Goal: Task Accomplishment & Management: Complete application form

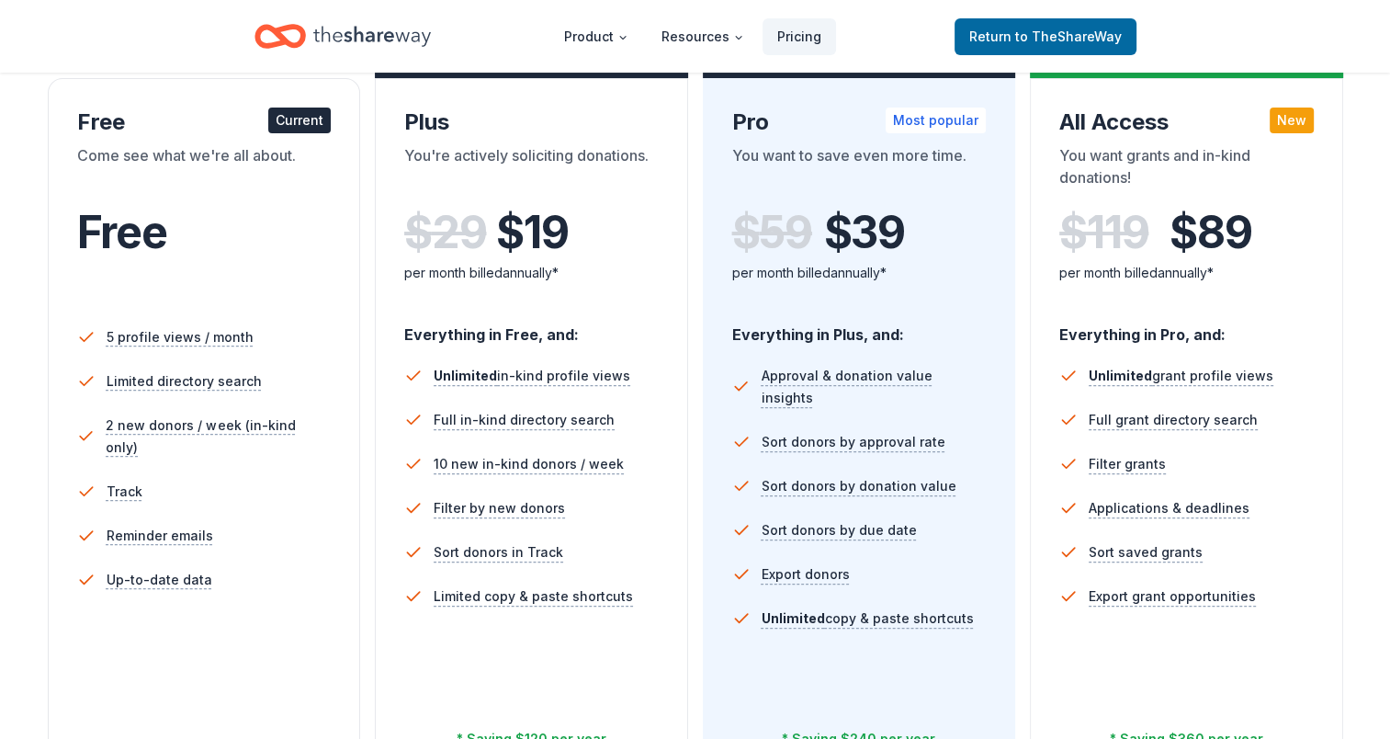
scroll to position [459, 0]
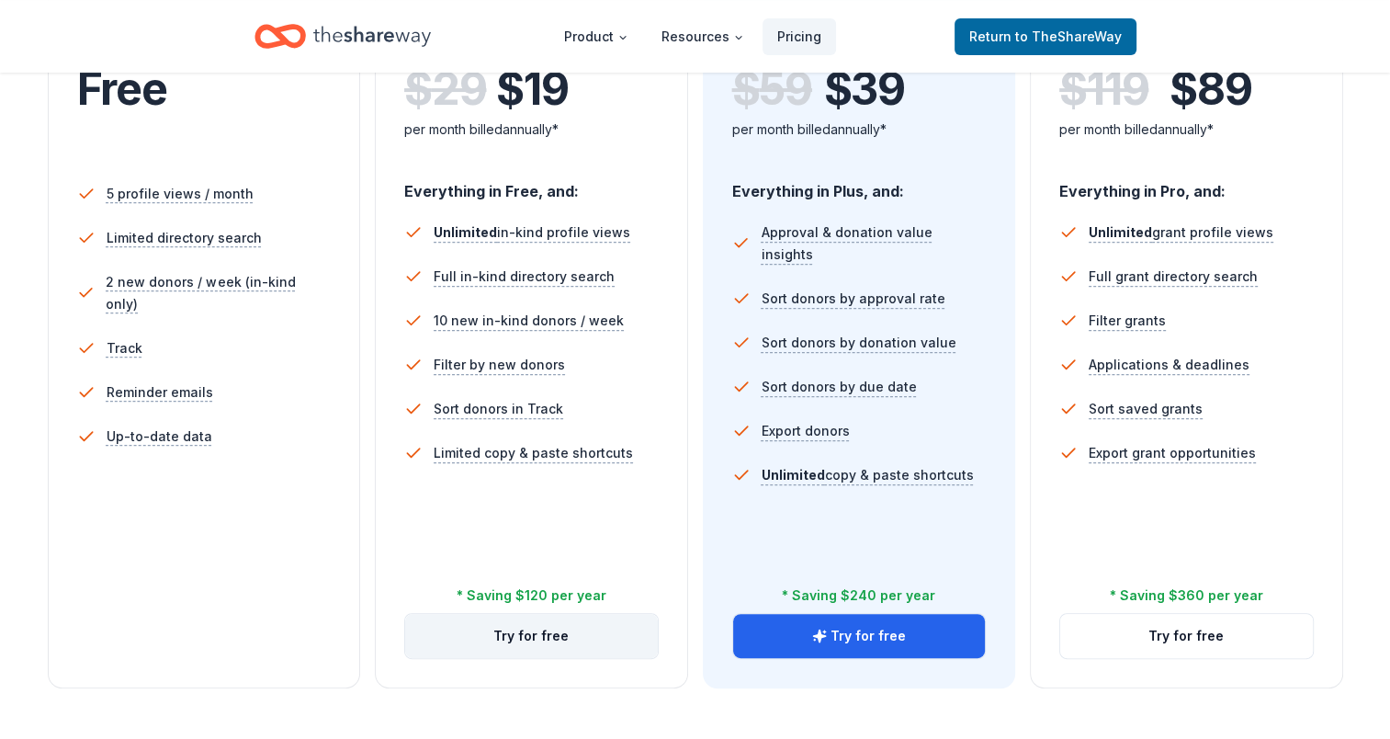
click at [548, 633] on button "Try for free" at bounding box center [531, 636] width 253 height 44
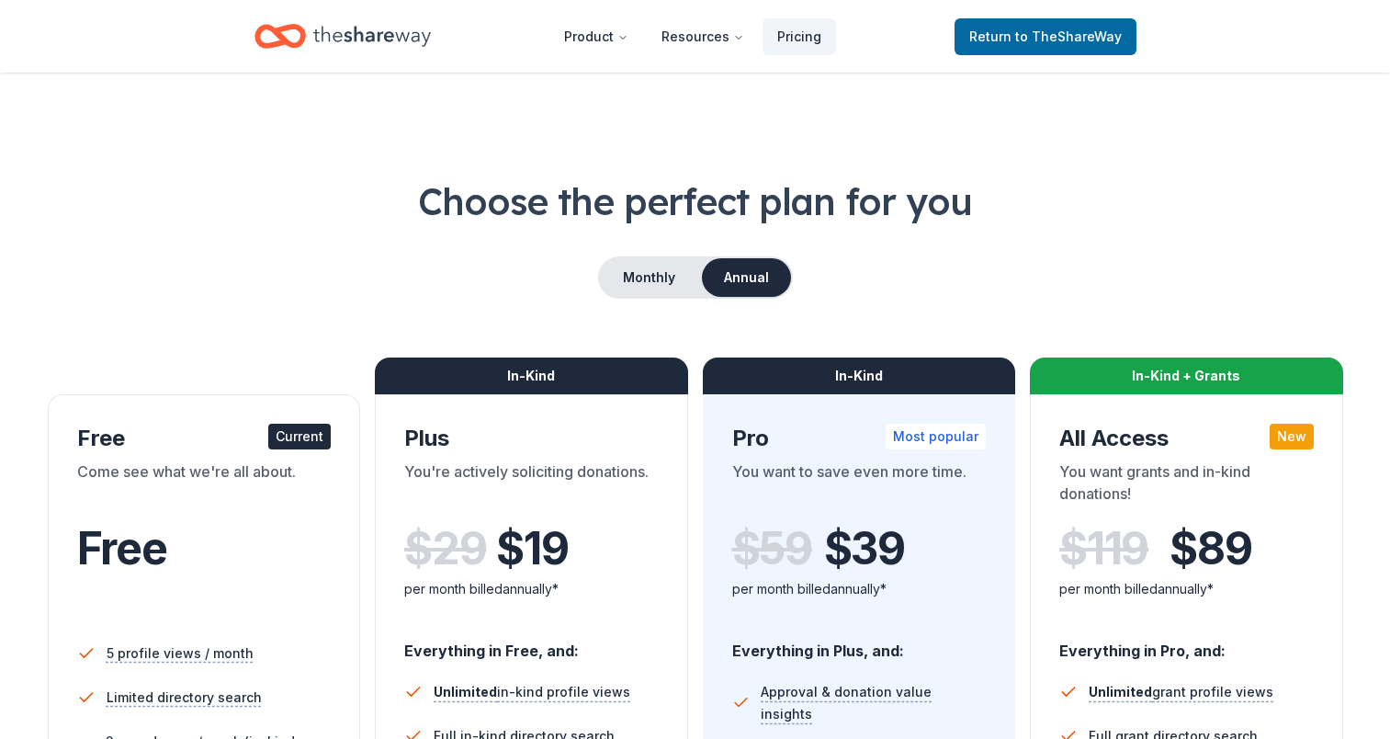
scroll to position [459, 0]
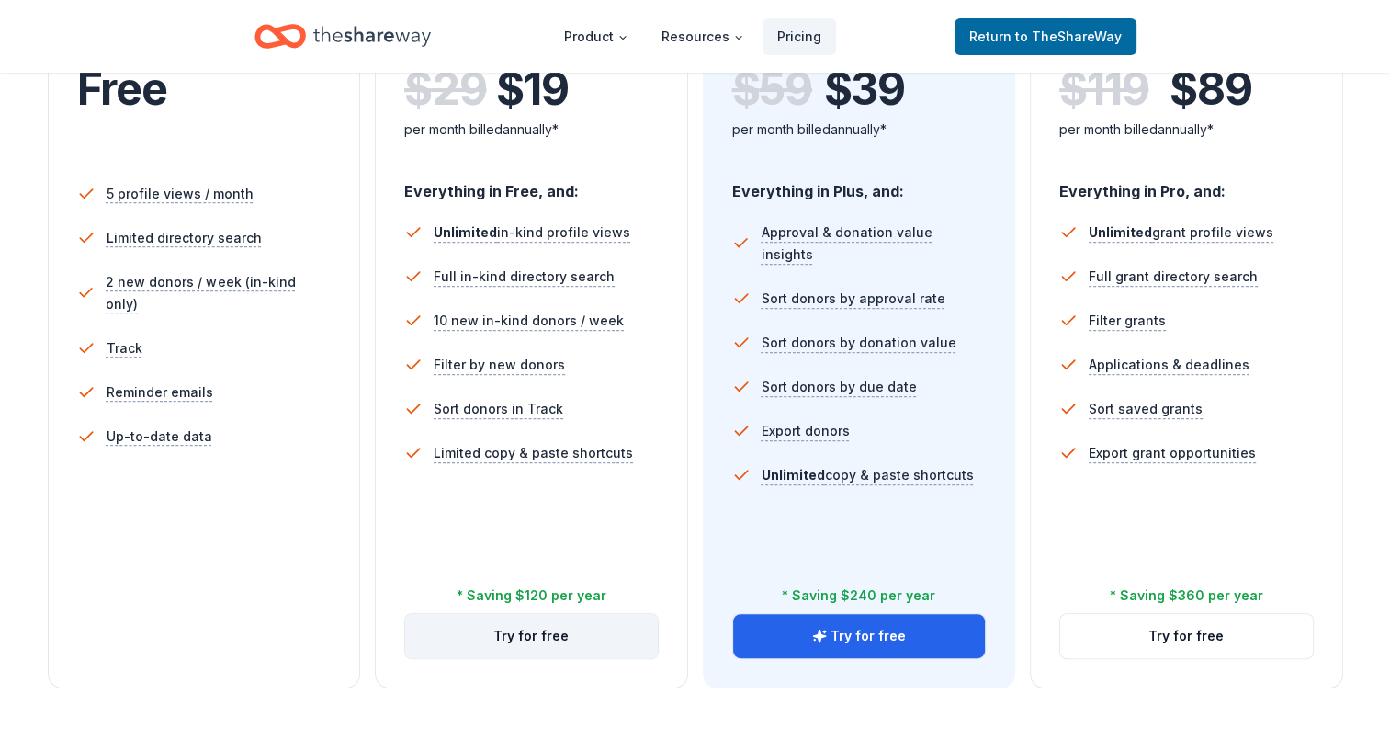
click at [524, 626] on button "Try for free" at bounding box center [531, 636] width 253 height 44
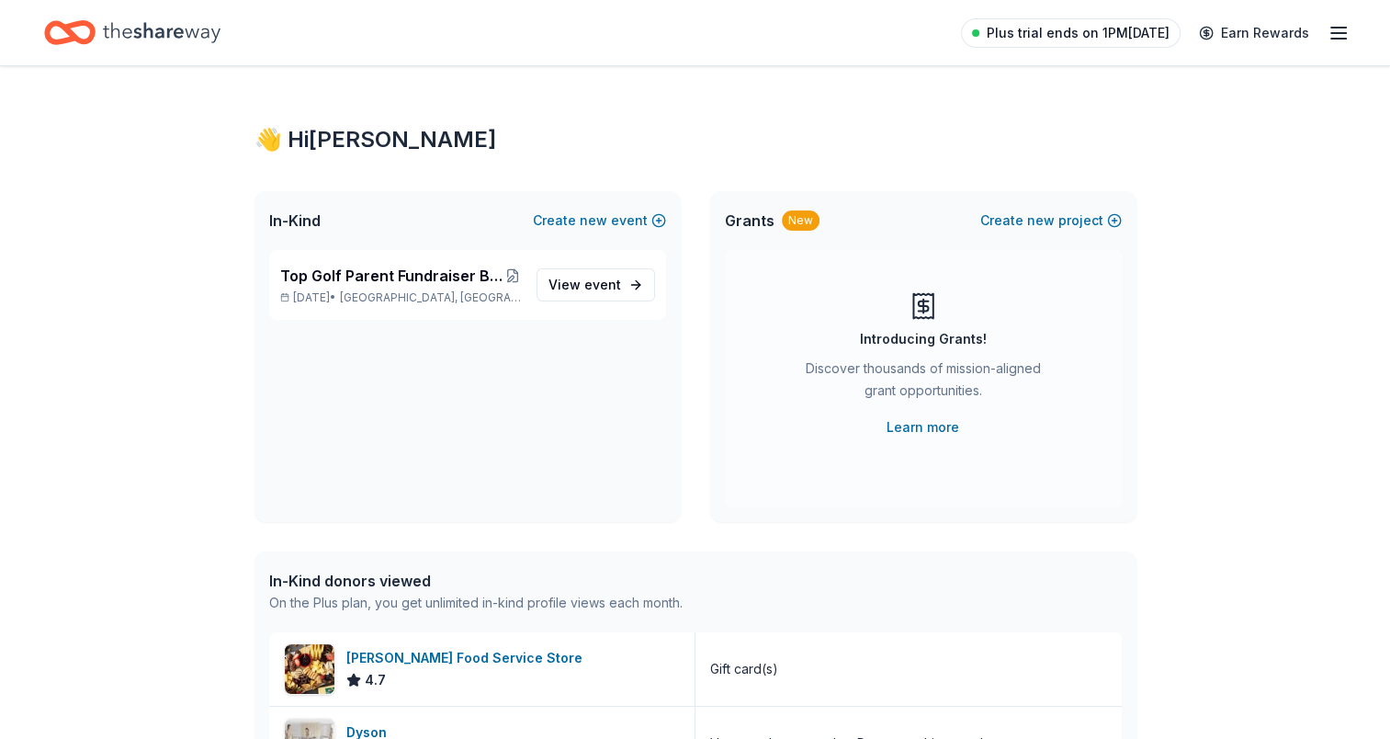
click at [1051, 29] on span "Plus trial ends on 1PM[DATE]" at bounding box center [1078, 33] width 183 height 22
click at [563, 294] on span "View event" at bounding box center [585, 285] width 73 height 22
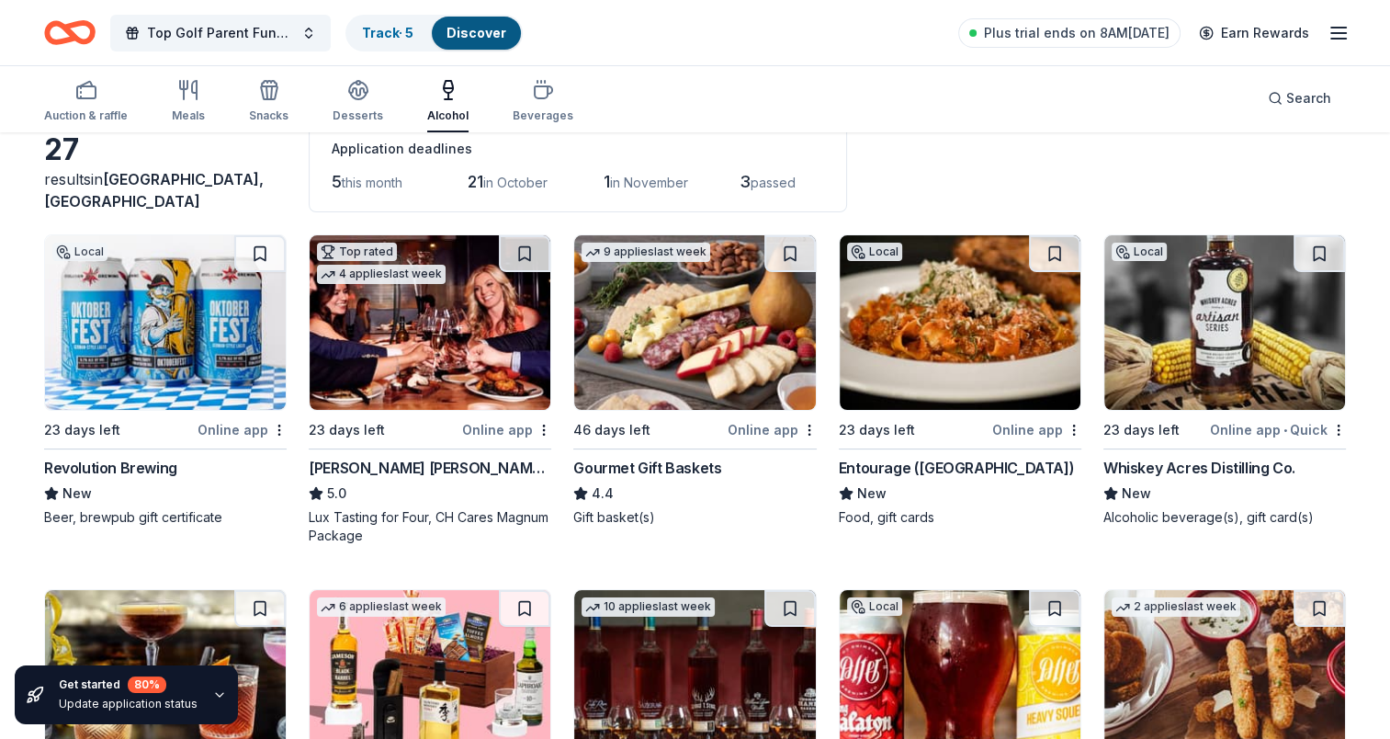
scroll to position [184, 0]
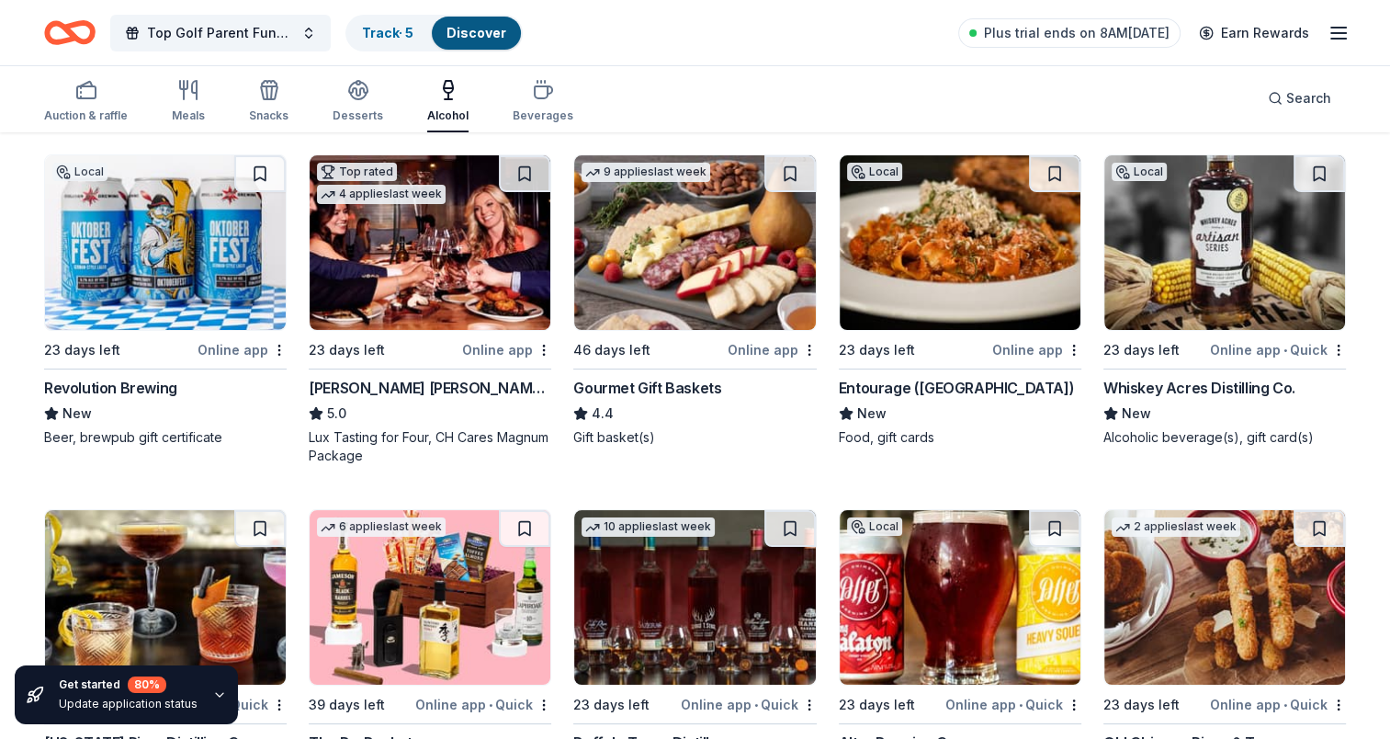
click at [150, 276] on img at bounding box center [165, 242] width 241 height 175
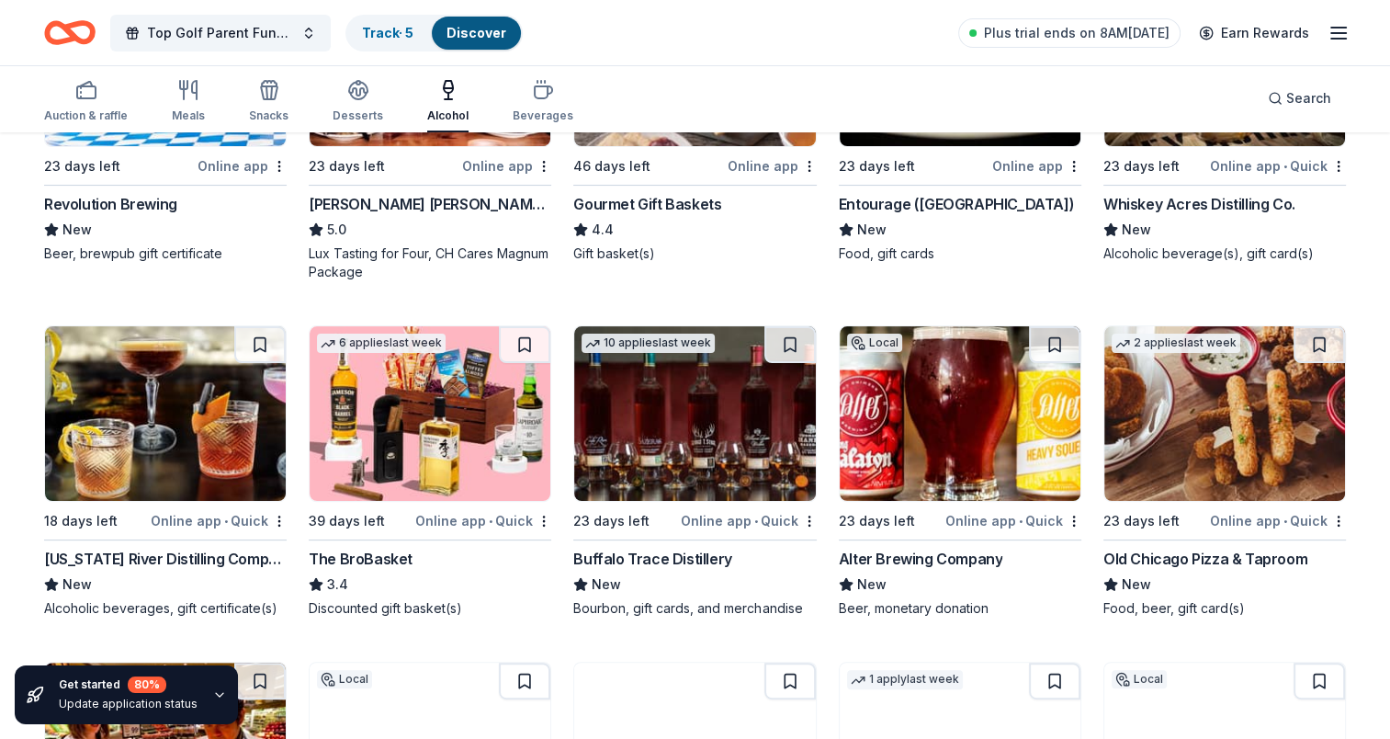
scroll to position [92, 0]
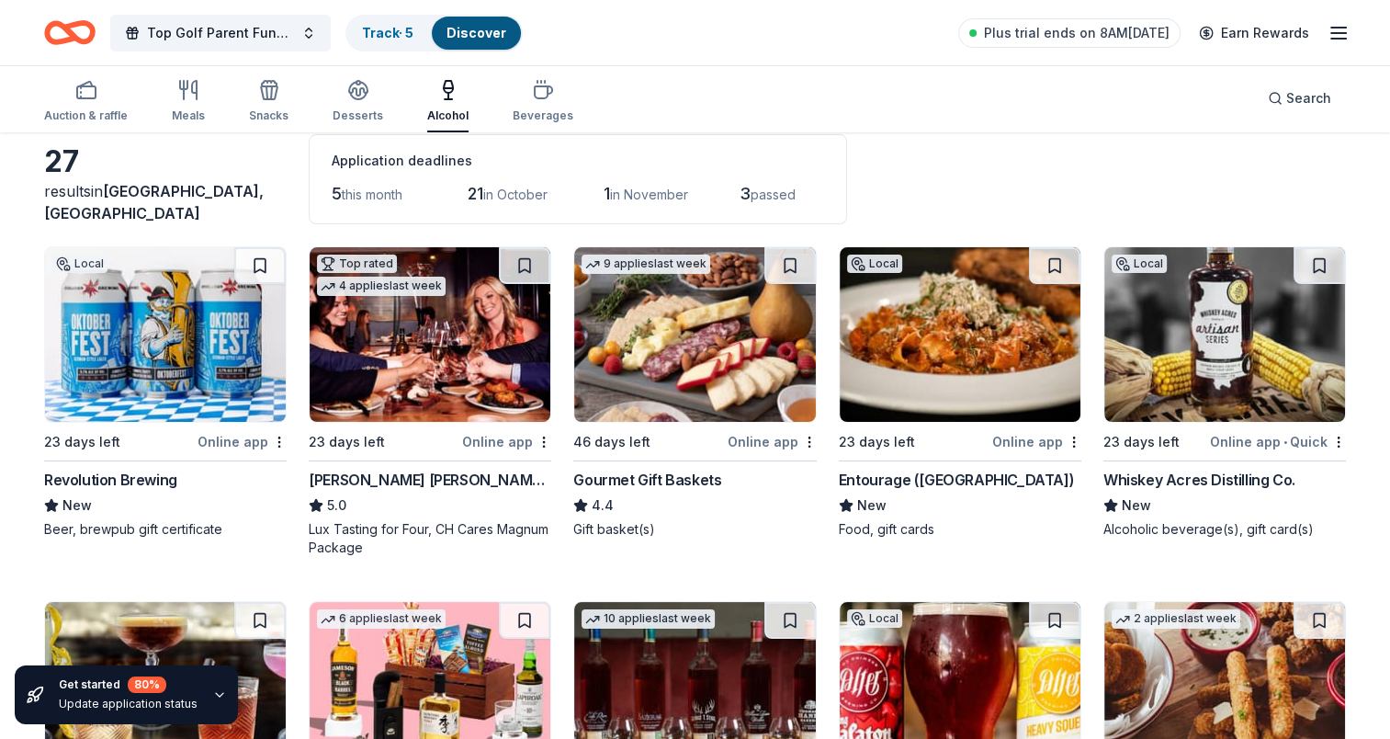
click at [1261, 365] on img at bounding box center [1224, 334] width 241 height 175
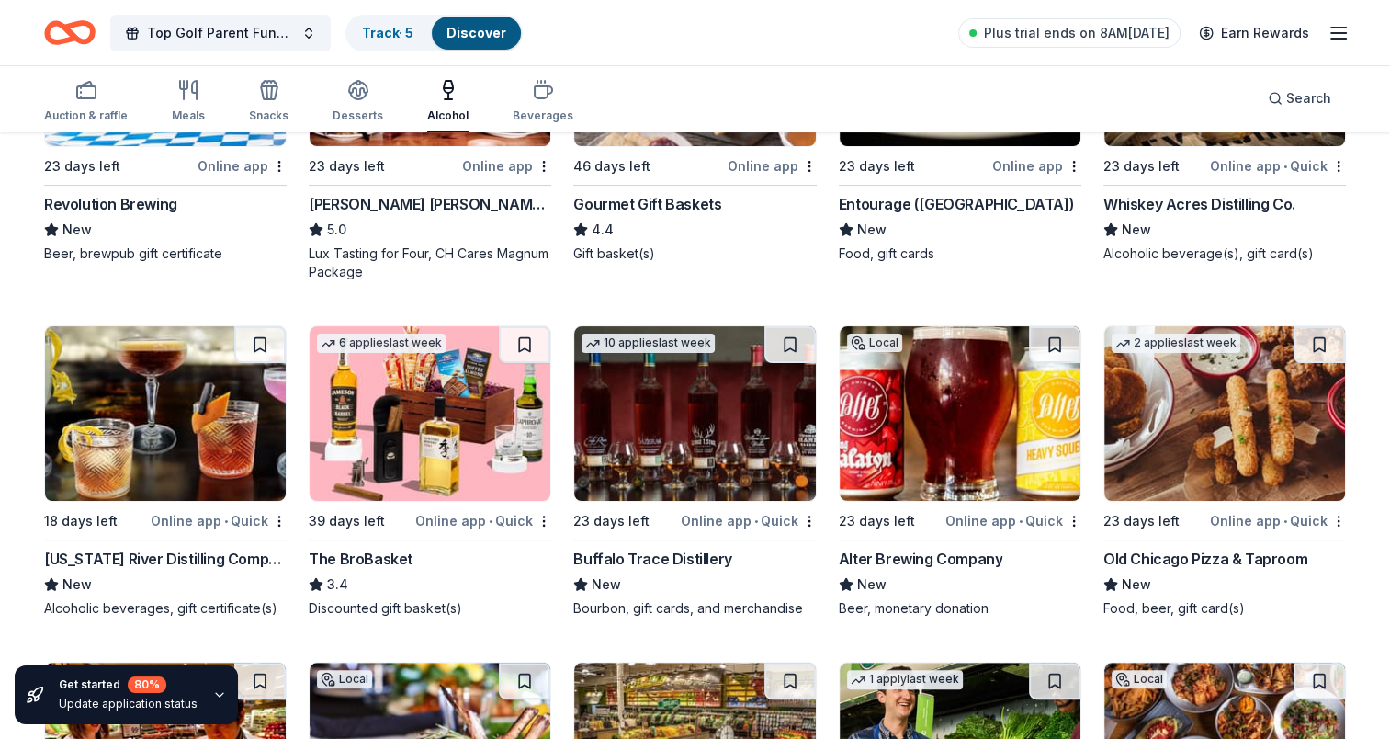
click at [178, 409] on img at bounding box center [165, 413] width 241 height 175
click at [440, 398] on img at bounding box center [430, 413] width 241 height 175
click at [613, 370] on img at bounding box center [694, 413] width 241 height 175
click at [1249, 419] on img at bounding box center [1224, 413] width 241 height 175
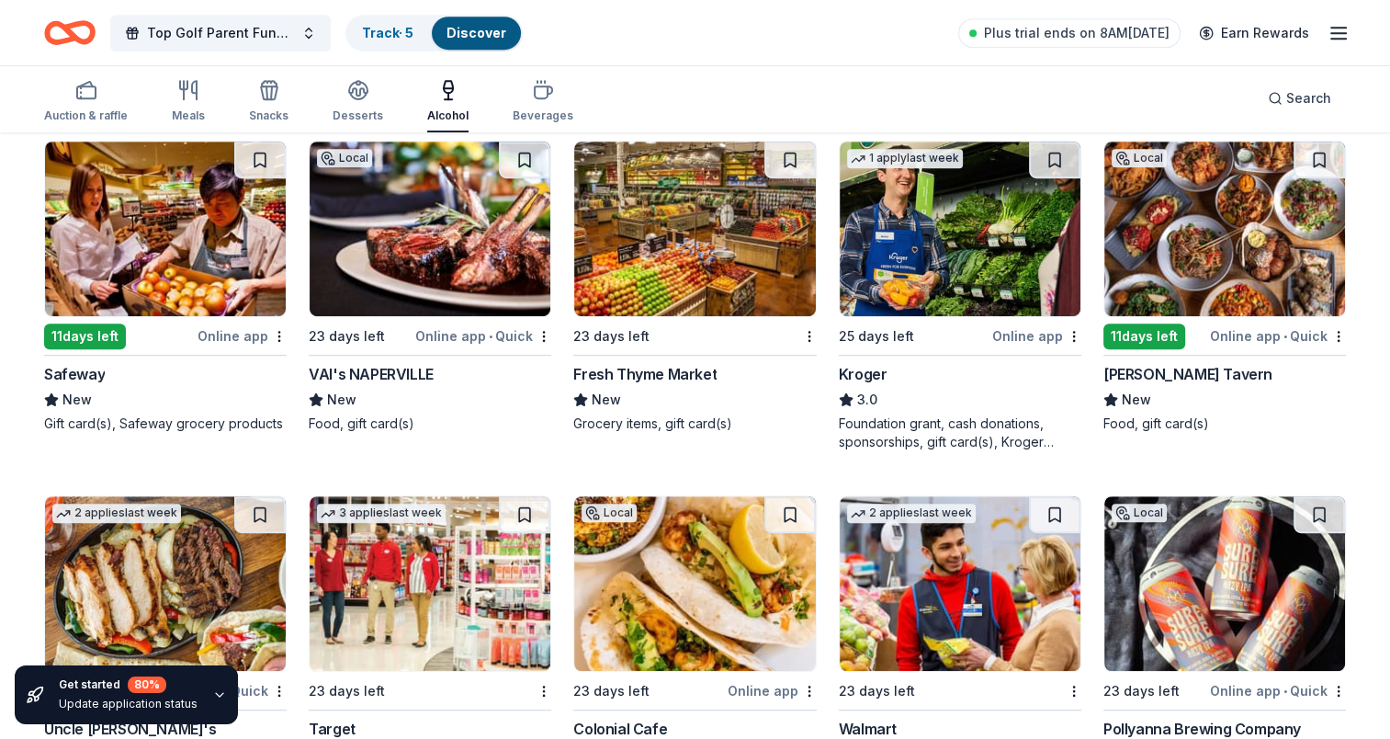
scroll to position [919, 0]
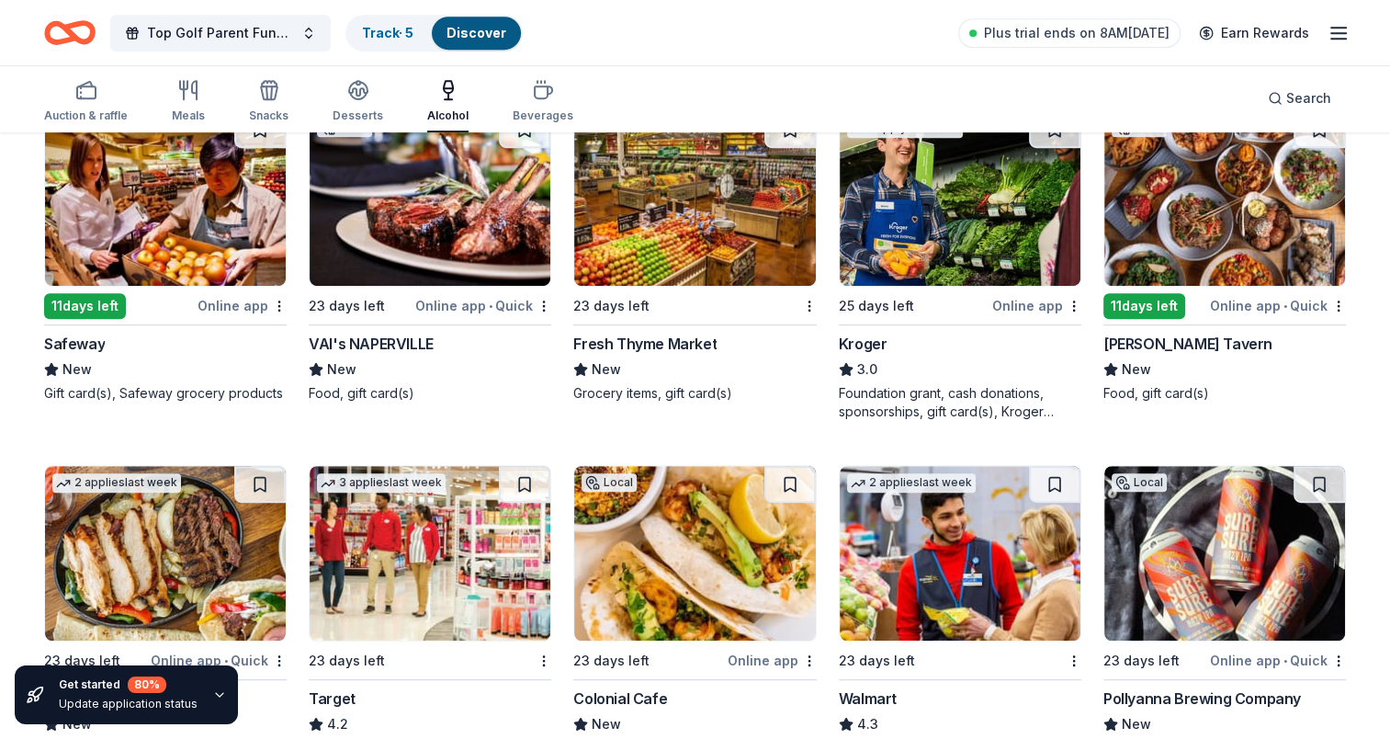
click at [1180, 254] on img at bounding box center [1224, 198] width 241 height 175
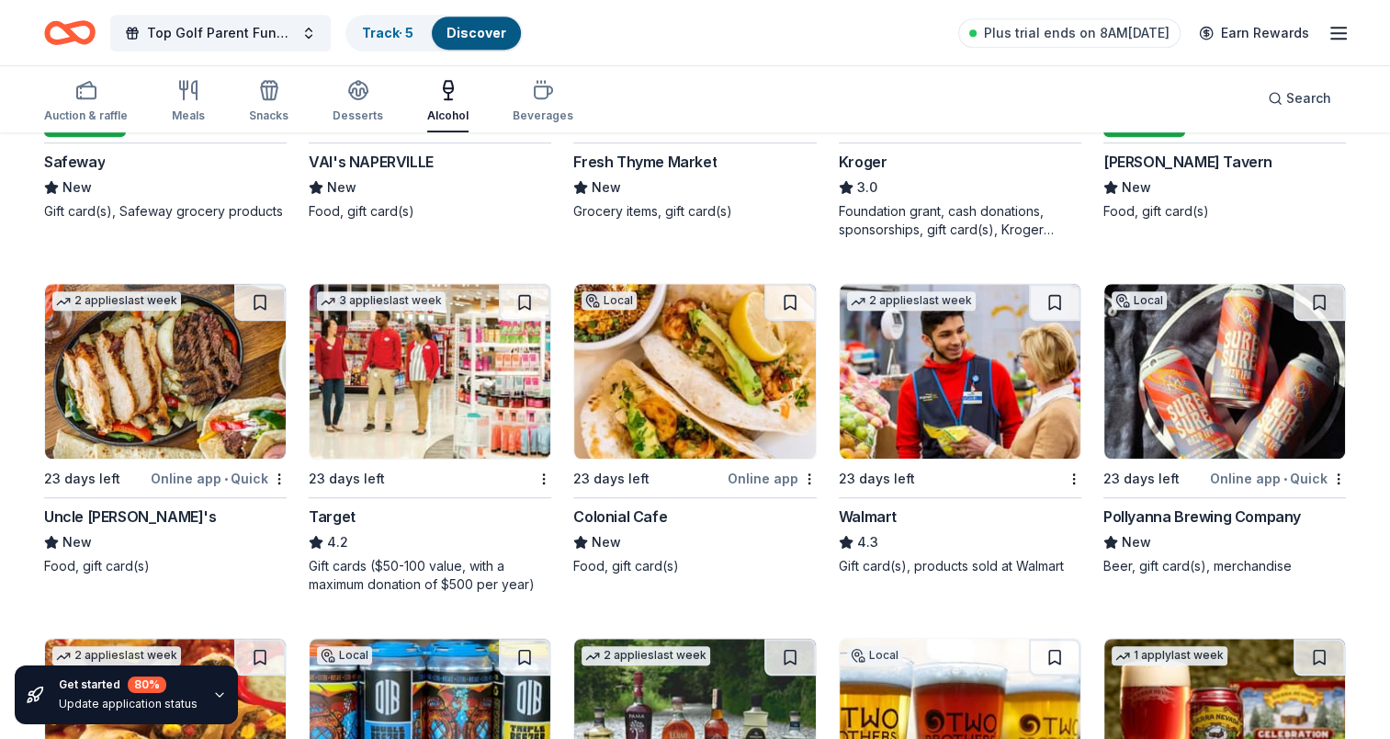
click at [146, 381] on img at bounding box center [165, 371] width 241 height 175
click at [406, 370] on img at bounding box center [430, 371] width 241 height 175
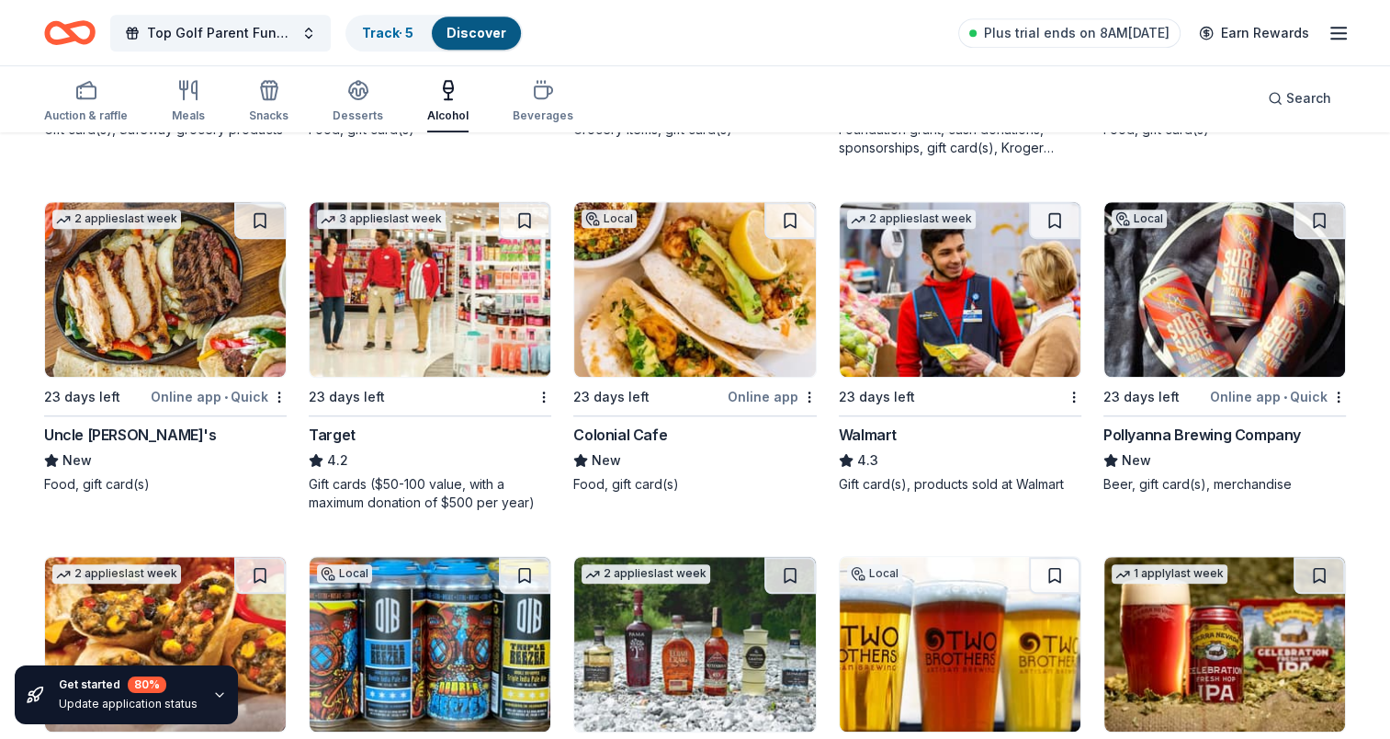
scroll to position [1193, 0]
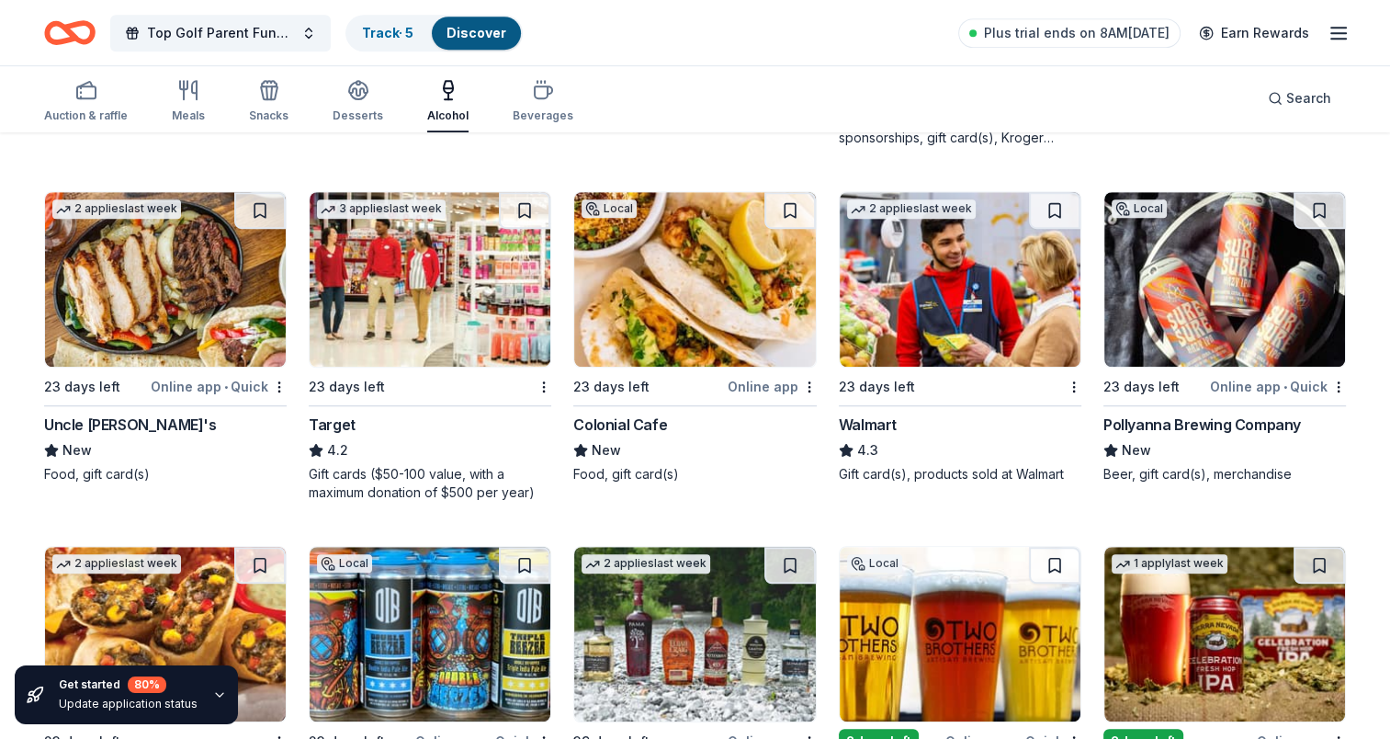
click at [906, 304] on img at bounding box center [960, 279] width 241 height 175
click at [1217, 274] on img at bounding box center [1224, 279] width 241 height 175
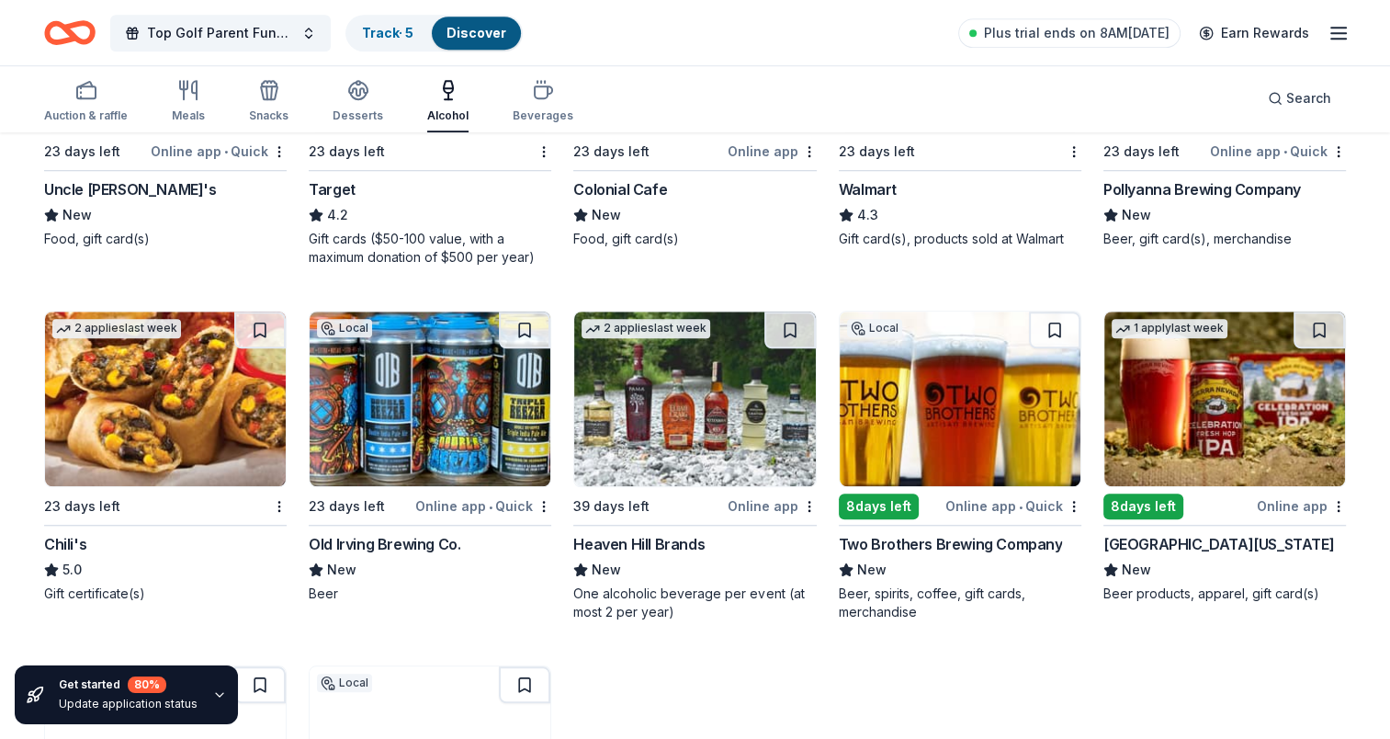
scroll to position [1468, 0]
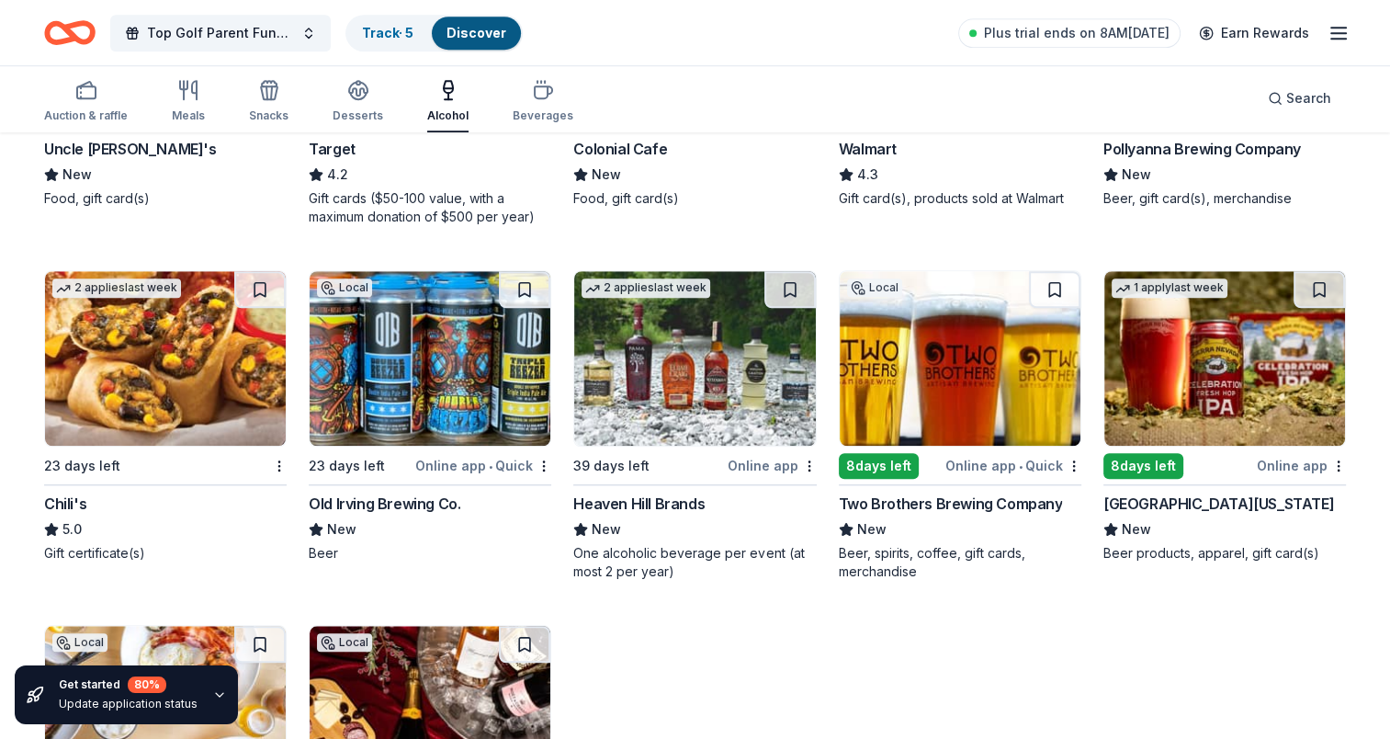
click at [123, 373] on img at bounding box center [165, 358] width 241 height 175
click at [441, 351] on img at bounding box center [430, 358] width 241 height 175
click at [659, 410] on img at bounding box center [694, 358] width 241 height 175
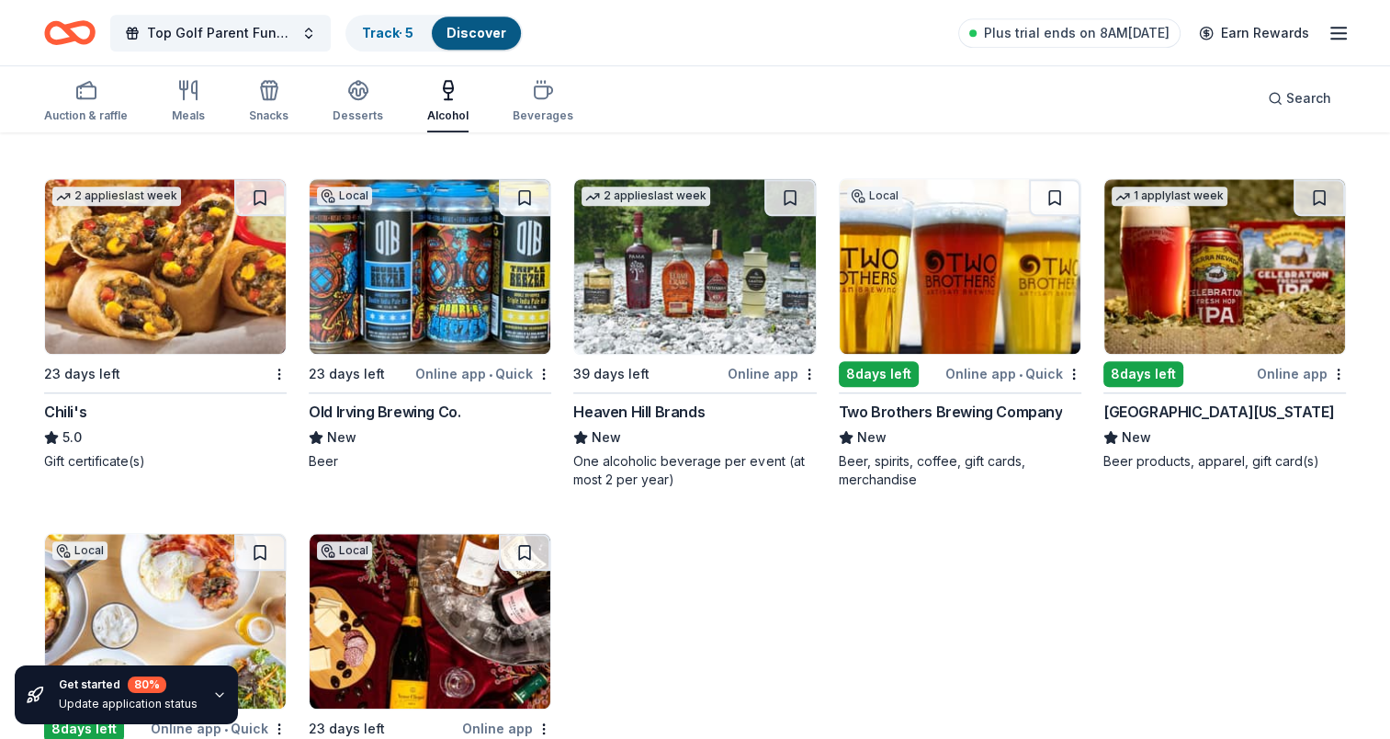
click at [980, 301] on img at bounding box center [960, 266] width 241 height 175
click at [1235, 262] on img at bounding box center [1224, 266] width 241 height 175
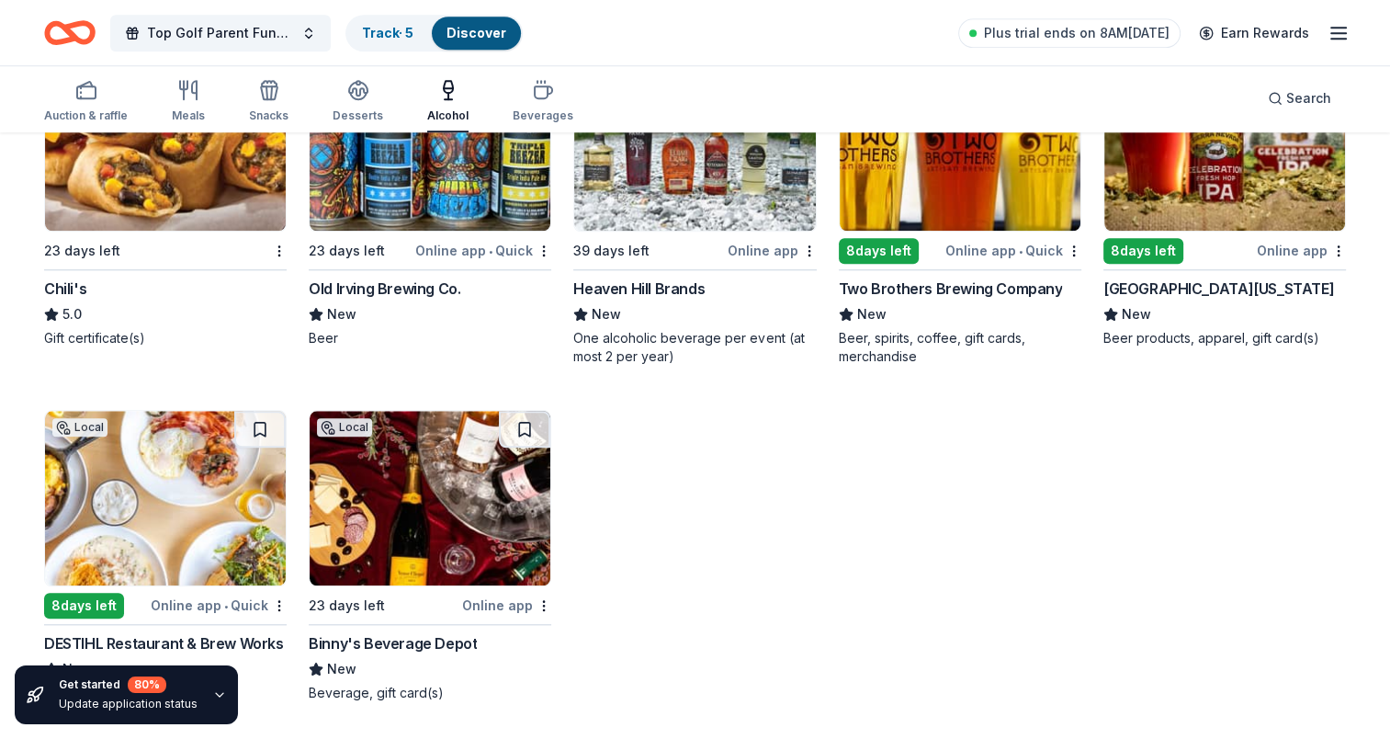
scroll to position [1699, 0]
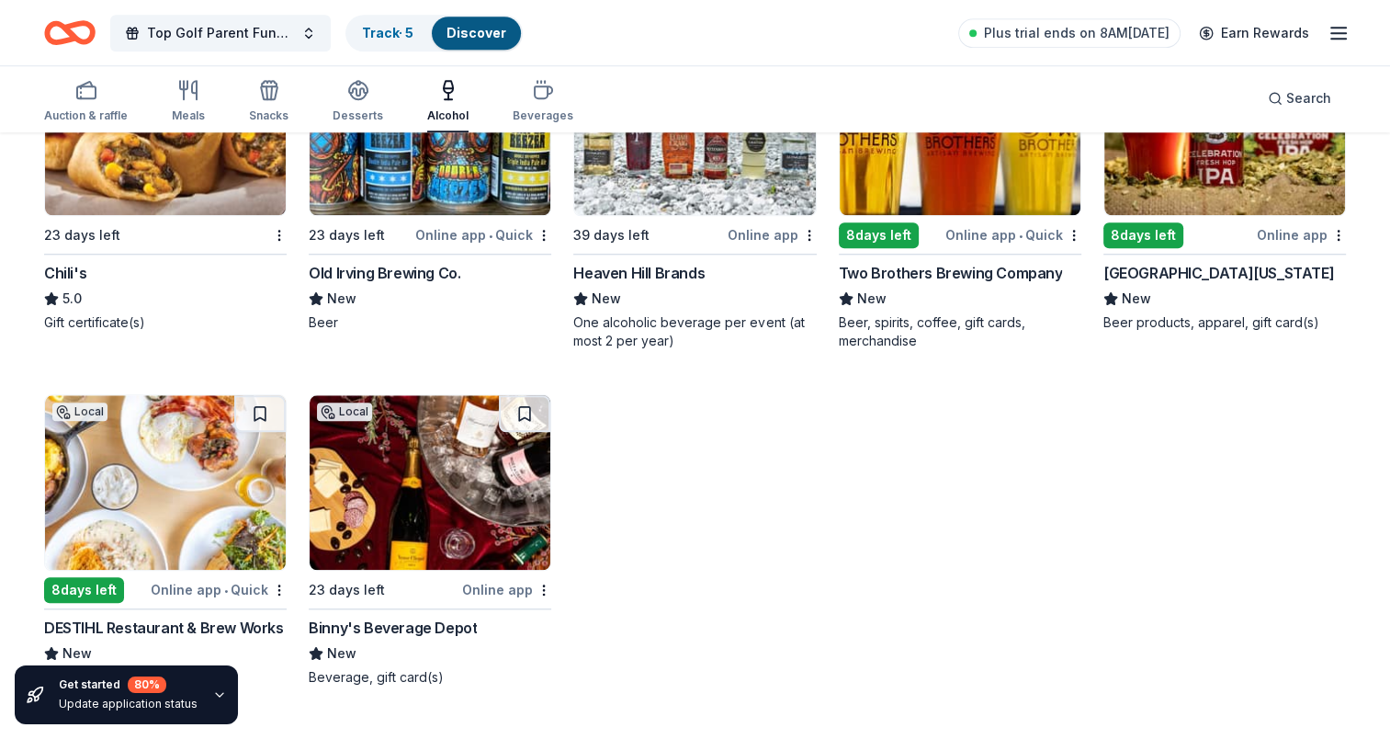
click at [118, 504] on img at bounding box center [165, 482] width 241 height 175
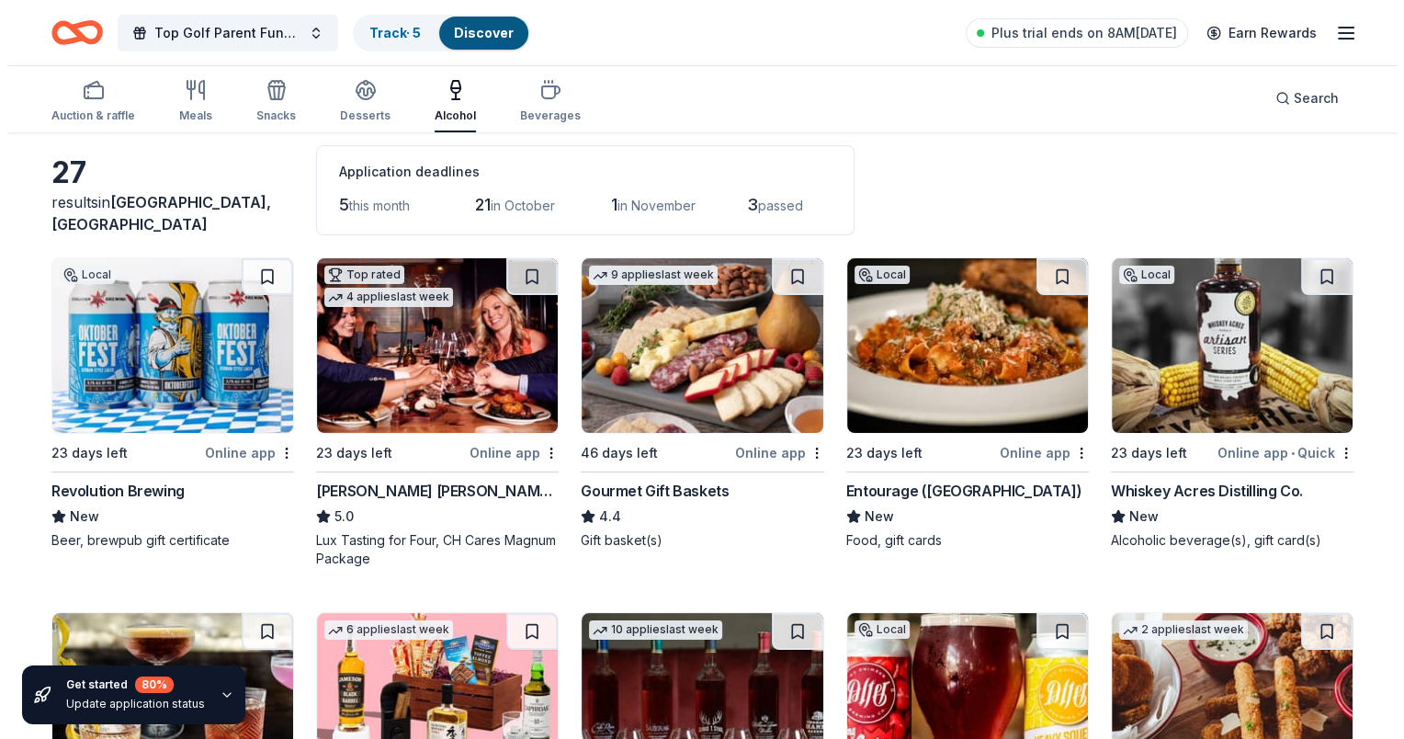
scroll to position [0, 0]
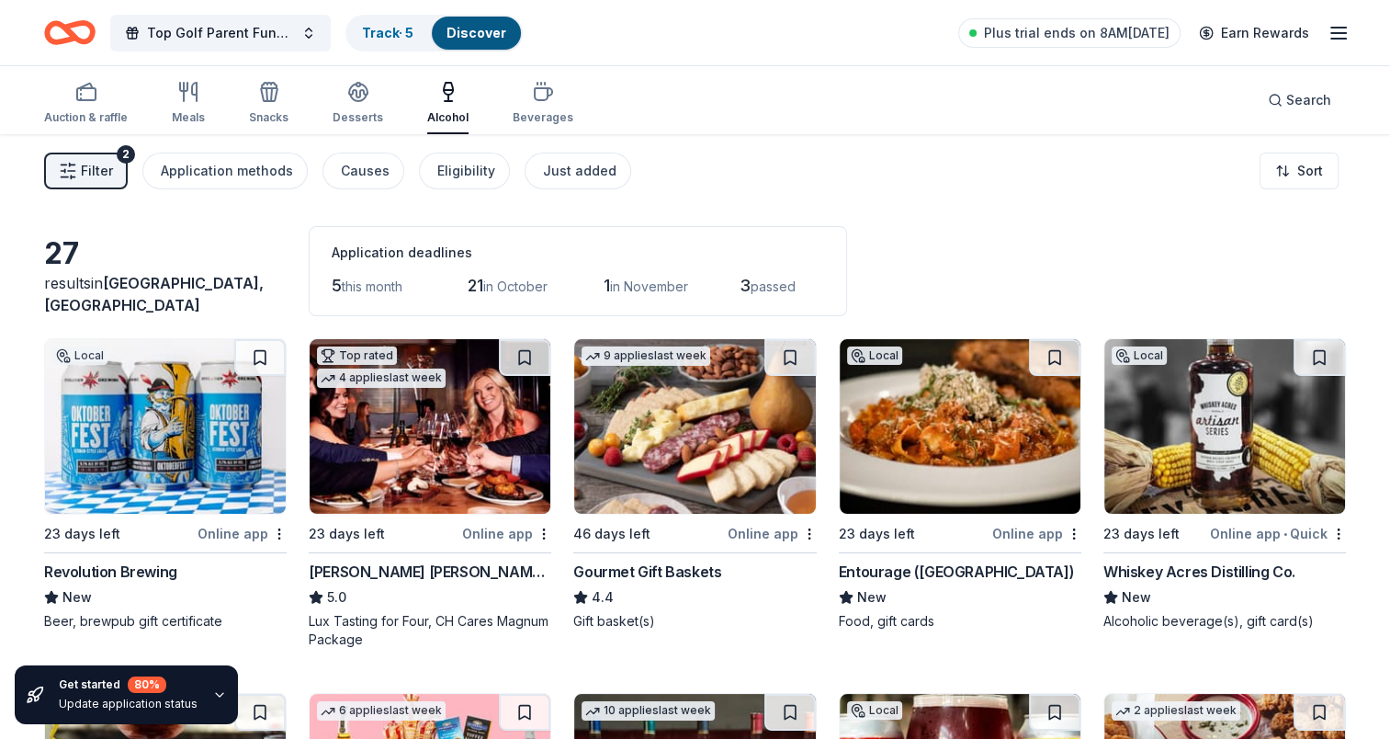
click at [89, 165] on span "Filter" at bounding box center [97, 171] width 32 height 22
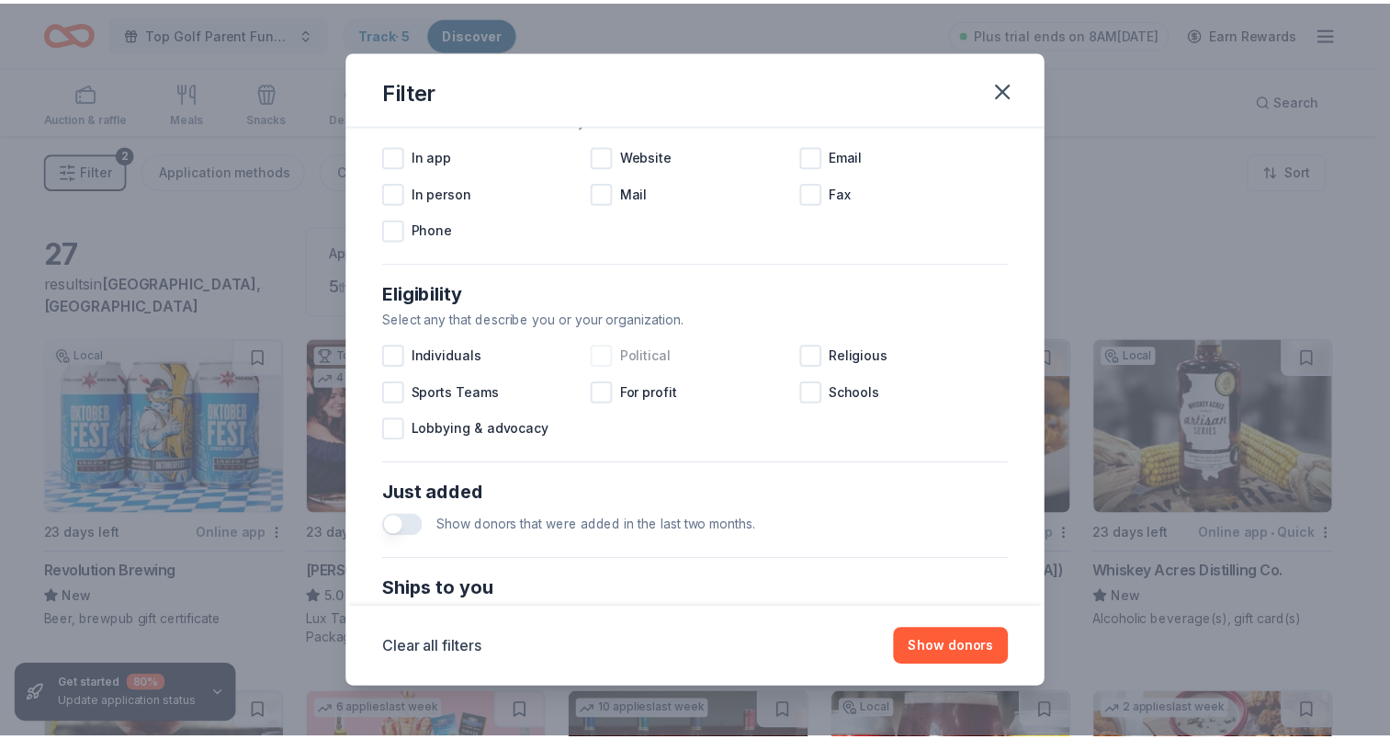
scroll to position [368, 0]
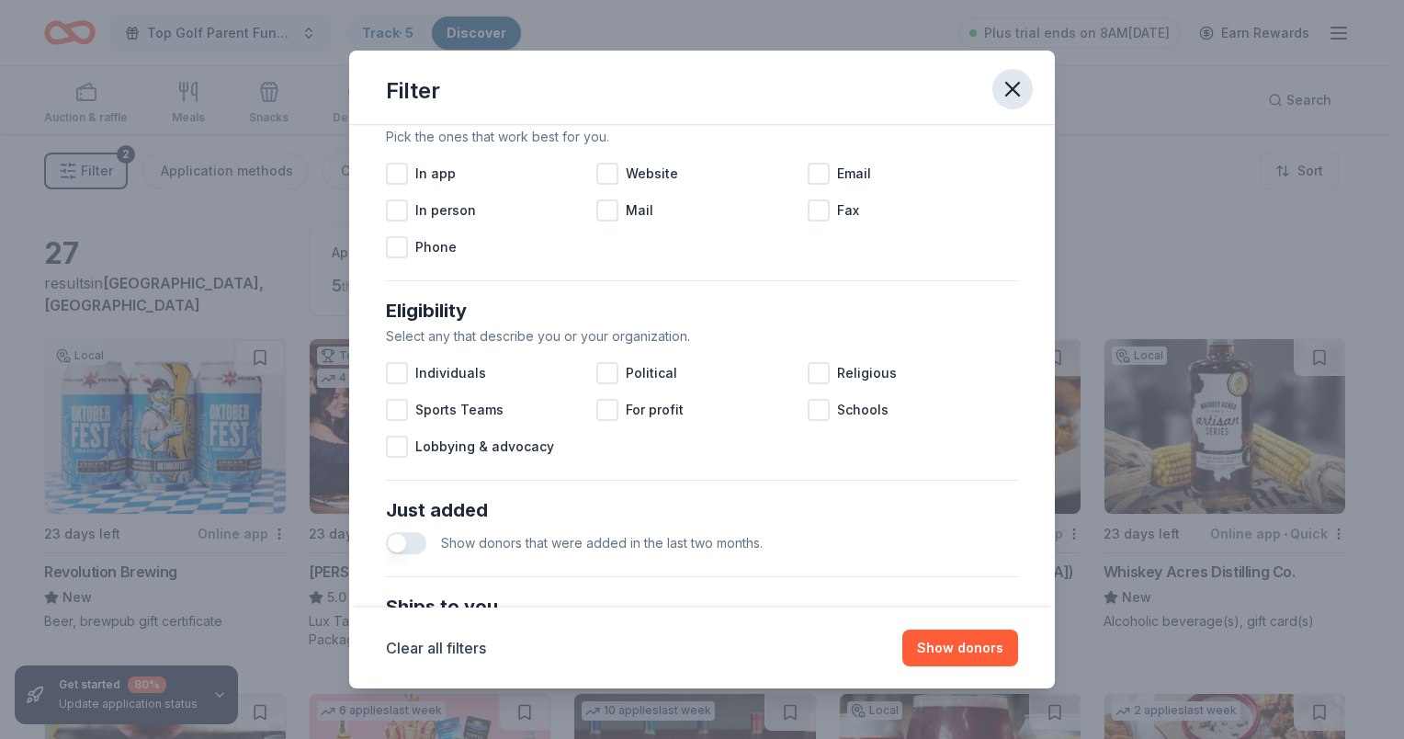
click at [1025, 88] on icon "button" at bounding box center [1013, 89] width 26 height 26
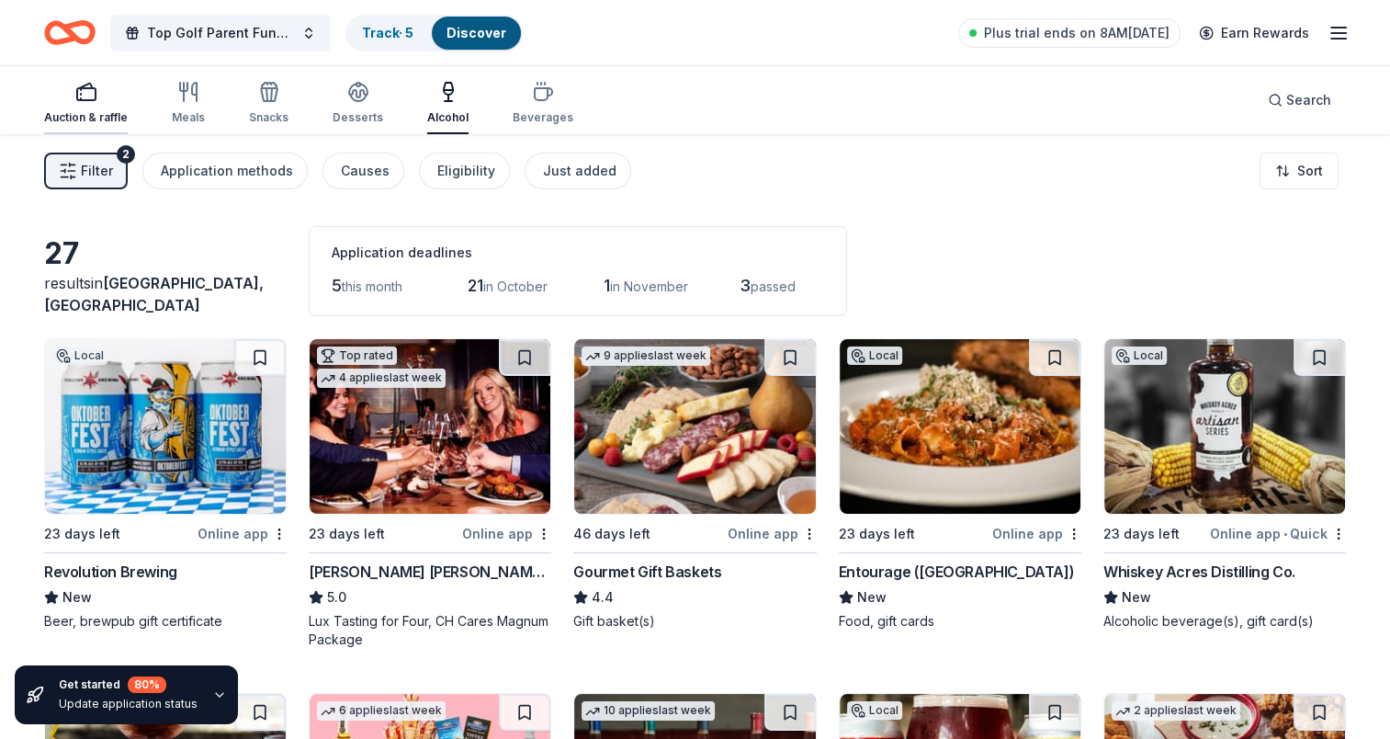
click at [90, 107] on div "Auction & raffle" at bounding box center [86, 103] width 84 height 44
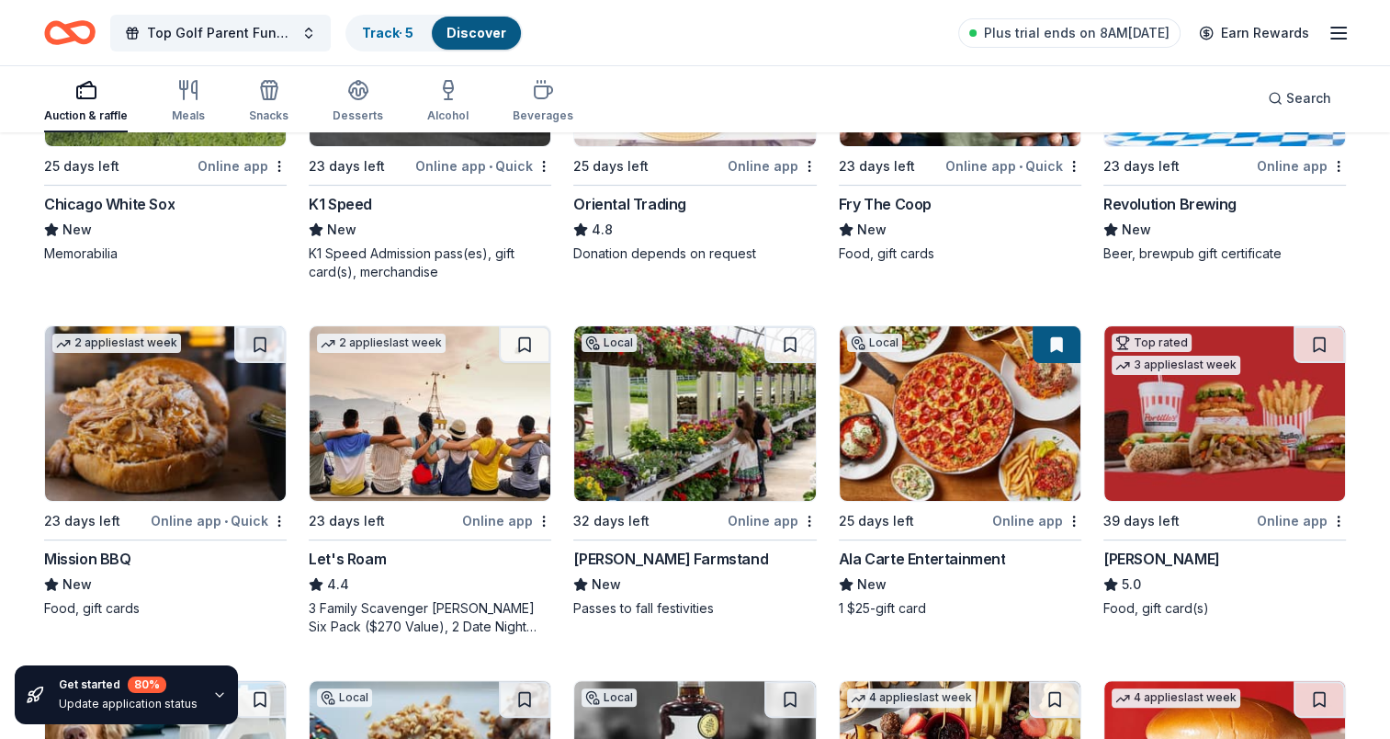
scroll to position [551, 0]
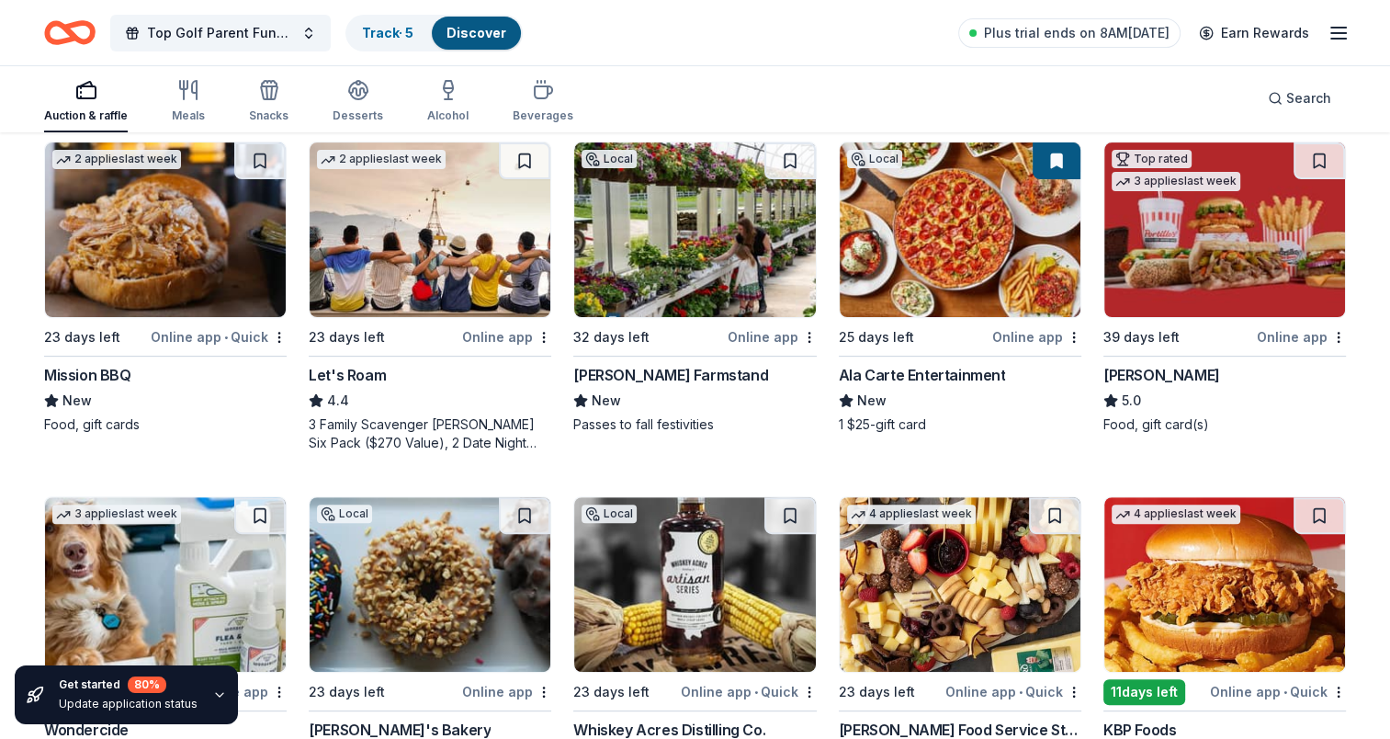
click at [209, 252] on img at bounding box center [165, 229] width 241 height 175
click at [396, 254] on img at bounding box center [430, 229] width 241 height 175
click at [674, 206] on img at bounding box center [694, 229] width 241 height 175
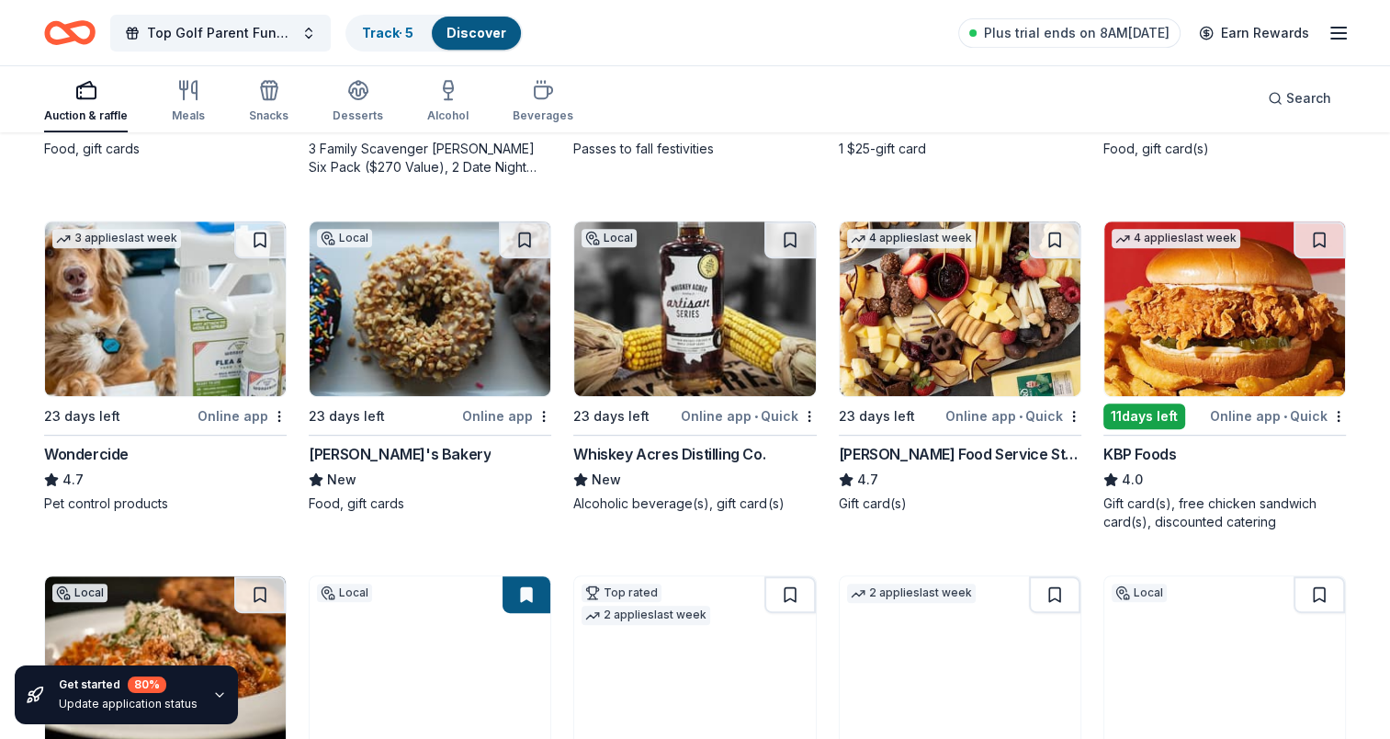
scroll to position [919, 0]
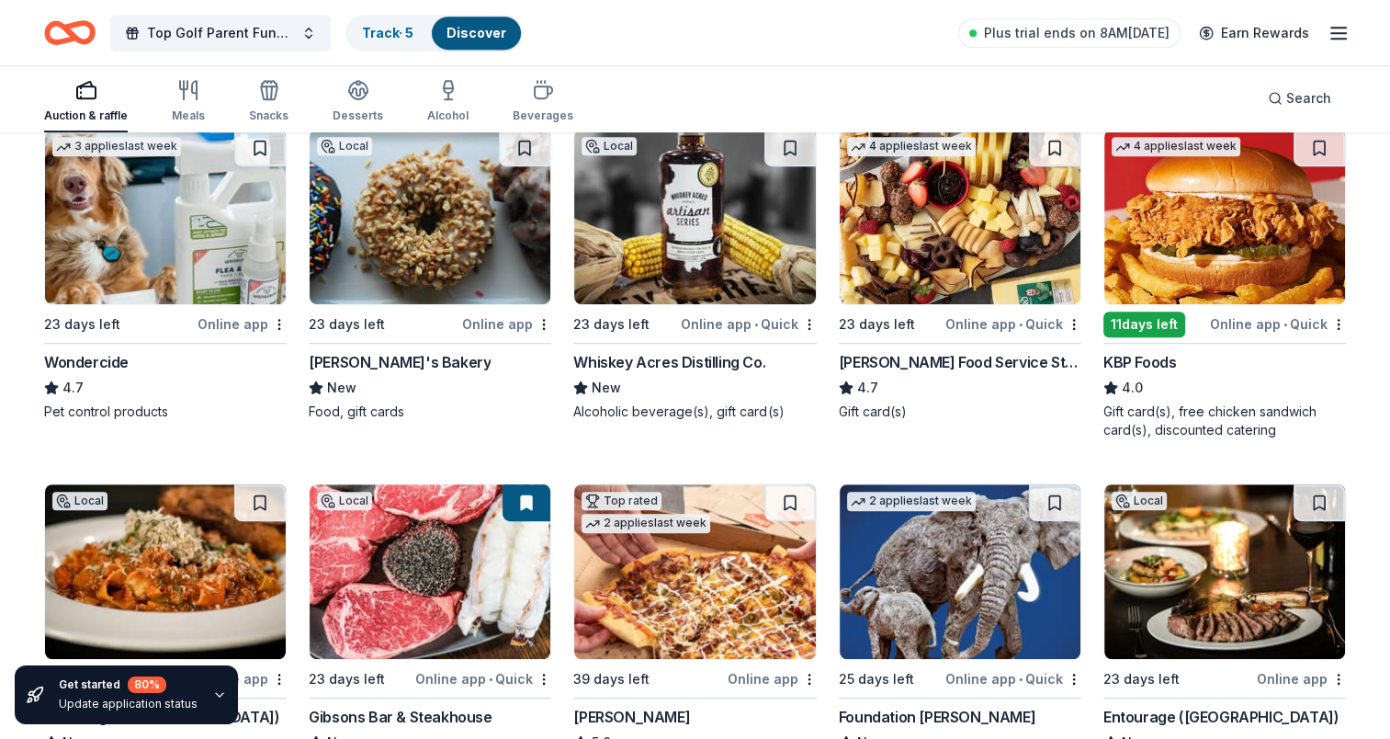
click at [1163, 265] on img at bounding box center [1224, 217] width 241 height 175
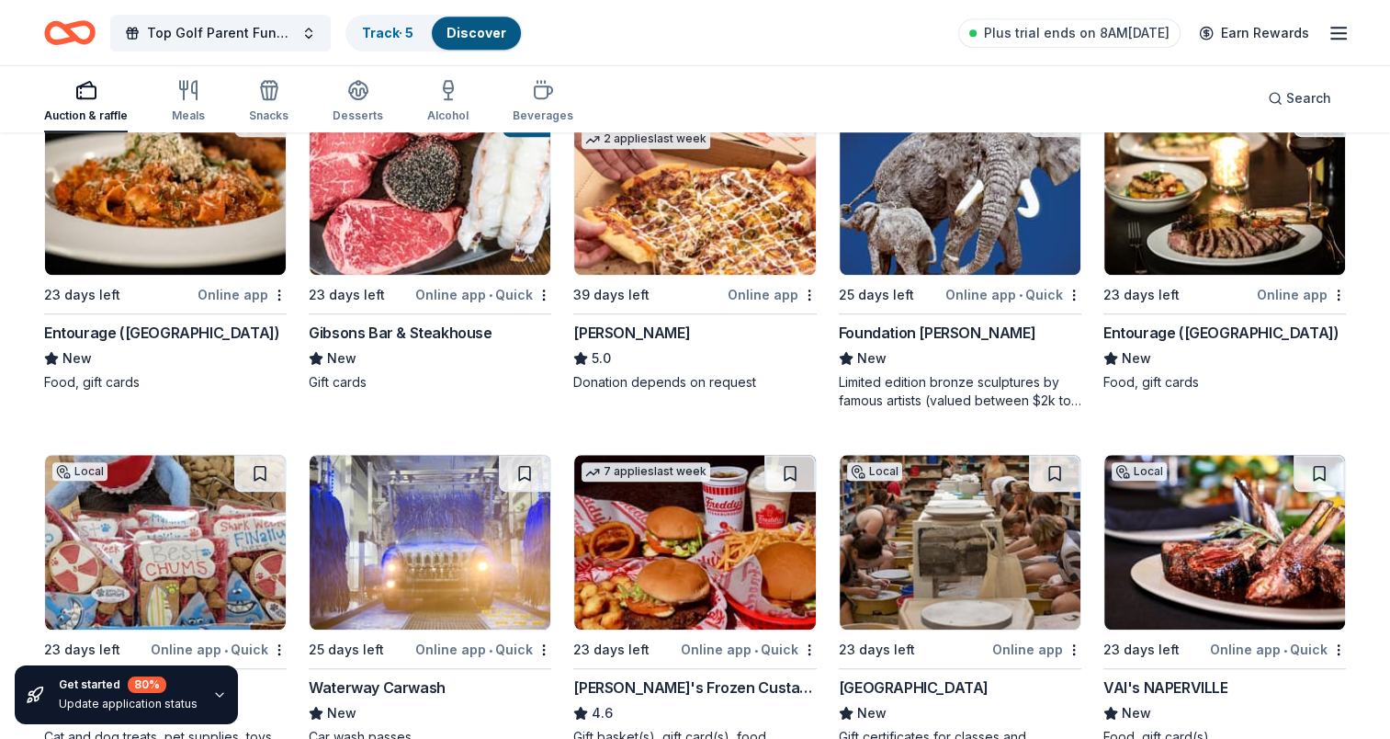
scroll to position [1579, 0]
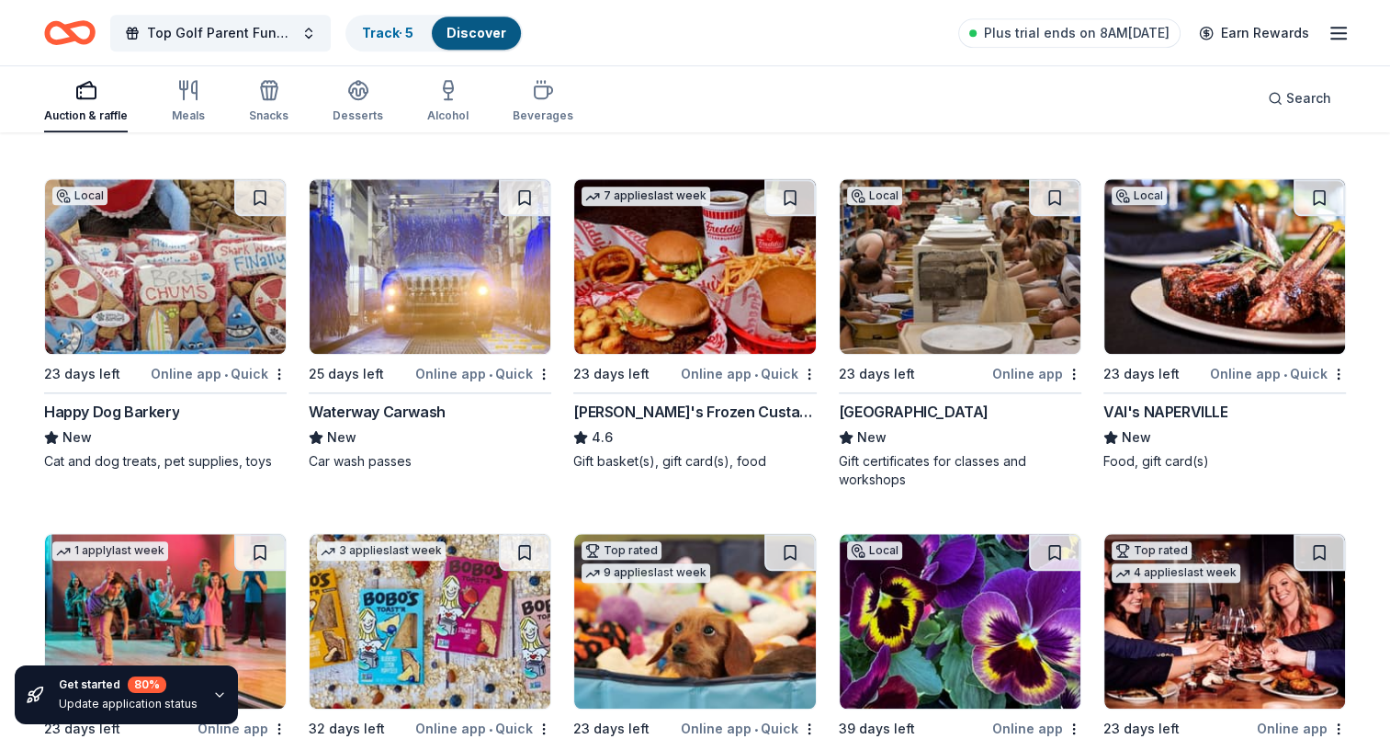
click at [386, 255] on img at bounding box center [430, 266] width 241 height 175
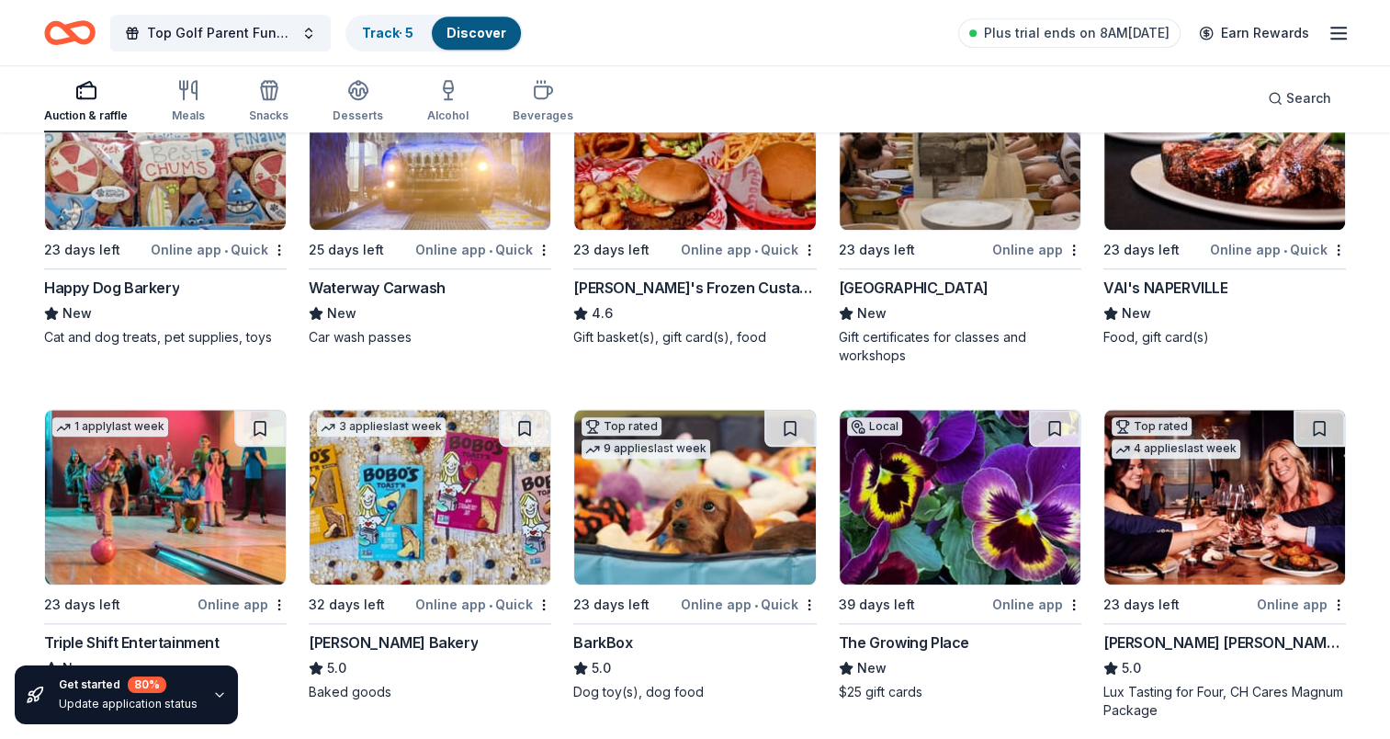
scroll to position [1670, 0]
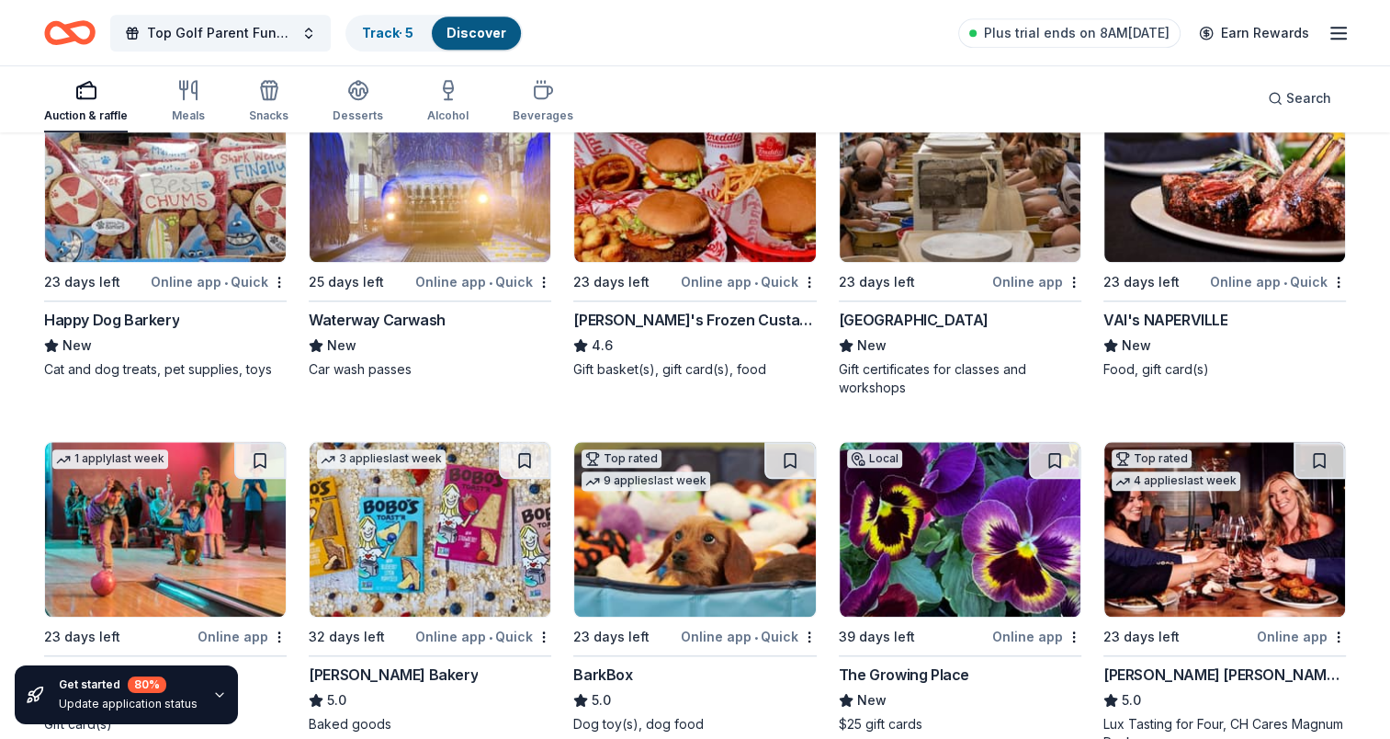
click at [989, 197] on img at bounding box center [960, 174] width 241 height 175
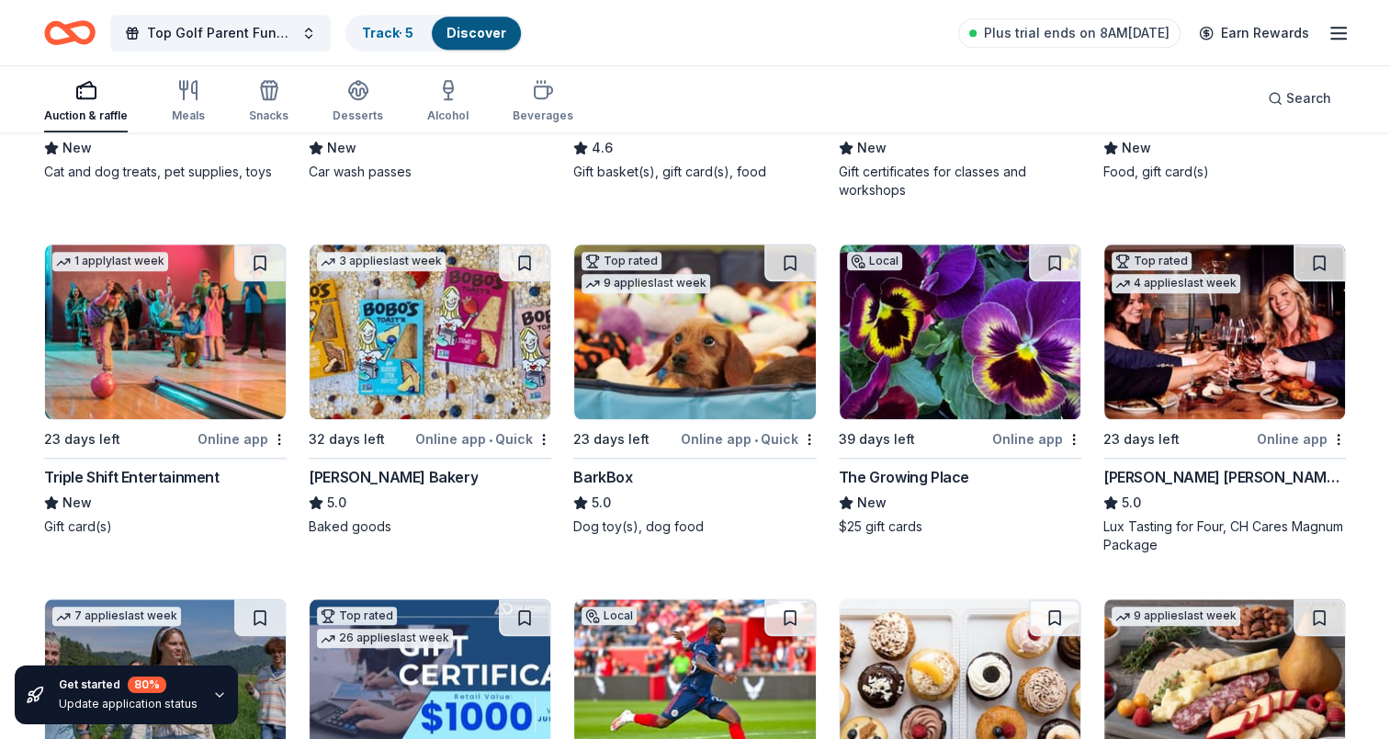
scroll to position [1946, 0]
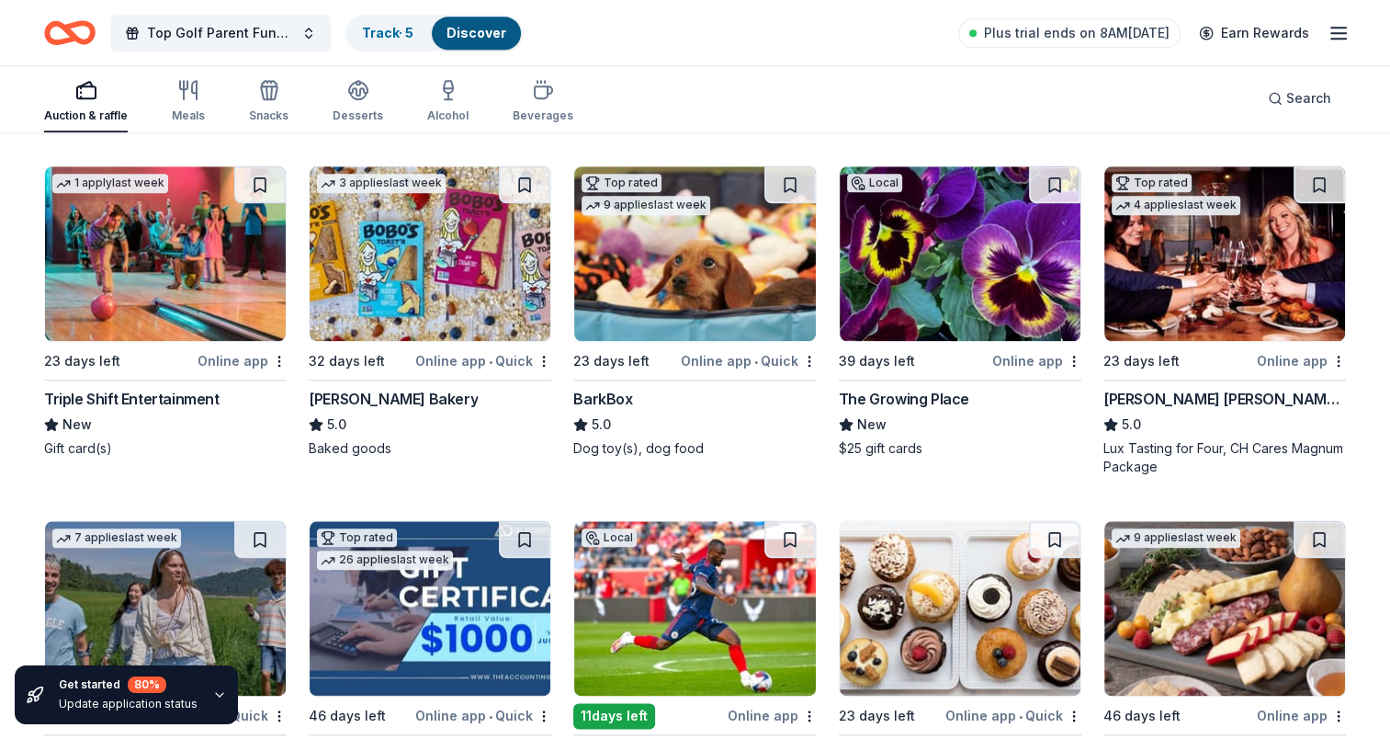
click at [202, 272] on img at bounding box center [165, 253] width 241 height 175
click at [401, 256] on img at bounding box center [430, 253] width 241 height 175
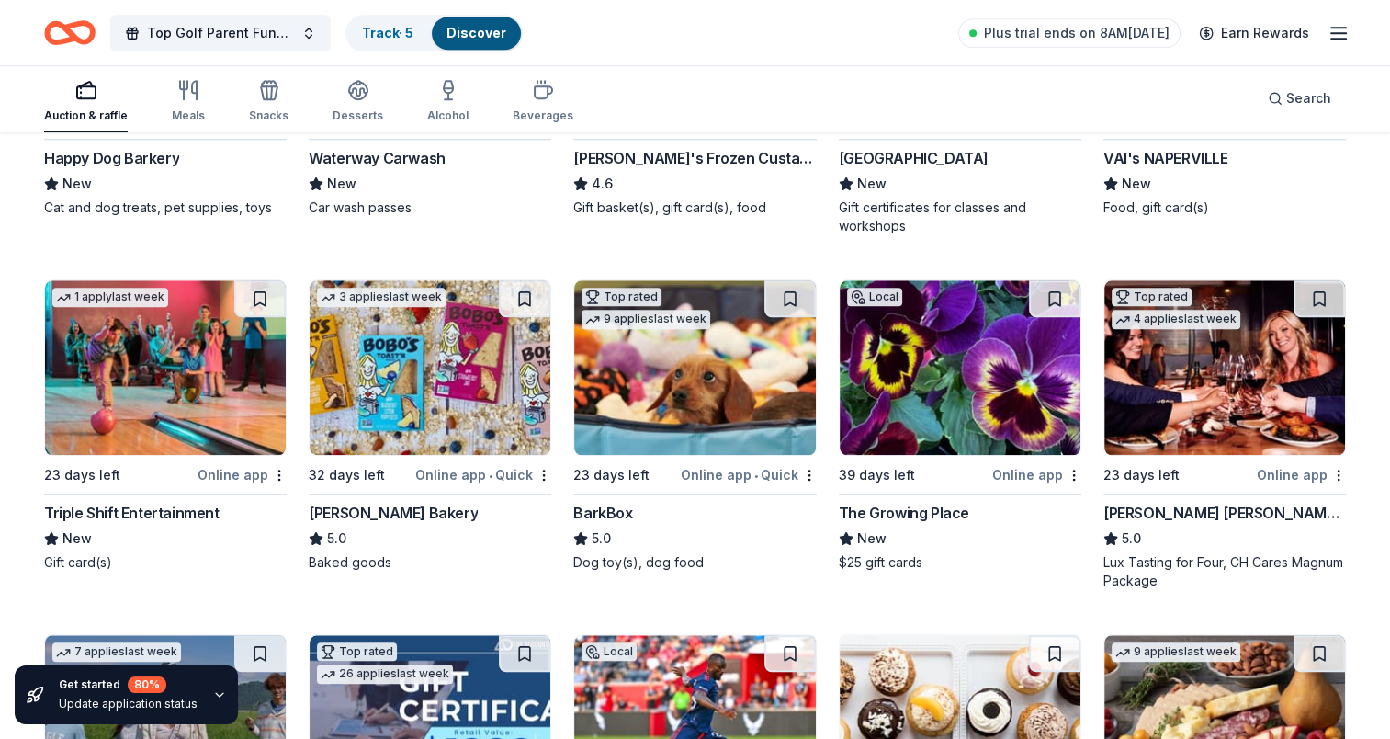
scroll to position [1802, 0]
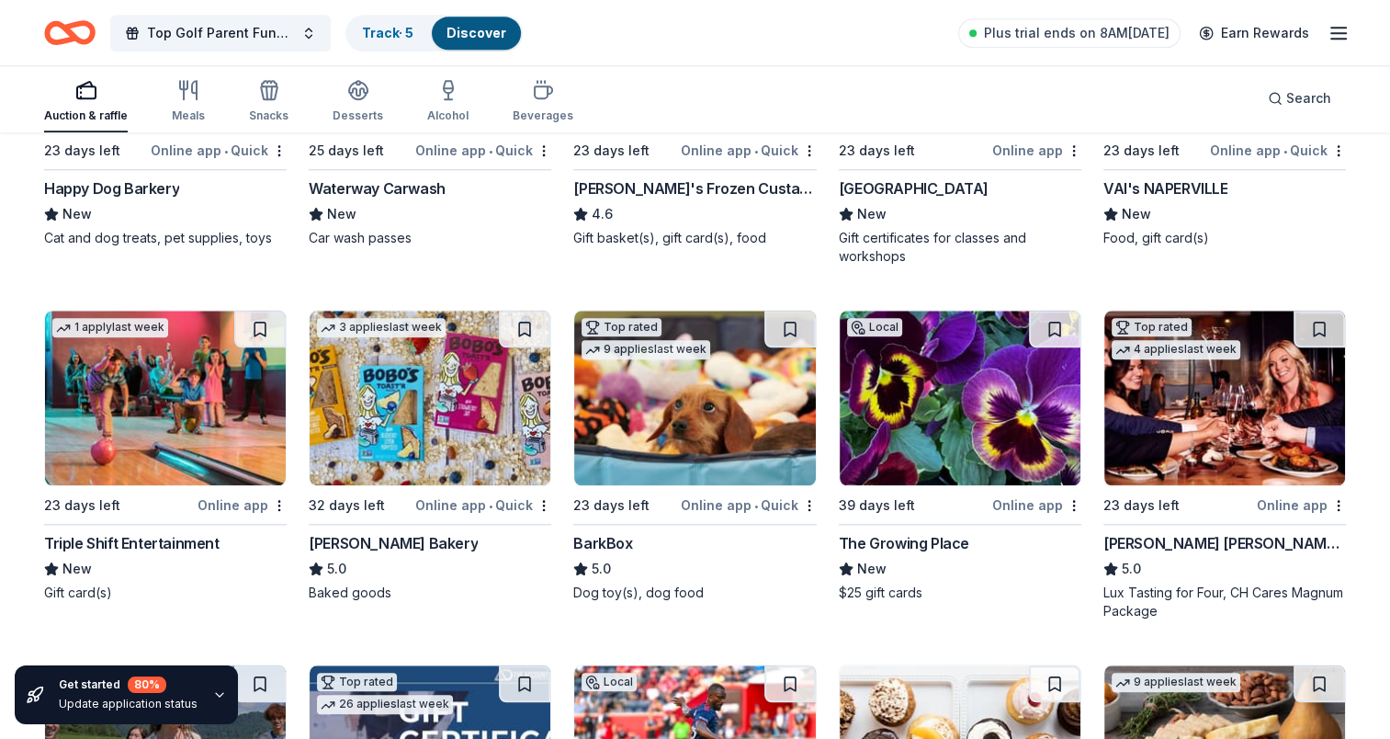
click at [698, 394] on img at bounding box center [694, 398] width 241 height 175
click at [911, 390] on img at bounding box center [960, 398] width 241 height 175
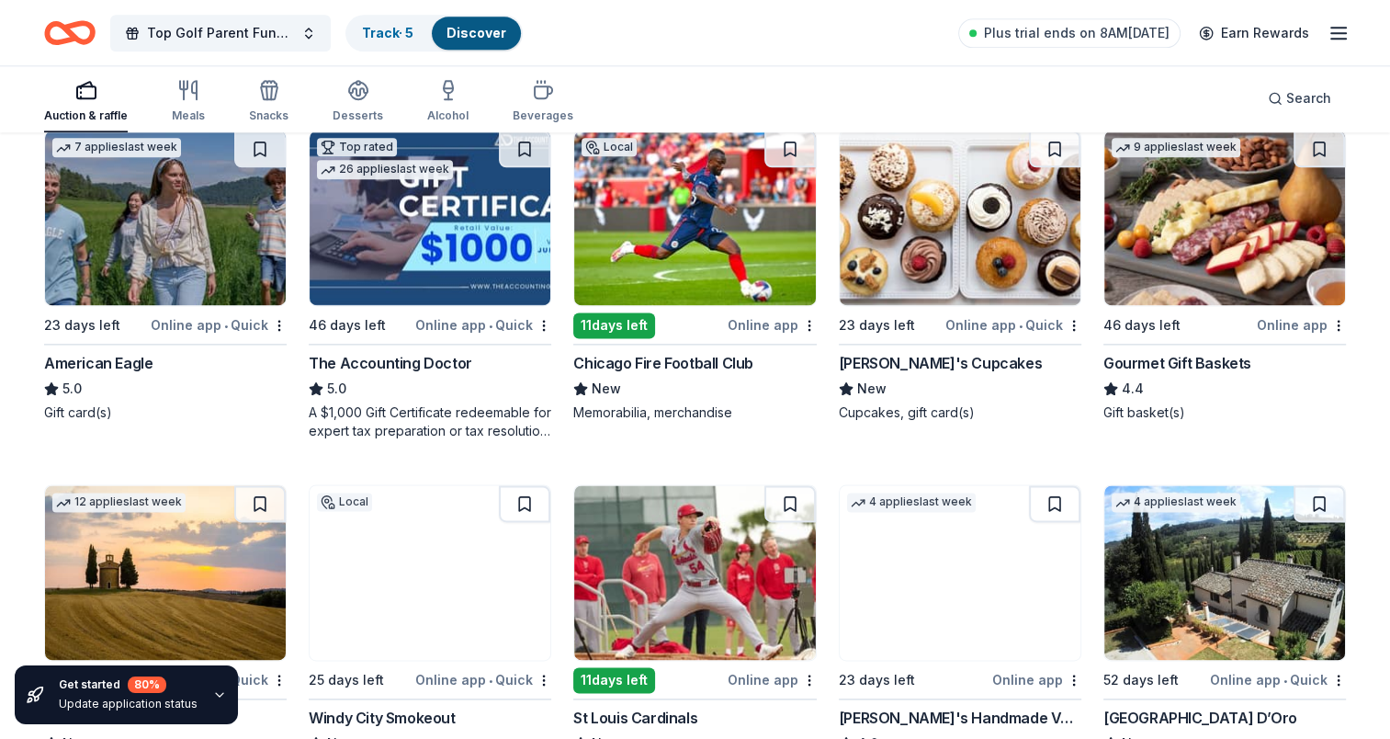
scroll to position [2261, 0]
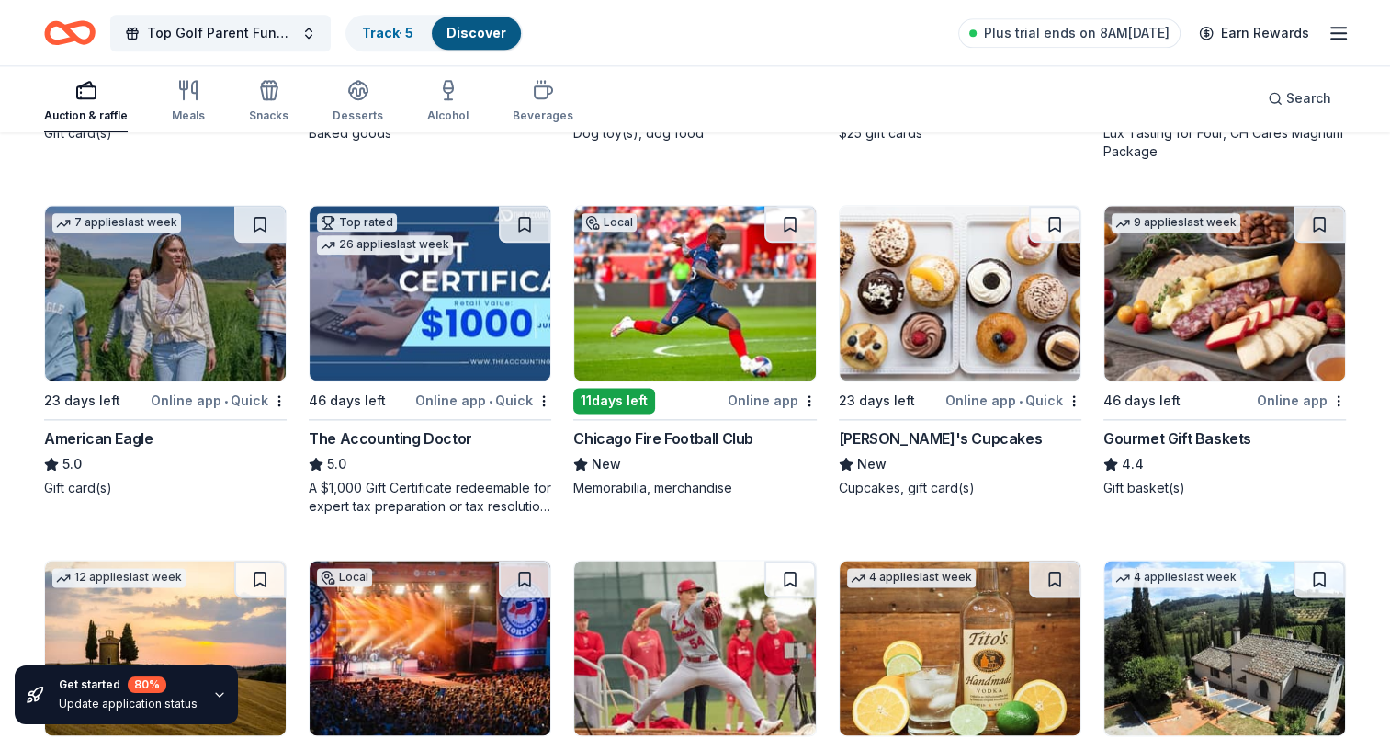
click at [972, 301] on img at bounding box center [960, 293] width 241 height 175
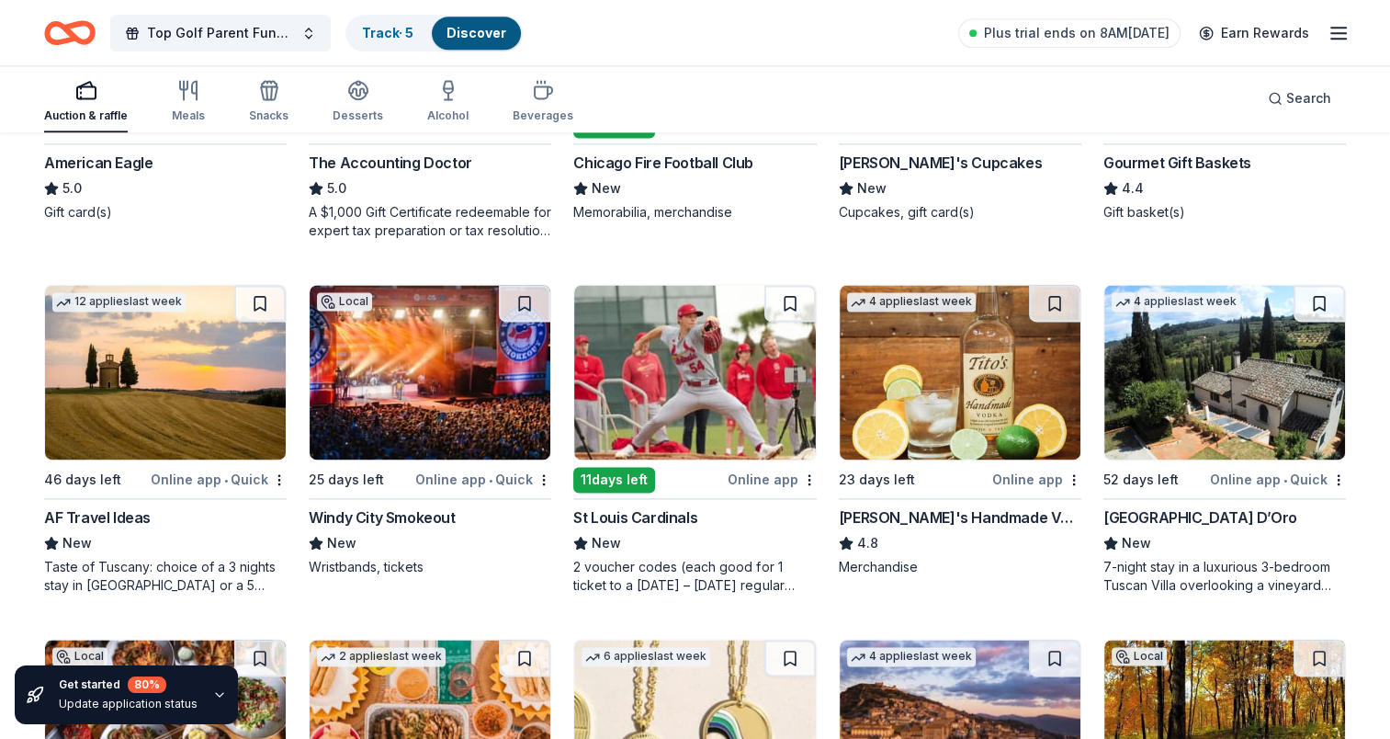
click at [390, 360] on img at bounding box center [430, 372] width 241 height 175
click at [973, 390] on img at bounding box center [960, 372] width 241 height 175
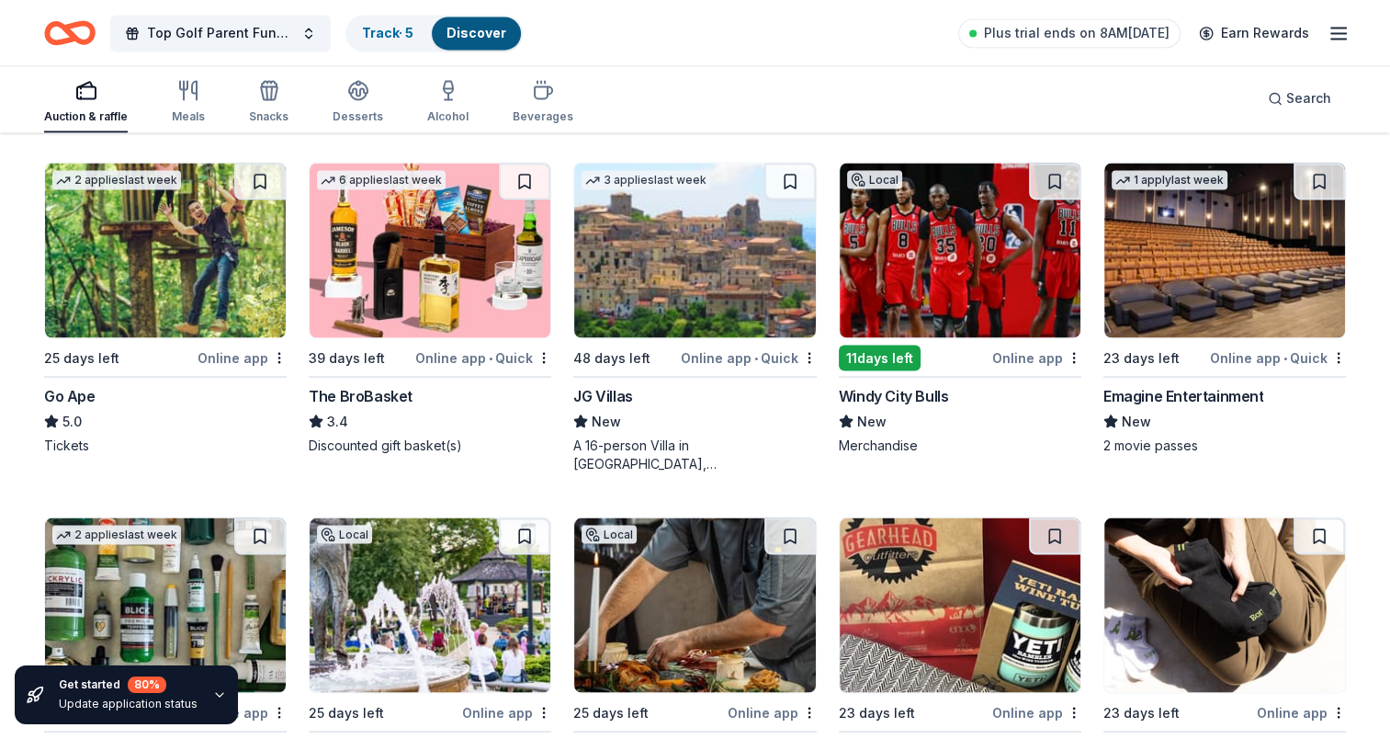
scroll to position [3337, 0]
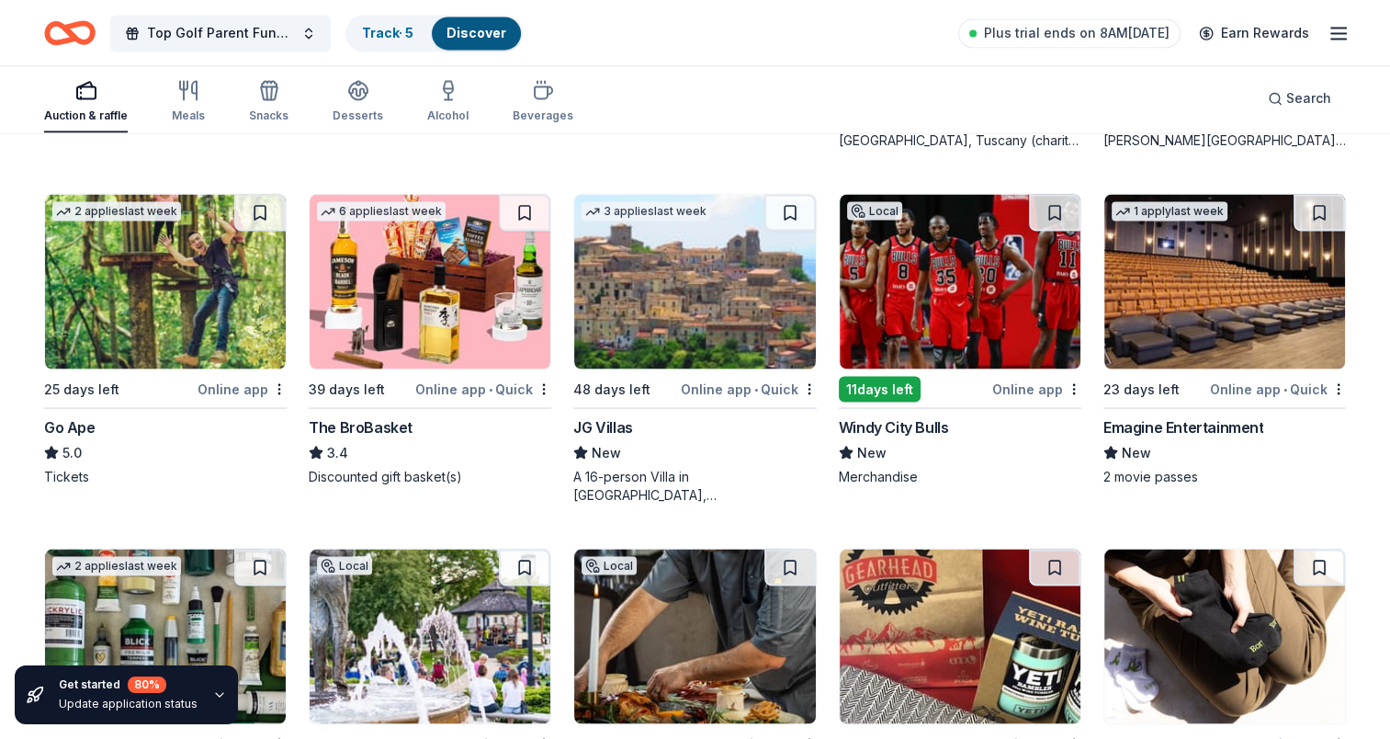
click at [1201, 264] on img at bounding box center [1224, 281] width 241 height 175
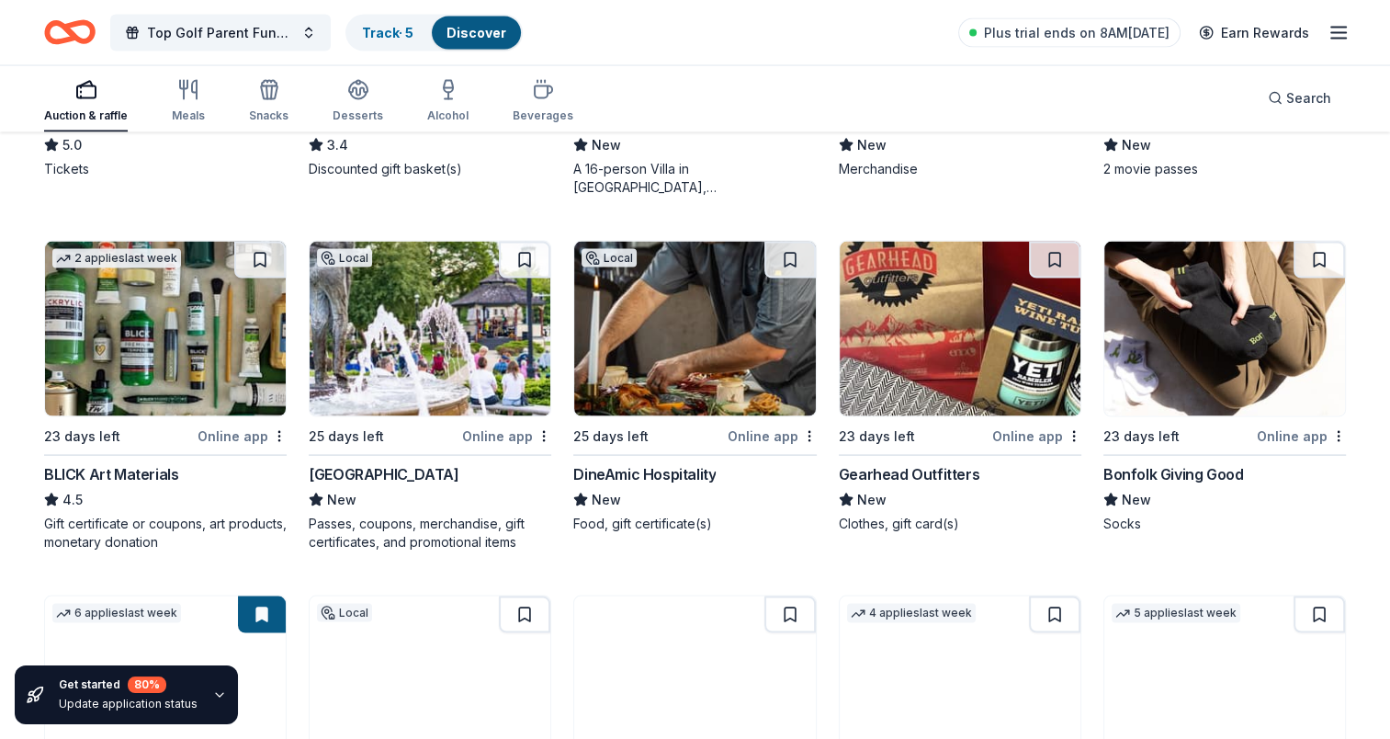
scroll to position [3705, 0]
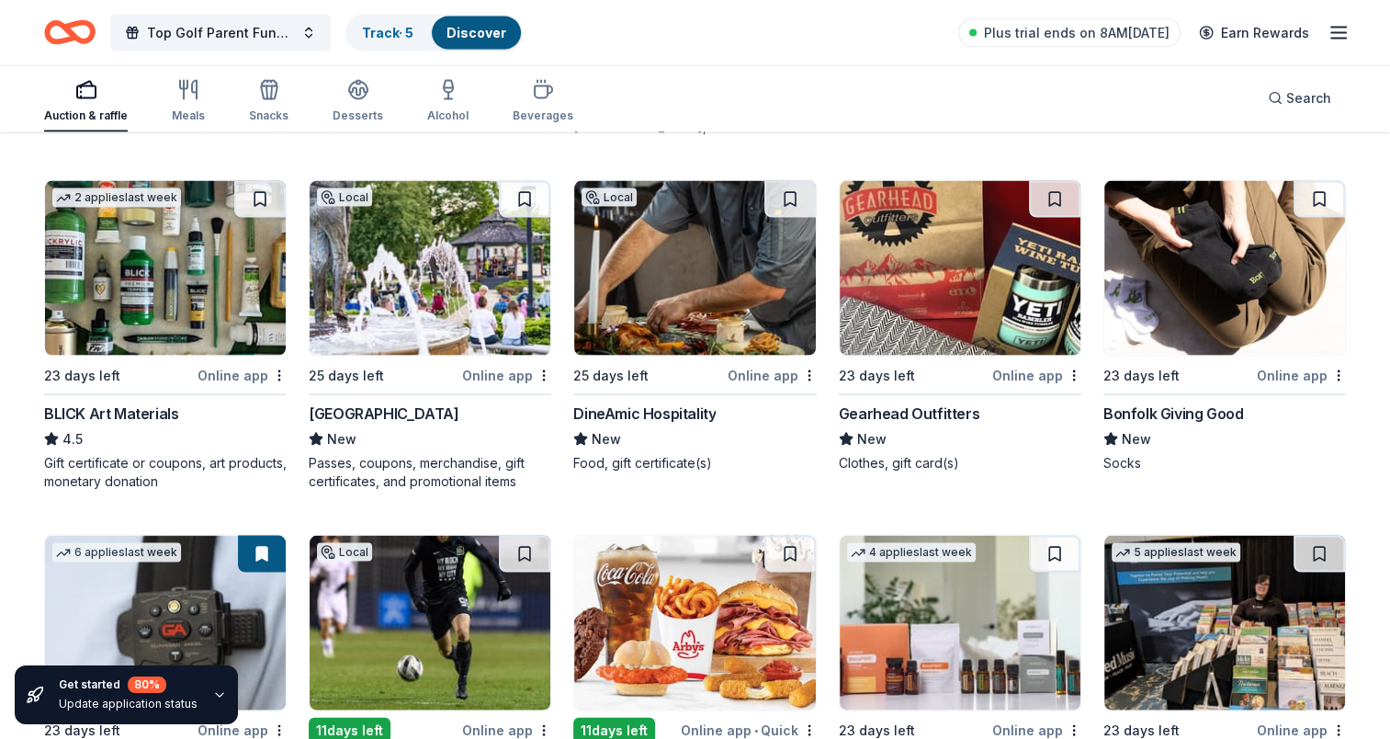
click at [175, 305] on img at bounding box center [165, 268] width 241 height 175
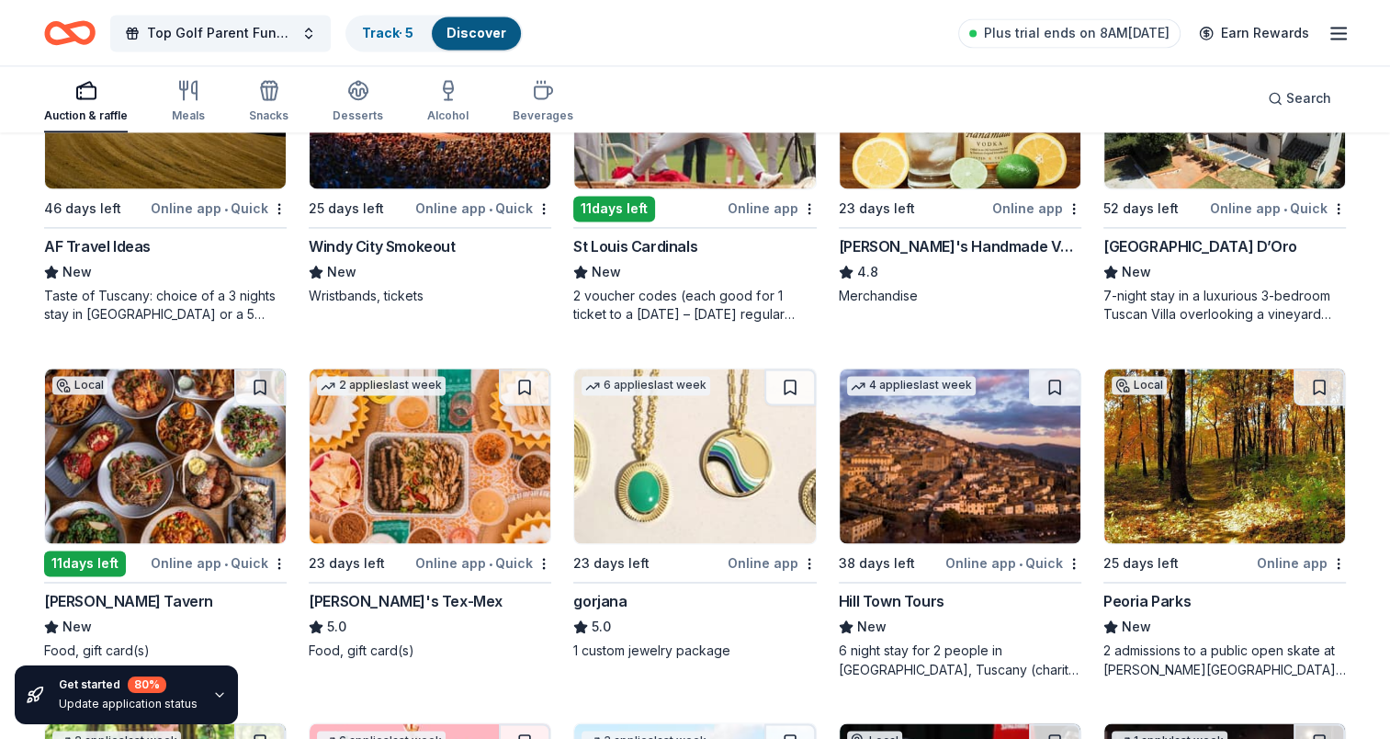
scroll to position [2940, 0]
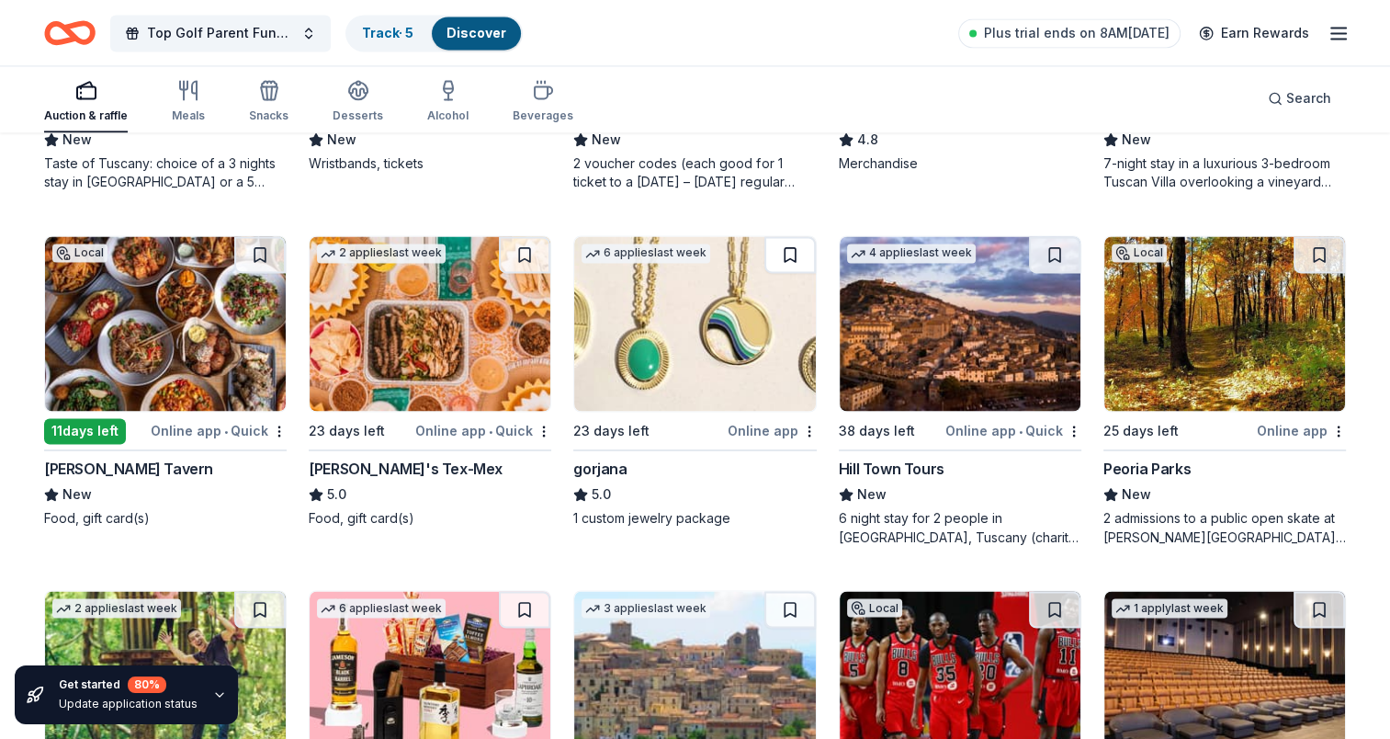
click at [786, 251] on button at bounding box center [789, 254] width 51 height 37
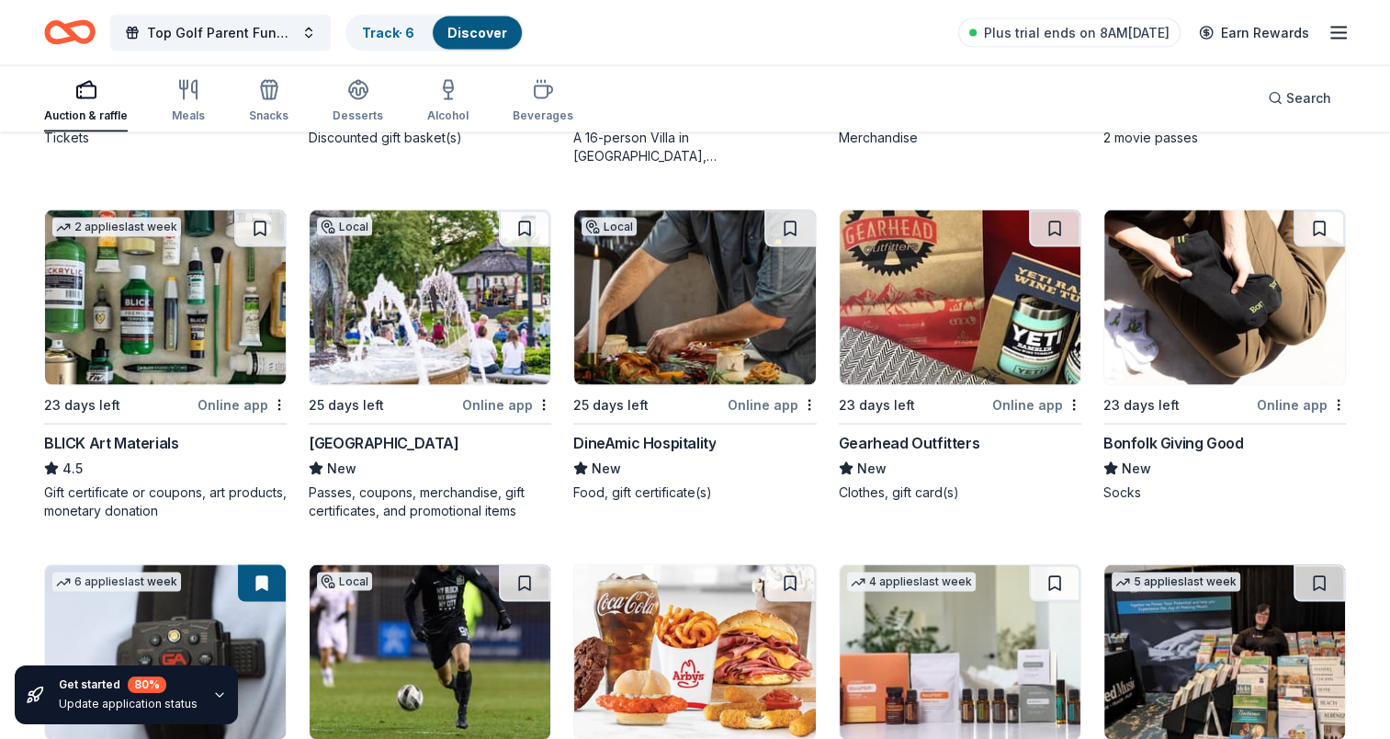
scroll to position [3859, 0]
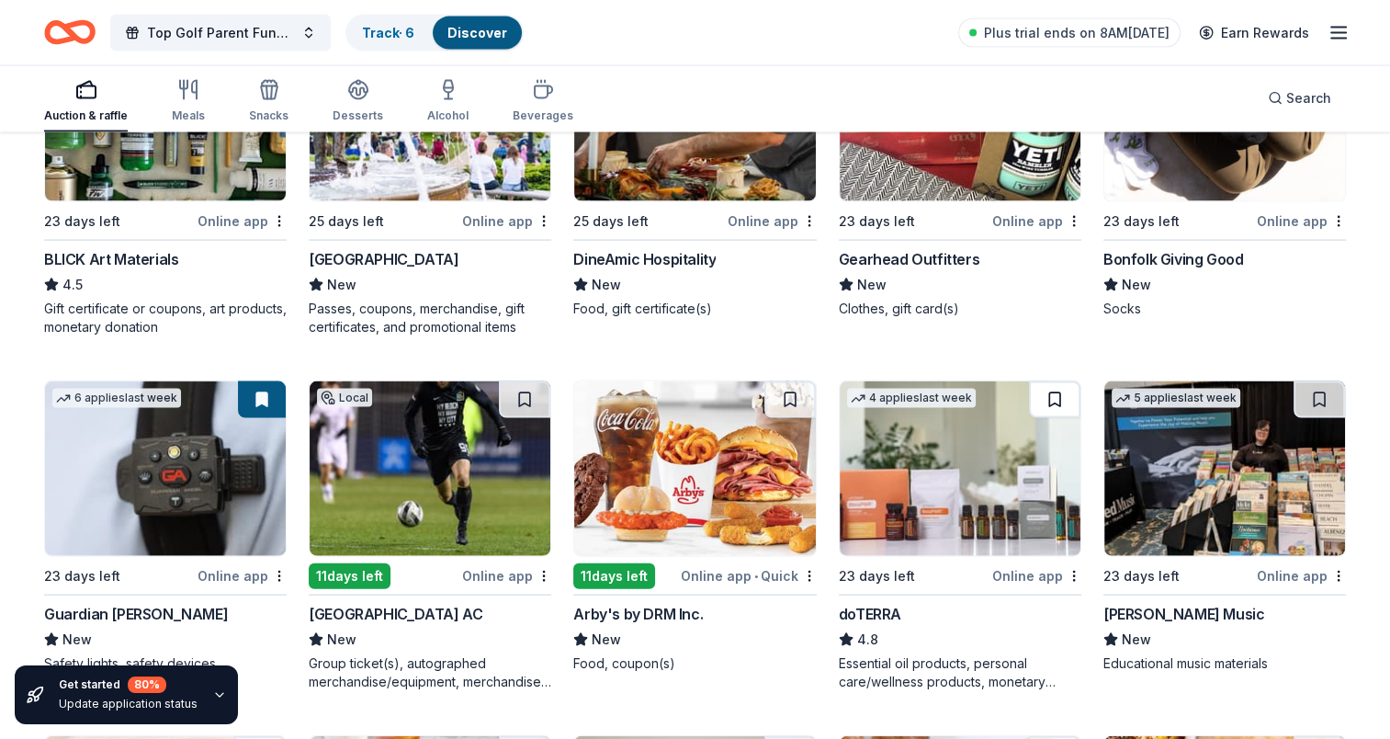
click at [1063, 386] on button at bounding box center [1054, 399] width 51 height 37
click at [794, 398] on button at bounding box center [789, 399] width 51 height 37
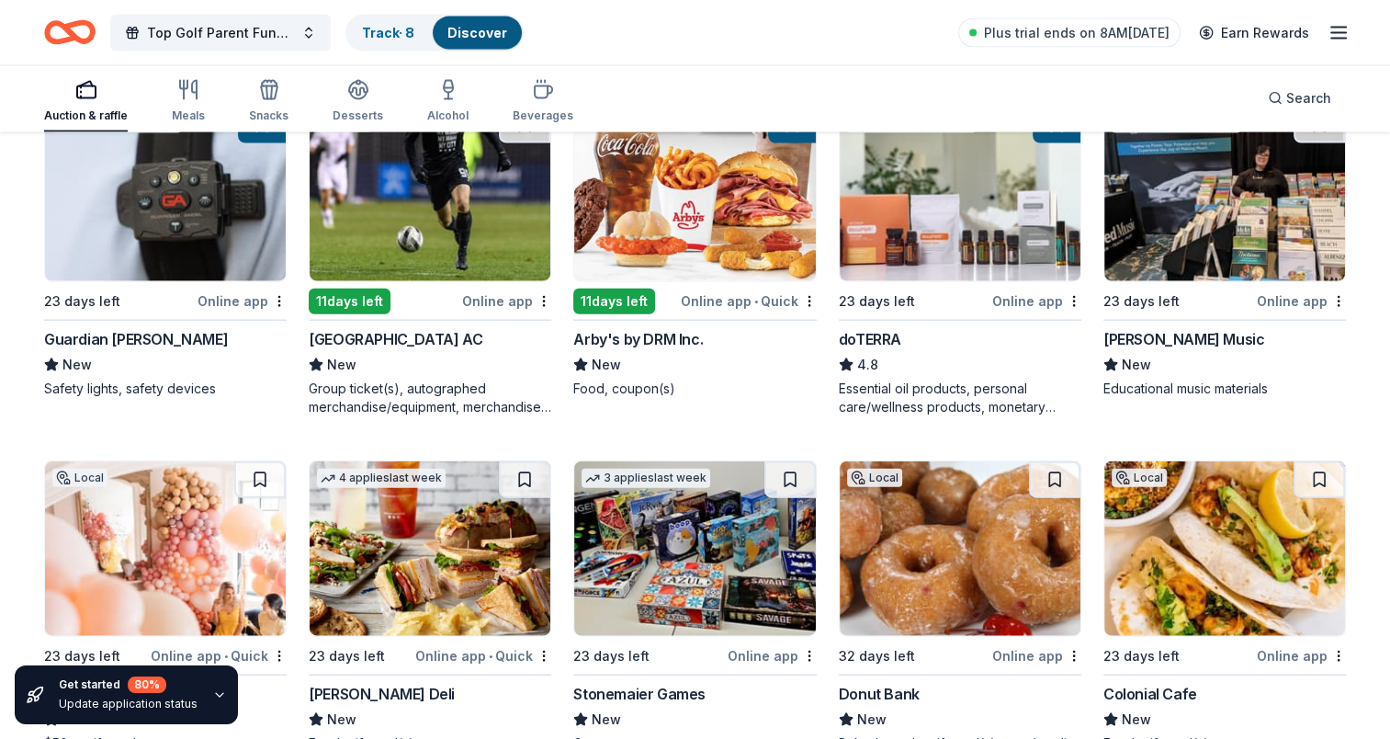
scroll to position [4319, 0]
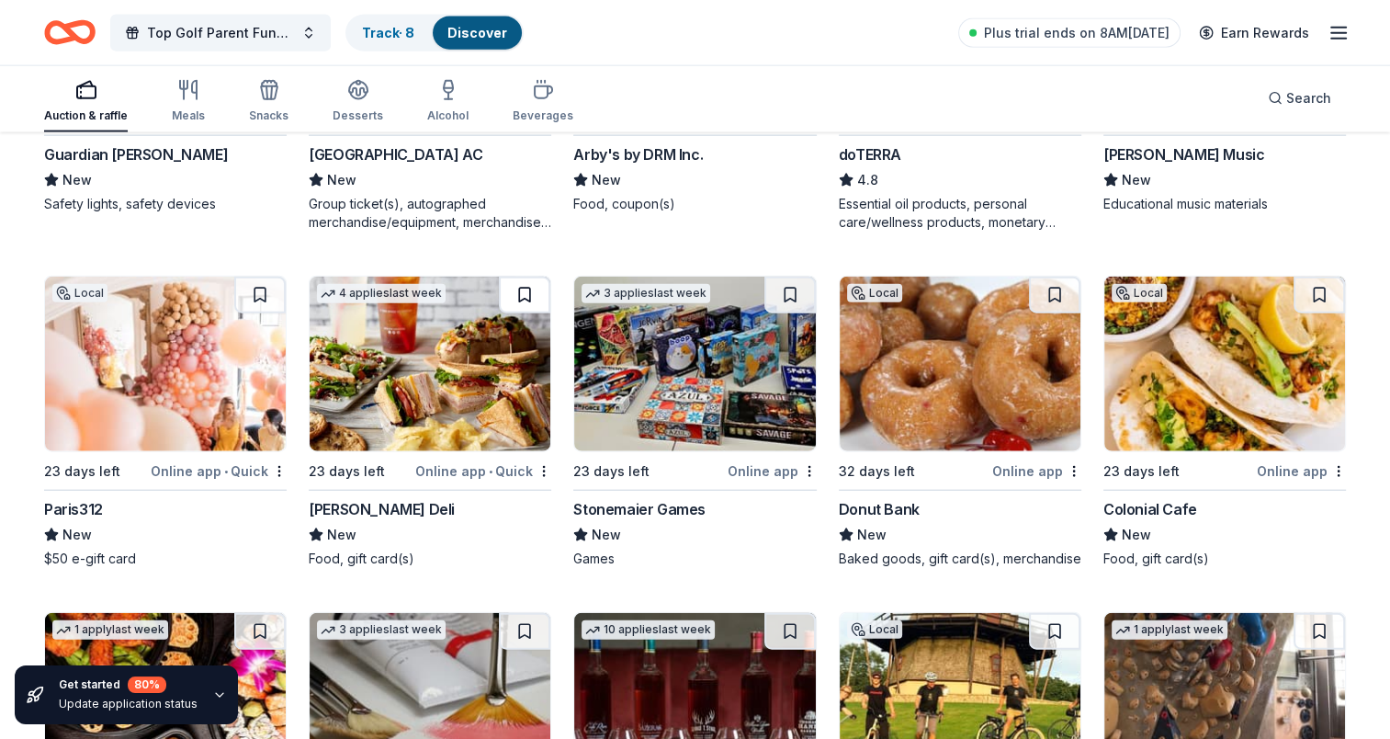
click at [515, 292] on button at bounding box center [524, 295] width 51 height 37
click at [807, 293] on button at bounding box center [789, 295] width 51 height 37
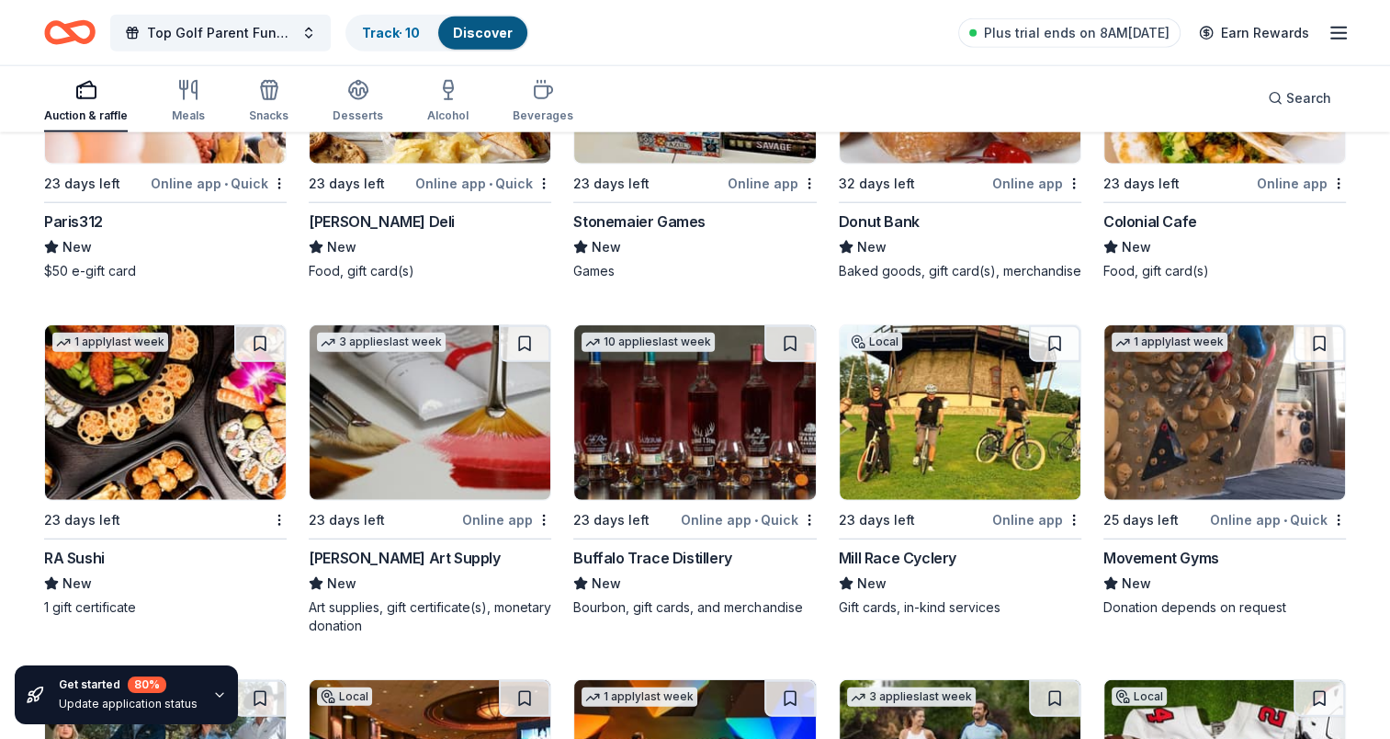
scroll to position [4686, 0]
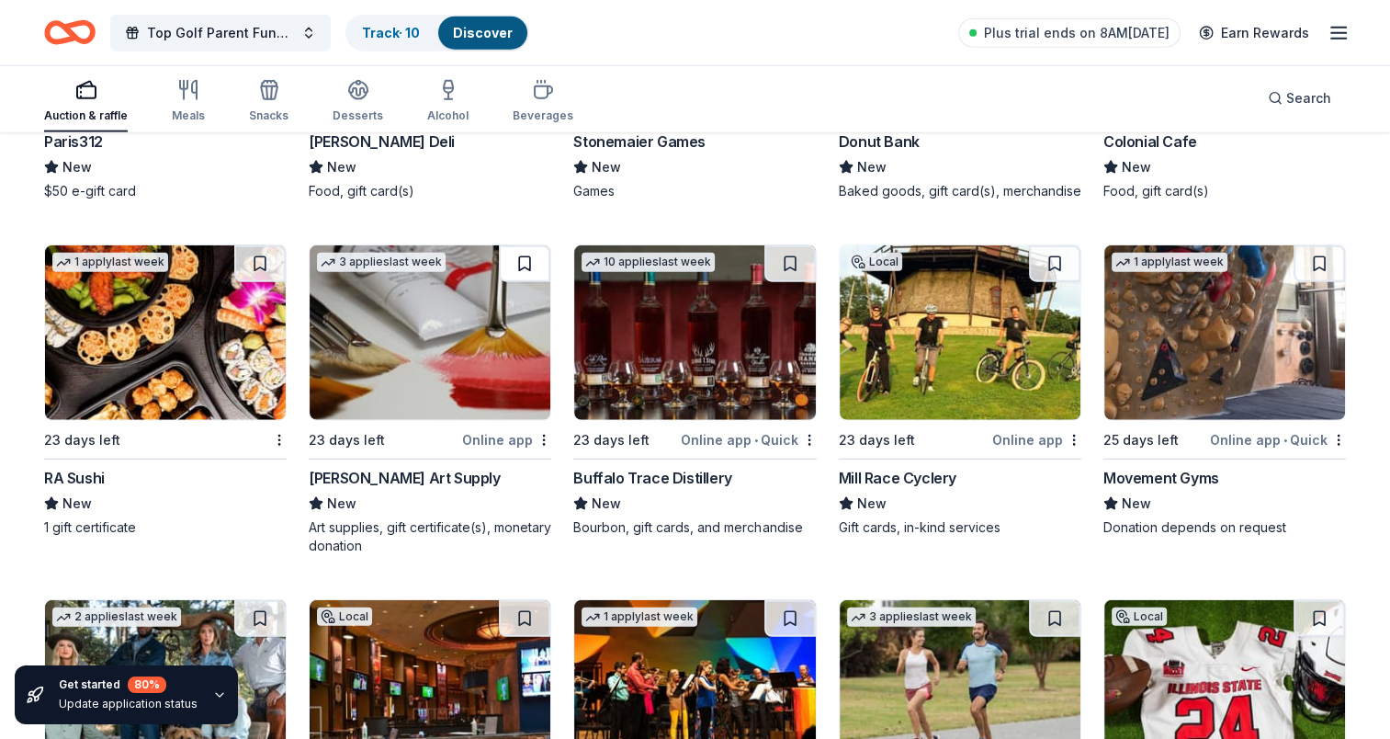
click at [523, 252] on button at bounding box center [524, 263] width 51 height 37
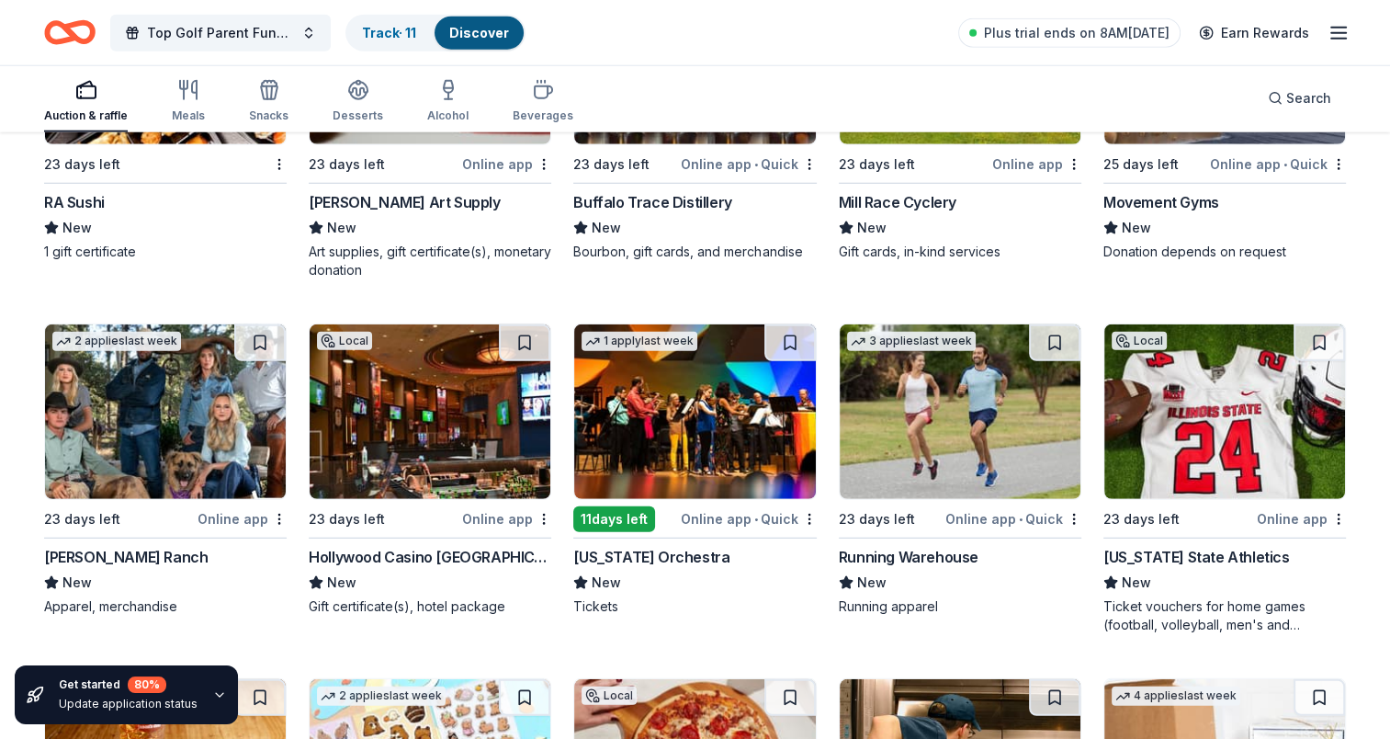
scroll to position [5054, 0]
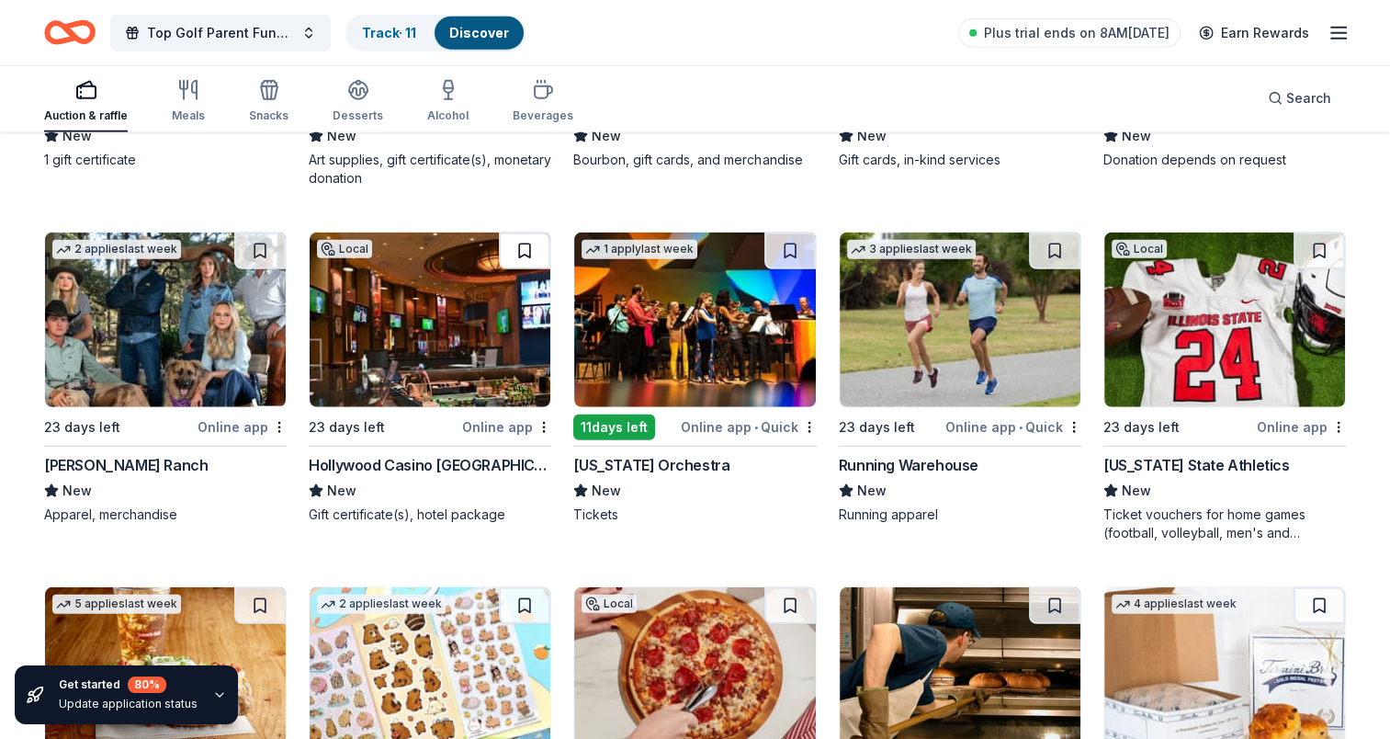
click at [516, 252] on button at bounding box center [524, 250] width 51 height 37
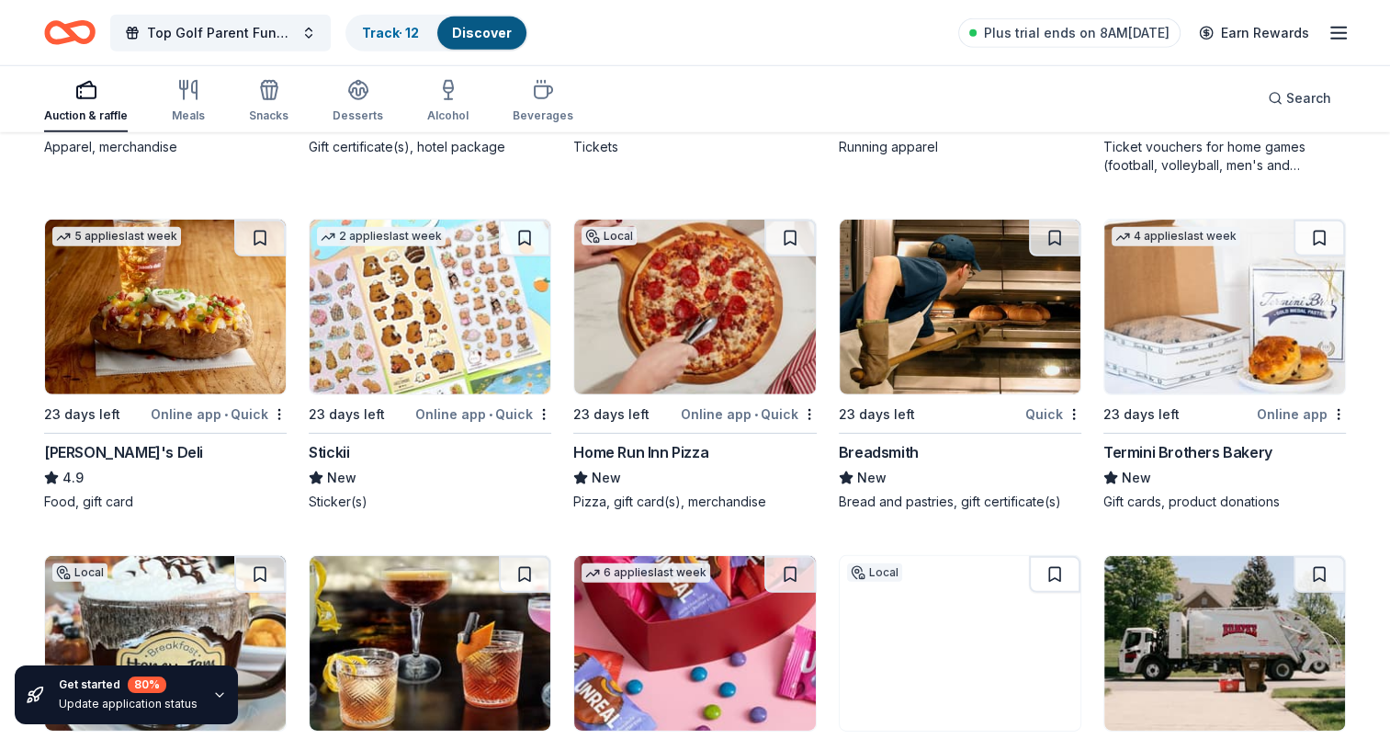
scroll to position [5329, 0]
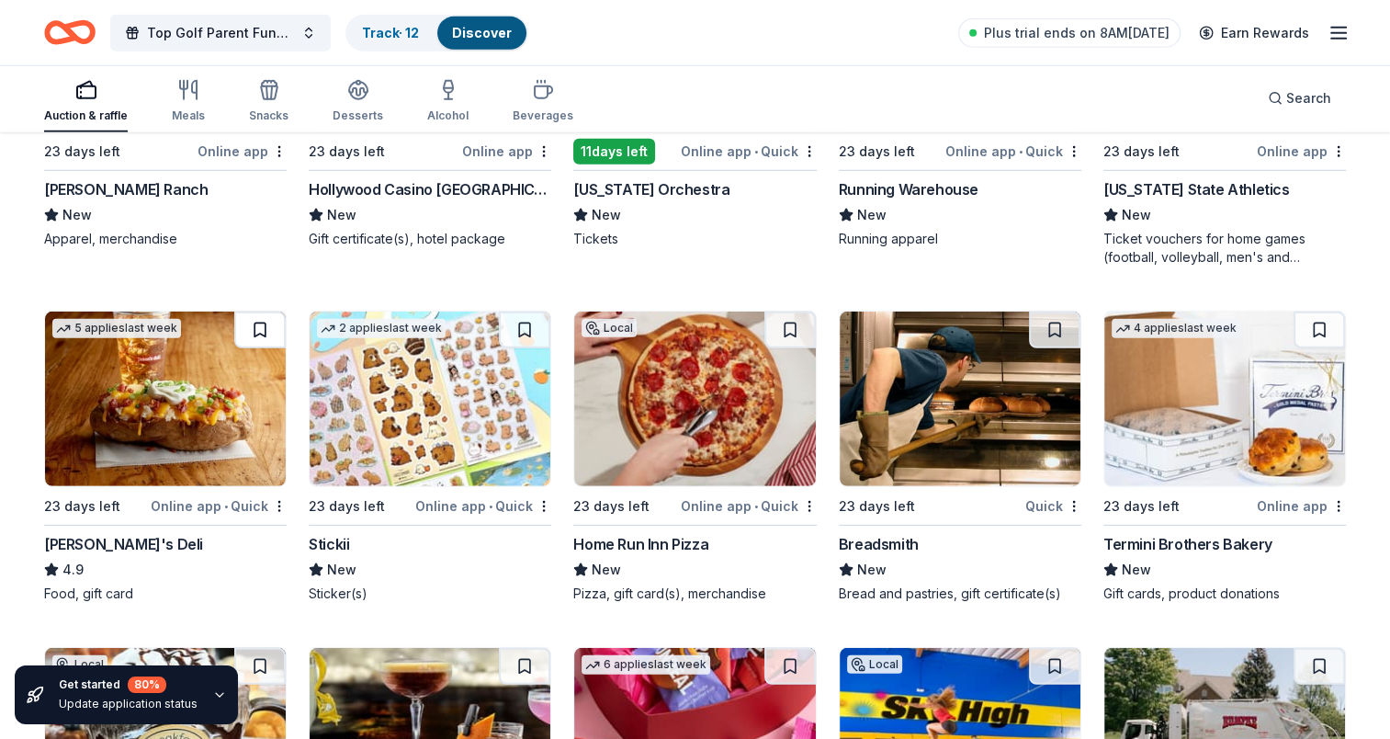
click at [267, 338] on button at bounding box center [259, 329] width 51 height 37
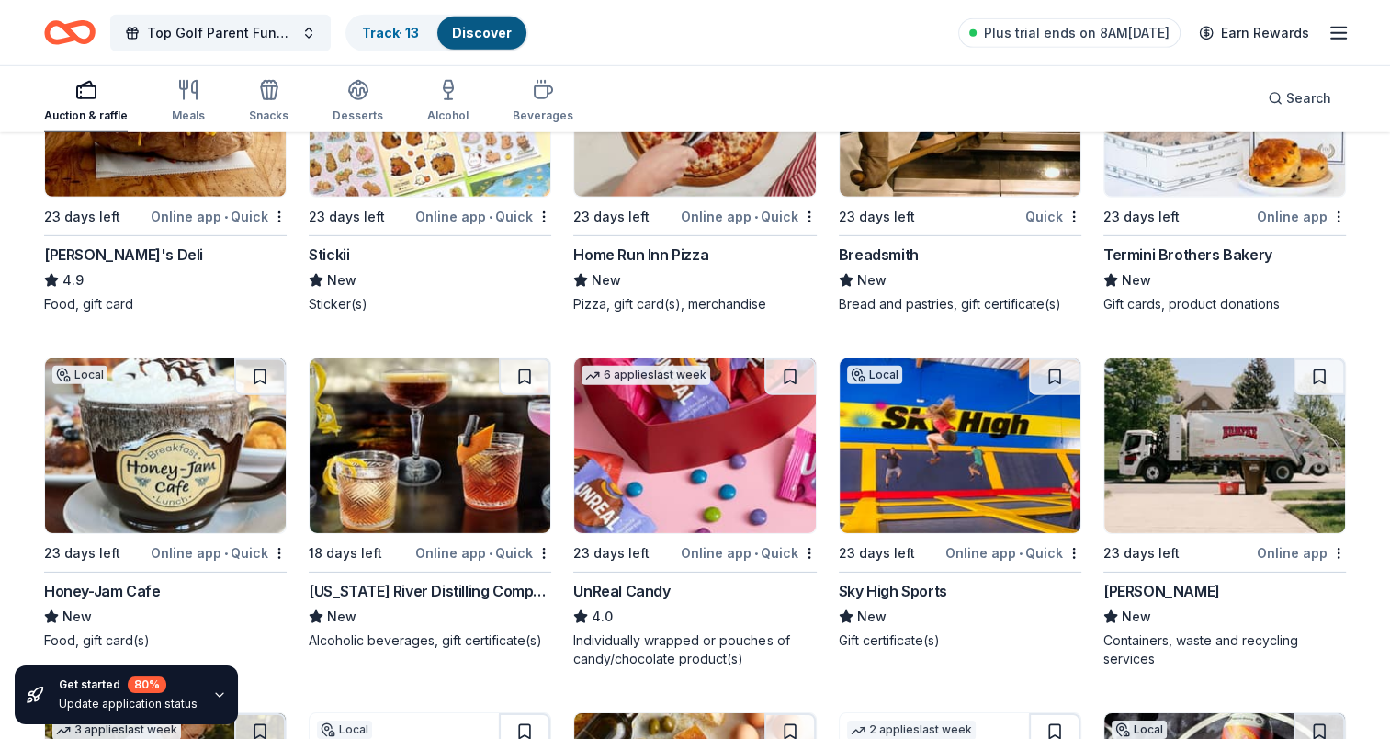
scroll to position [5697, 0]
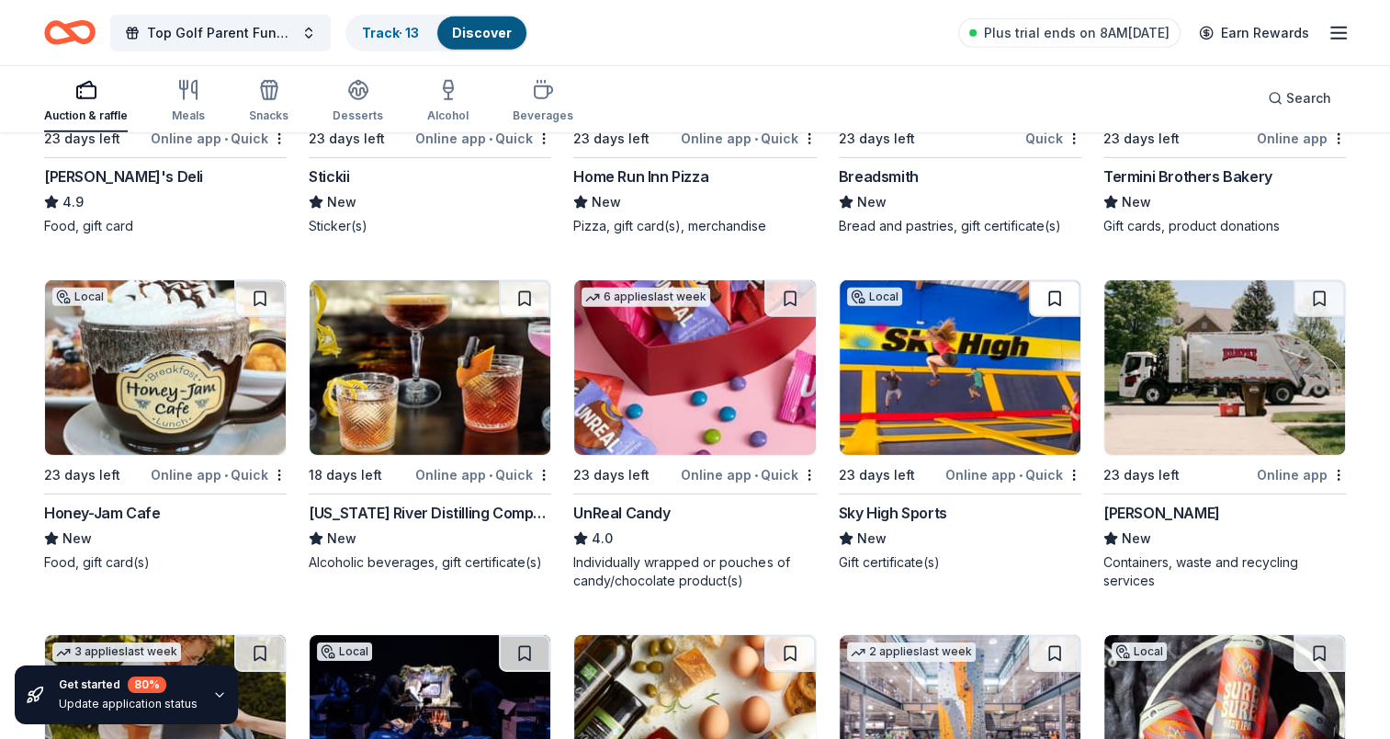
click at [1045, 294] on button at bounding box center [1054, 298] width 51 height 37
click at [788, 301] on button at bounding box center [789, 298] width 51 height 37
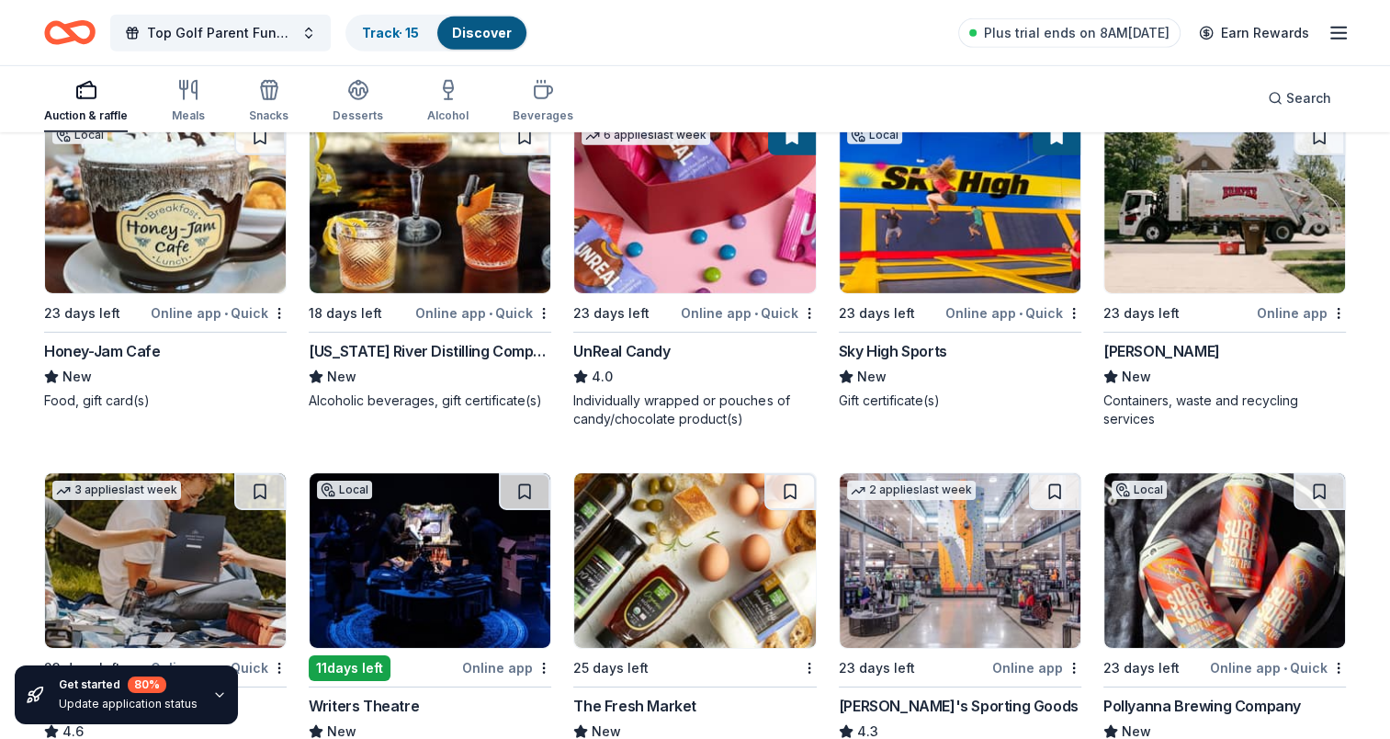
scroll to position [5972, 0]
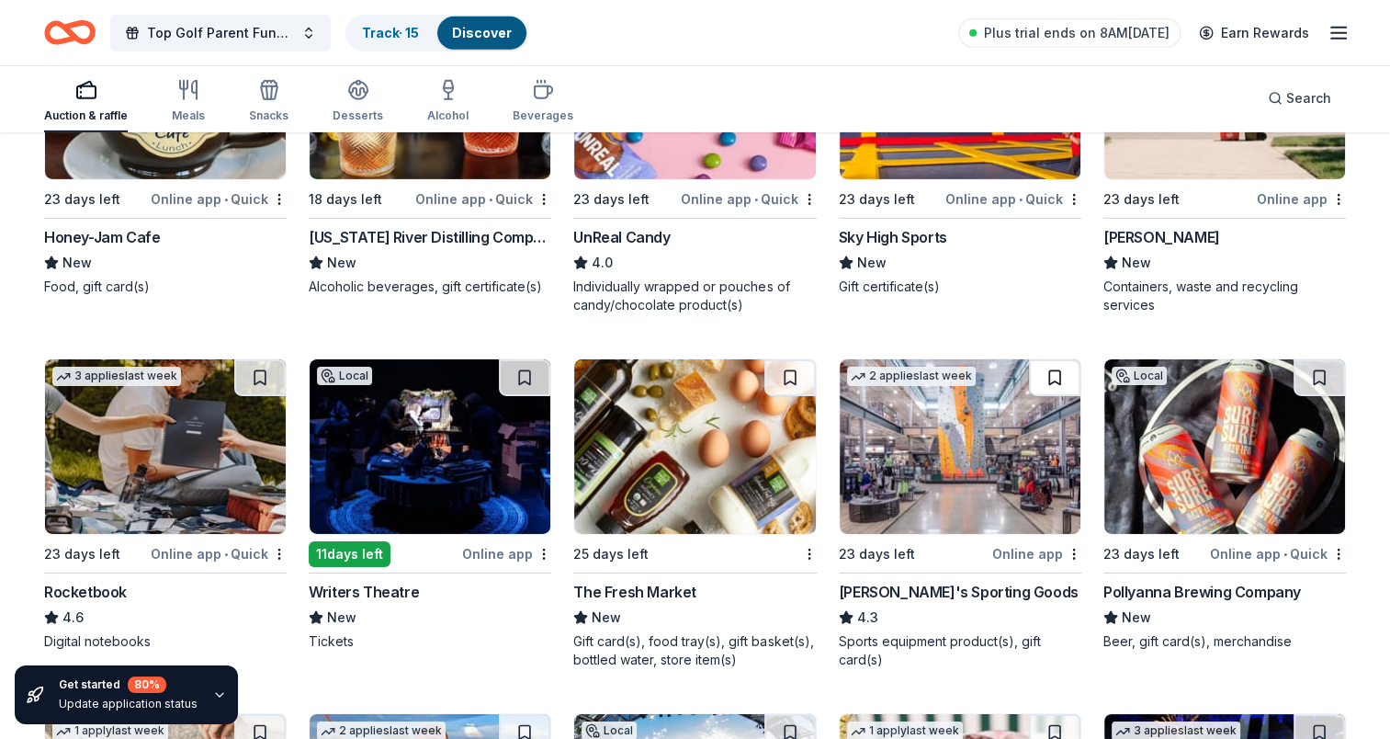
click at [1033, 371] on button at bounding box center [1054, 377] width 51 height 37
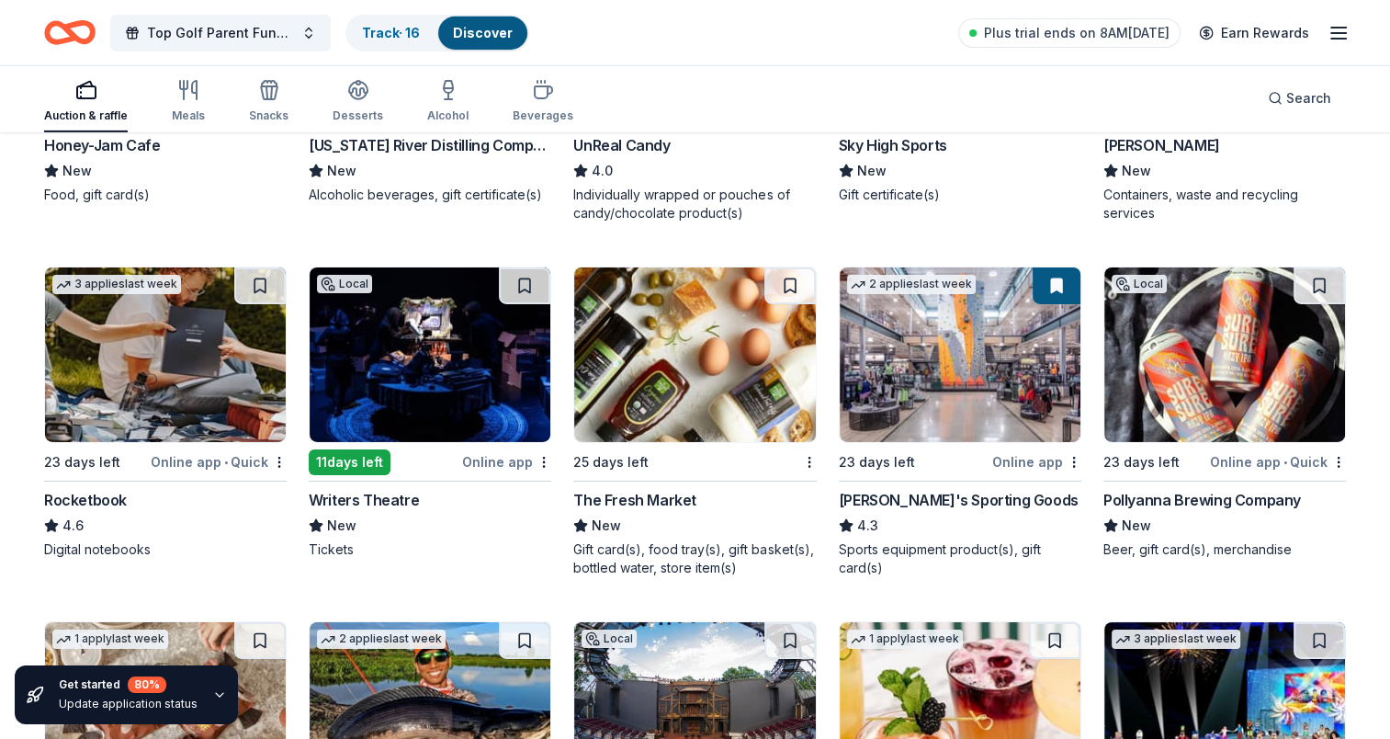
scroll to position [6156, 0]
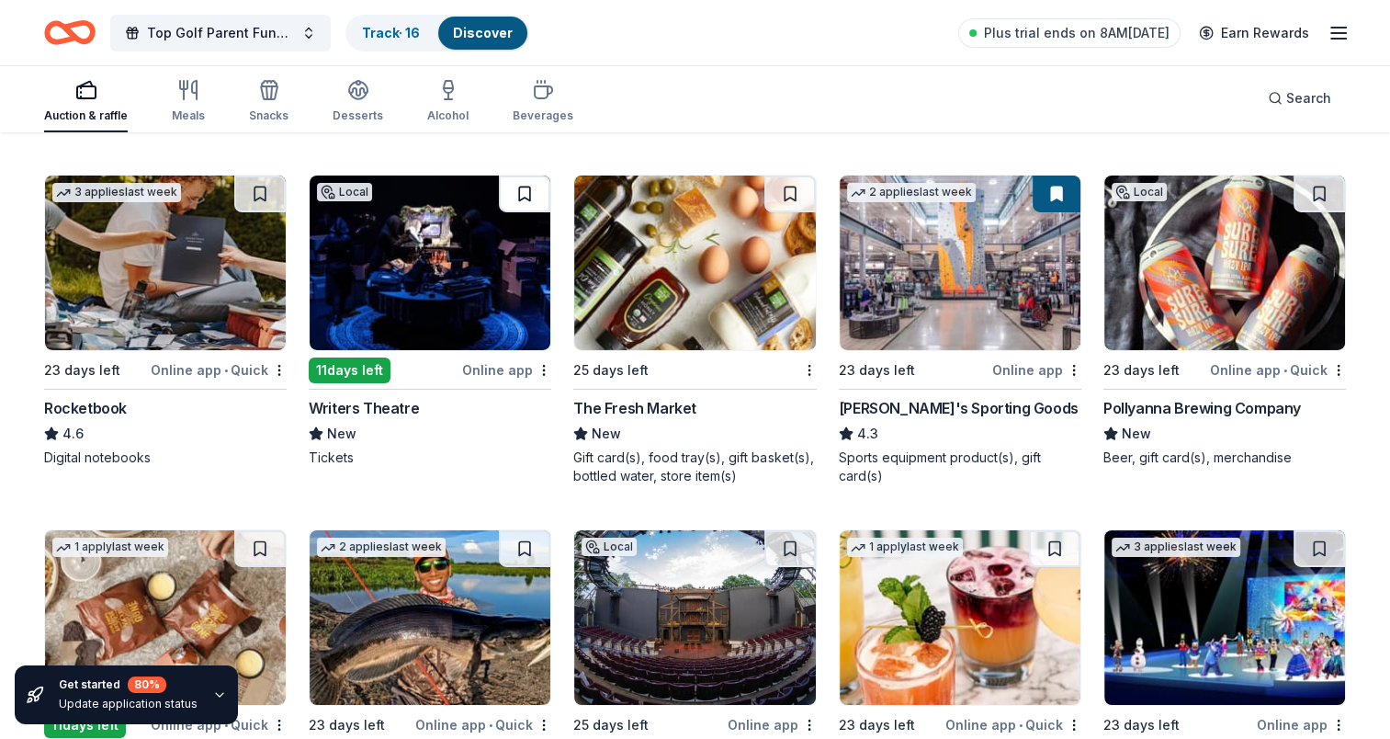
click at [525, 191] on button at bounding box center [524, 193] width 51 height 37
click at [788, 204] on button at bounding box center [789, 193] width 51 height 37
click at [261, 197] on button at bounding box center [259, 193] width 51 height 37
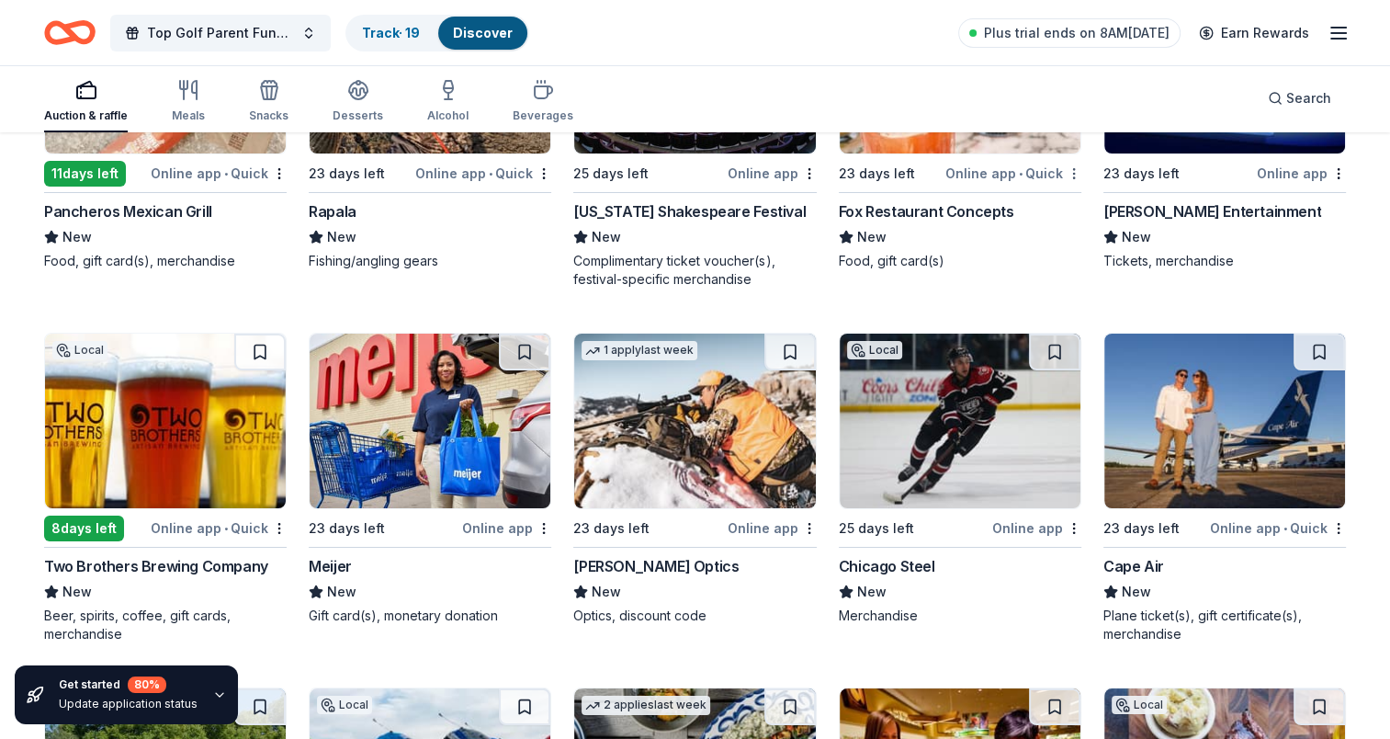
scroll to position [6524, 0]
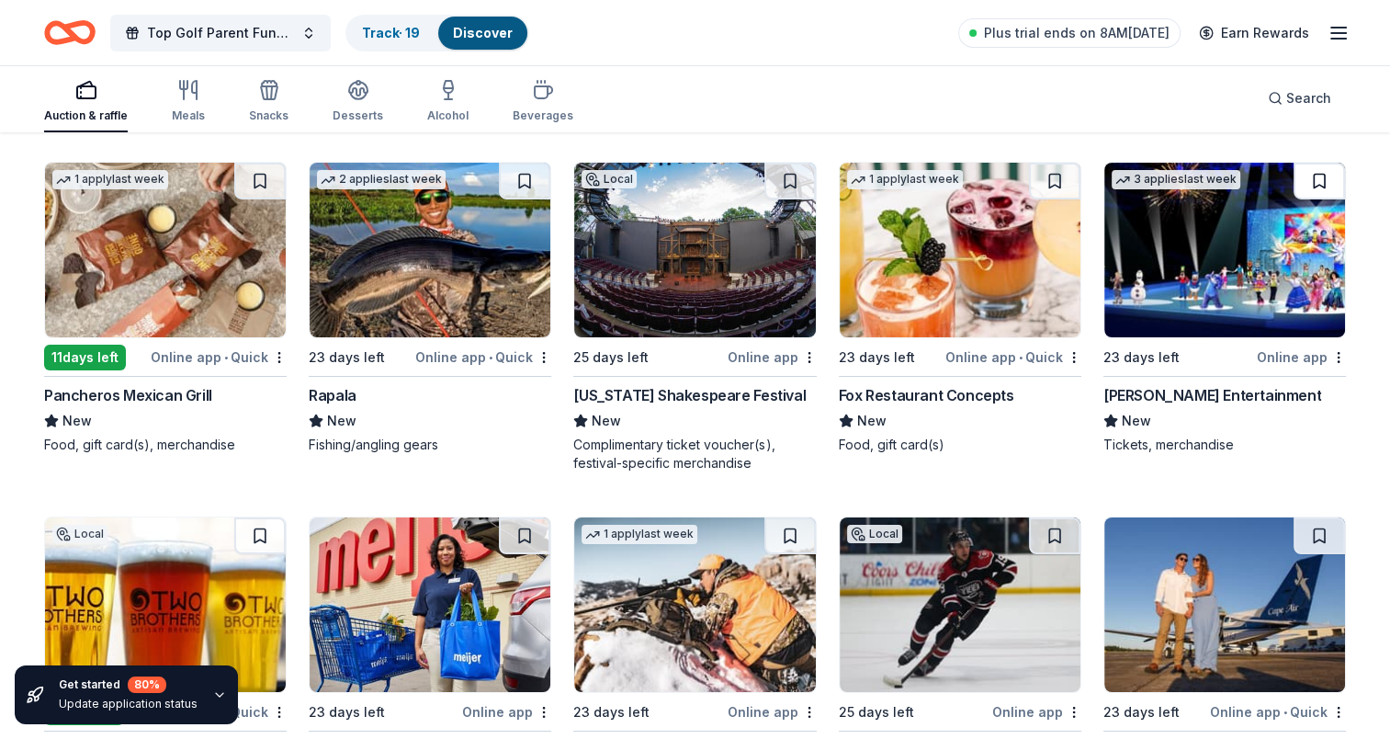
click at [1308, 178] on button at bounding box center [1319, 181] width 51 height 37
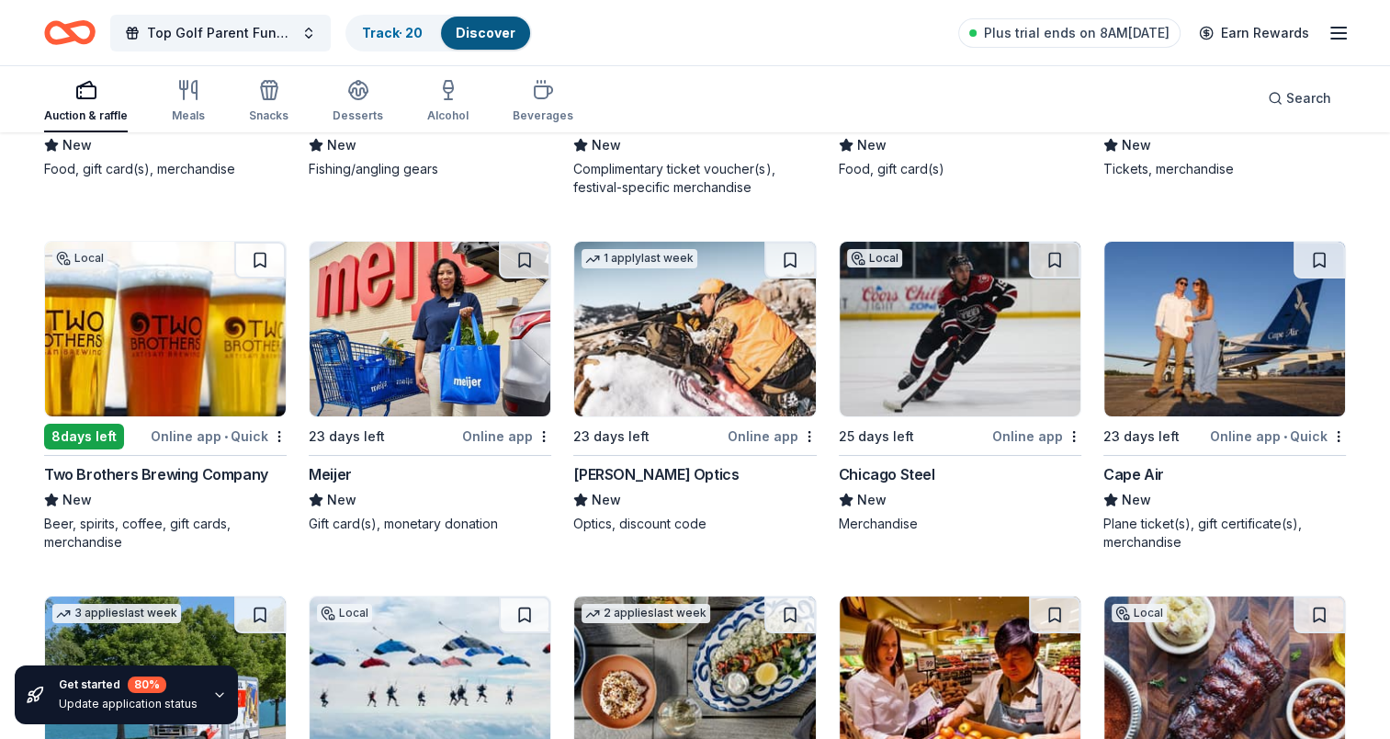
scroll to position [7075, 0]
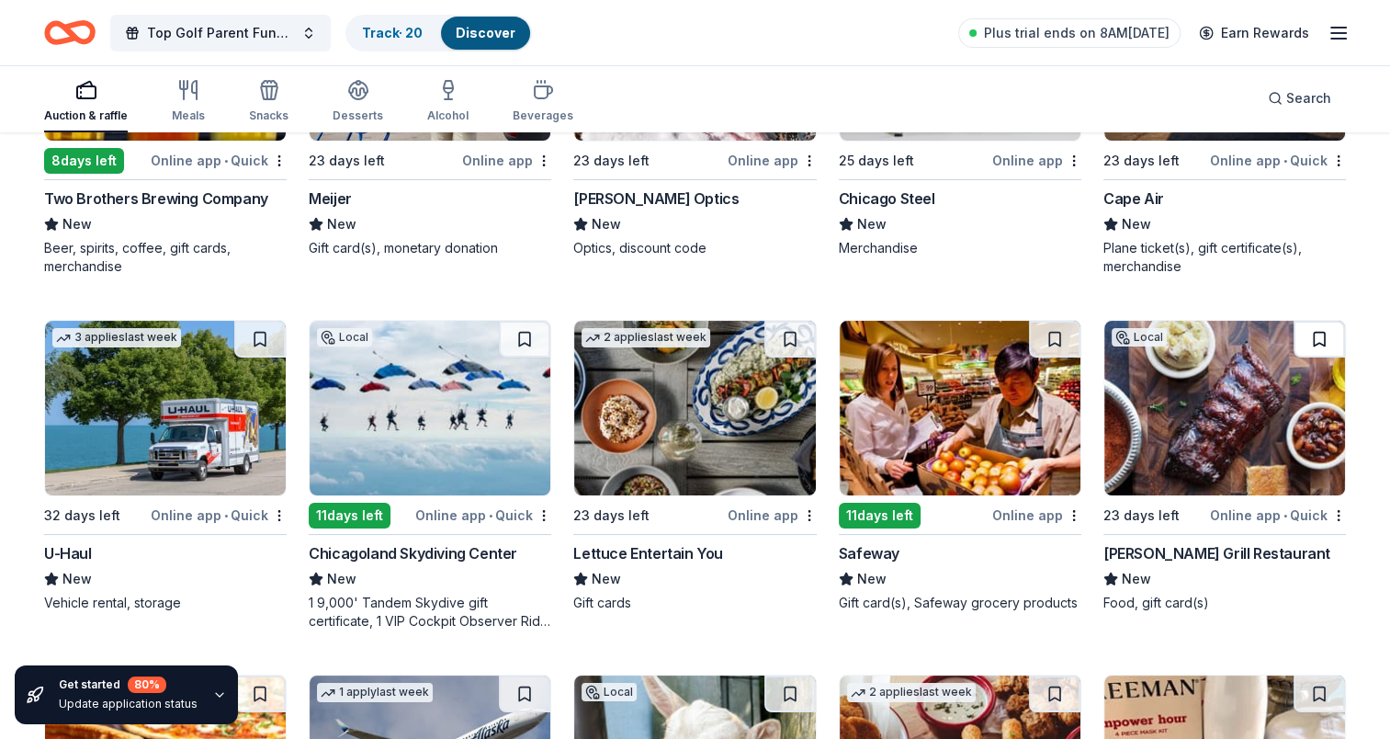
click at [1306, 331] on button at bounding box center [1319, 339] width 51 height 37
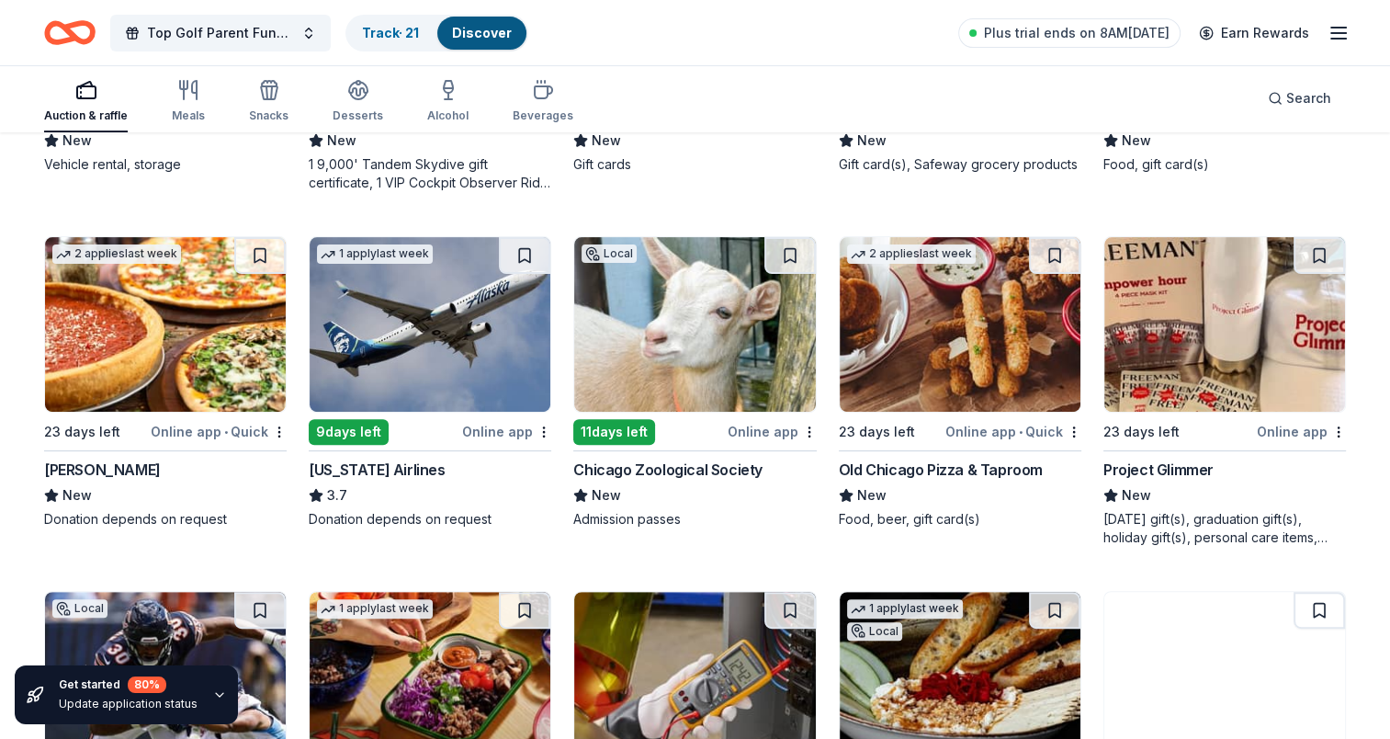
scroll to position [7535, 0]
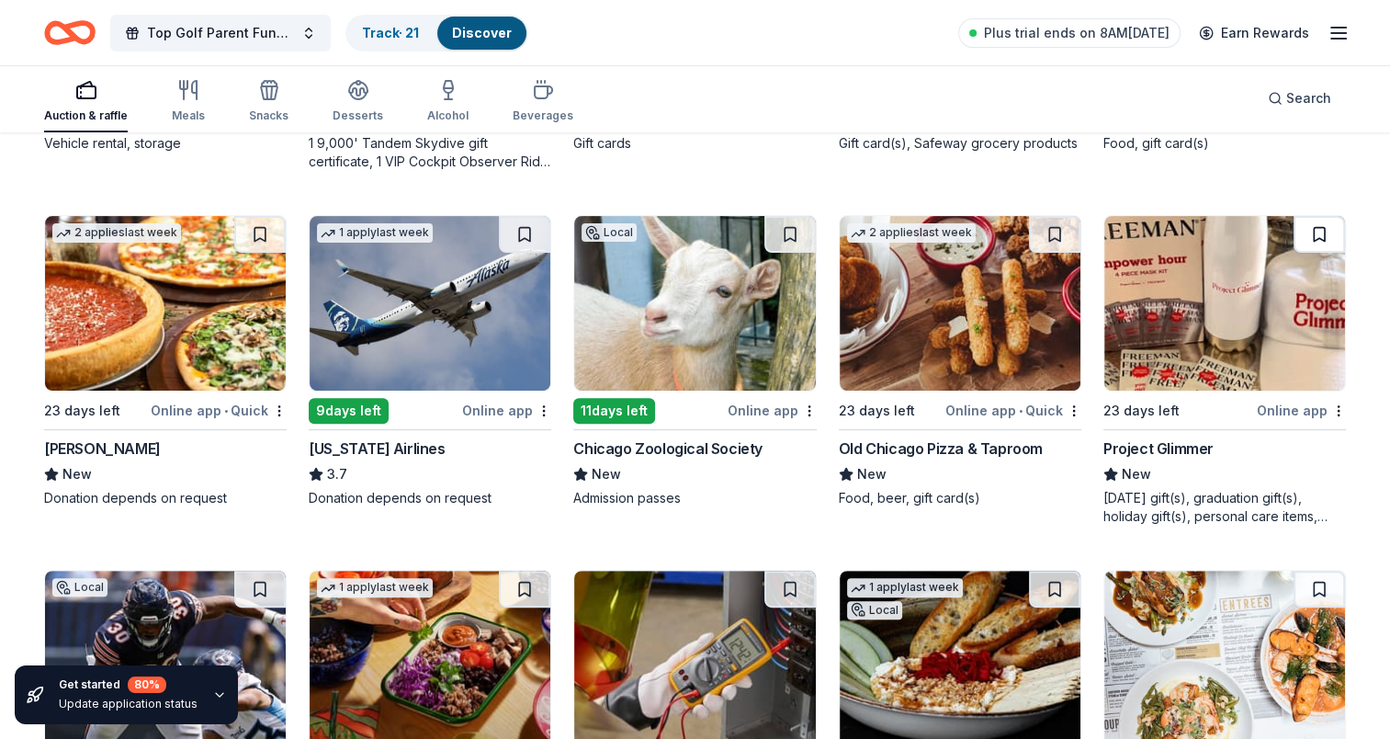
click at [1315, 221] on button at bounding box center [1319, 234] width 51 height 37
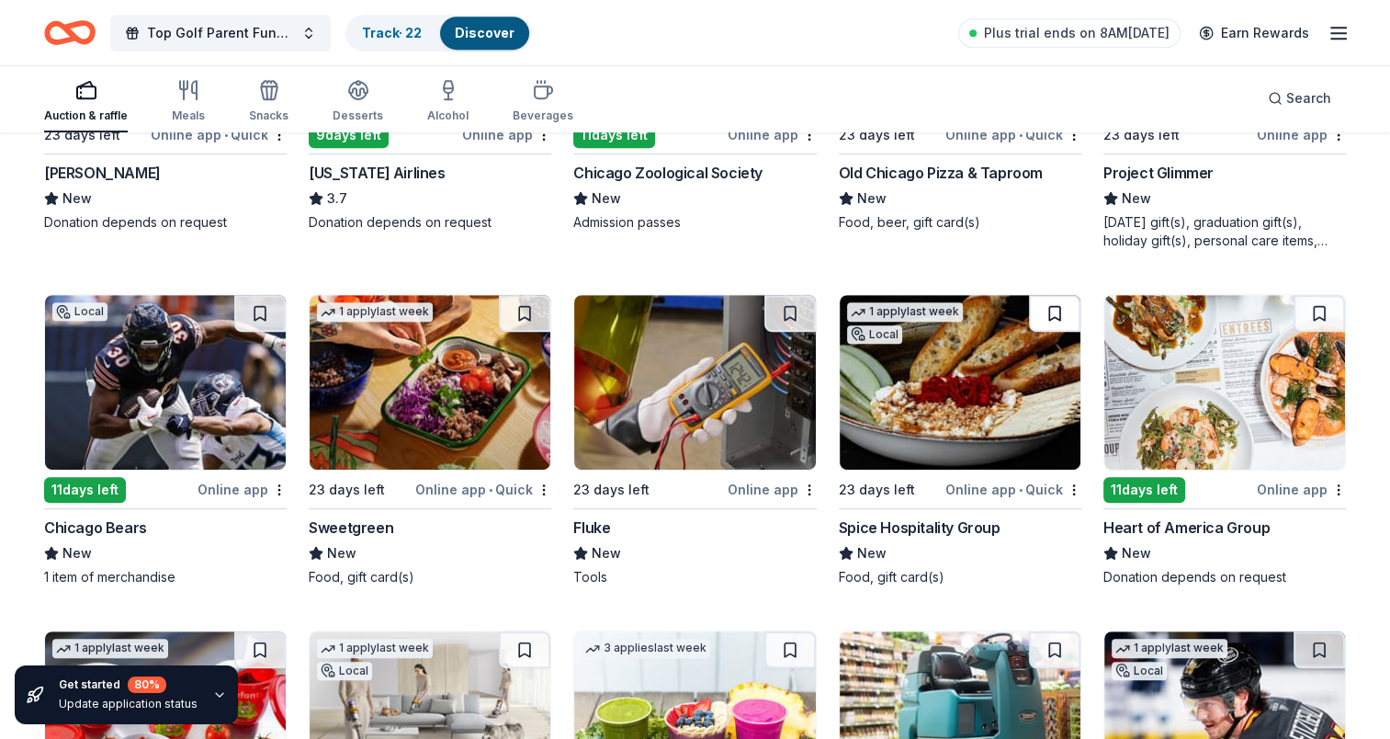
click at [1055, 308] on button at bounding box center [1054, 313] width 51 height 37
click at [1333, 304] on button at bounding box center [1319, 313] width 51 height 37
click at [793, 311] on button at bounding box center [789, 313] width 51 height 37
click at [522, 312] on button at bounding box center [524, 313] width 51 height 37
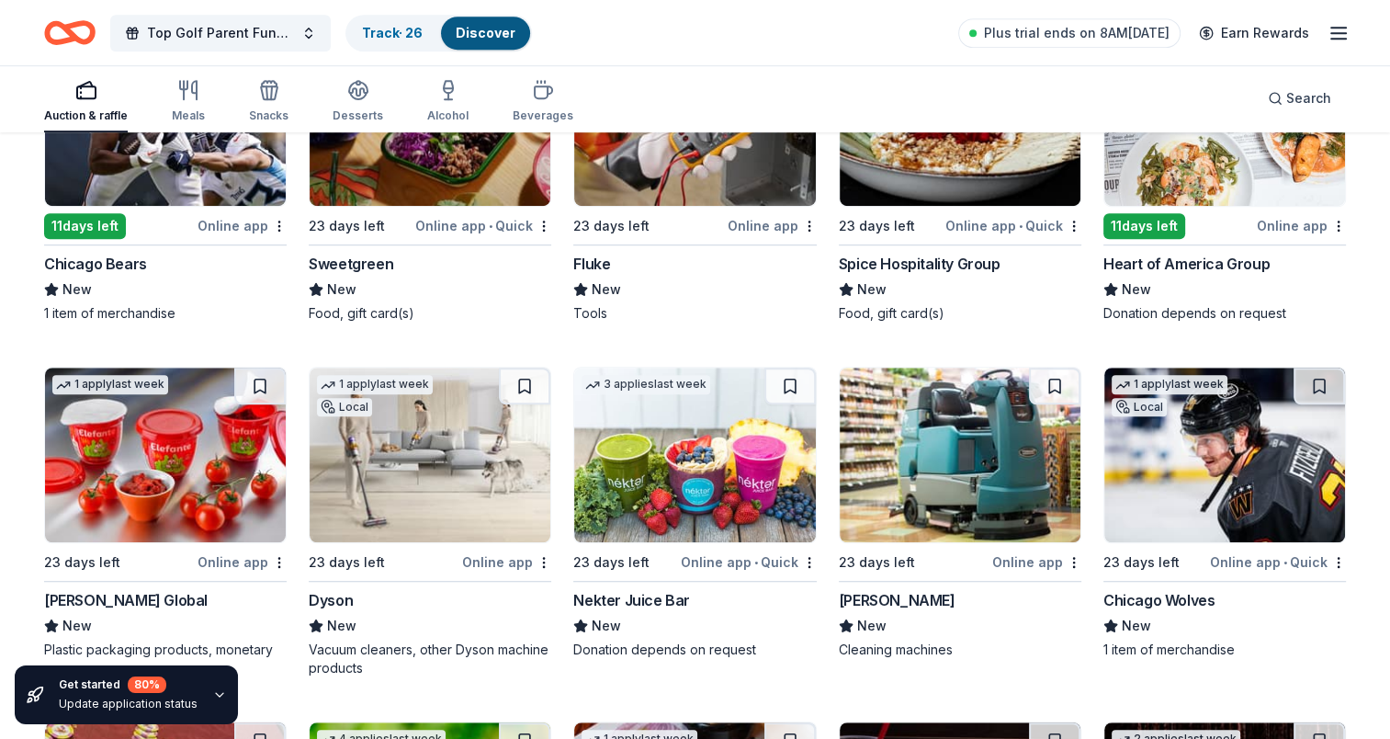
scroll to position [8086, 0]
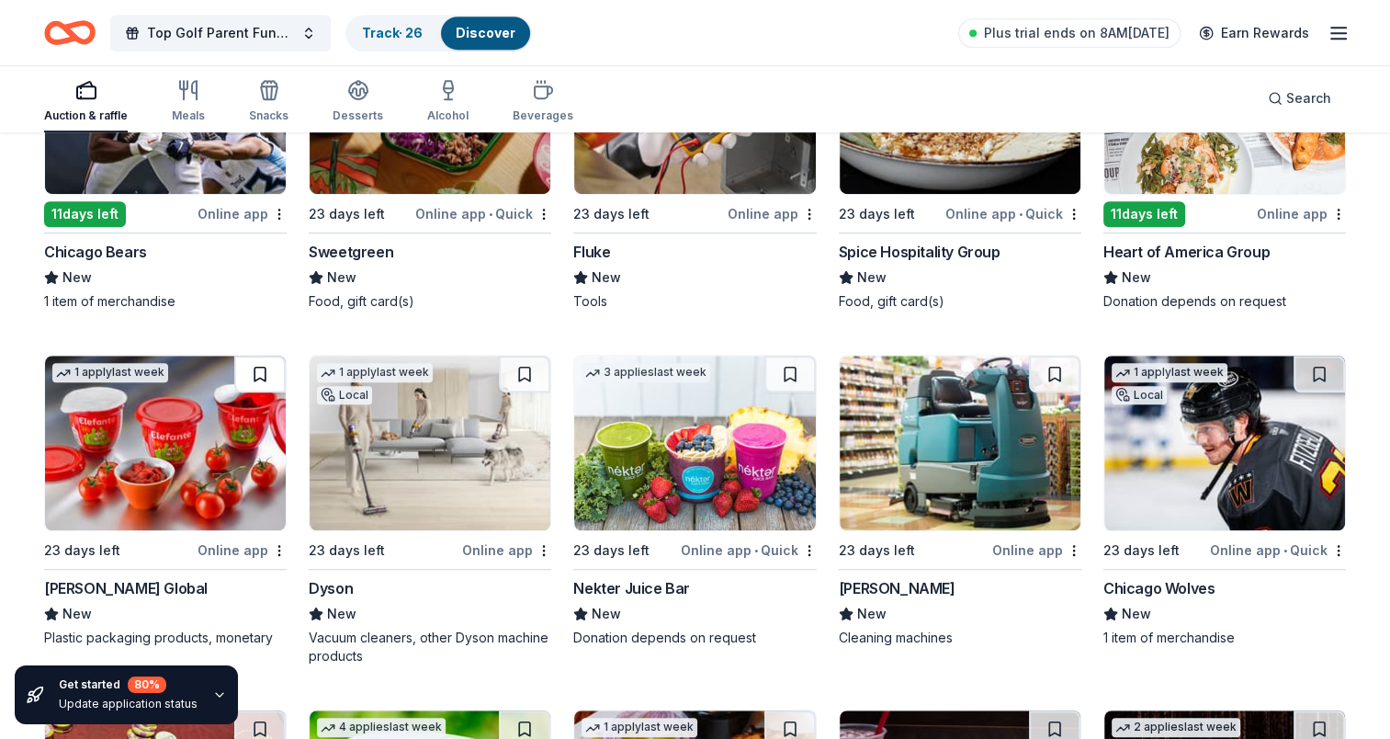
click at [260, 375] on button at bounding box center [259, 374] width 51 height 37
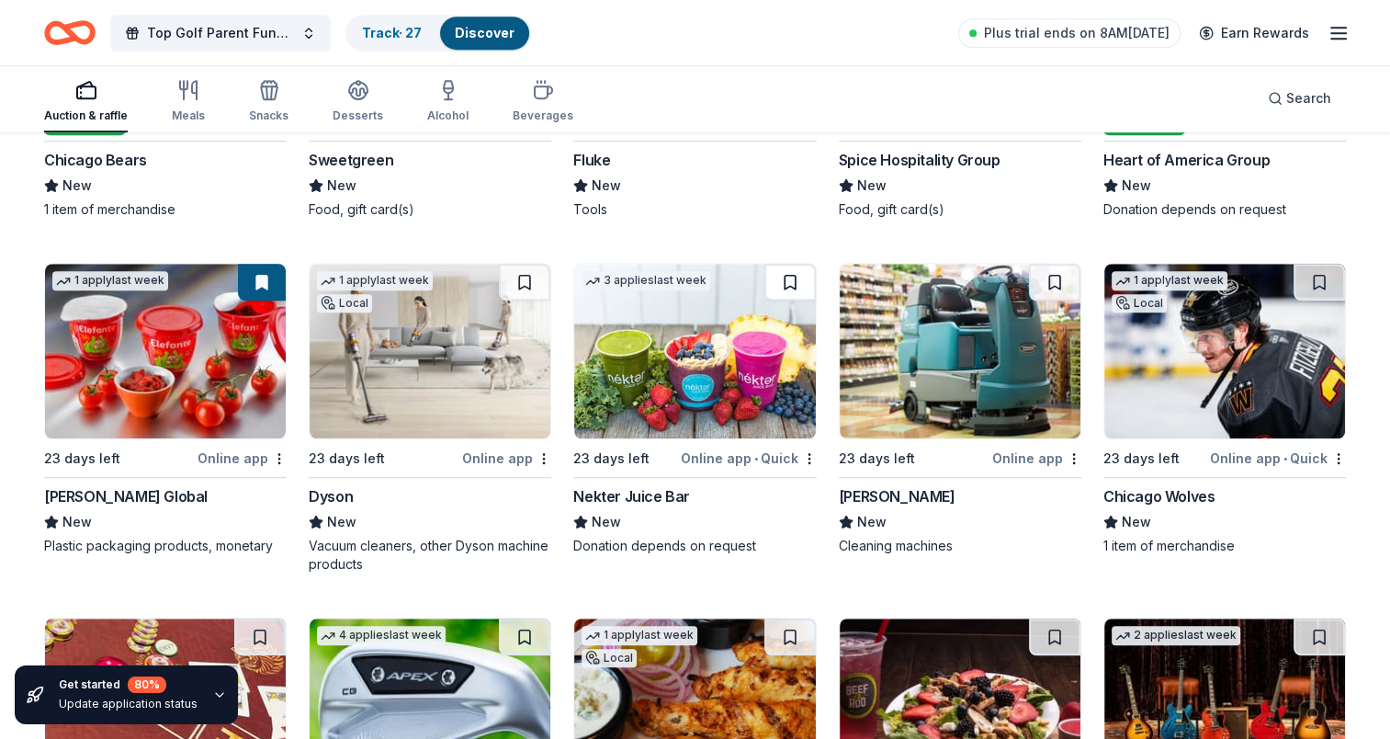
click at [798, 283] on button at bounding box center [789, 282] width 51 height 37
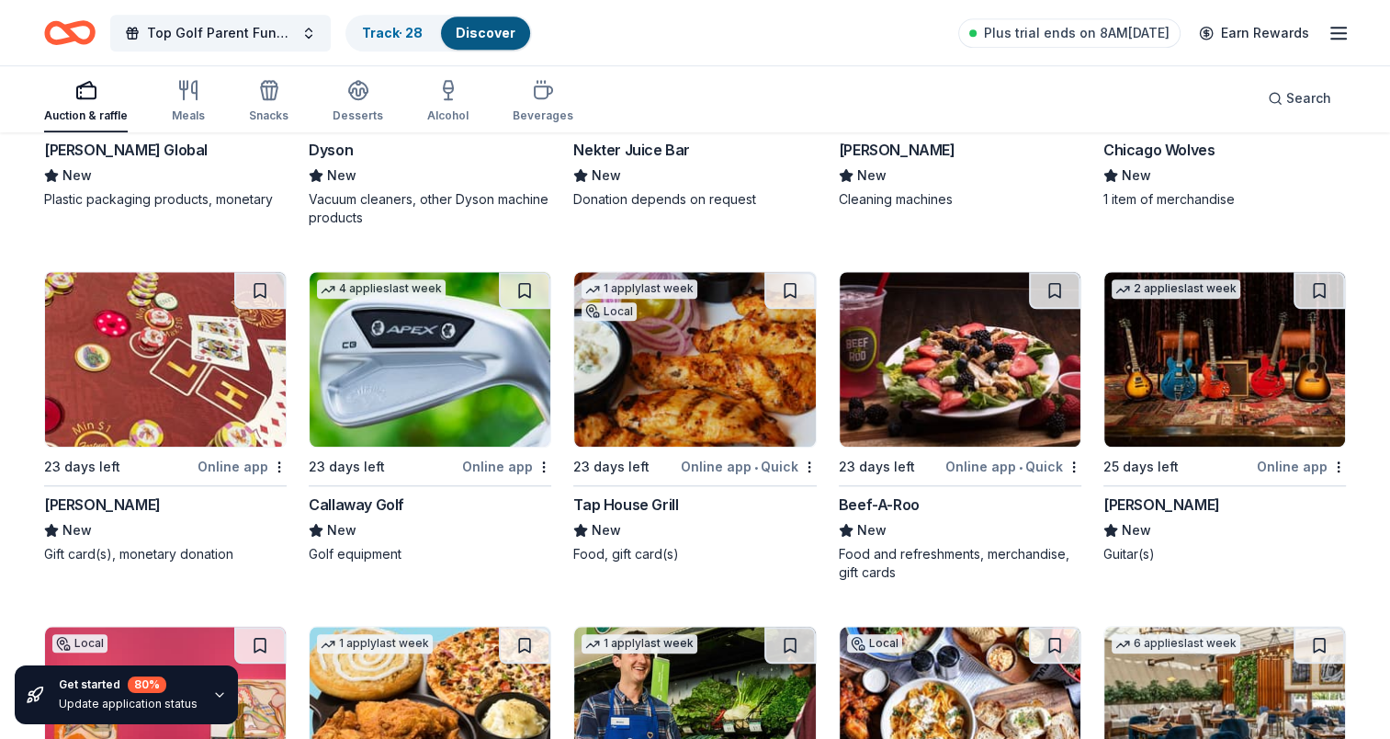
scroll to position [8545, 0]
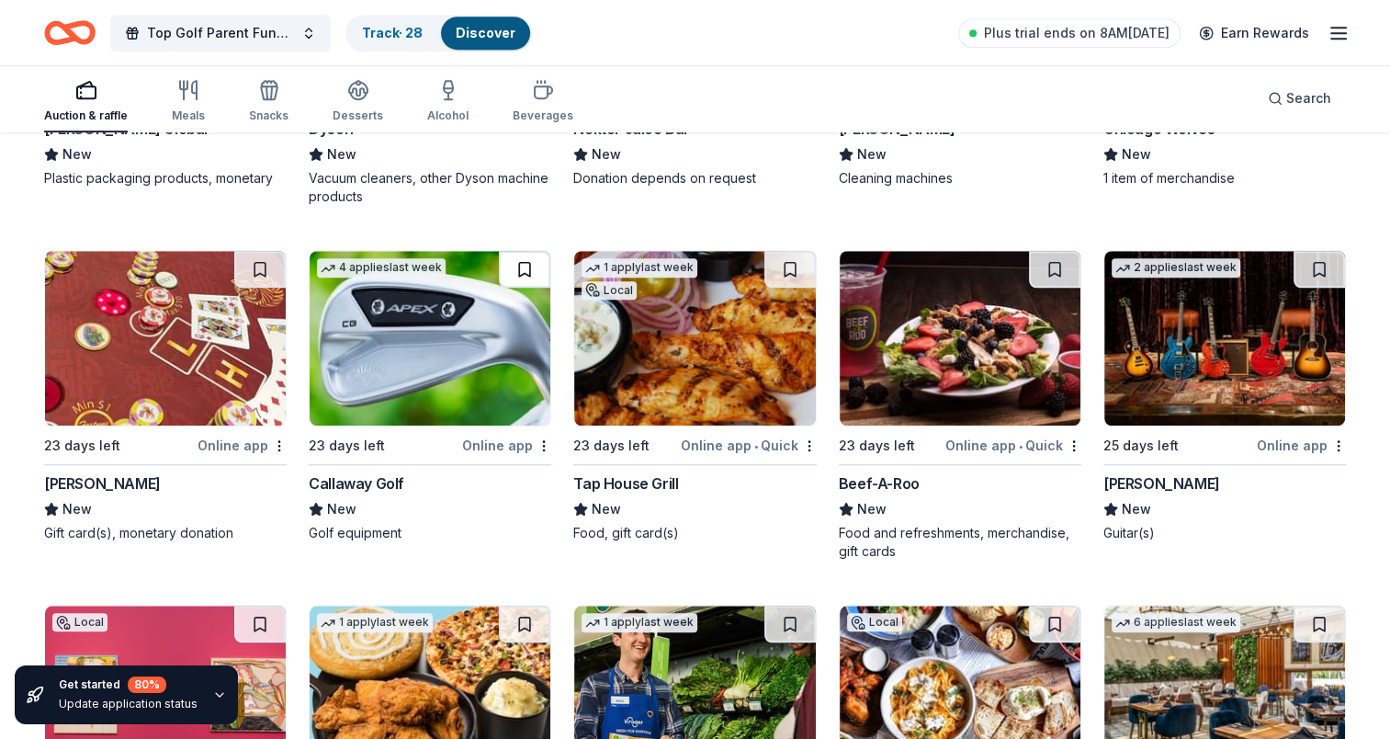
click at [519, 264] on button at bounding box center [524, 269] width 51 height 37
click at [262, 266] on button at bounding box center [259, 269] width 51 height 37
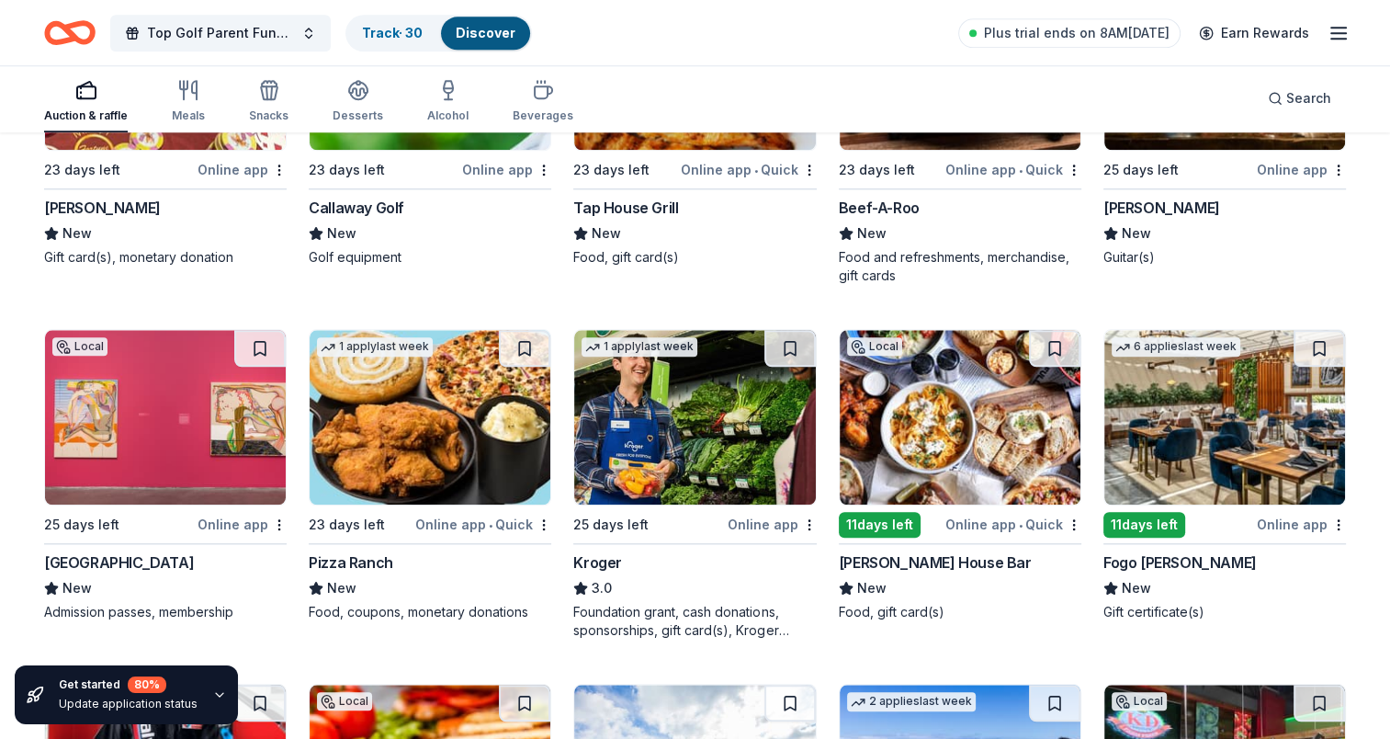
scroll to position [9005, 0]
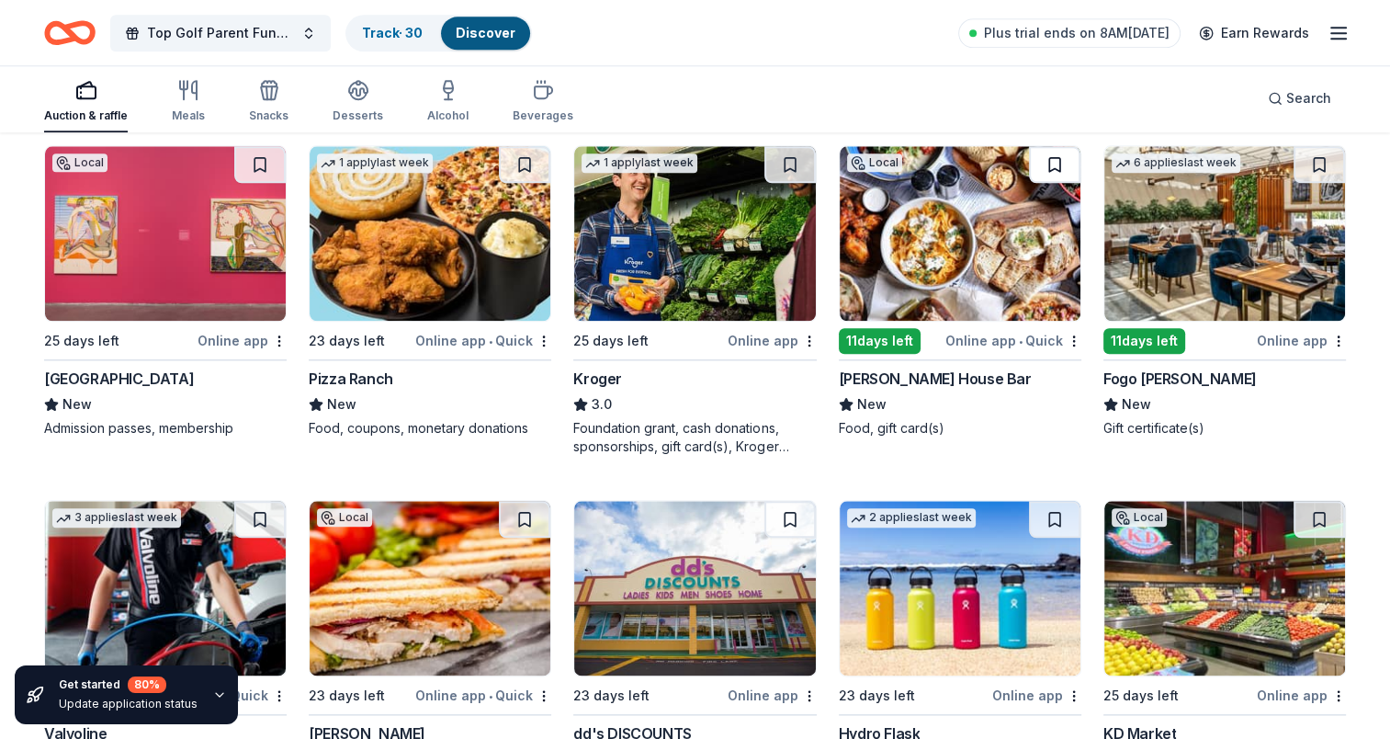
click at [1040, 164] on button at bounding box center [1054, 164] width 51 height 37
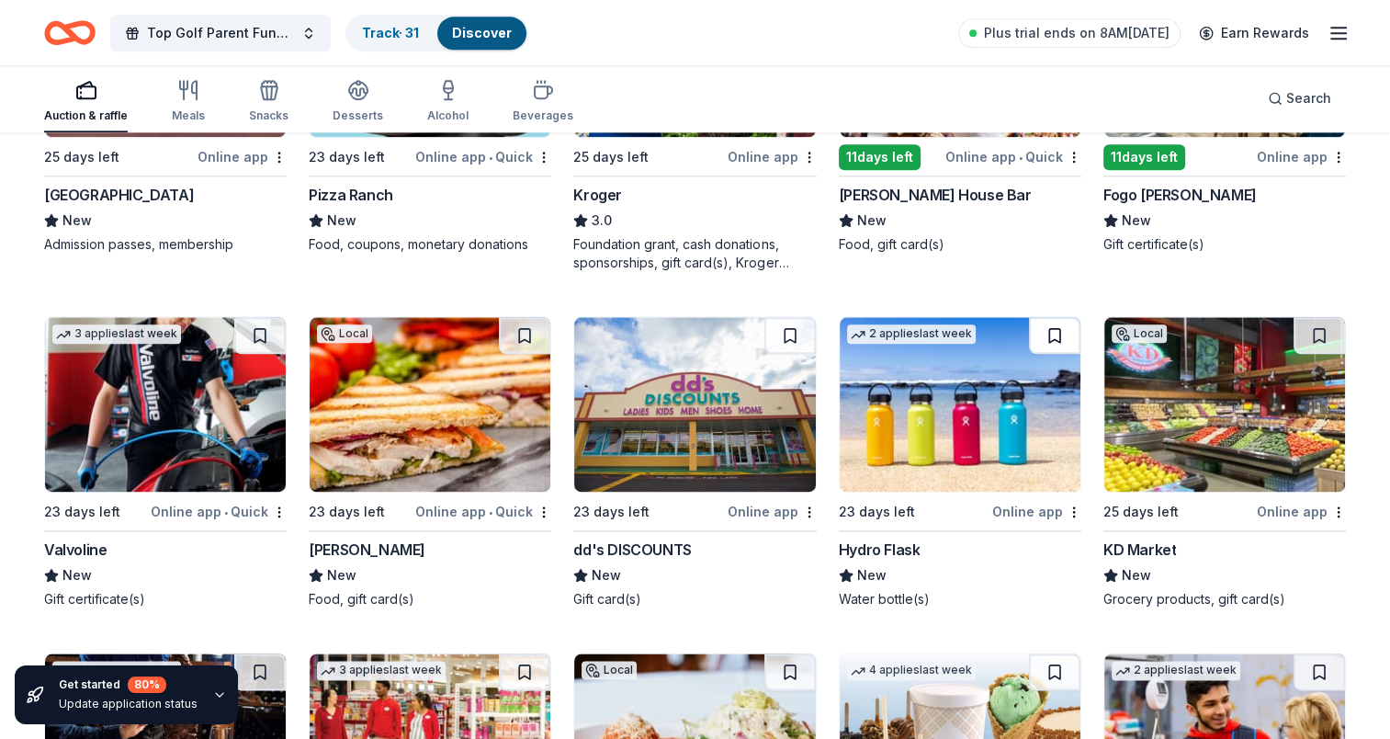
click at [1045, 334] on button at bounding box center [1054, 335] width 51 height 37
click at [776, 335] on button at bounding box center [789, 335] width 51 height 37
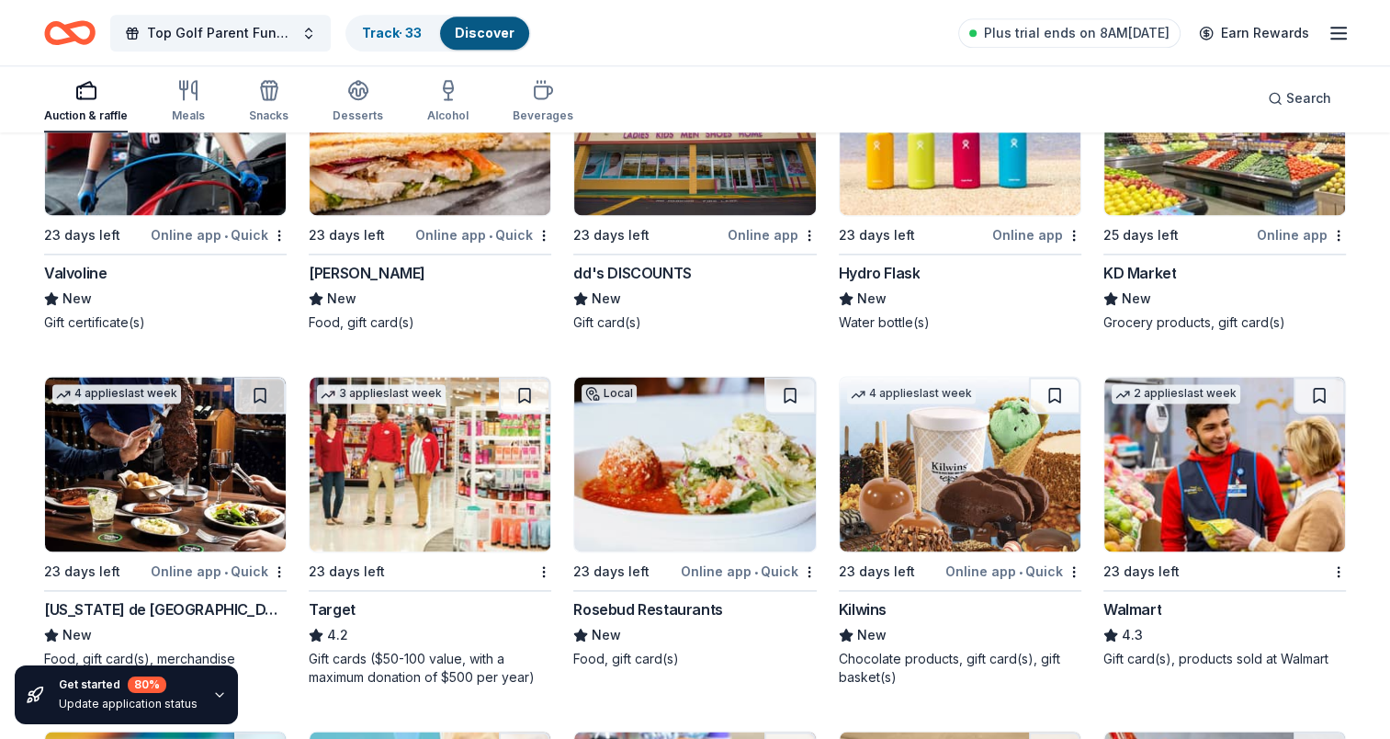
scroll to position [9556, 0]
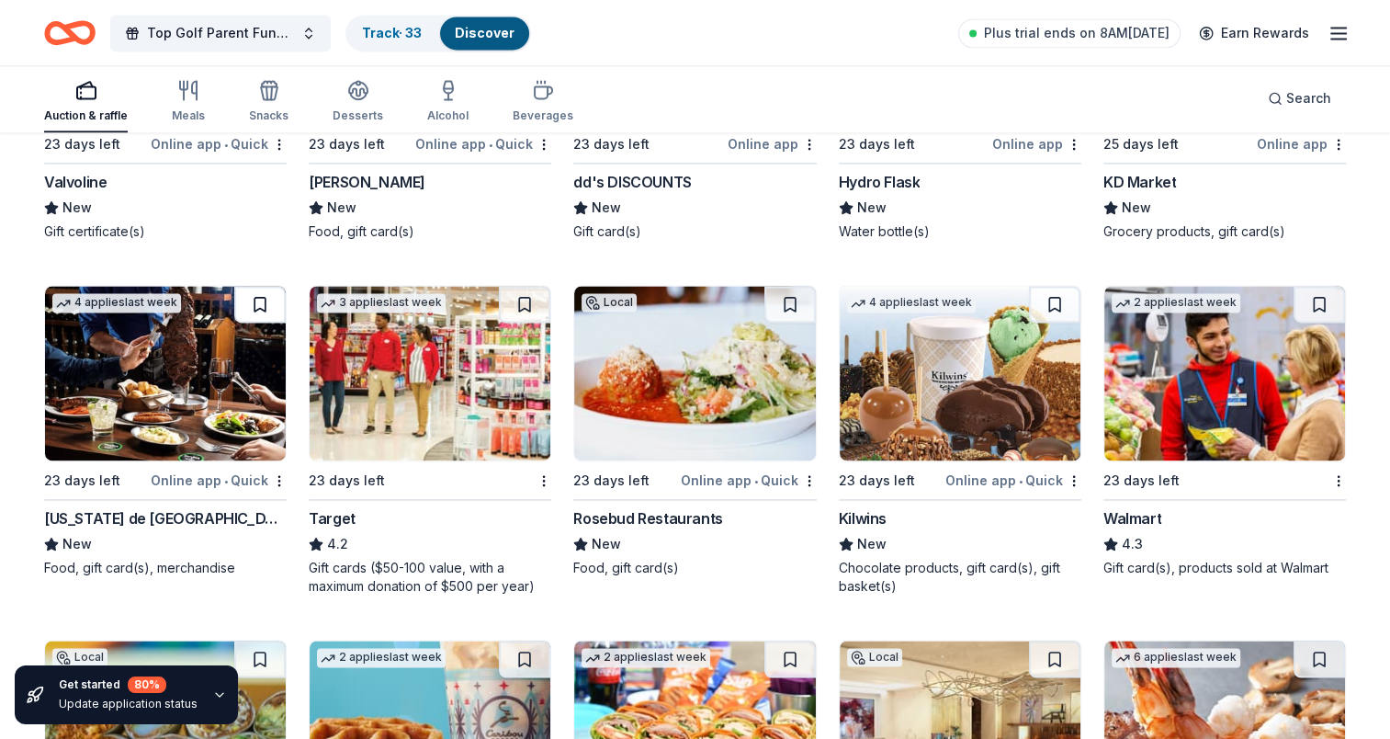
click at [262, 293] on button at bounding box center [259, 304] width 51 height 37
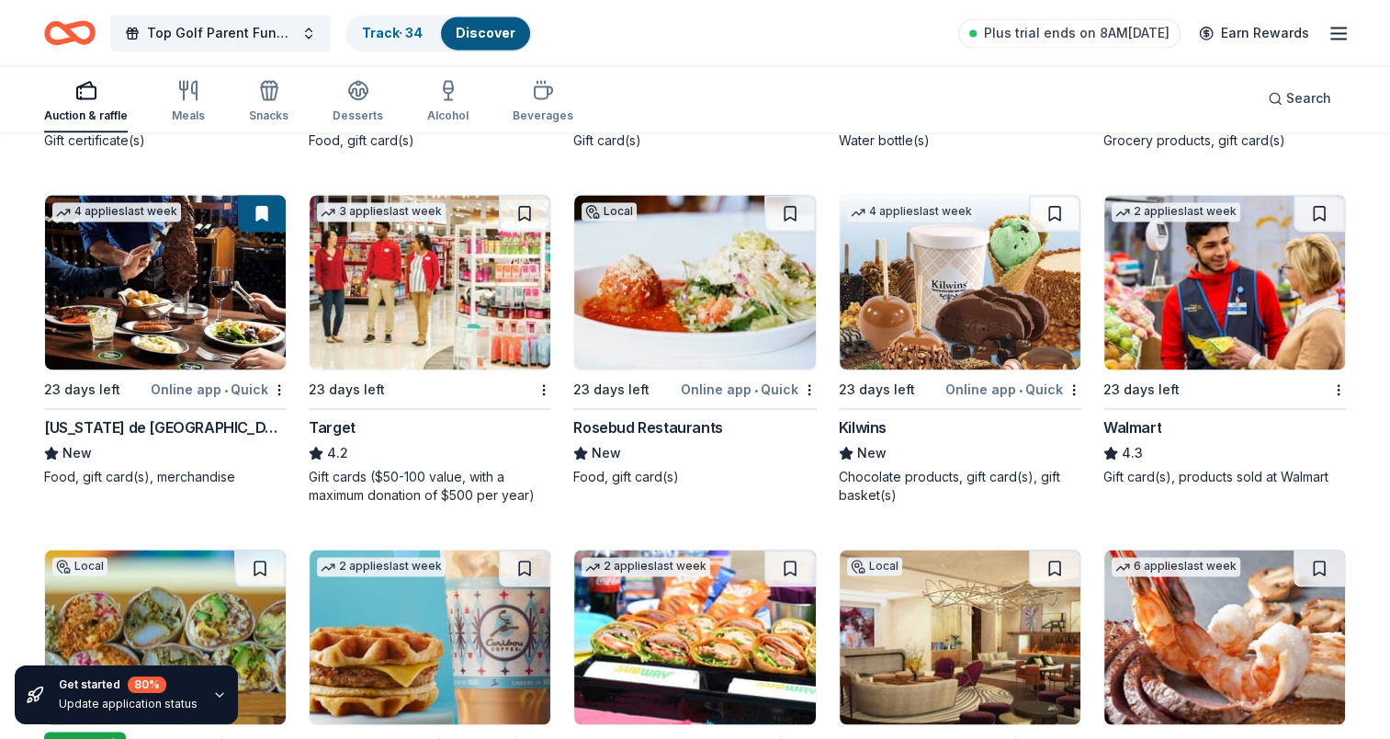
scroll to position [9648, 0]
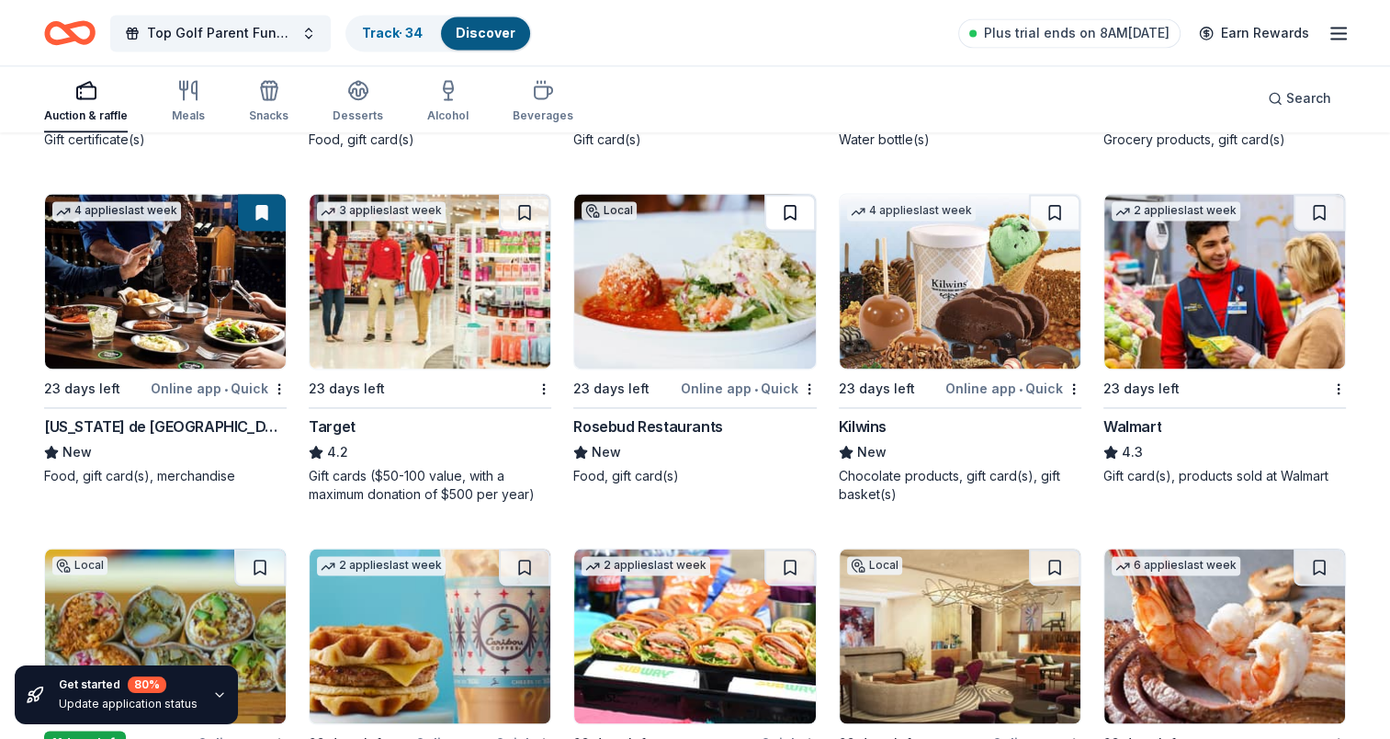
click at [793, 219] on button at bounding box center [789, 212] width 51 height 37
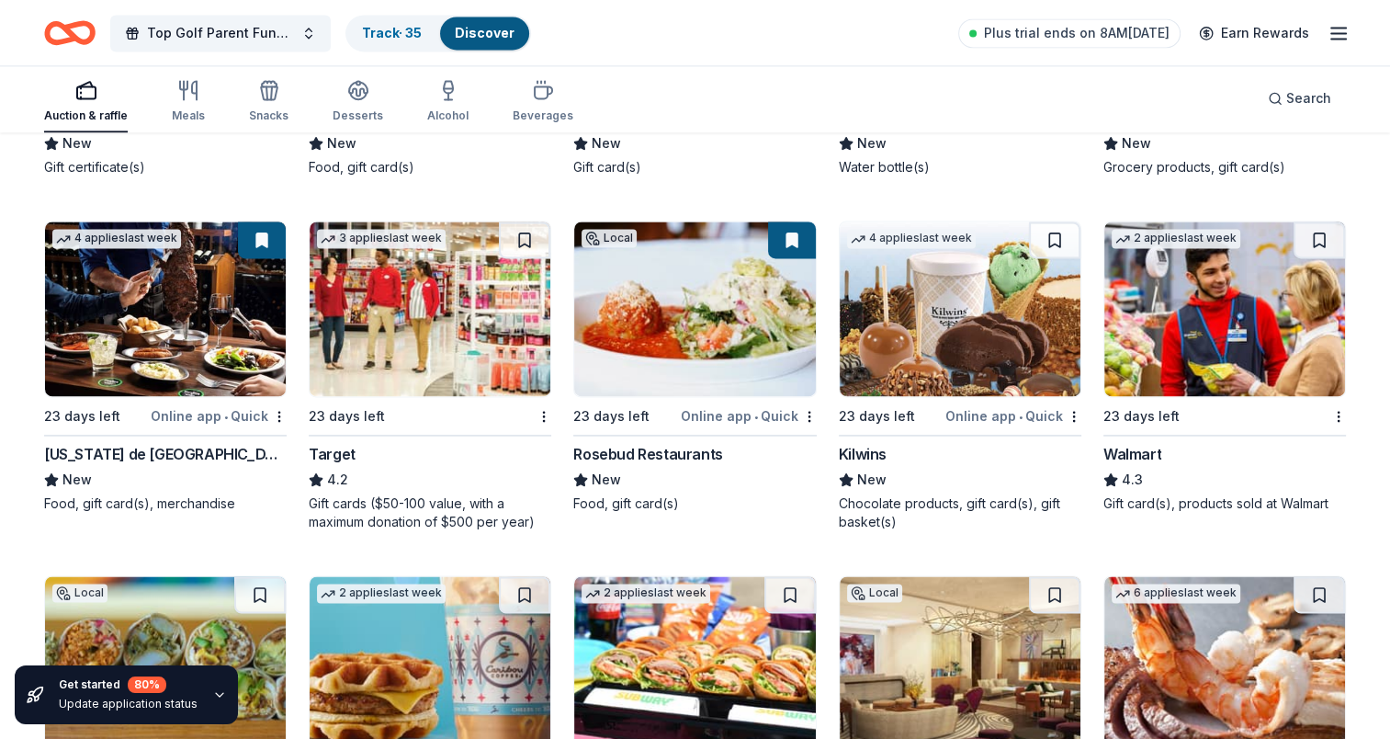
scroll to position [9556, 0]
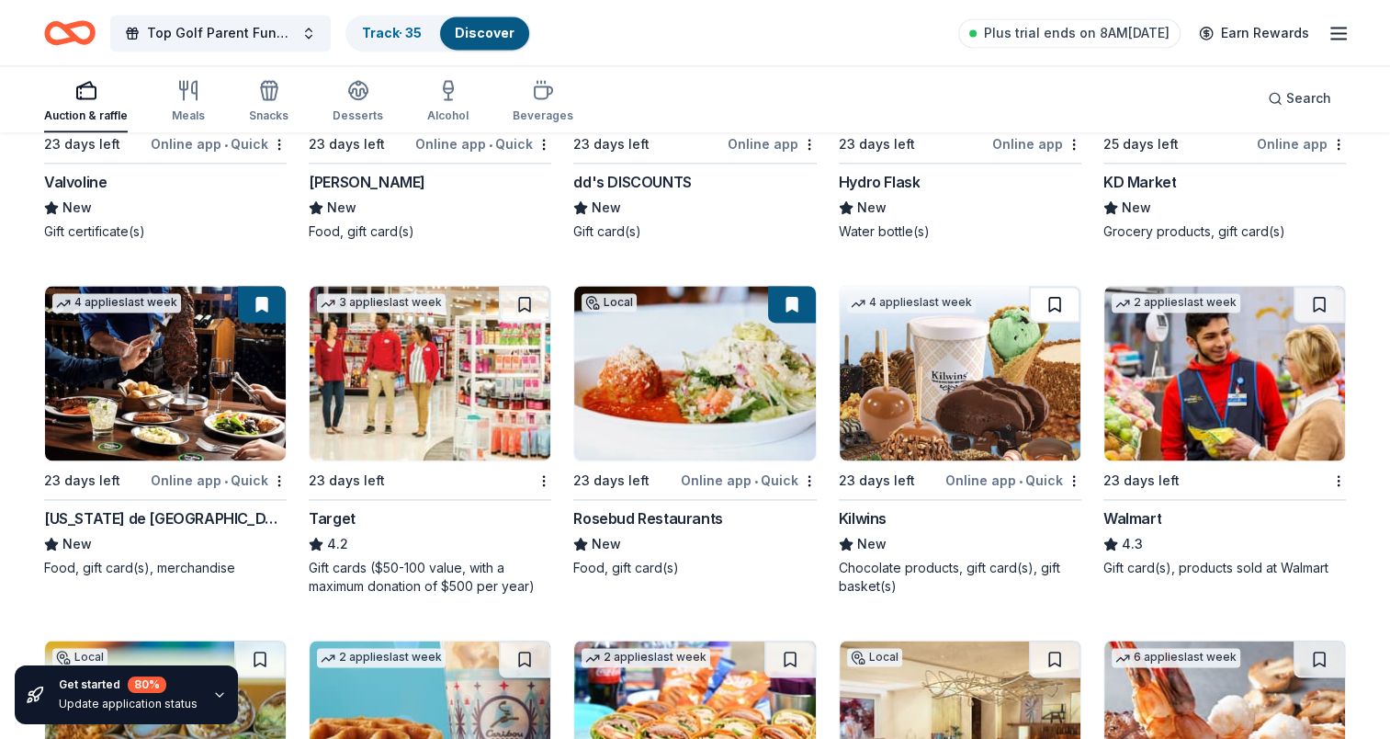
drag, startPoint x: 1057, startPoint y: 303, endPoint x: 1013, endPoint y: 481, distance: 182.5
click at [1057, 304] on button at bounding box center [1054, 304] width 51 height 37
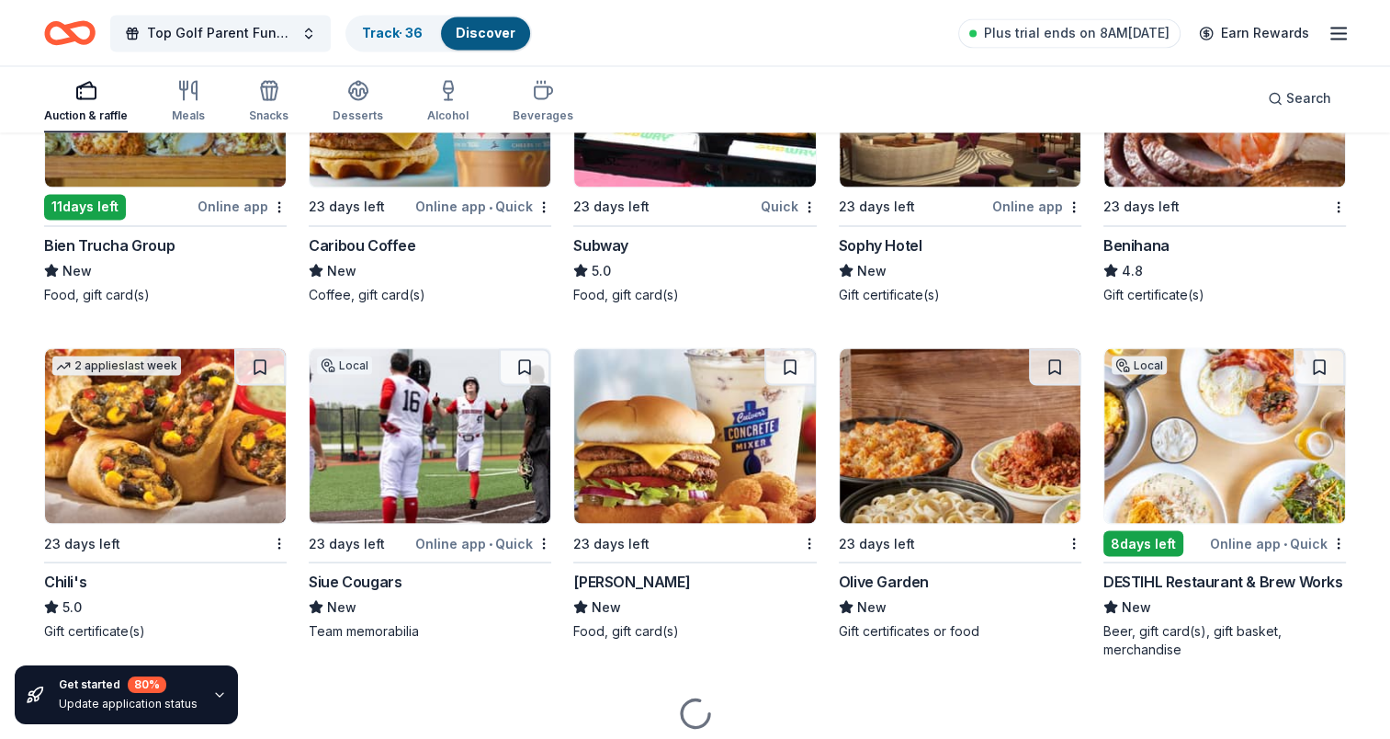
scroll to position [10243, 0]
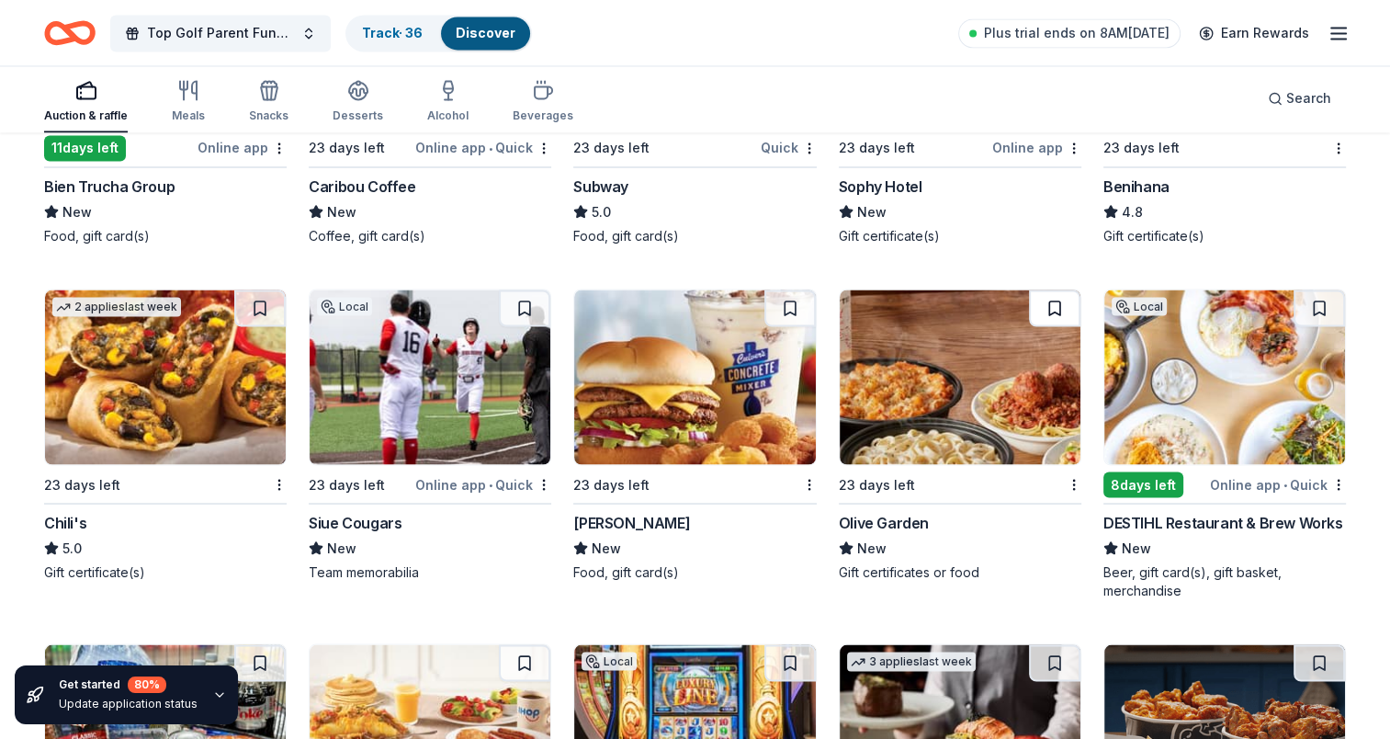
click at [1073, 300] on button at bounding box center [1054, 307] width 51 height 37
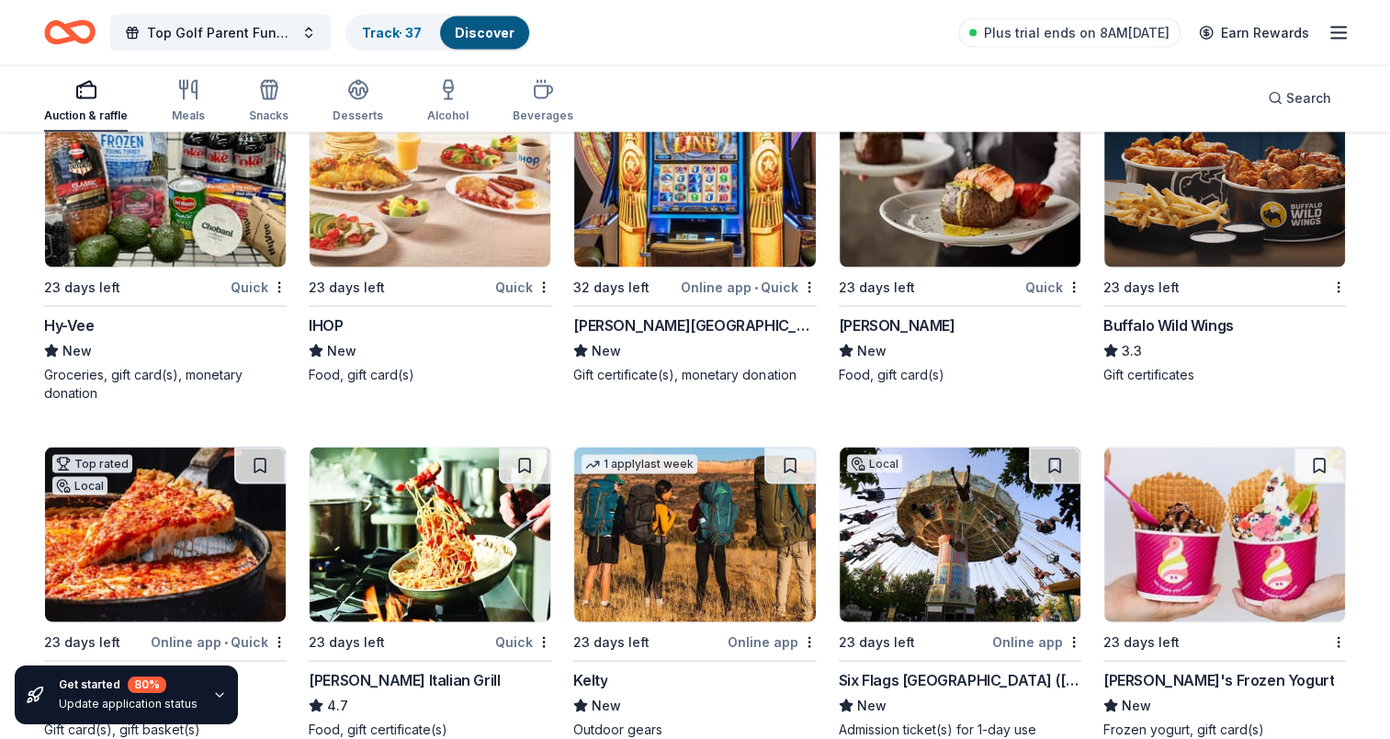
scroll to position [10978, 0]
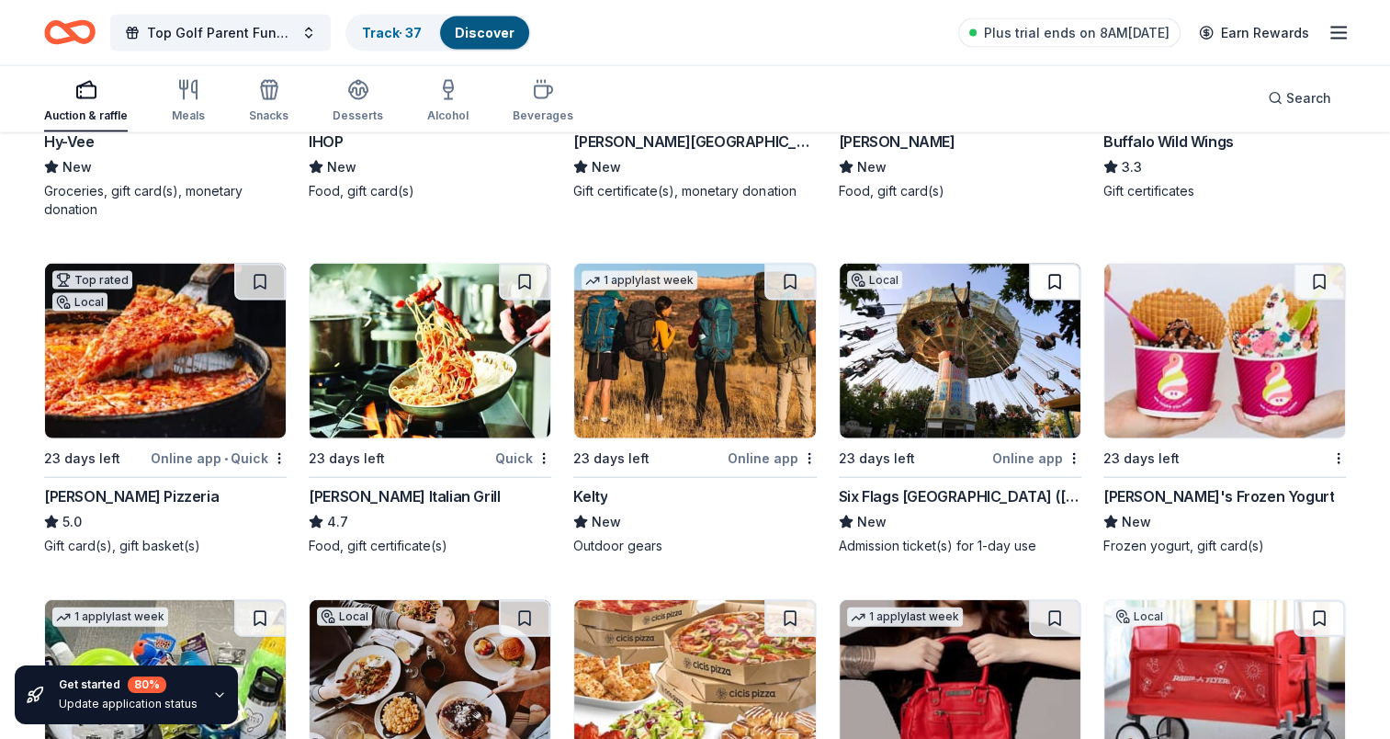
click at [1059, 275] on button at bounding box center [1054, 282] width 51 height 37
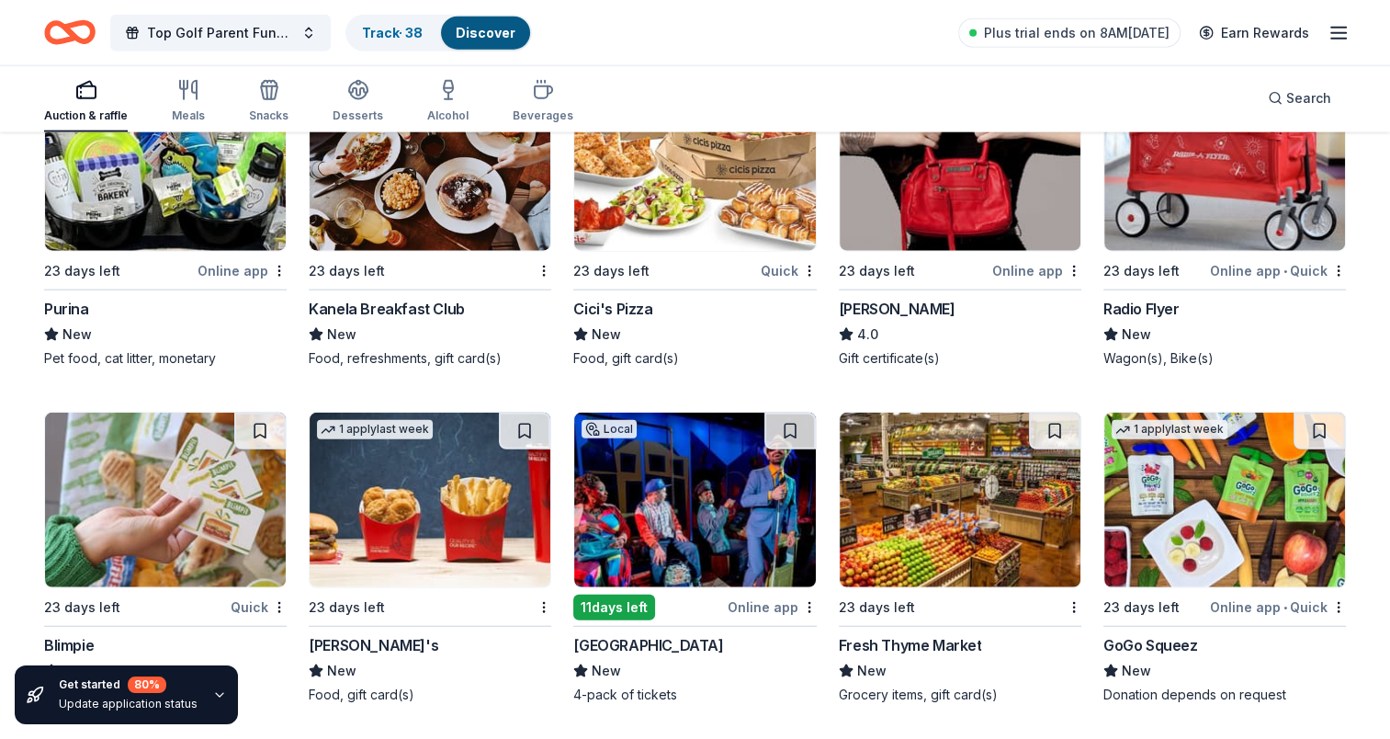
scroll to position [11423, 0]
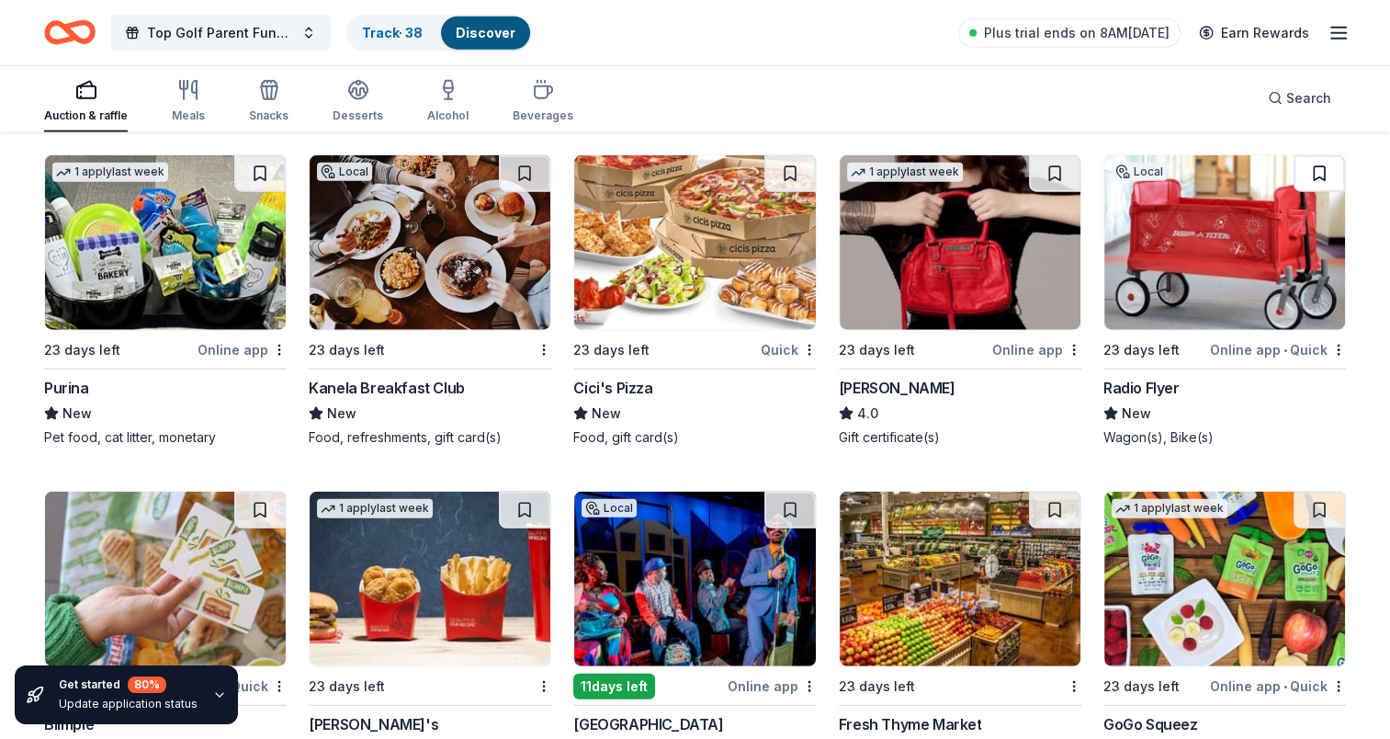
click at [1308, 164] on button at bounding box center [1319, 173] width 51 height 37
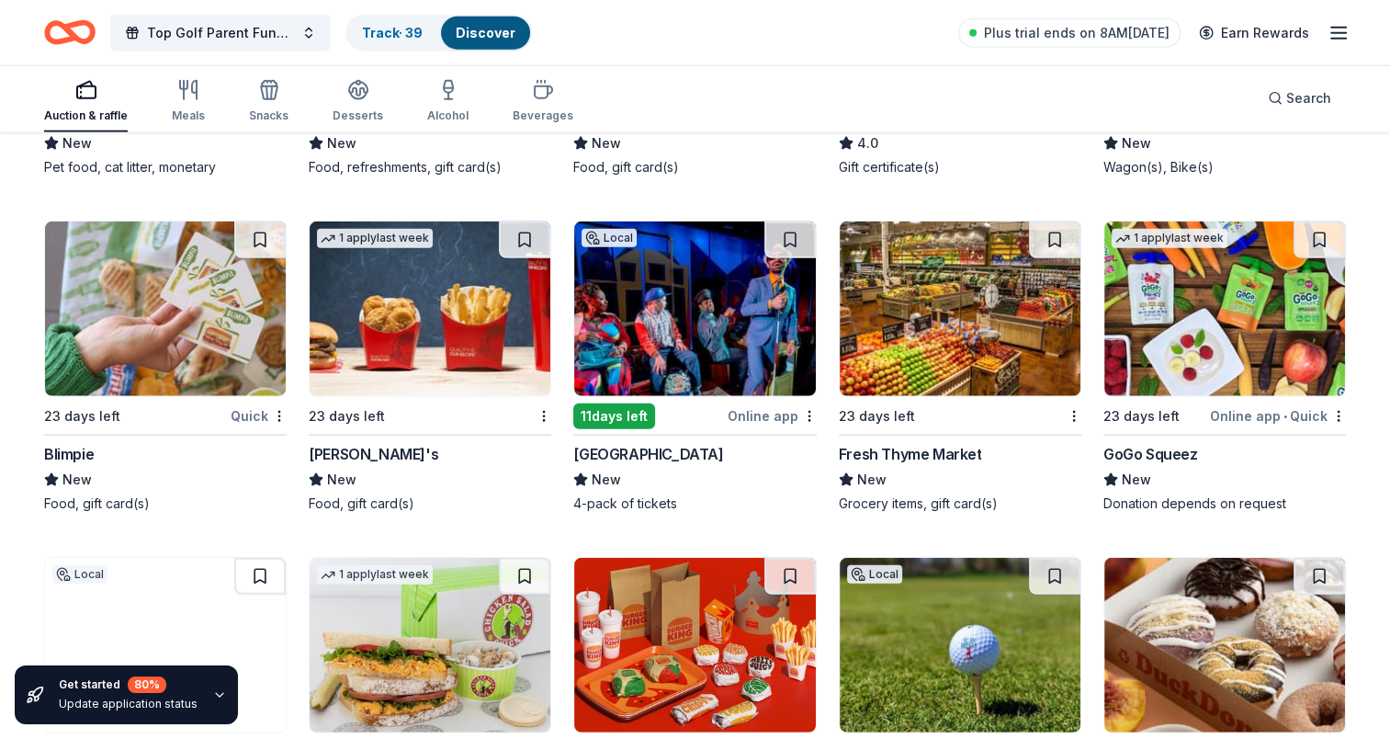
scroll to position [11699, 0]
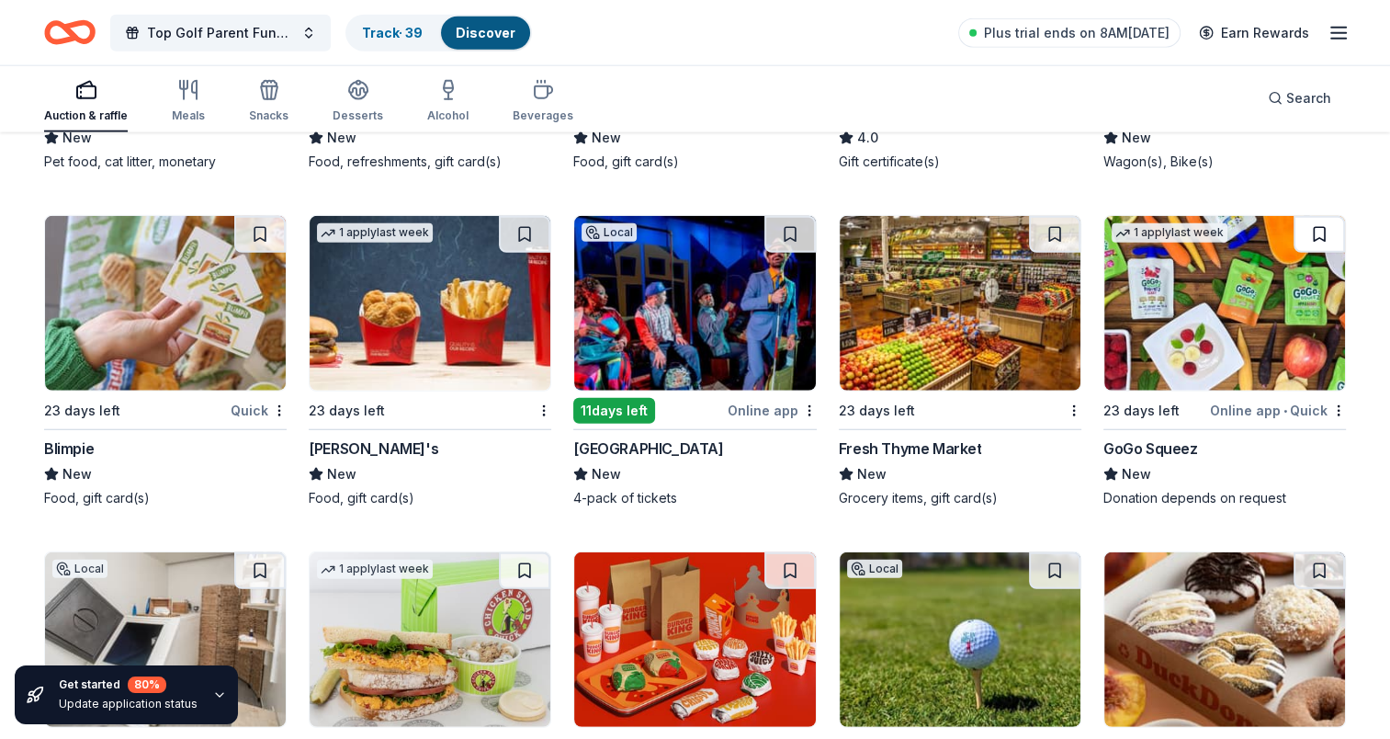
click at [1316, 224] on button at bounding box center [1319, 234] width 51 height 37
click at [516, 227] on button at bounding box center [524, 234] width 51 height 37
click at [783, 235] on button at bounding box center [789, 234] width 51 height 37
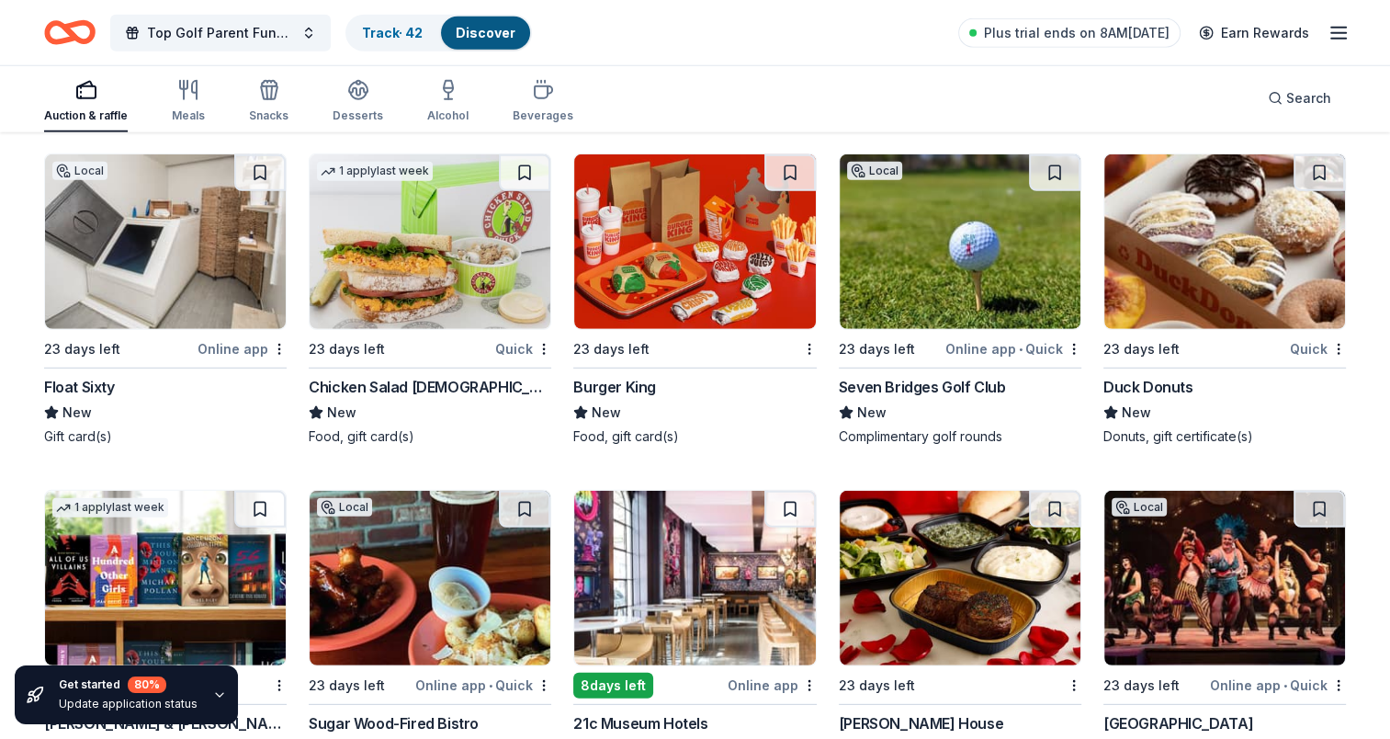
scroll to position [12250, 0]
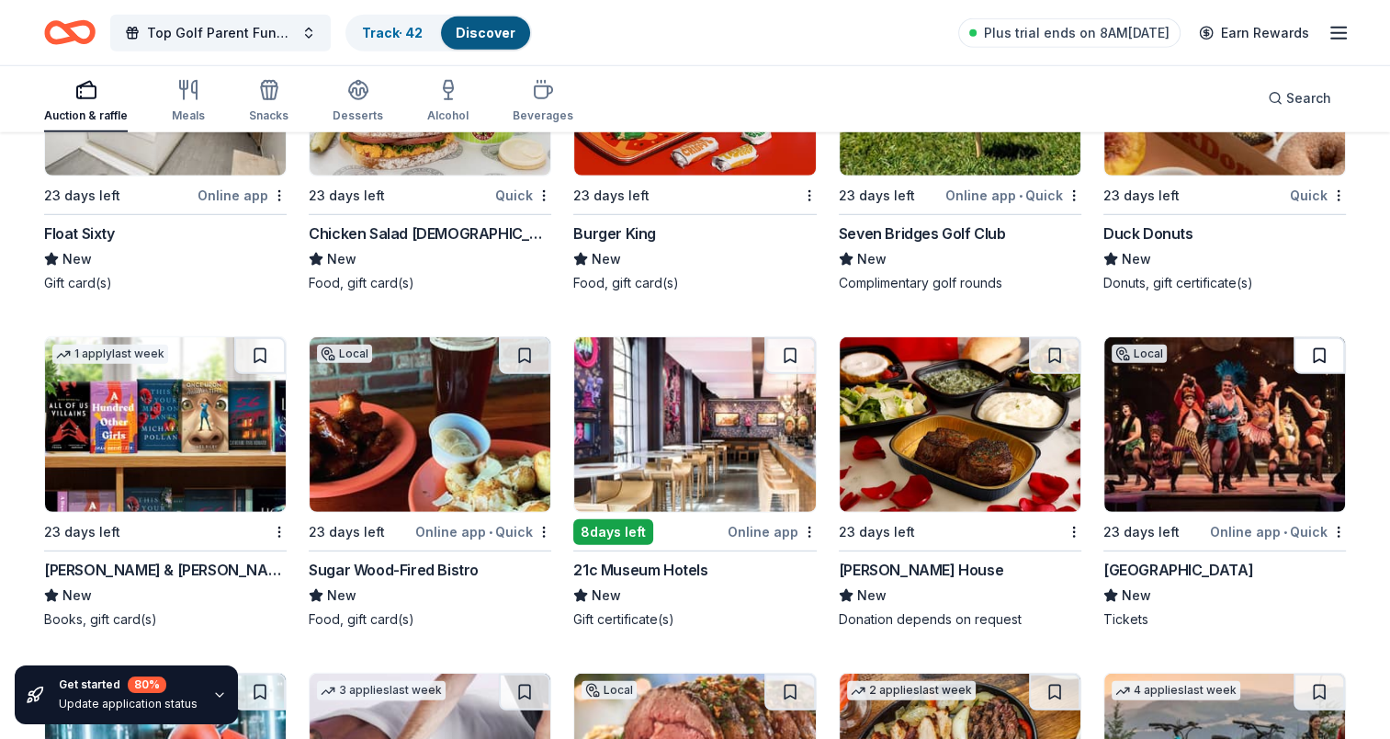
click at [1322, 337] on button at bounding box center [1319, 355] width 51 height 37
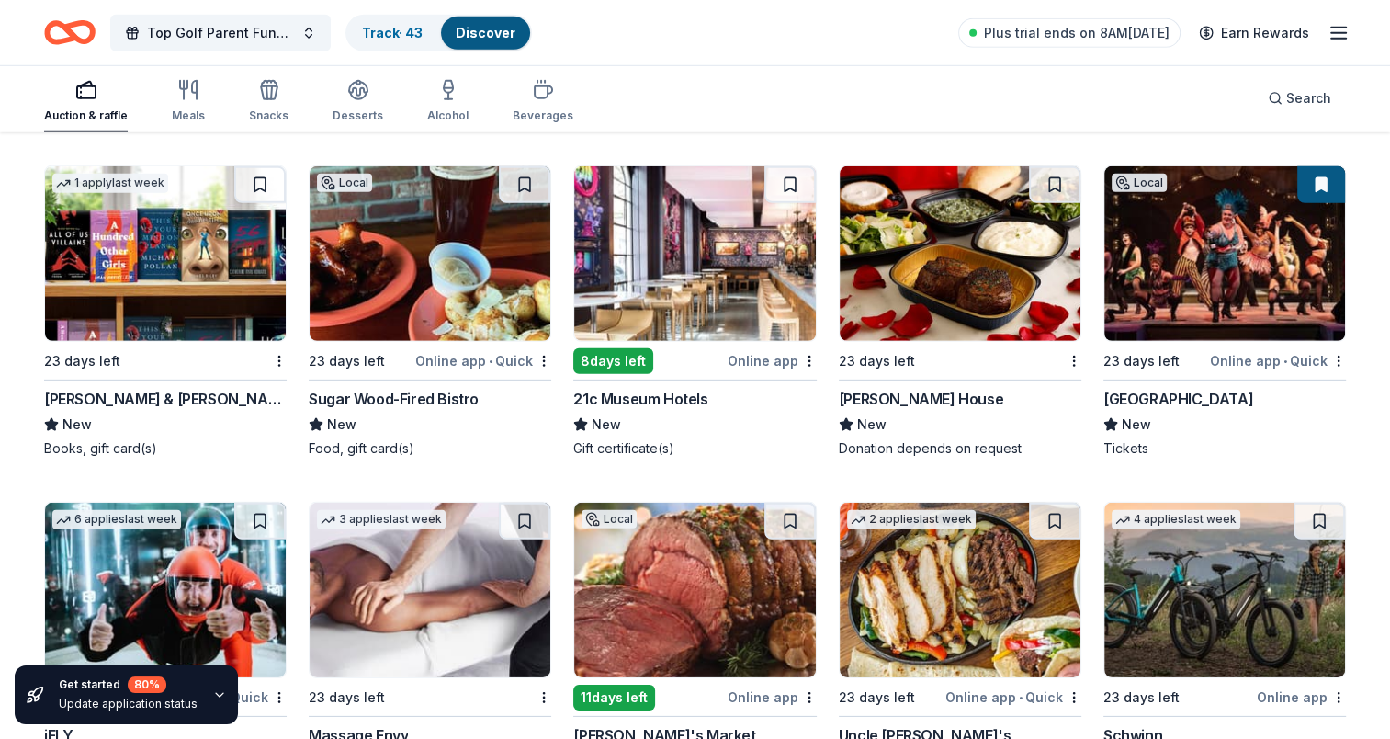
scroll to position [12342, 0]
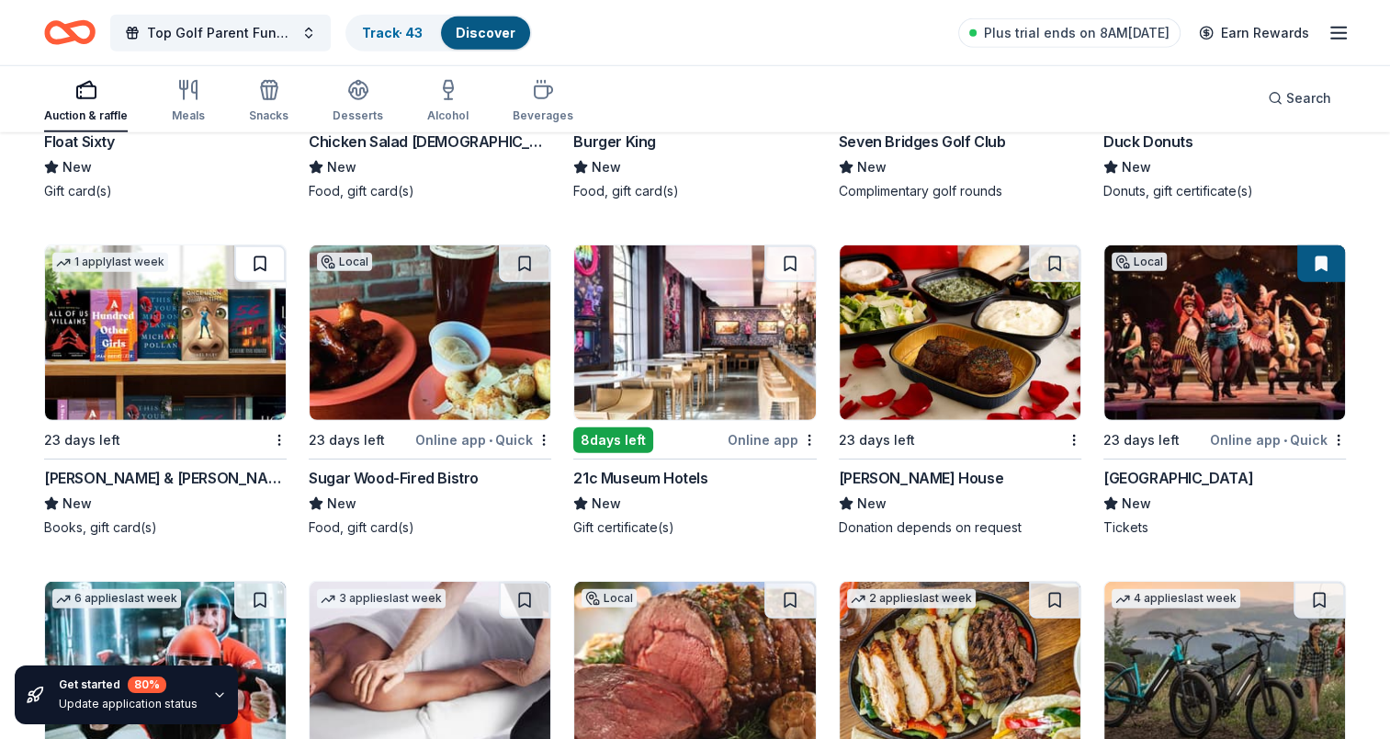
click at [242, 257] on button at bounding box center [259, 263] width 51 height 37
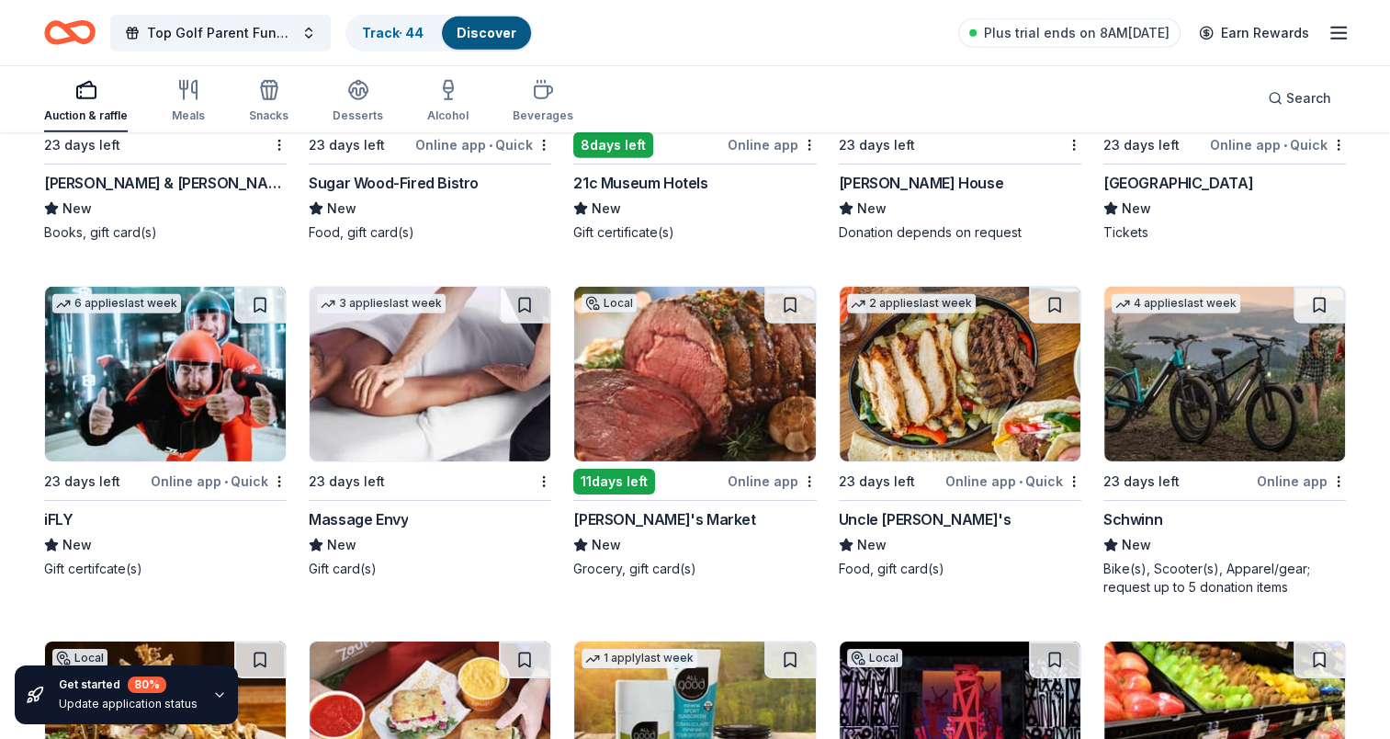
scroll to position [12709, 0]
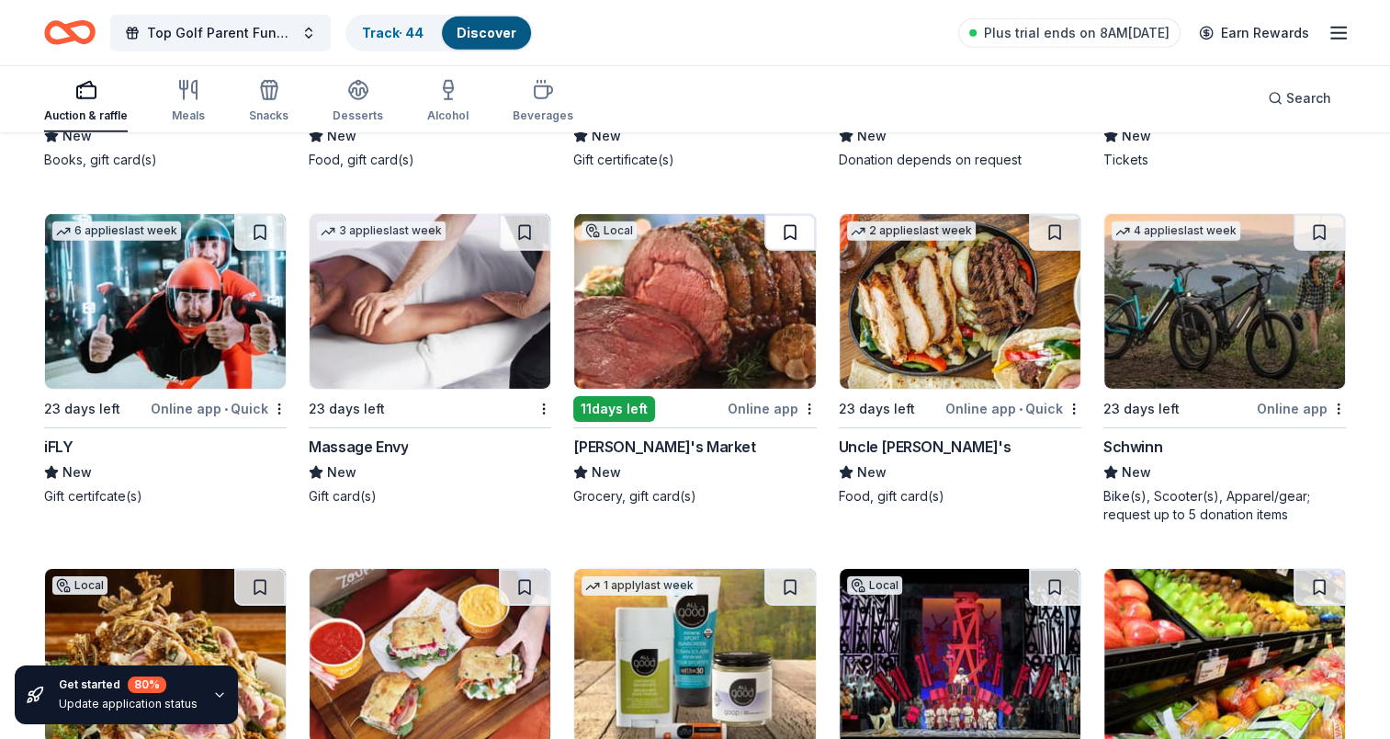
click at [792, 224] on button at bounding box center [789, 232] width 51 height 37
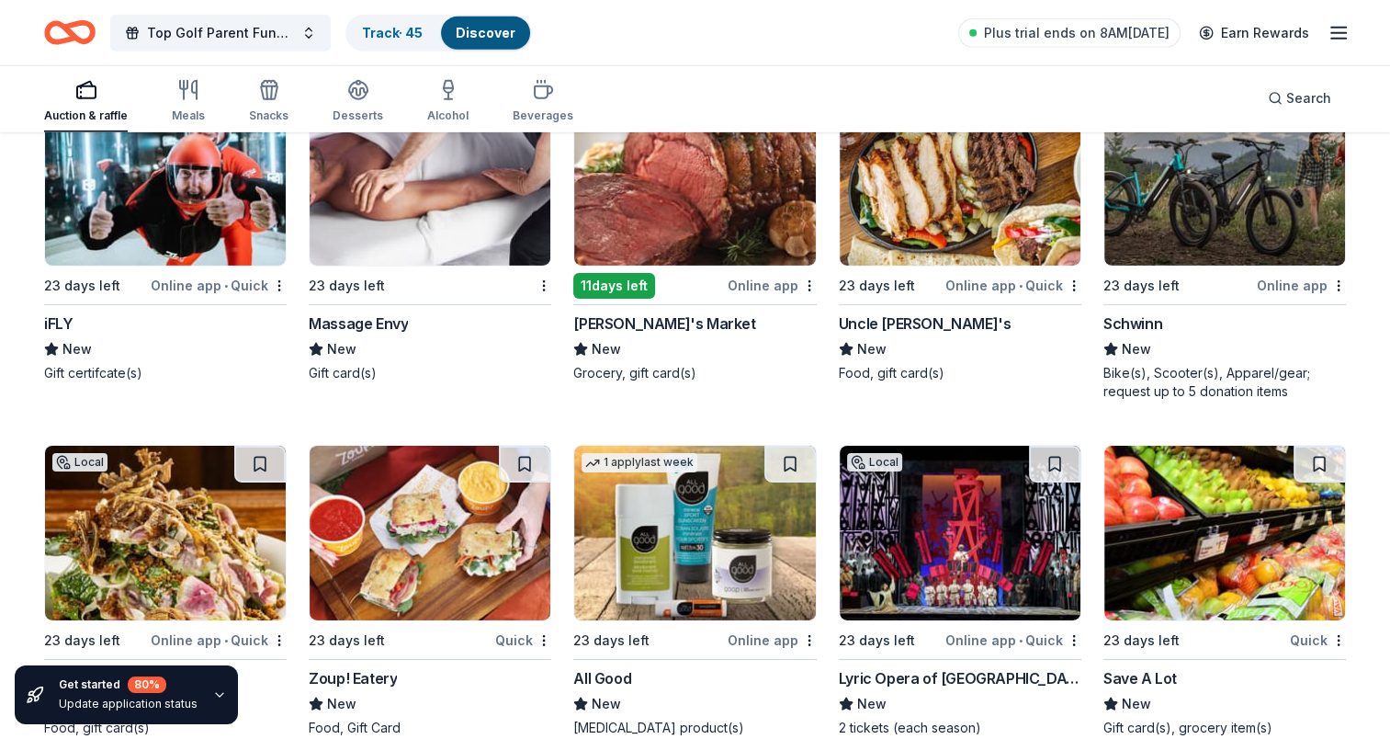
scroll to position [12801, 0]
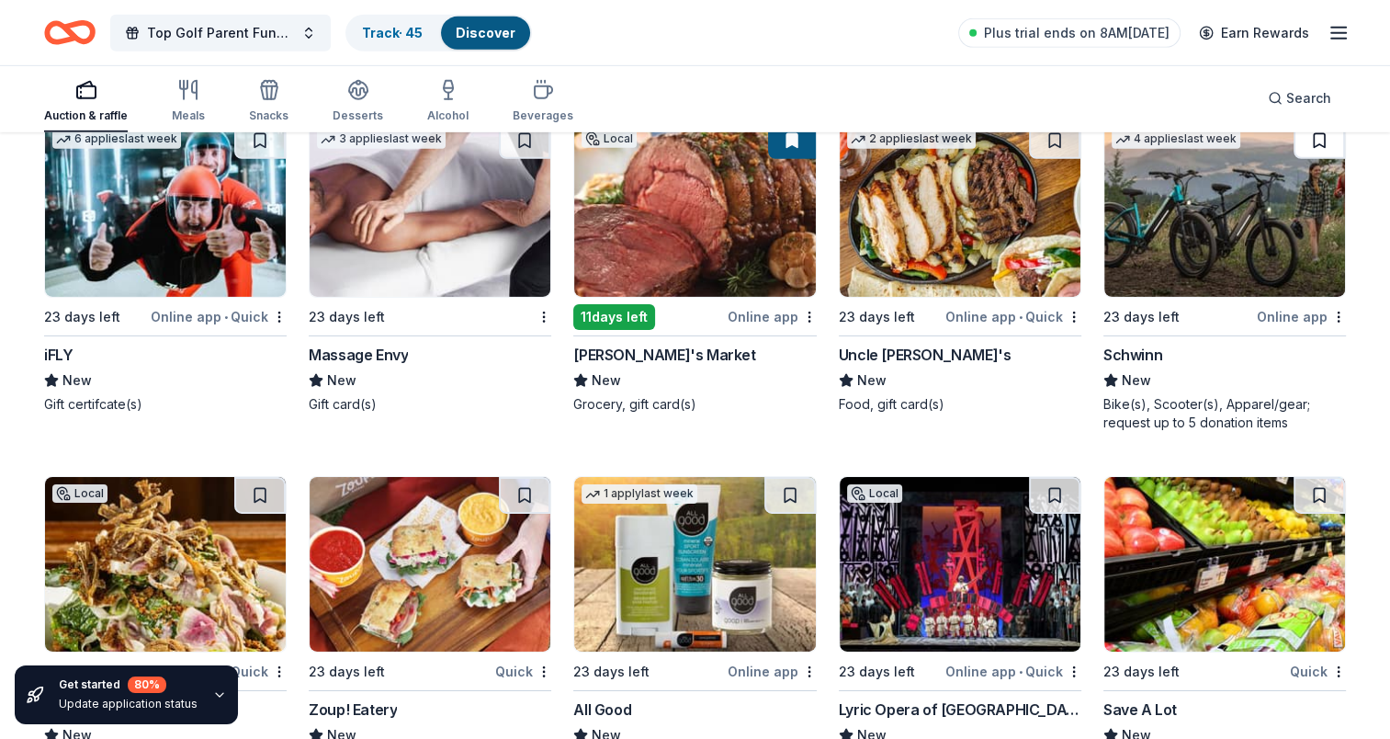
click at [1318, 143] on button at bounding box center [1319, 140] width 51 height 37
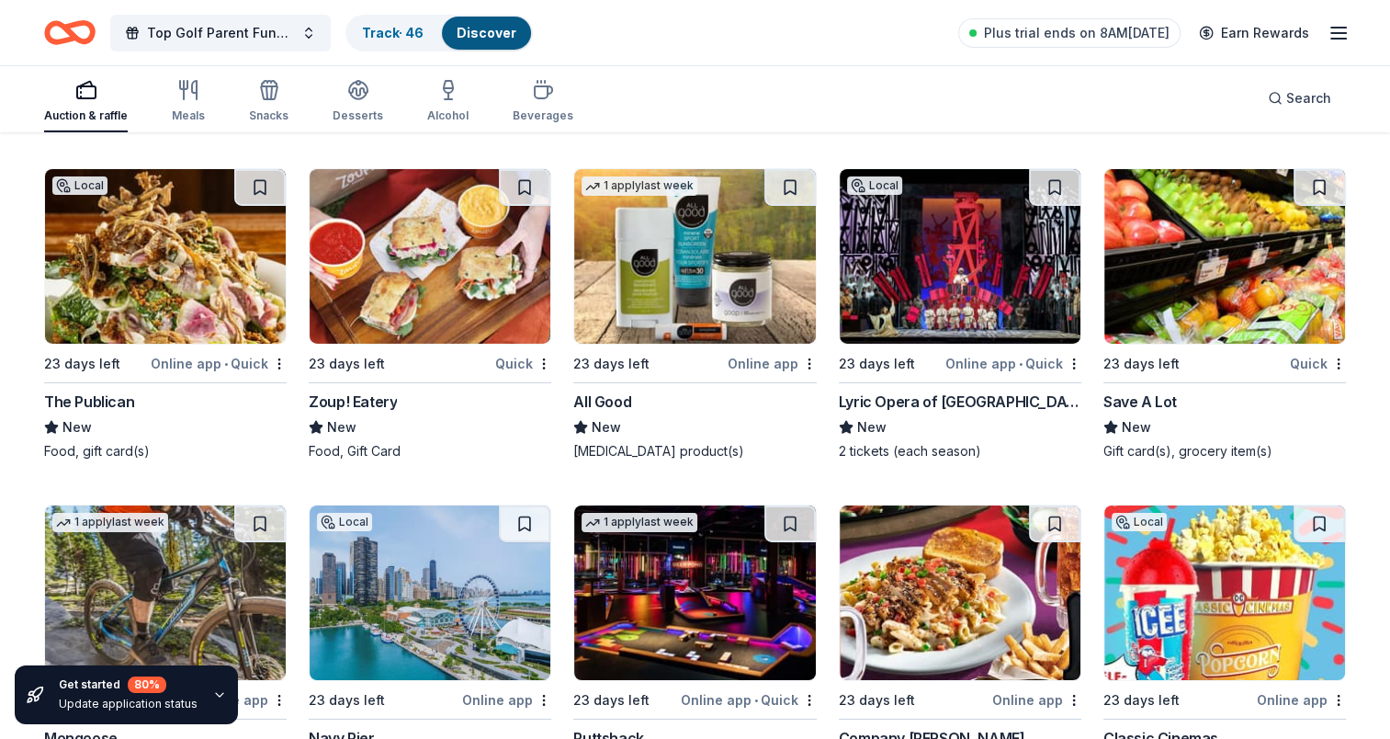
scroll to position [13077, 0]
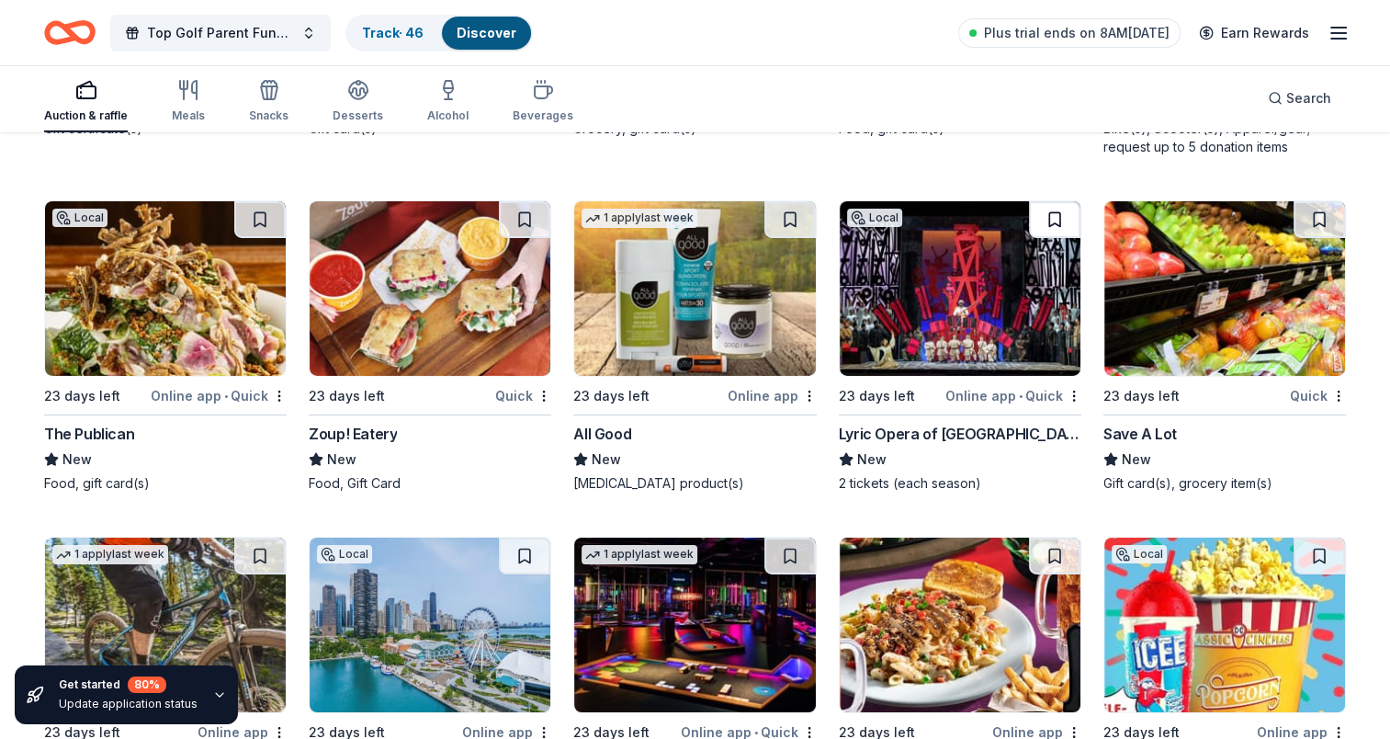
click at [1057, 212] on button at bounding box center [1054, 219] width 51 height 37
click at [784, 217] on button at bounding box center [789, 219] width 51 height 37
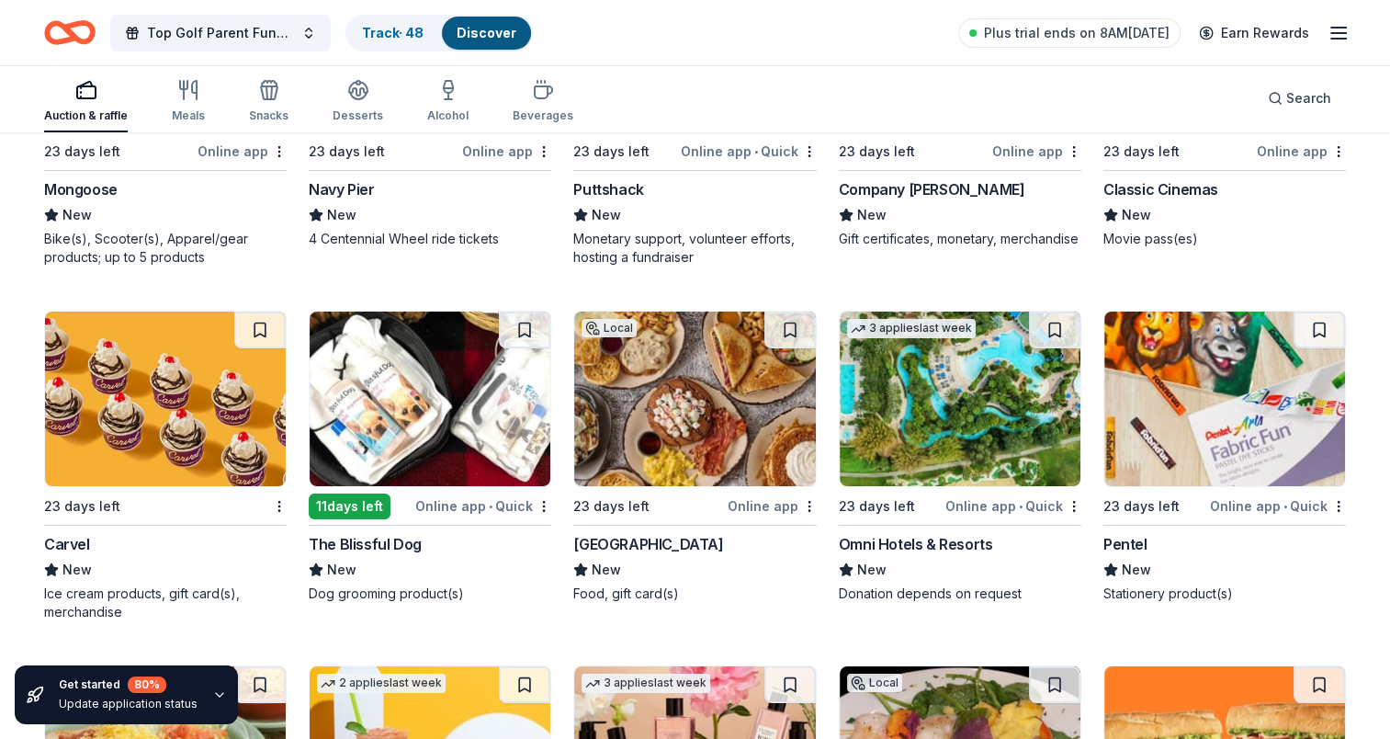
scroll to position [13720, 0]
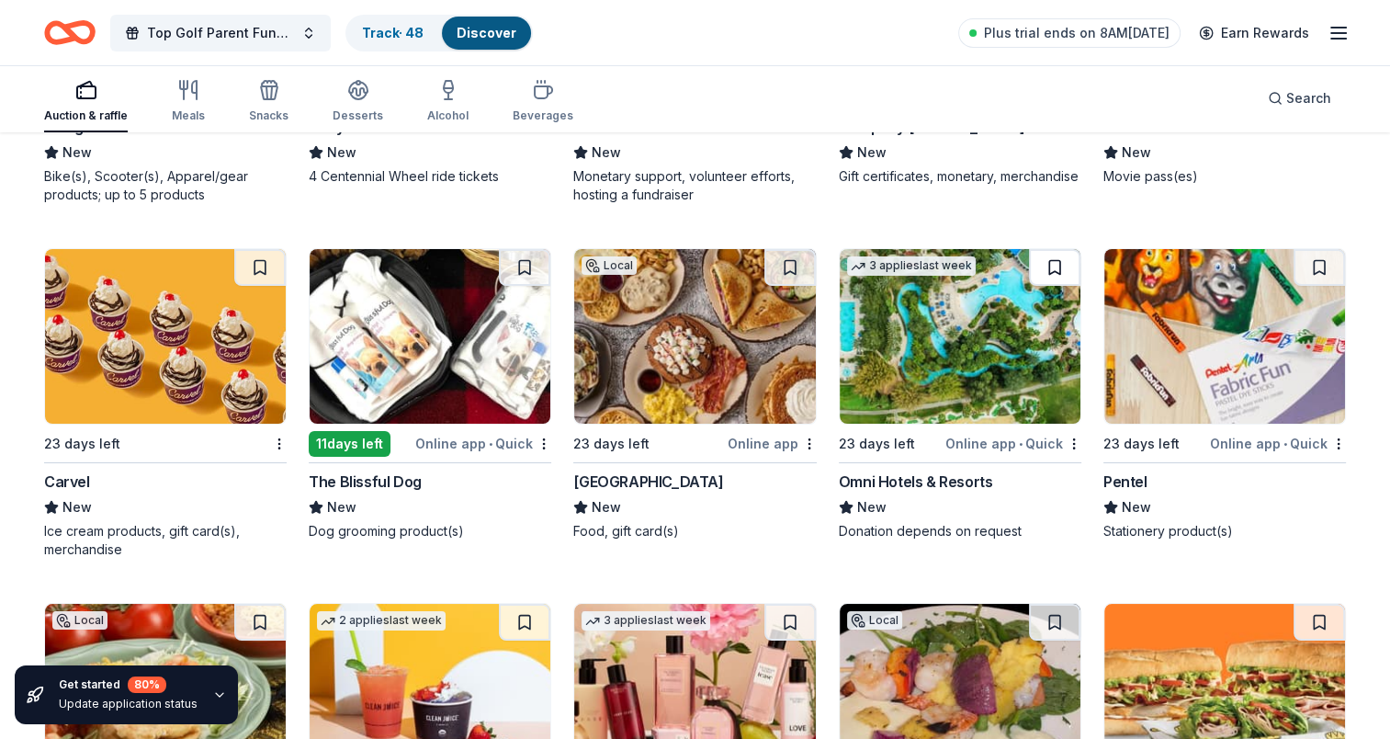
click at [1051, 266] on button at bounding box center [1054, 267] width 51 height 37
click at [525, 254] on button at bounding box center [524, 267] width 51 height 37
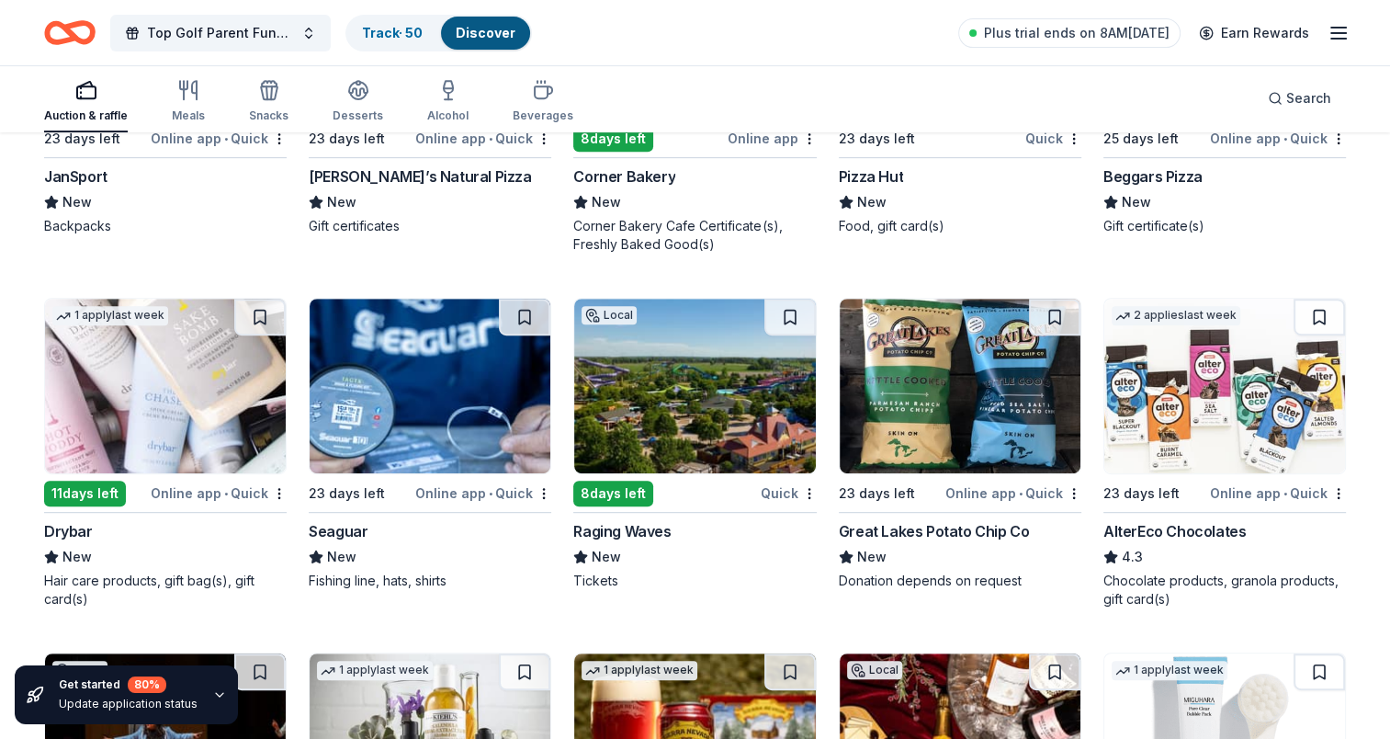
scroll to position [14823, 0]
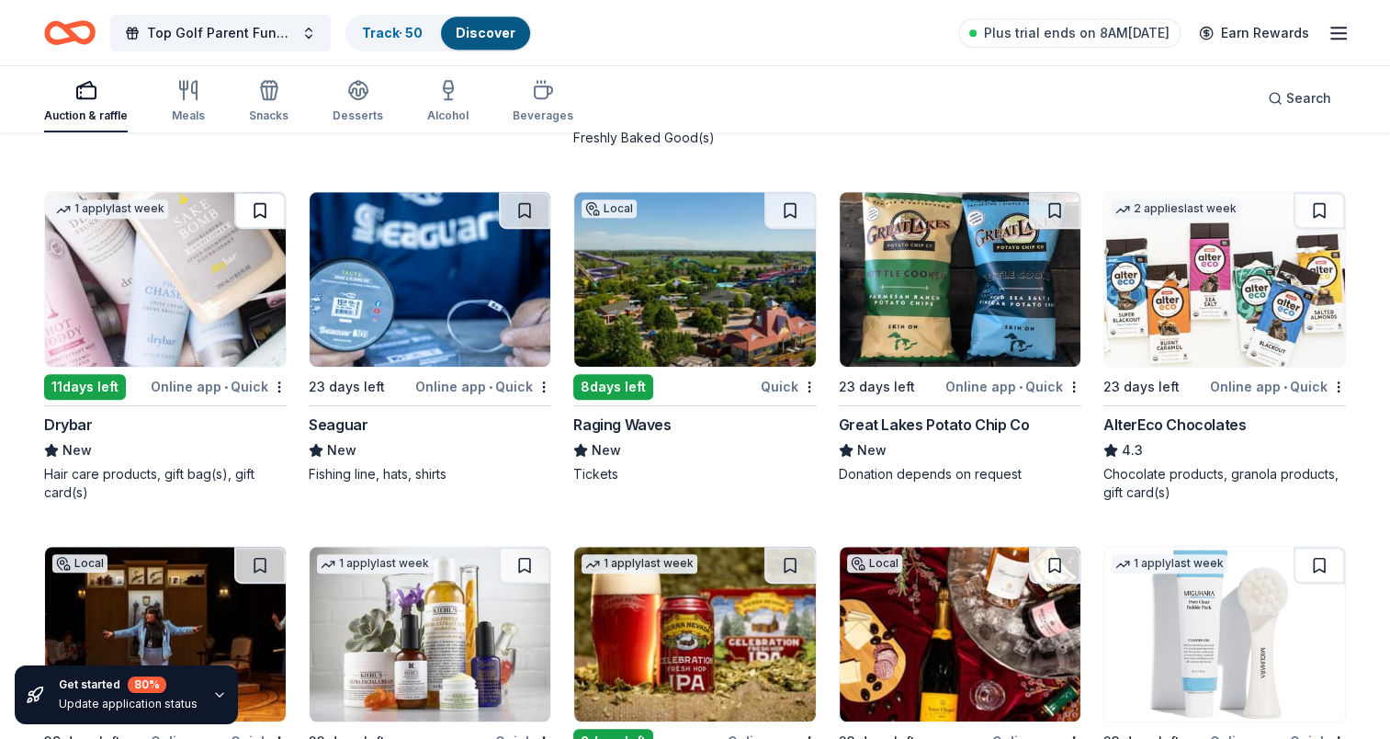
click at [258, 202] on button at bounding box center [259, 210] width 51 height 37
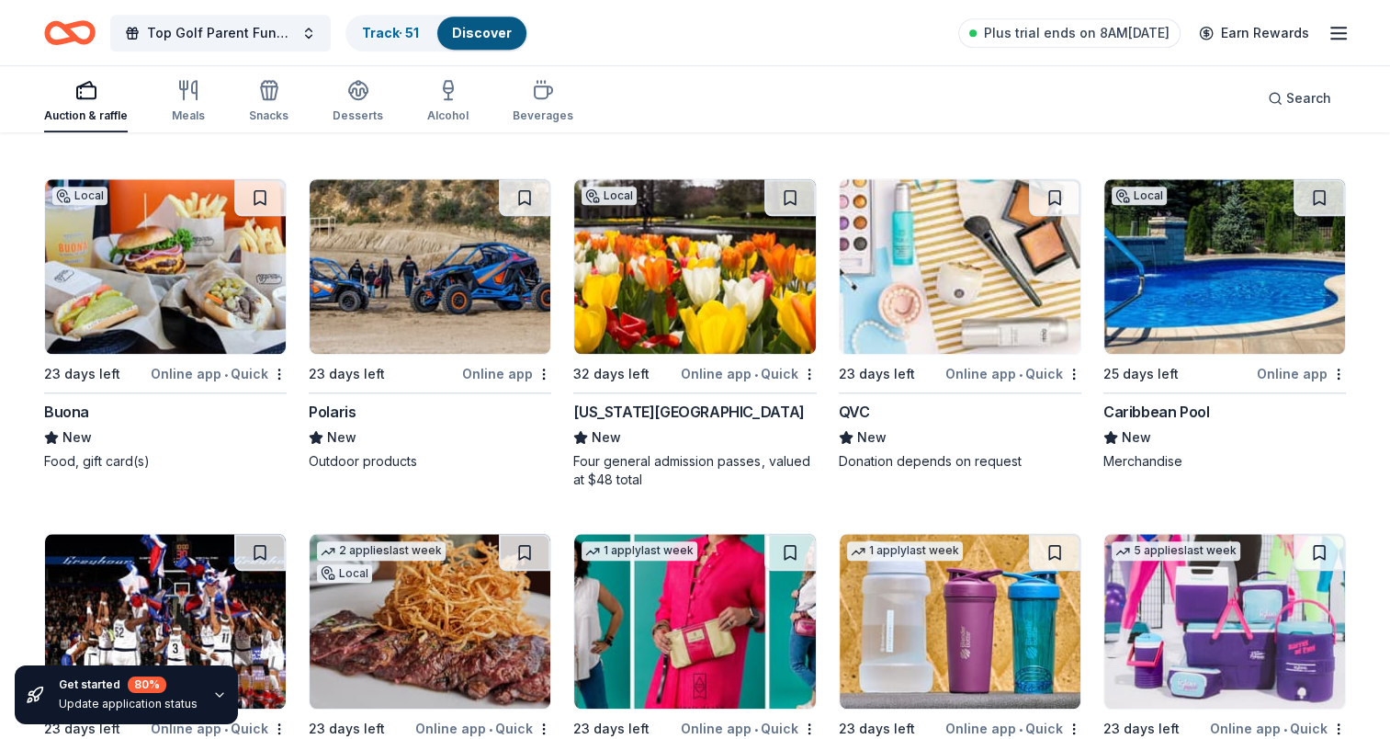
scroll to position [15558, 0]
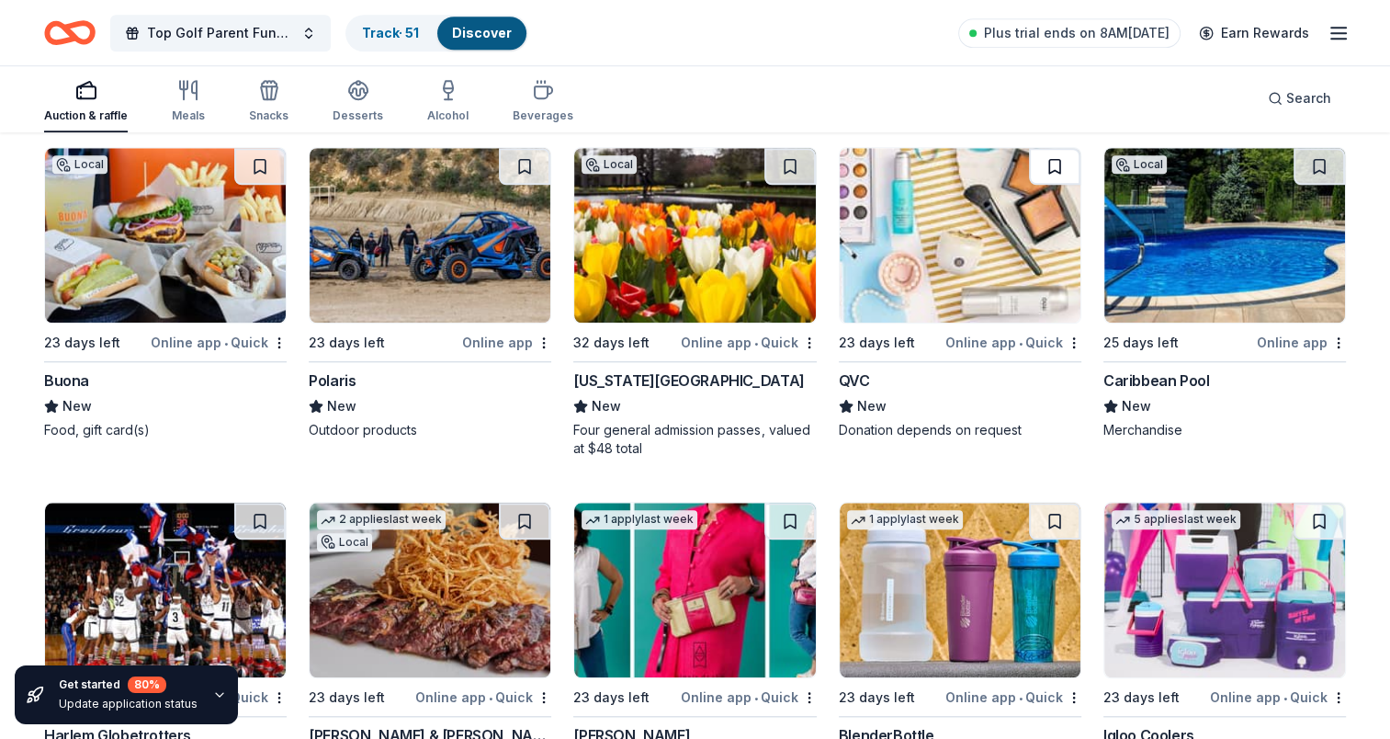
click at [1060, 151] on button at bounding box center [1054, 166] width 51 height 37
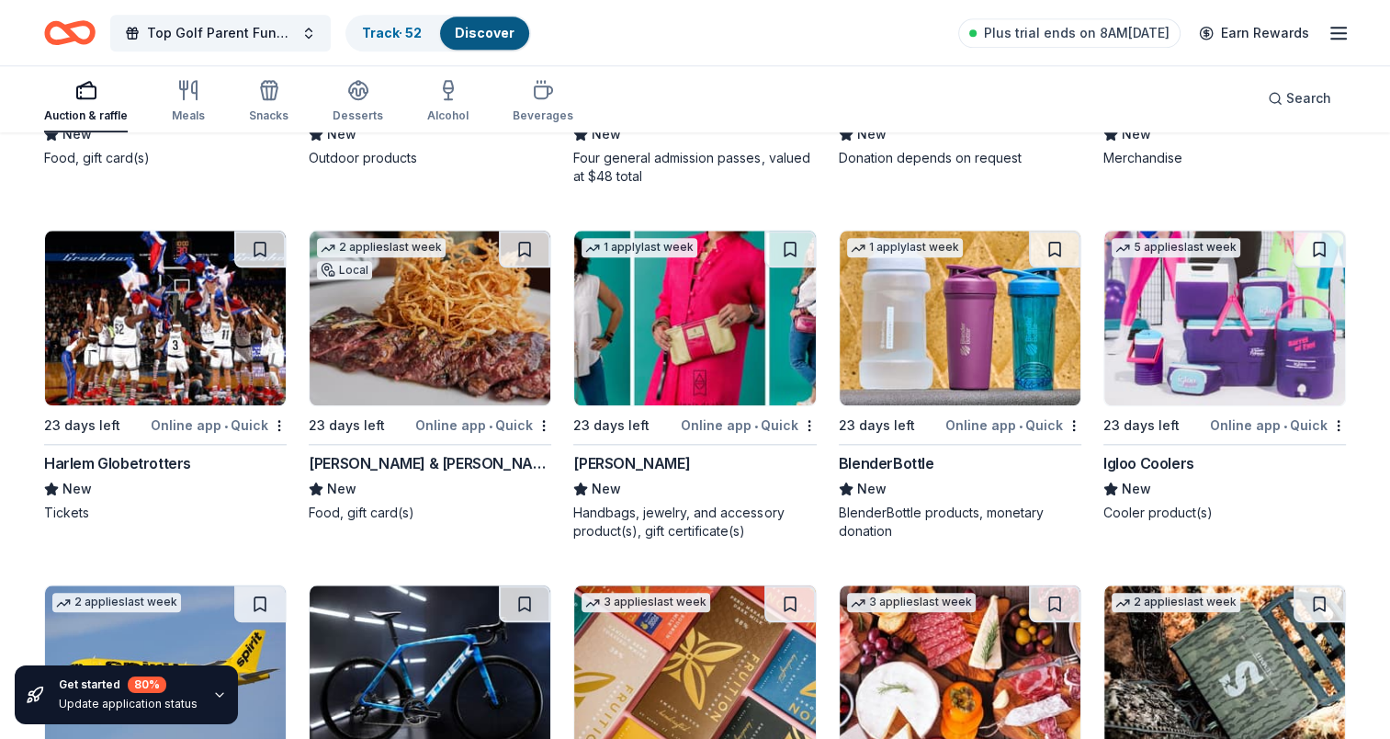
scroll to position [15925, 0]
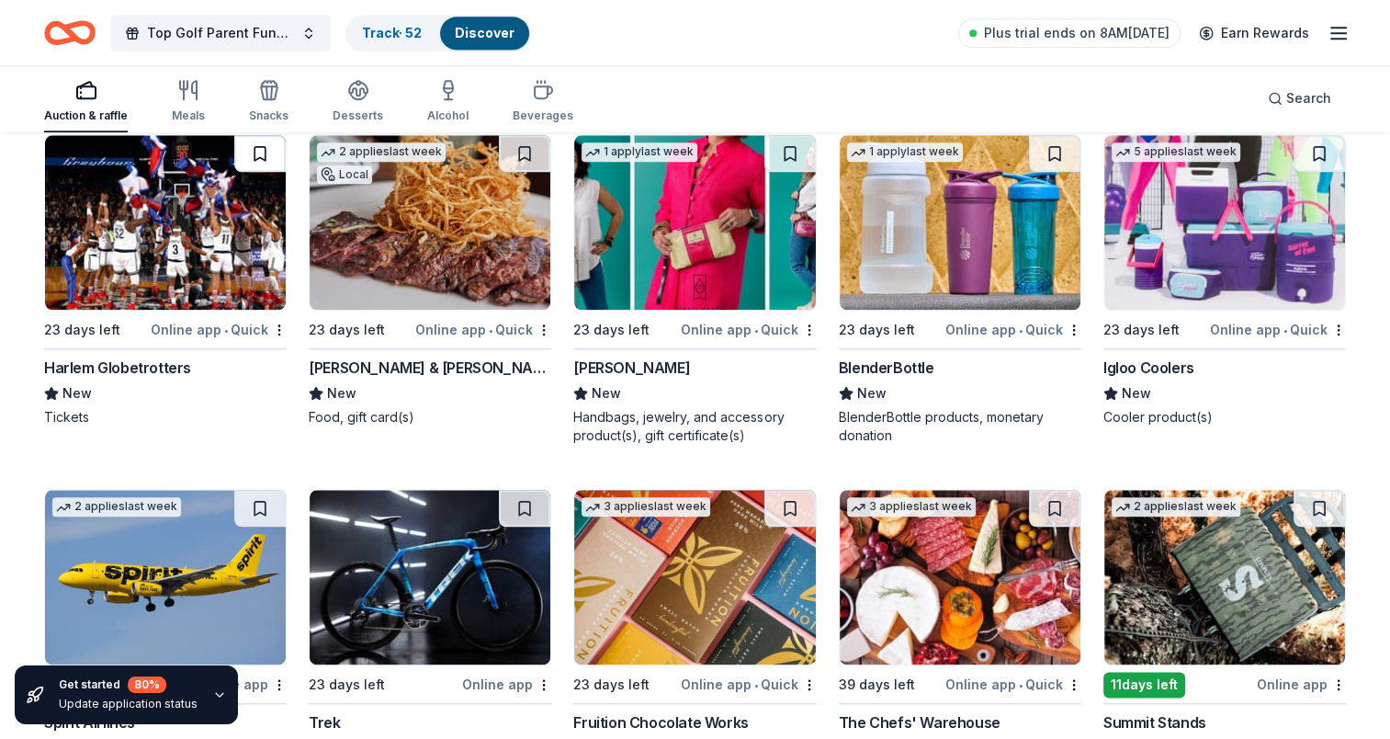
click at [246, 146] on button at bounding box center [259, 153] width 51 height 37
click at [1047, 147] on button at bounding box center [1054, 153] width 51 height 37
click at [1318, 143] on button at bounding box center [1319, 153] width 51 height 37
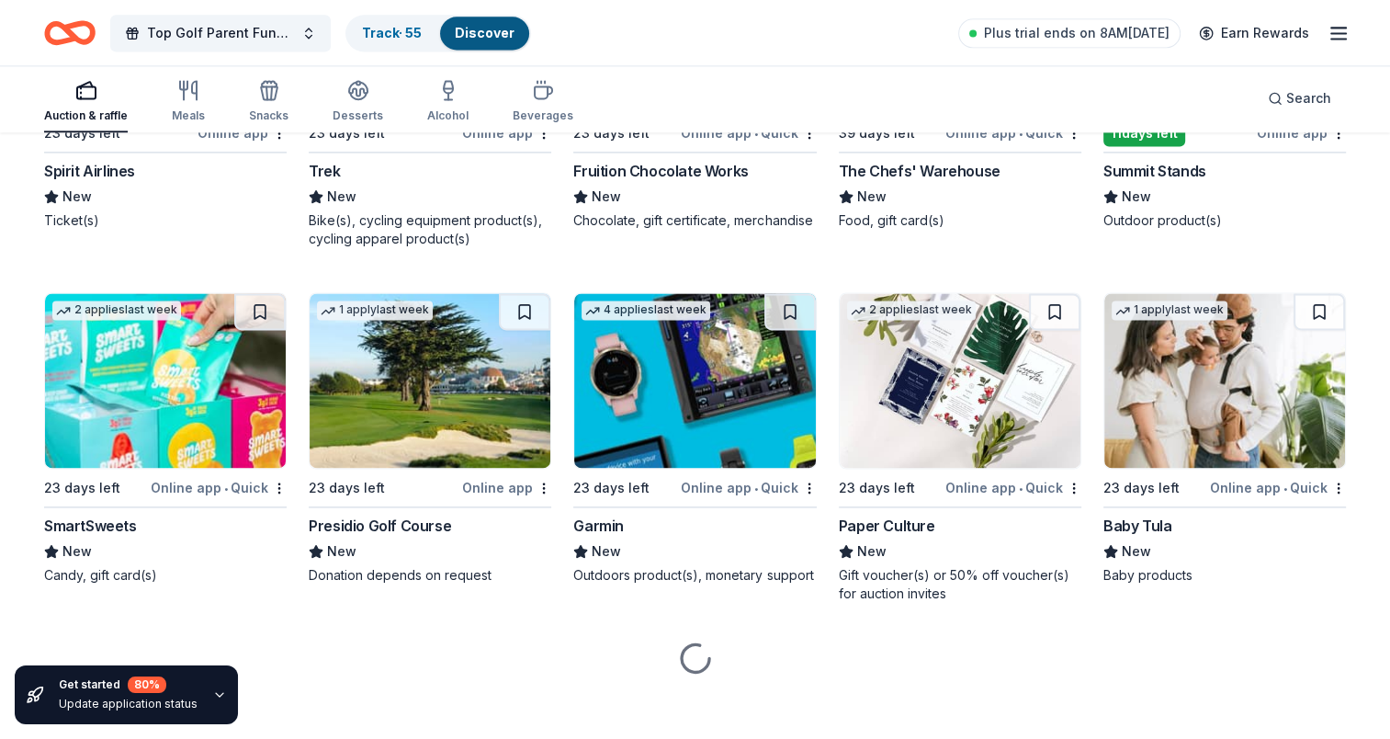
scroll to position [16478, 0]
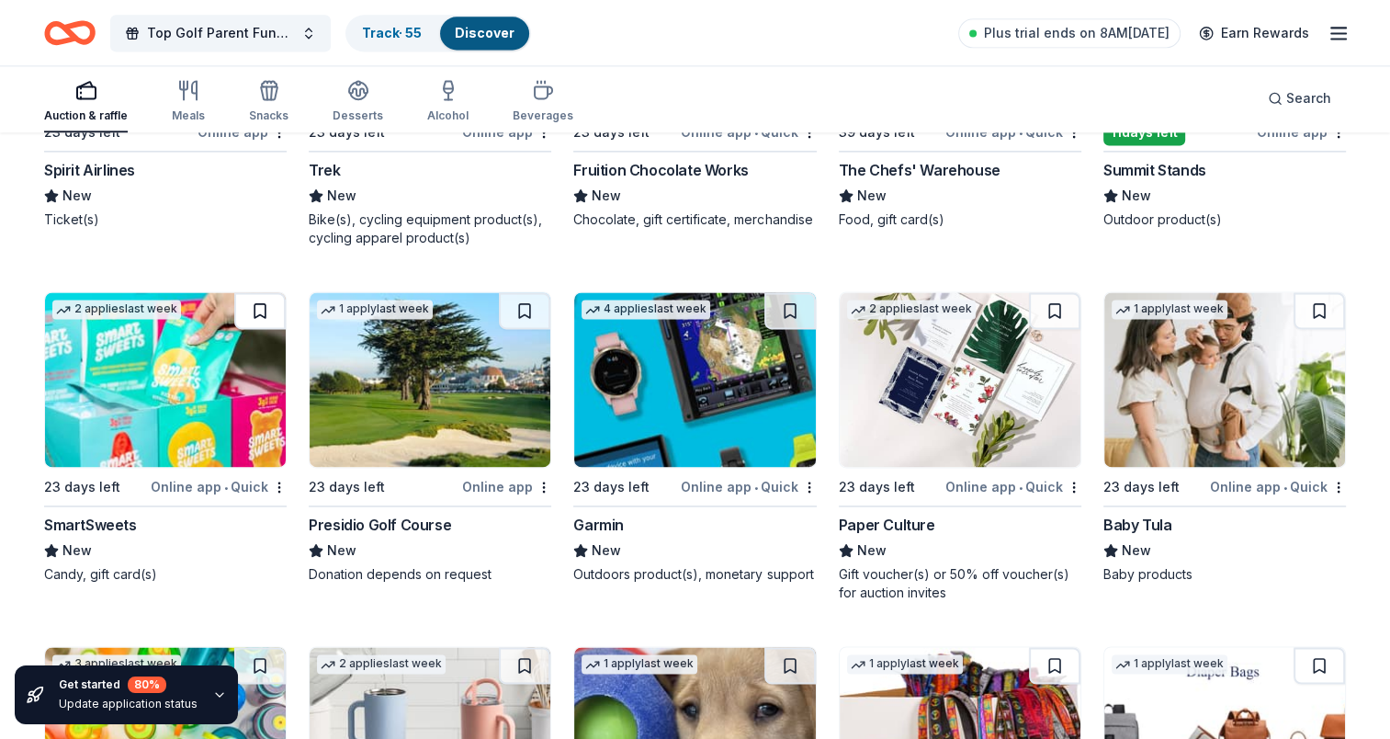
click at [265, 298] on button at bounding box center [259, 310] width 51 height 37
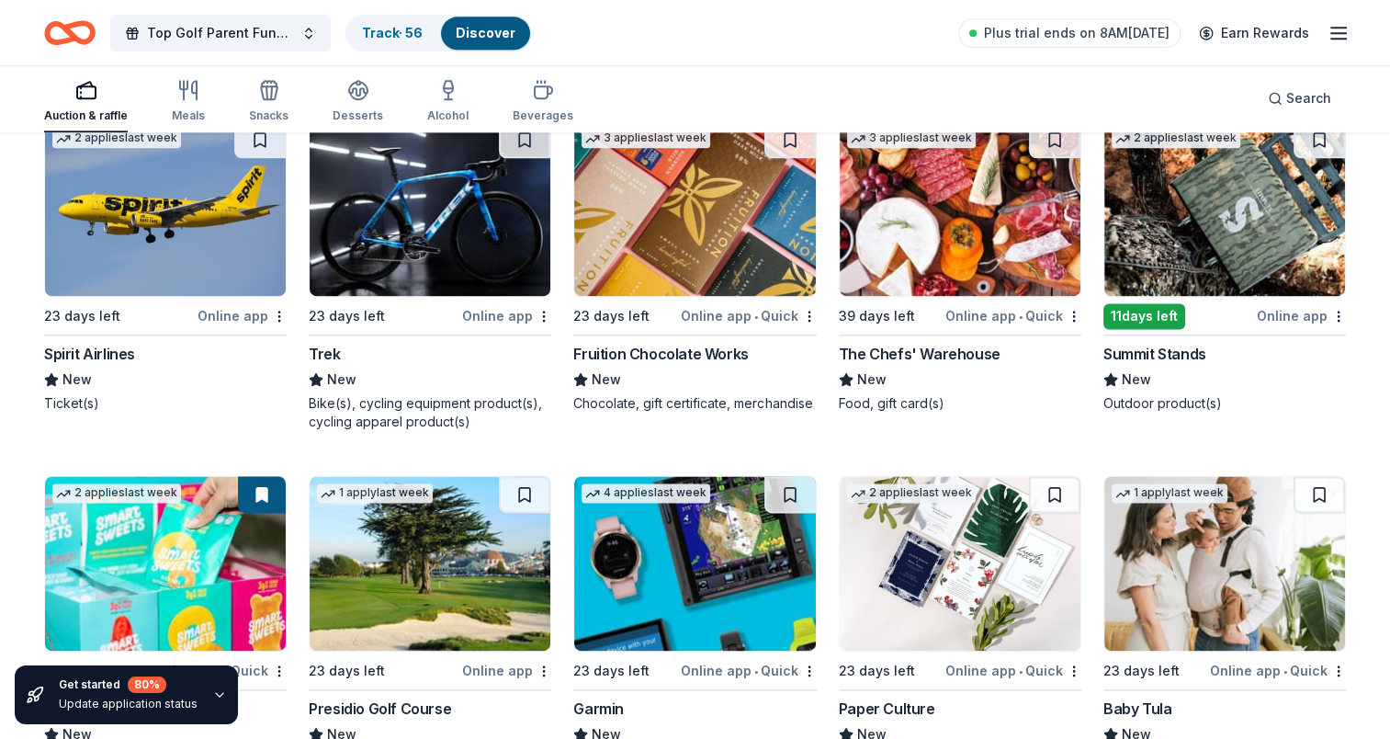
scroll to position [16202, 0]
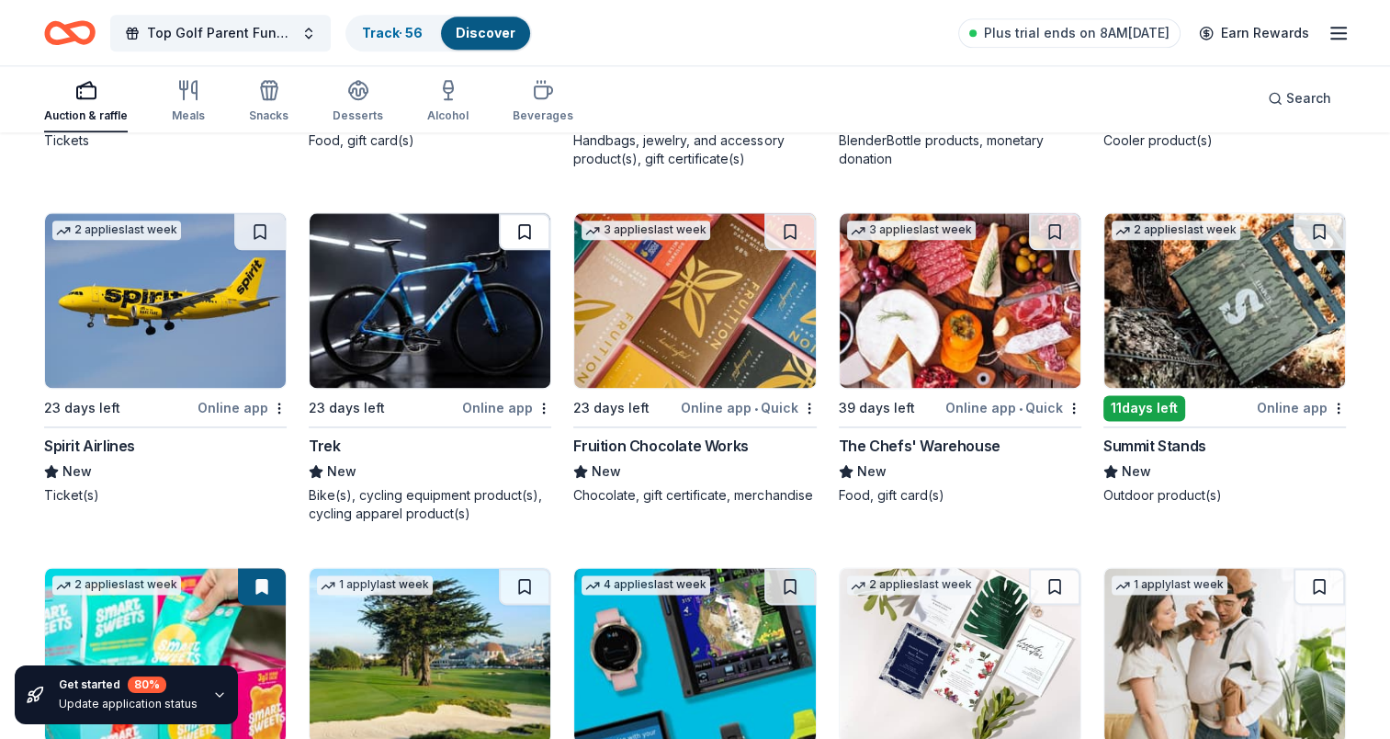
click at [518, 217] on button at bounding box center [524, 231] width 51 height 37
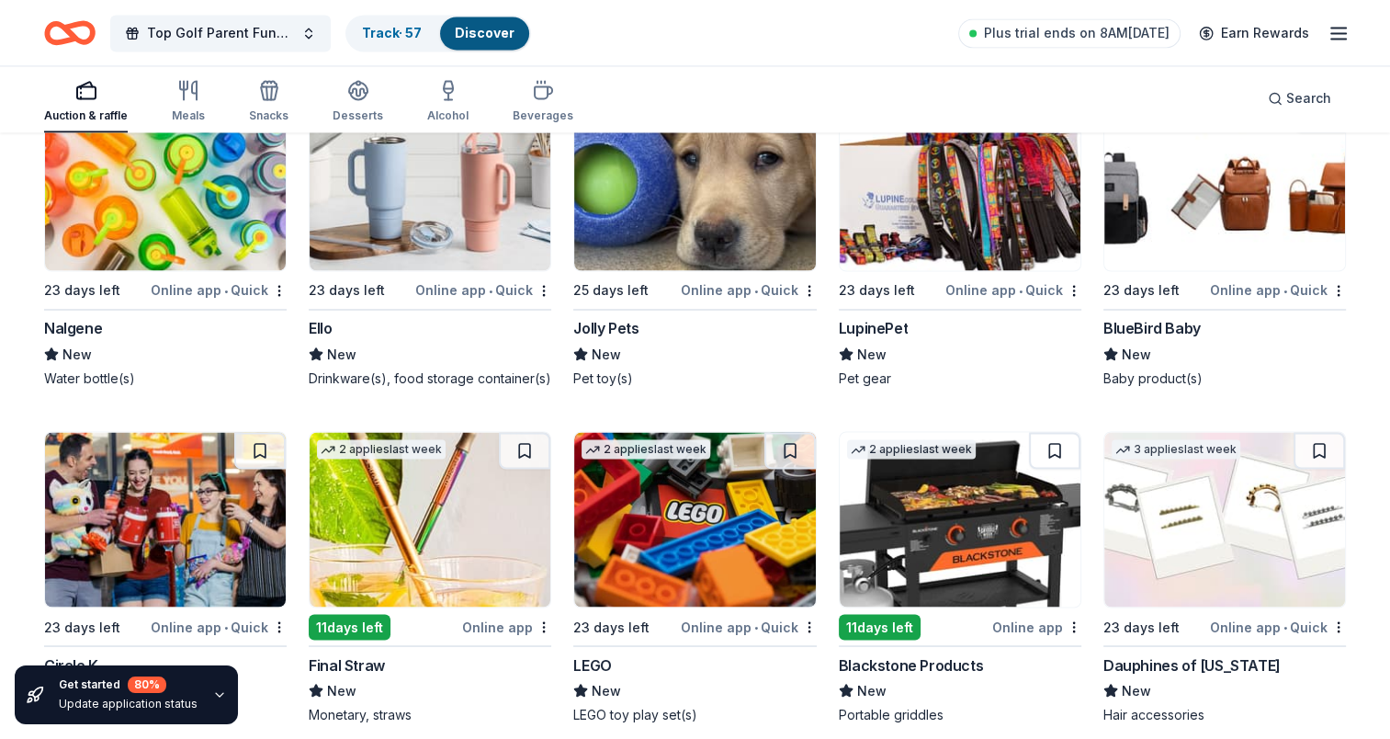
scroll to position [16845, 0]
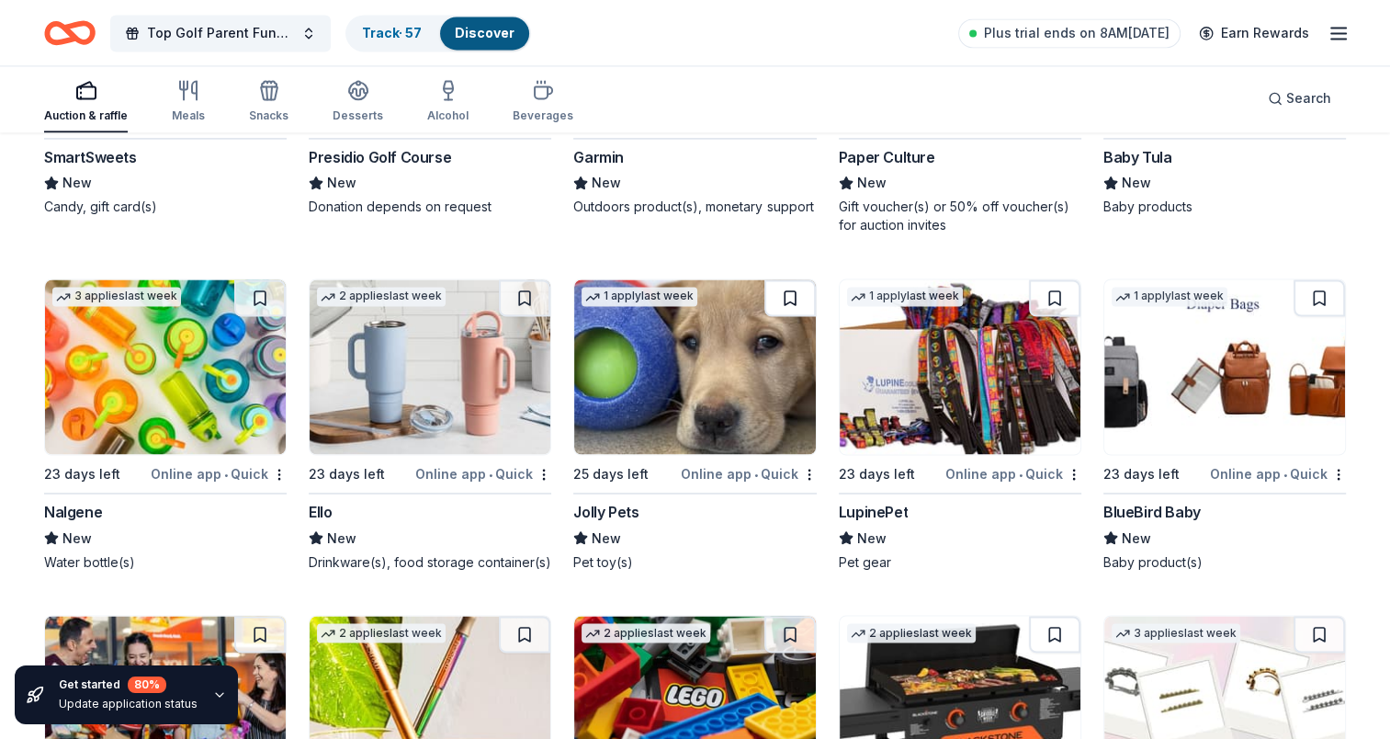
click at [801, 279] on button at bounding box center [789, 297] width 51 height 37
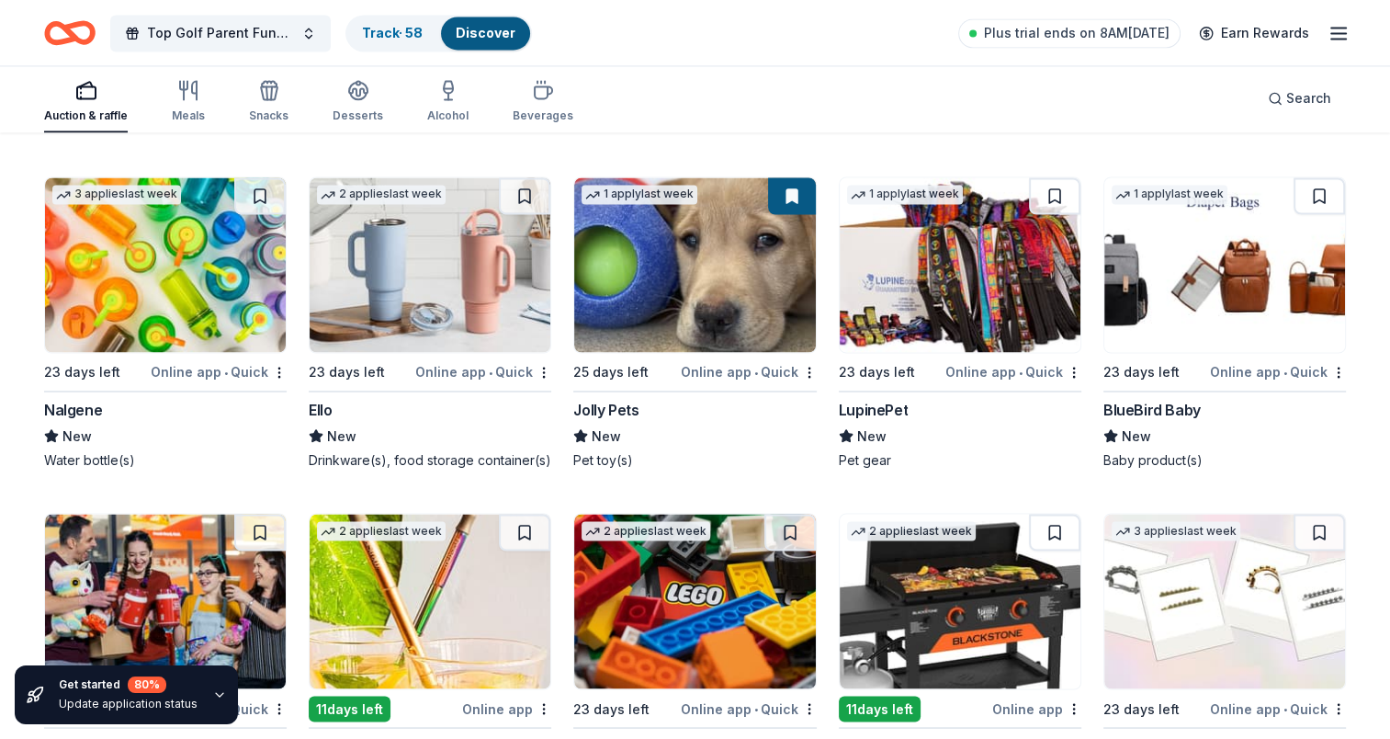
scroll to position [16937, 0]
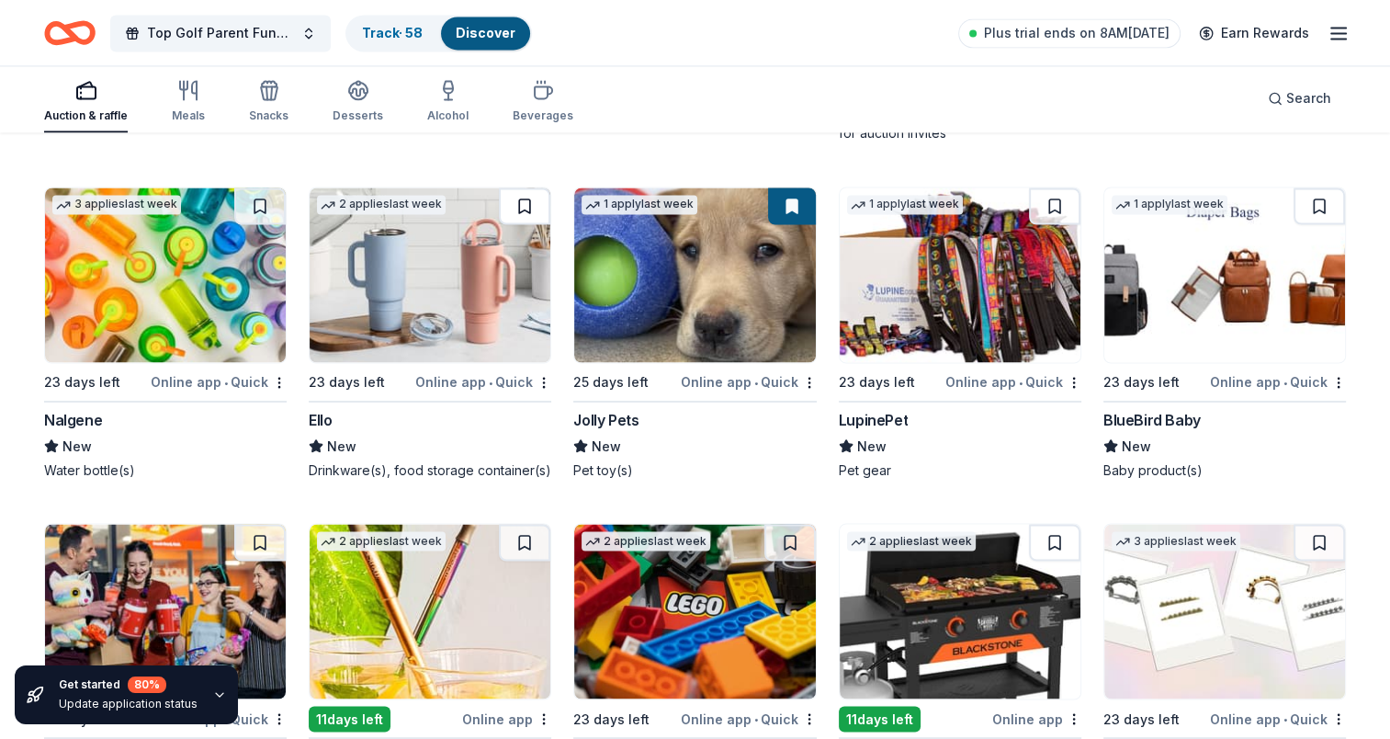
click at [508, 200] on button at bounding box center [524, 205] width 51 height 37
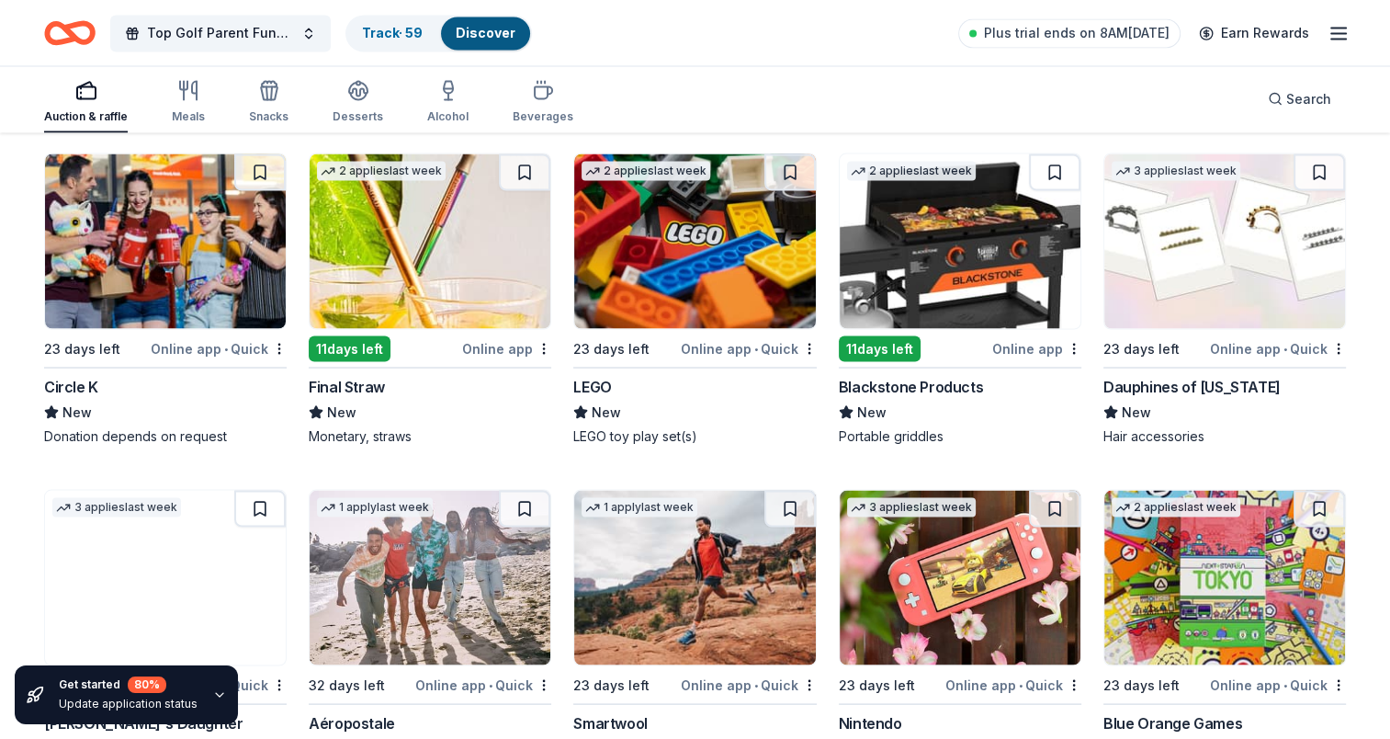
scroll to position [17213, 0]
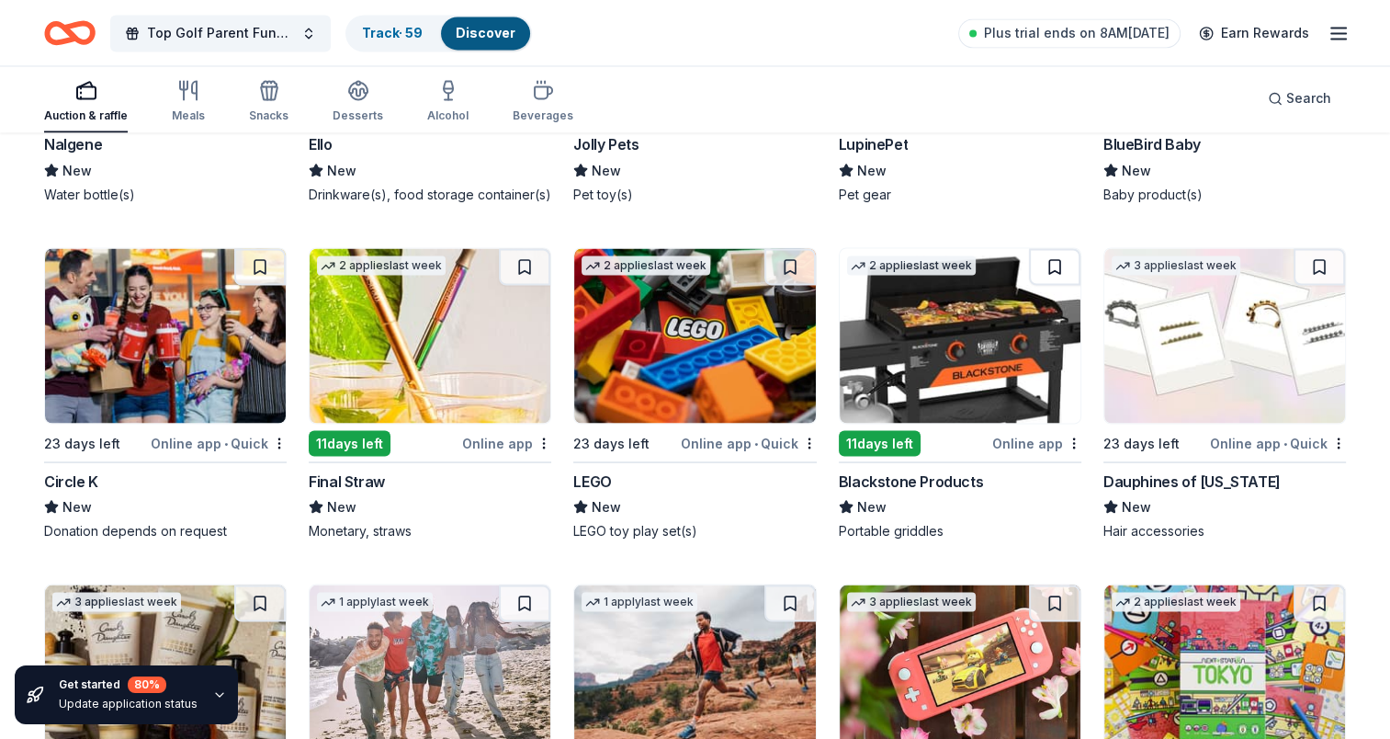
click at [1059, 257] on button at bounding box center [1054, 266] width 51 height 37
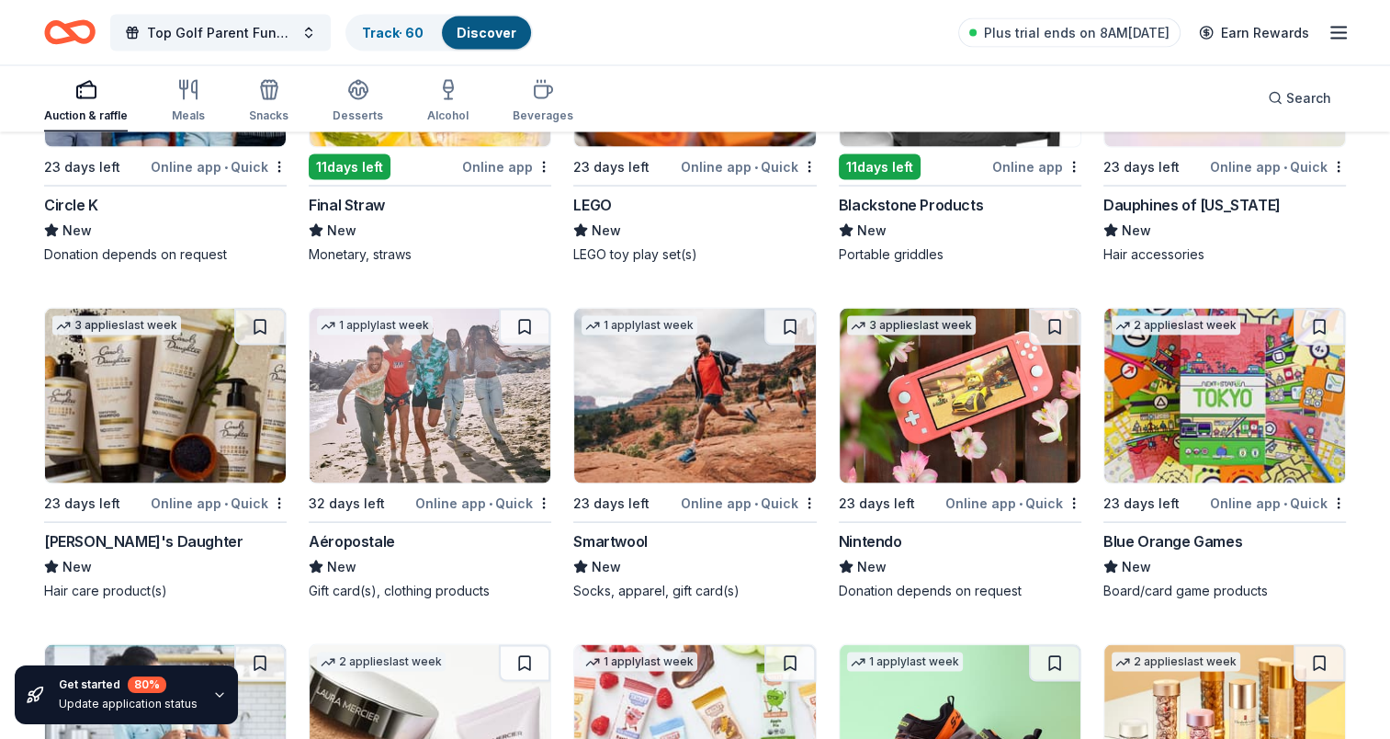
scroll to position [17672, 0]
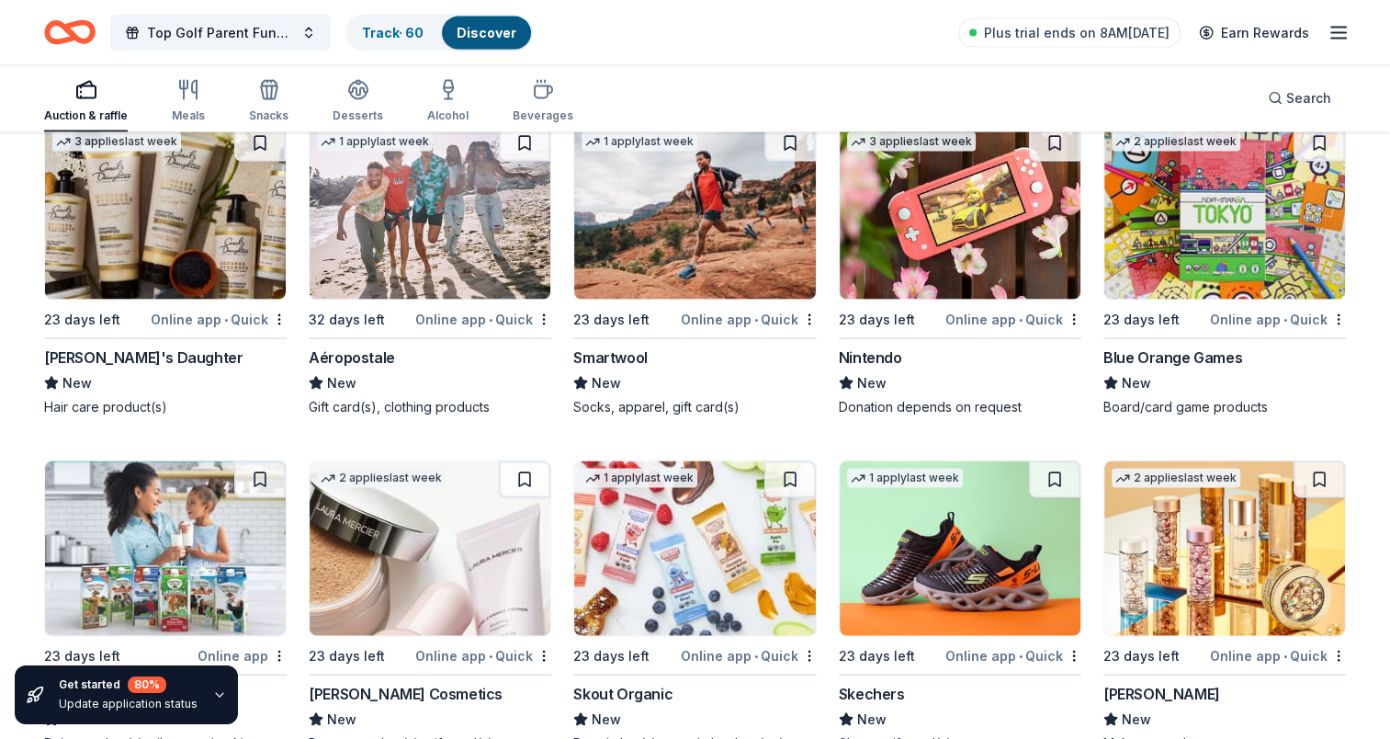
drag, startPoint x: 1319, startPoint y: 144, endPoint x: 1096, endPoint y: 234, distance: 240.8
click at [1319, 143] on button at bounding box center [1319, 143] width 51 height 37
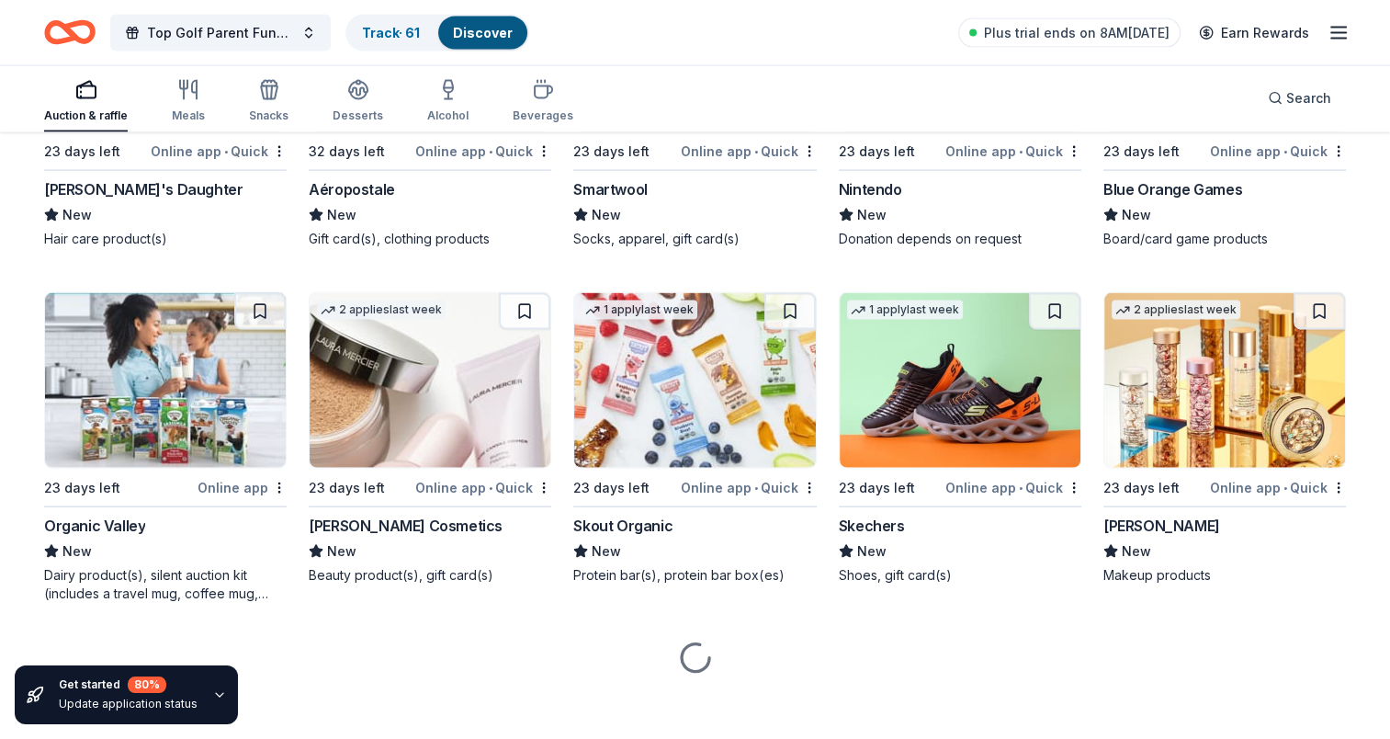
scroll to position [17657, 0]
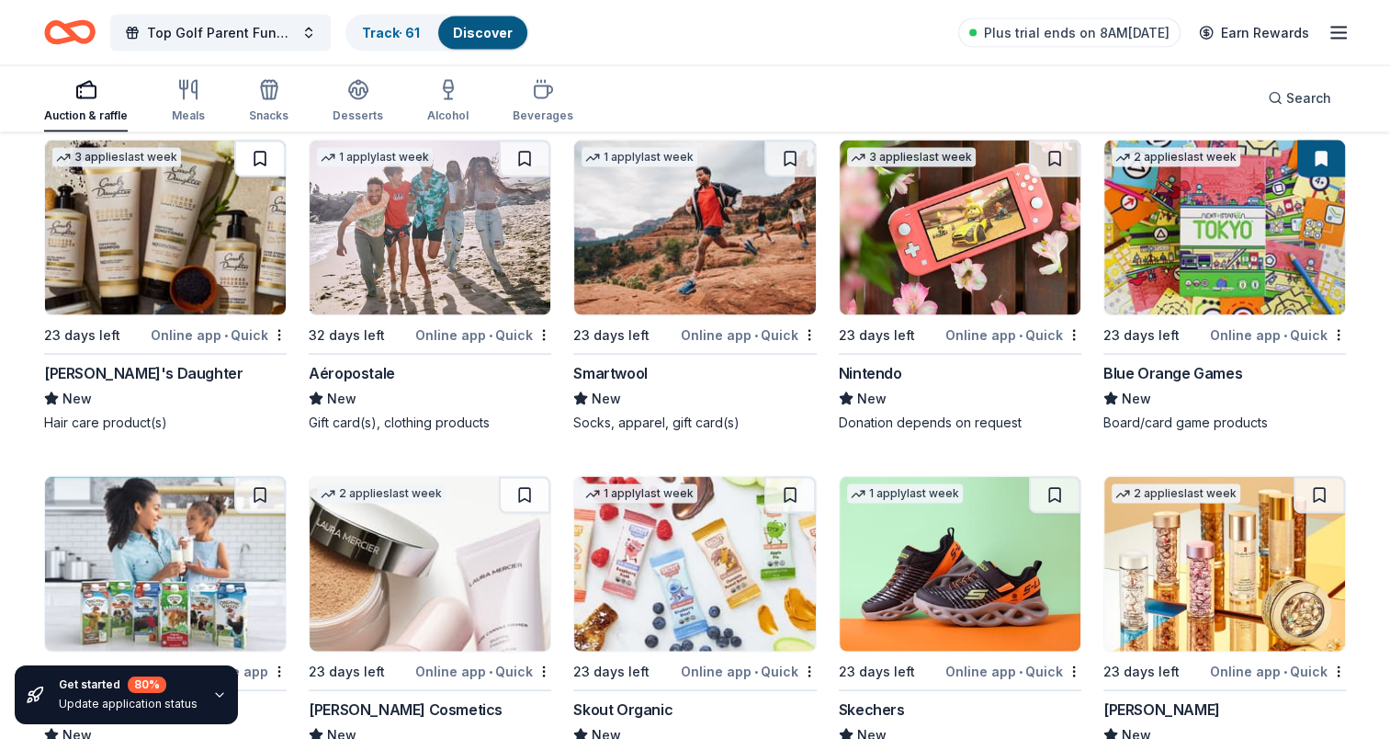
click at [249, 145] on button at bounding box center [259, 159] width 51 height 37
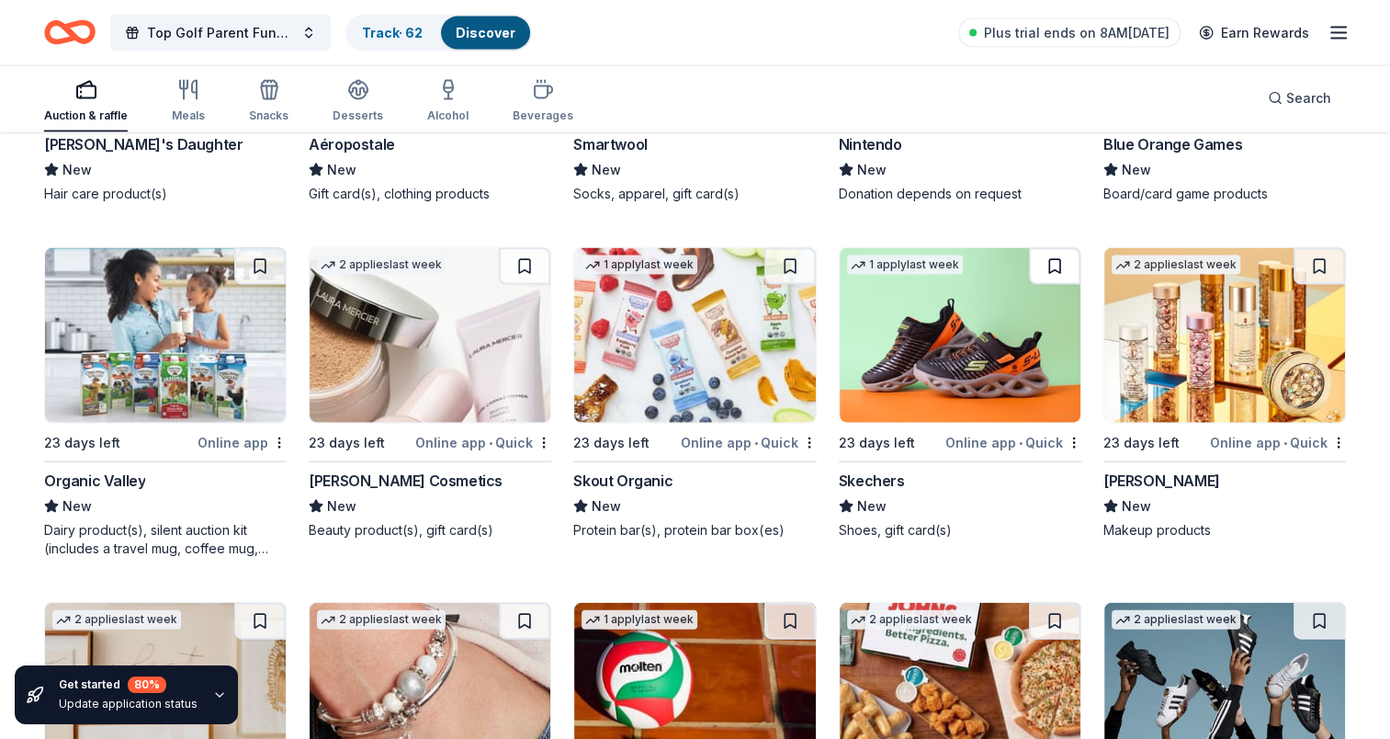
scroll to position [17840, 0]
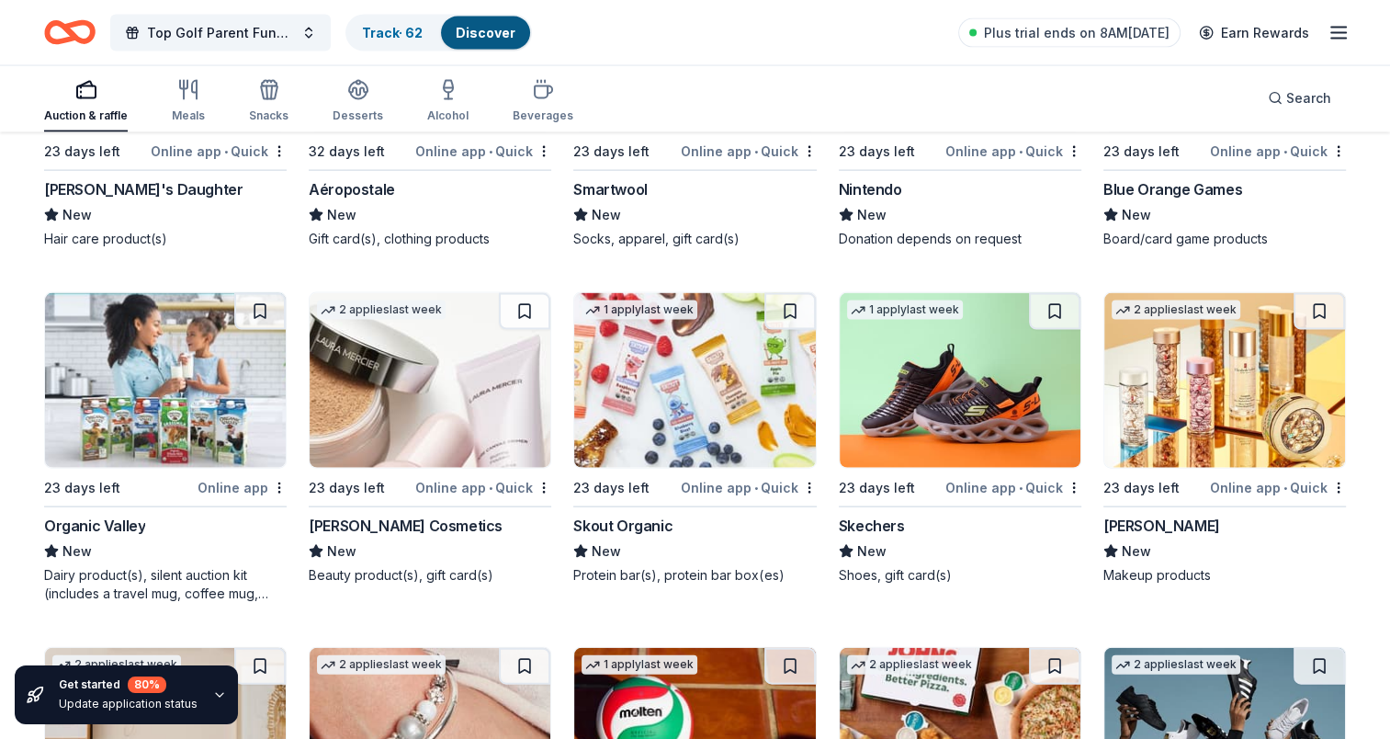
drag, startPoint x: 1054, startPoint y: 301, endPoint x: 1007, endPoint y: 415, distance: 123.2
click at [1055, 301] on button at bounding box center [1054, 311] width 51 height 37
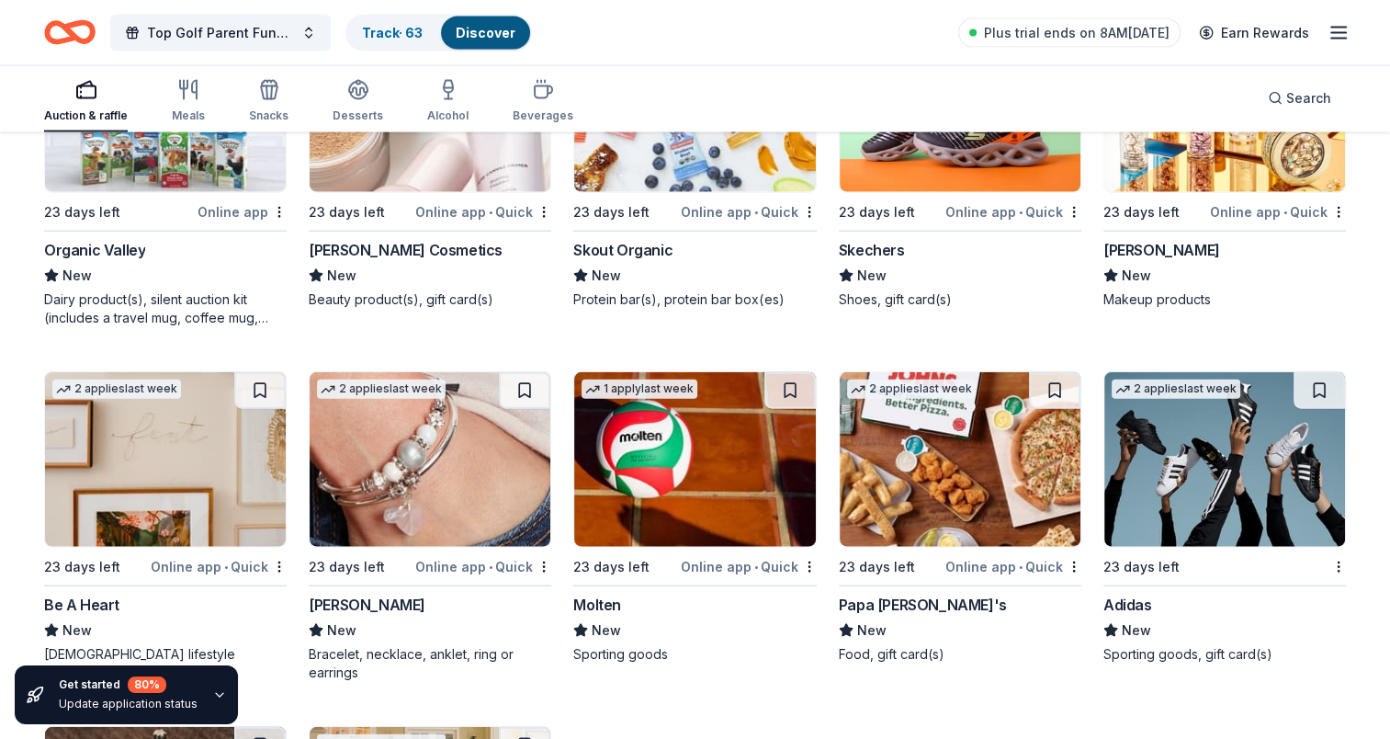
scroll to position [18300, 0]
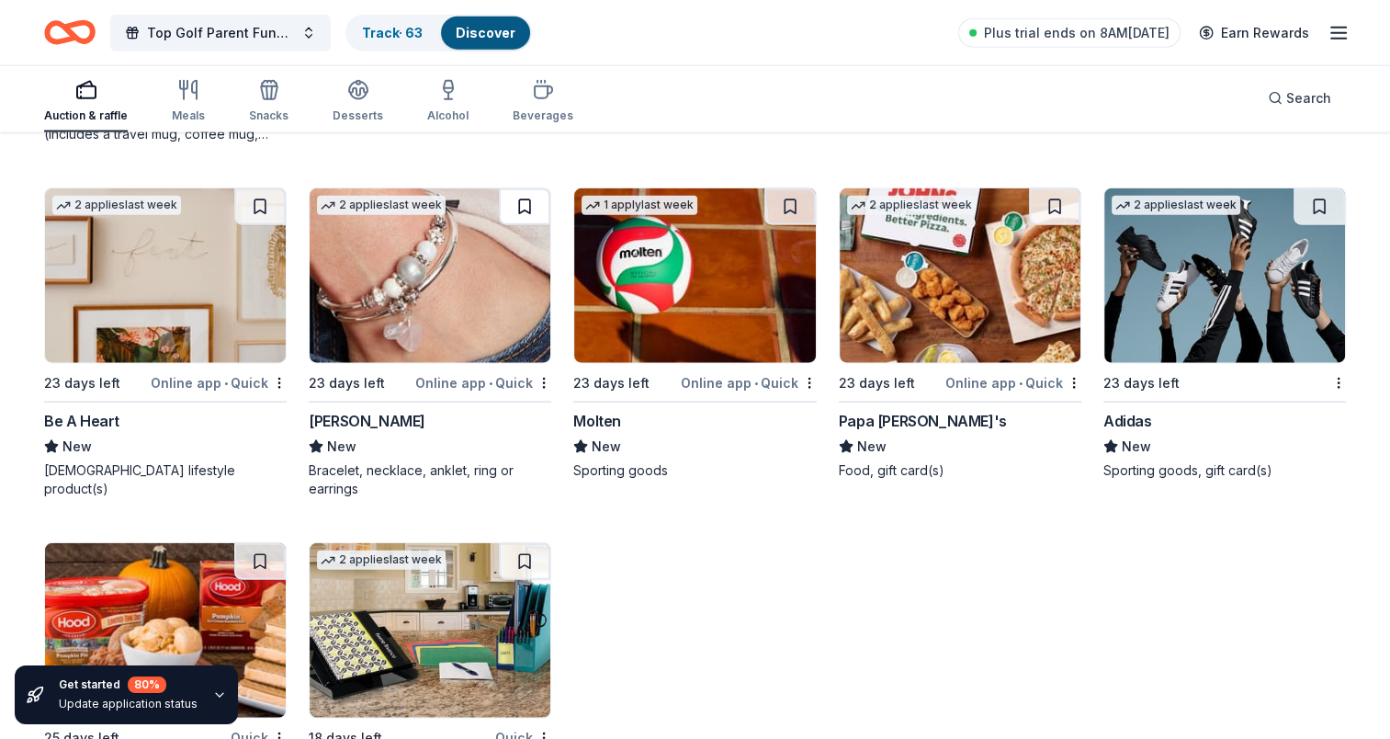
click at [522, 195] on button at bounding box center [524, 206] width 51 height 37
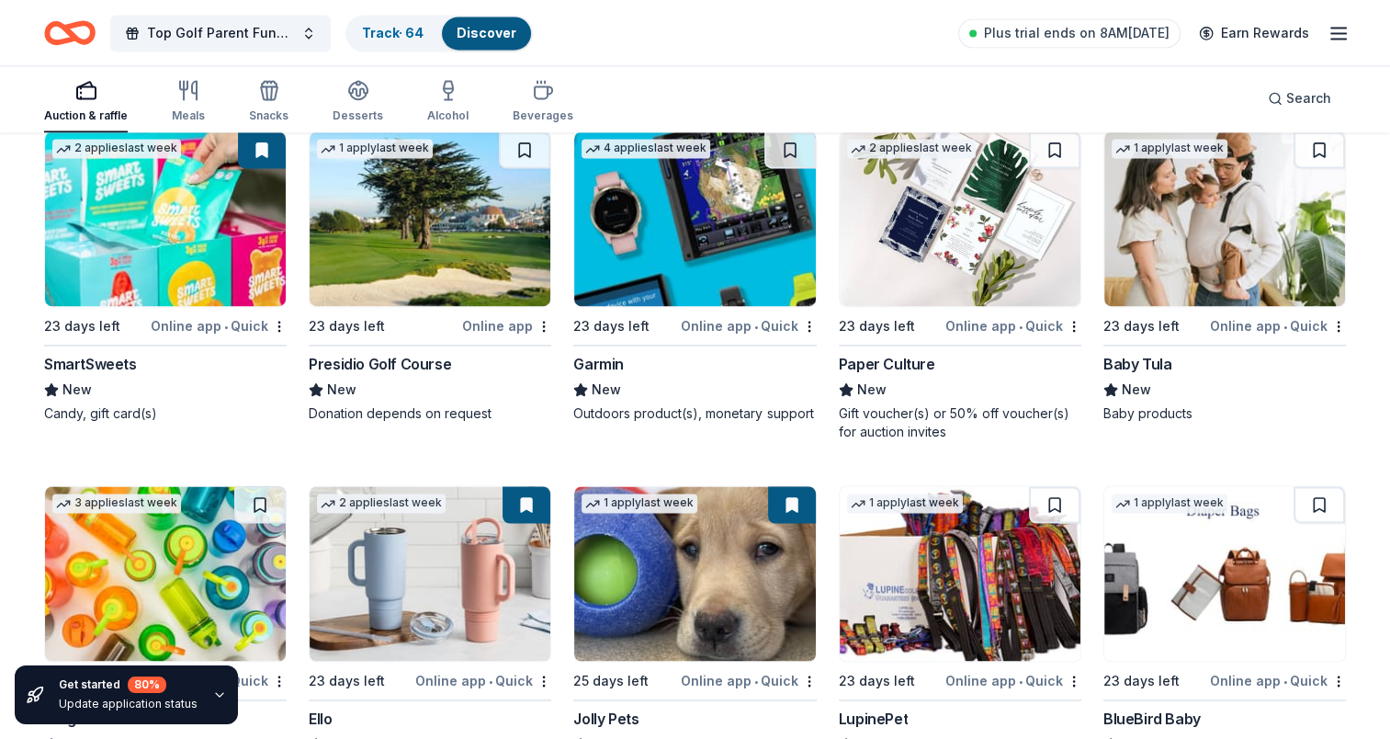
scroll to position [16400, 0]
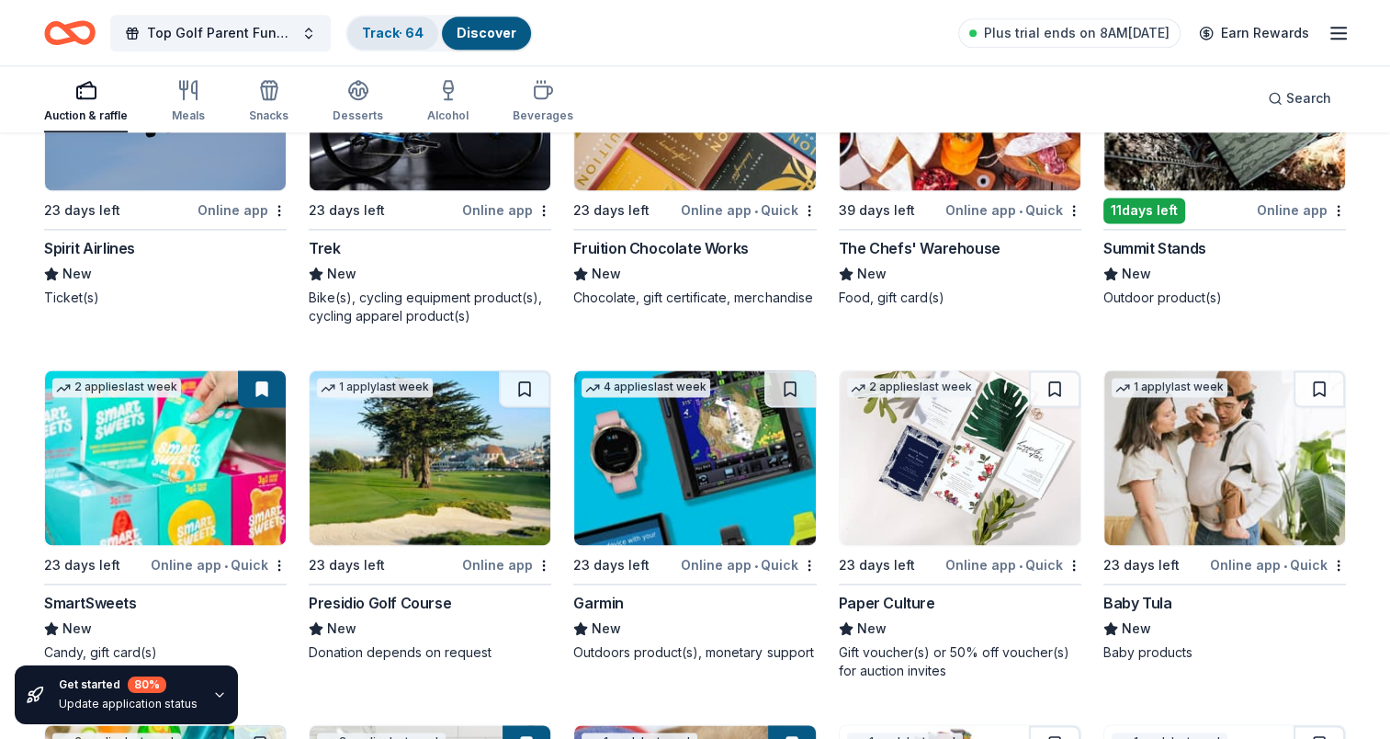
click at [415, 44] on div "Track · 64" at bounding box center [392, 33] width 91 height 33
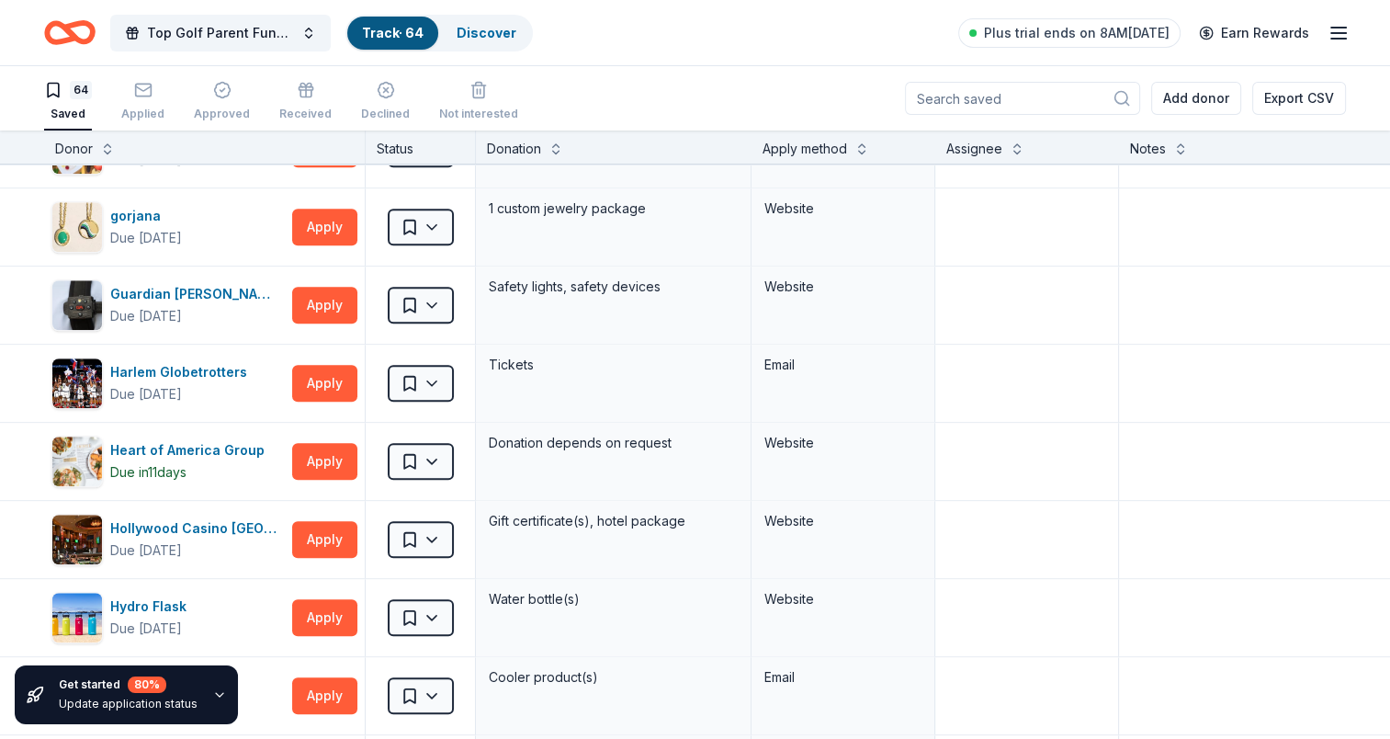
scroll to position [1661, 0]
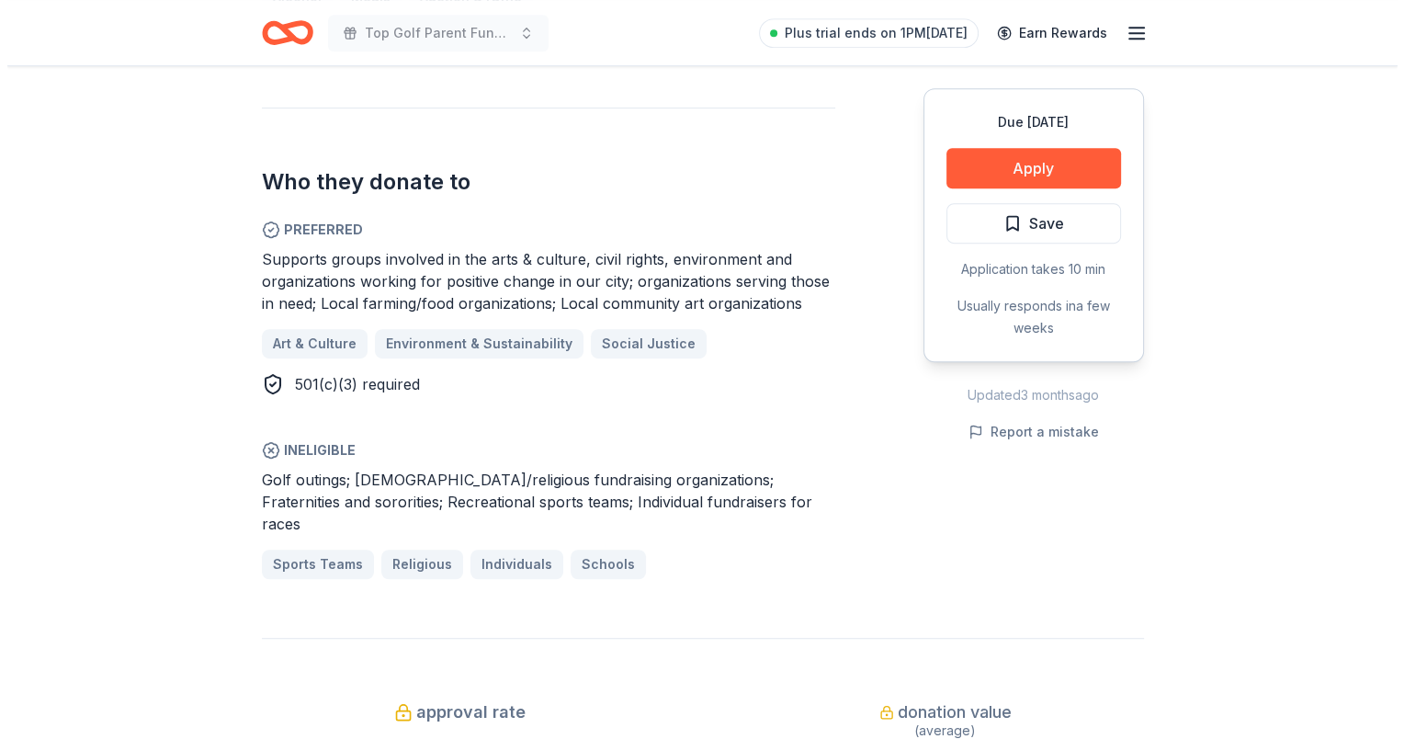
scroll to position [1011, 0]
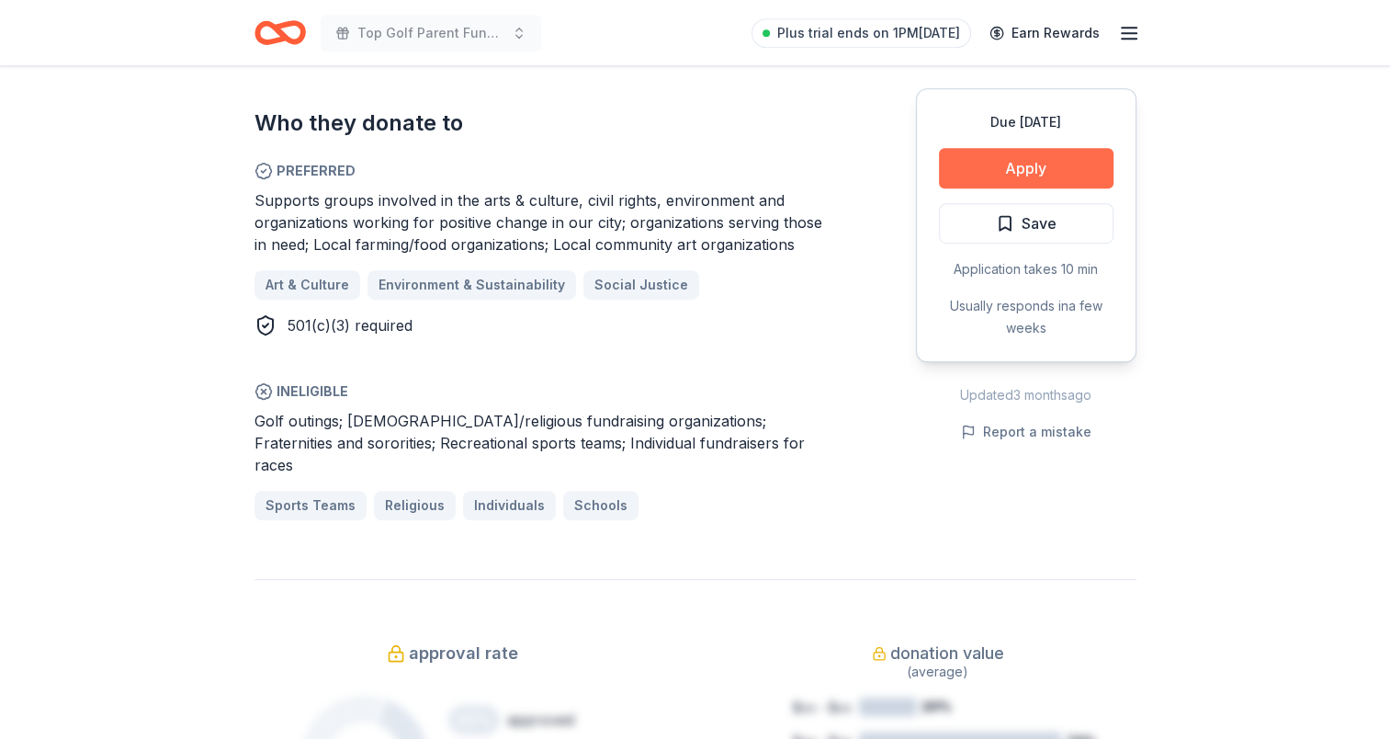
click at [1045, 172] on button "Apply" at bounding box center [1026, 168] width 175 height 40
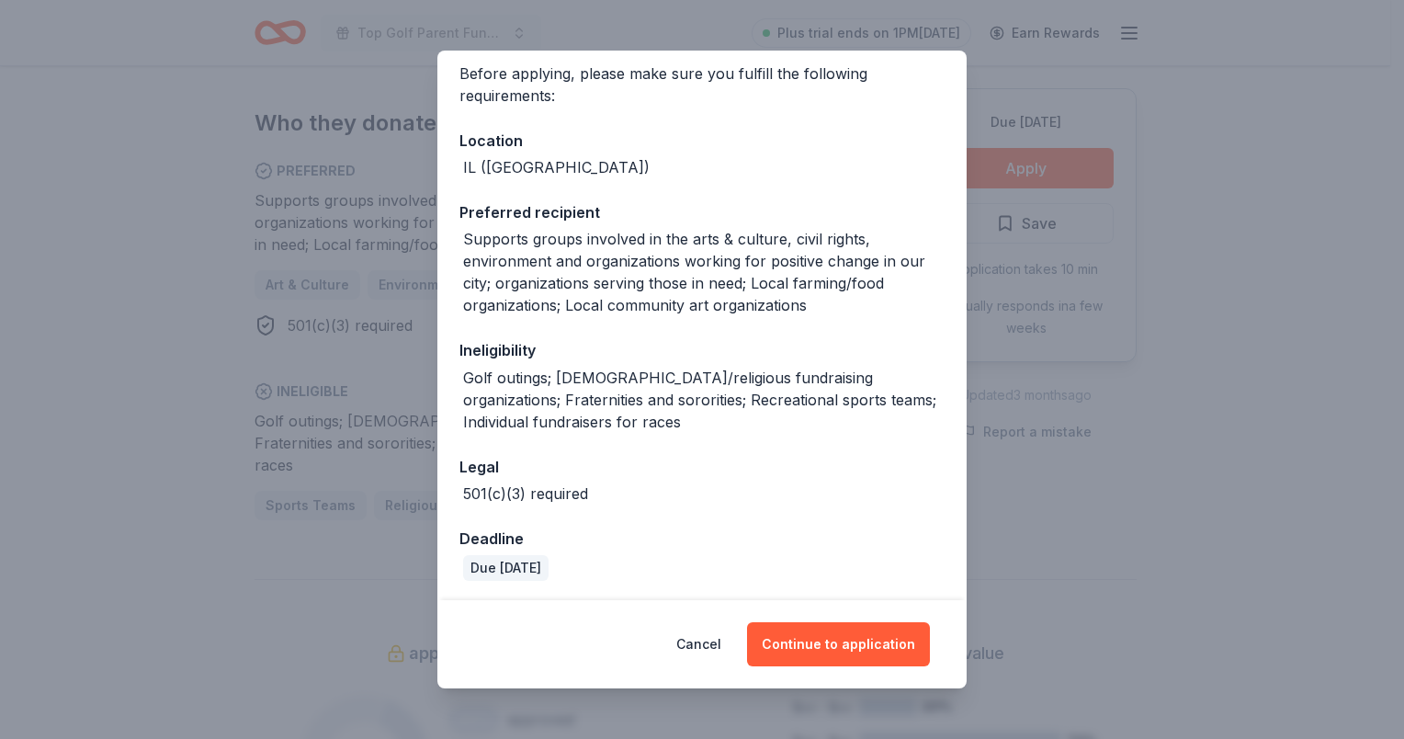
scroll to position [144, 0]
click at [785, 641] on button "Continue to application" at bounding box center [838, 644] width 183 height 44
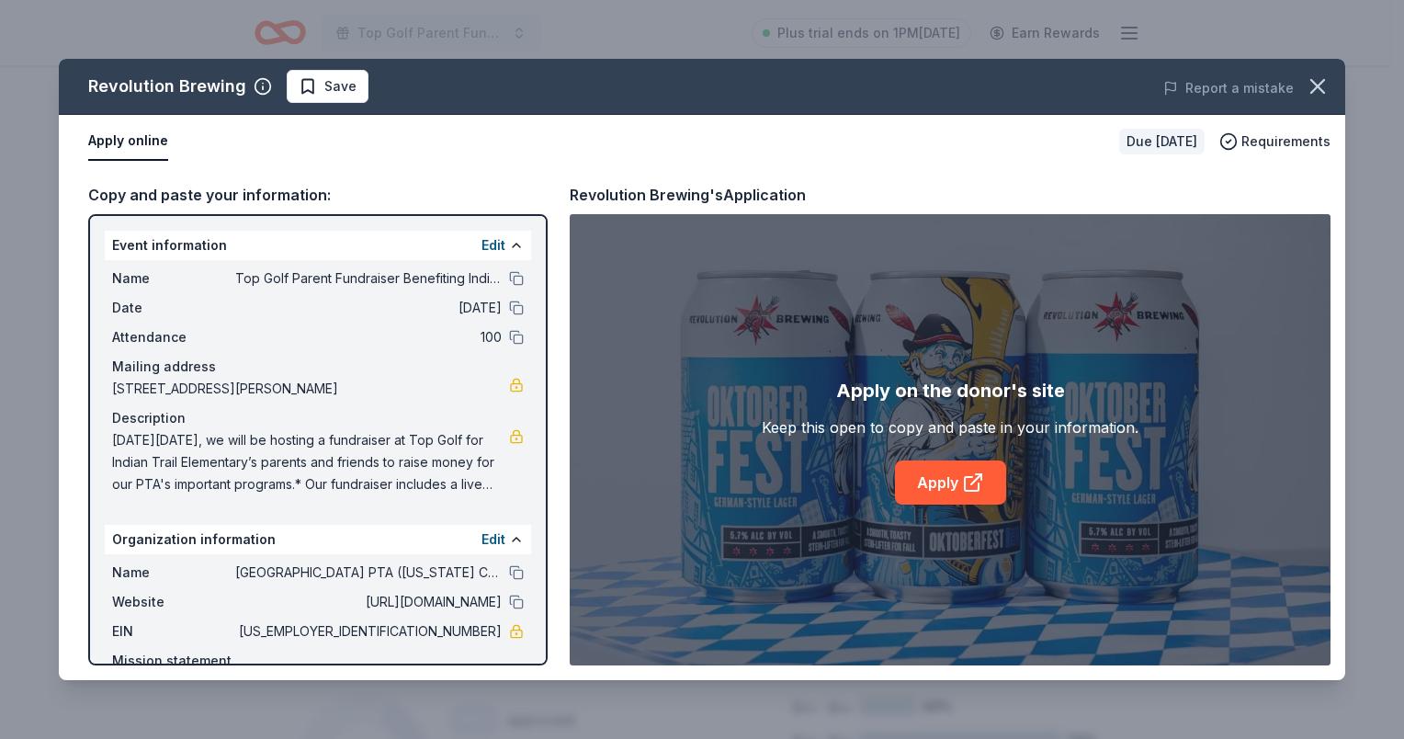
scroll to position [118, 0]
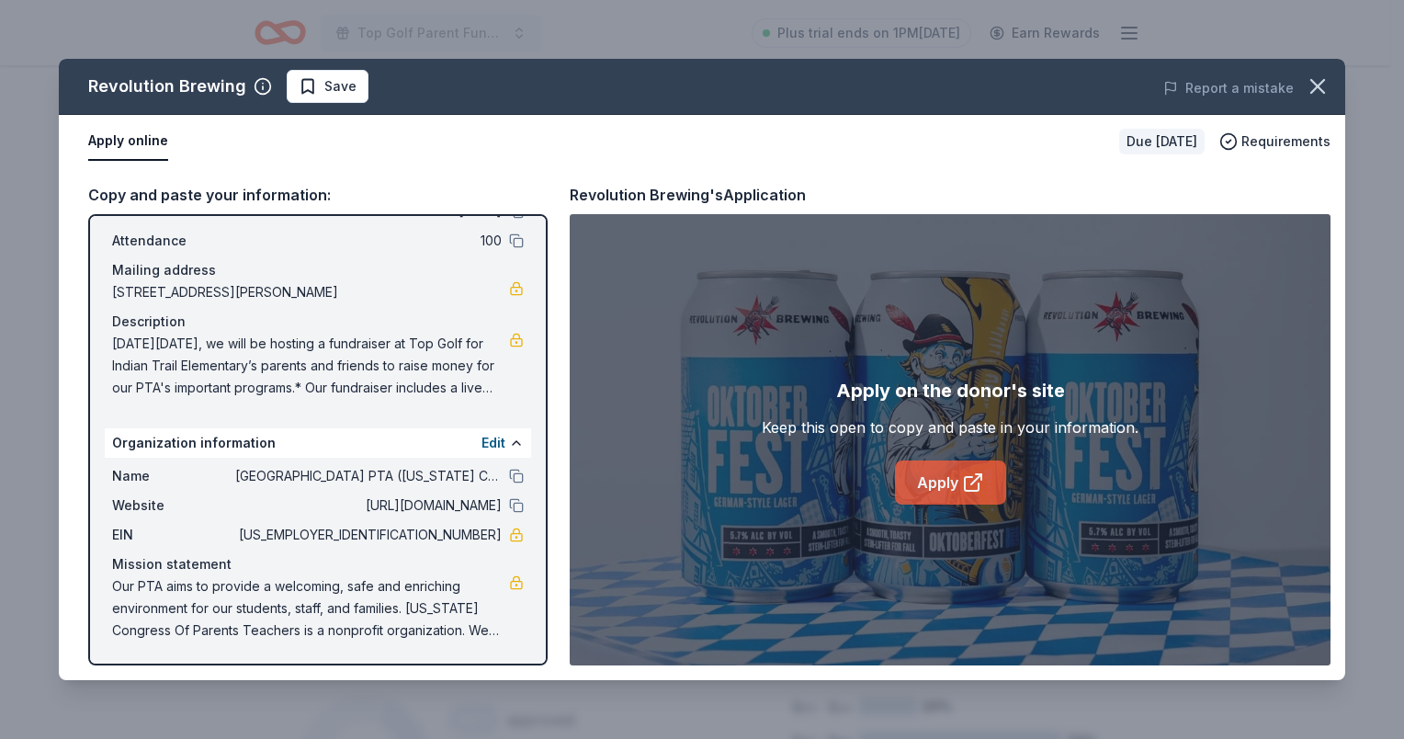
click at [936, 478] on link "Apply" at bounding box center [950, 482] width 111 height 44
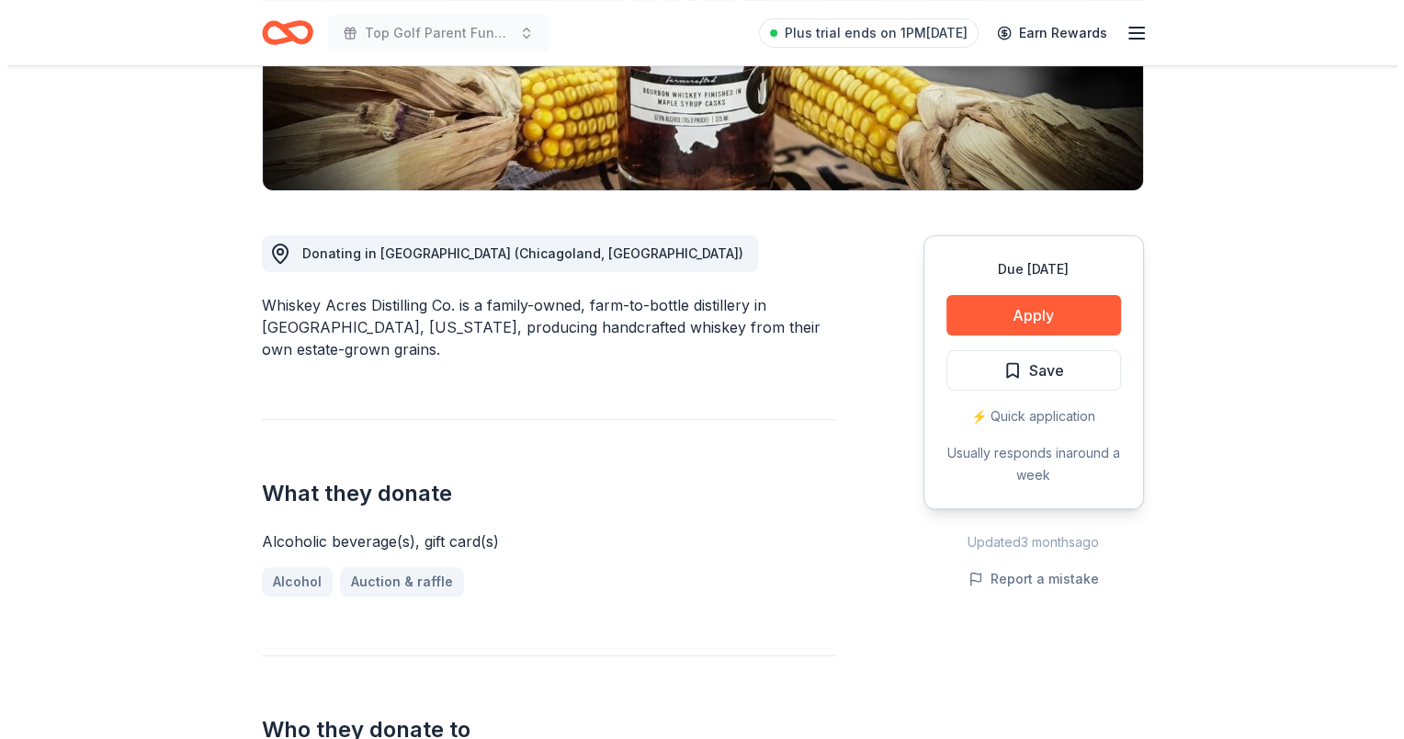
scroll to position [551, 0]
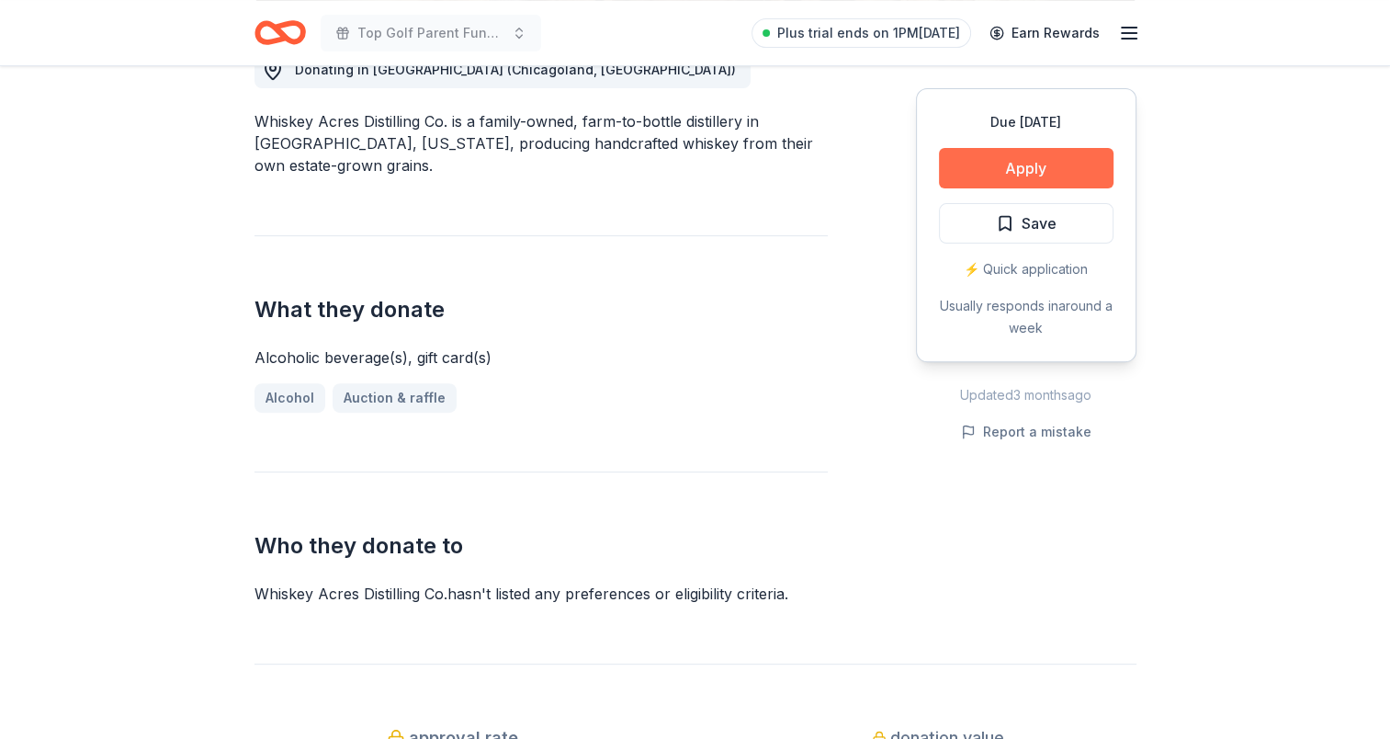
click at [983, 164] on button "Apply" at bounding box center [1026, 168] width 175 height 40
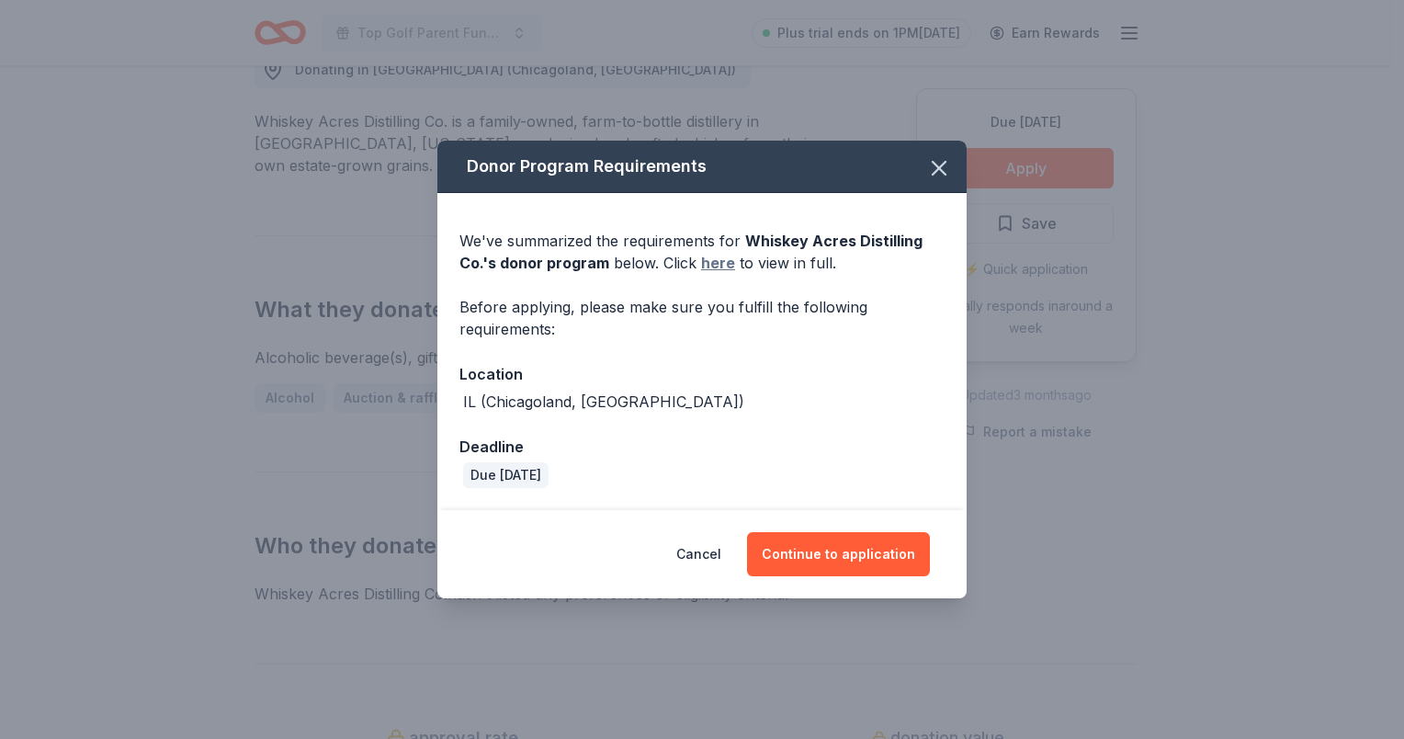
click at [719, 265] on link "here" at bounding box center [718, 263] width 34 height 22
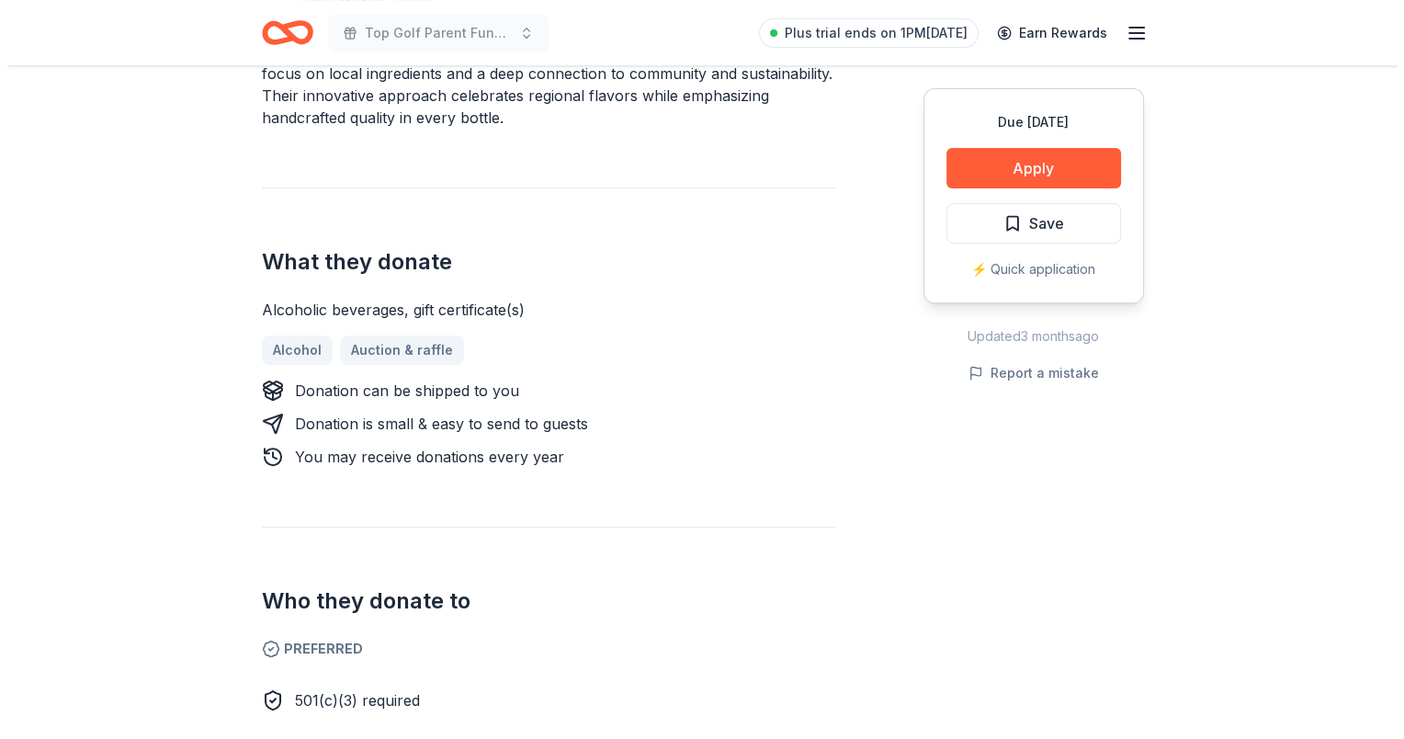
scroll to position [827, 0]
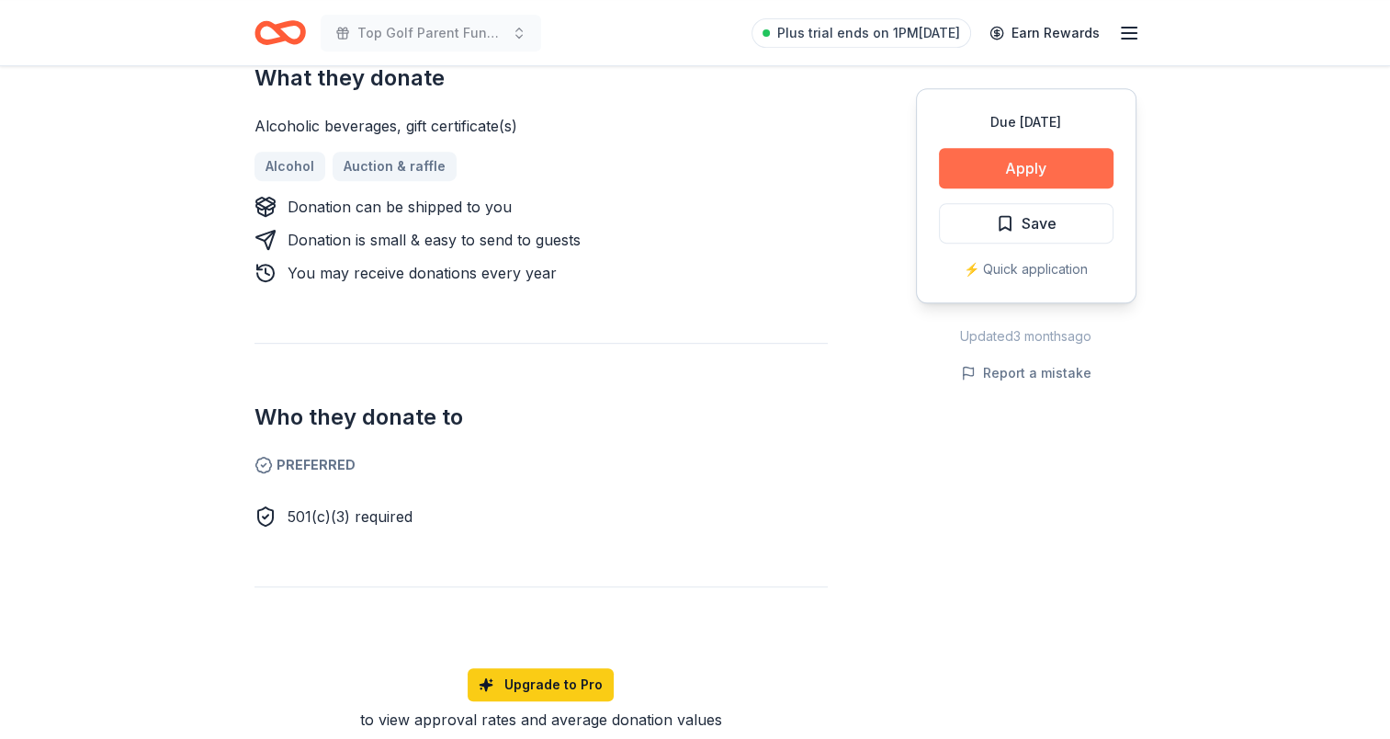
click at [956, 170] on button "Apply" at bounding box center [1026, 168] width 175 height 40
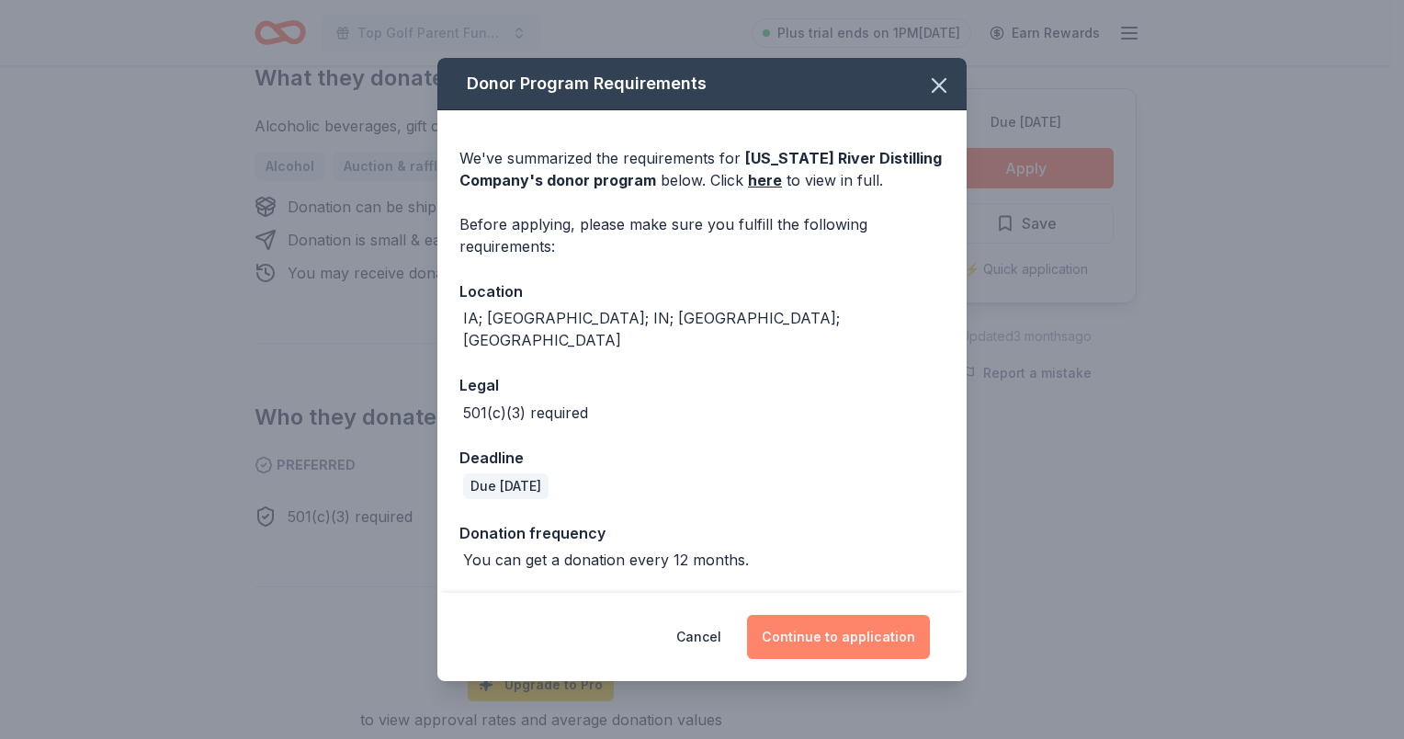
click at [821, 627] on button "Continue to application" at bounding box center [838, 637] width 183 height 44
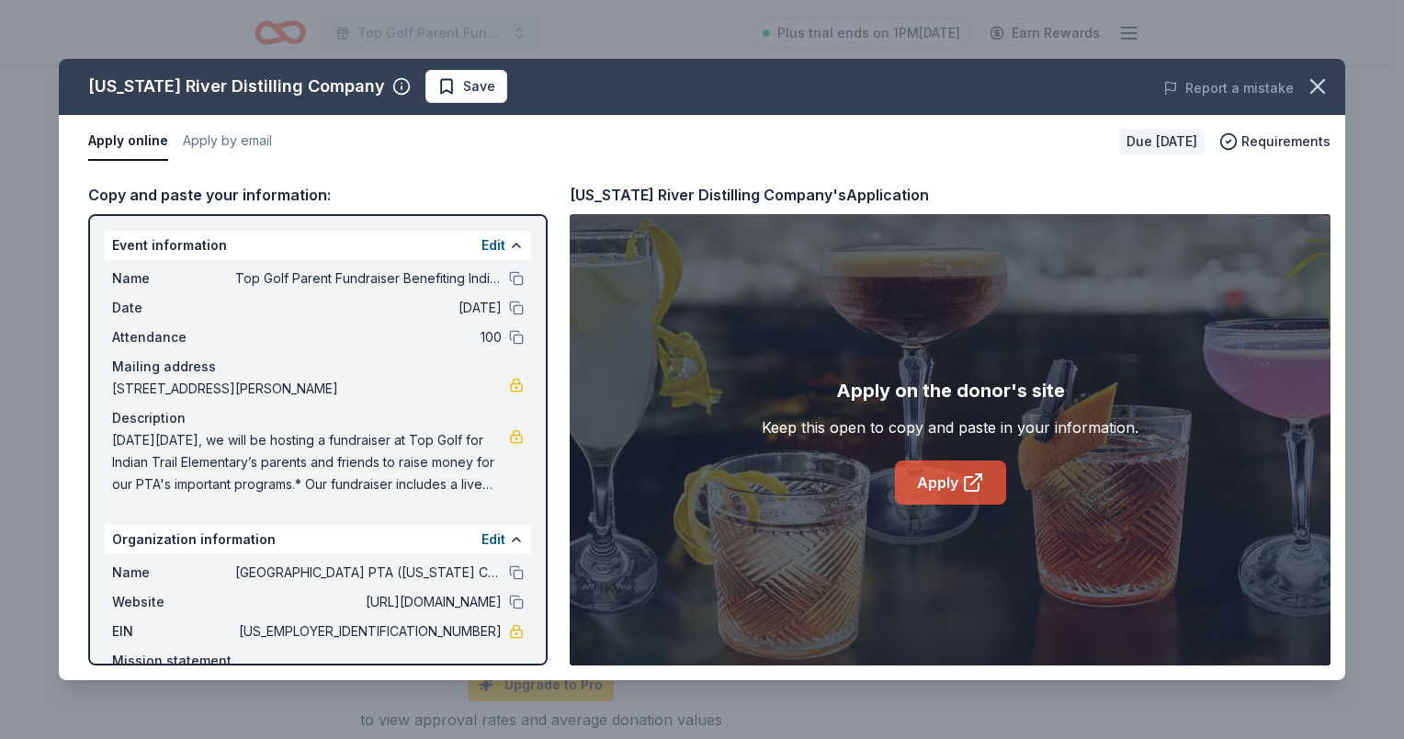
click at [948, 475] on link "Apply" at bounding box center [950, 482] width 111 height 44
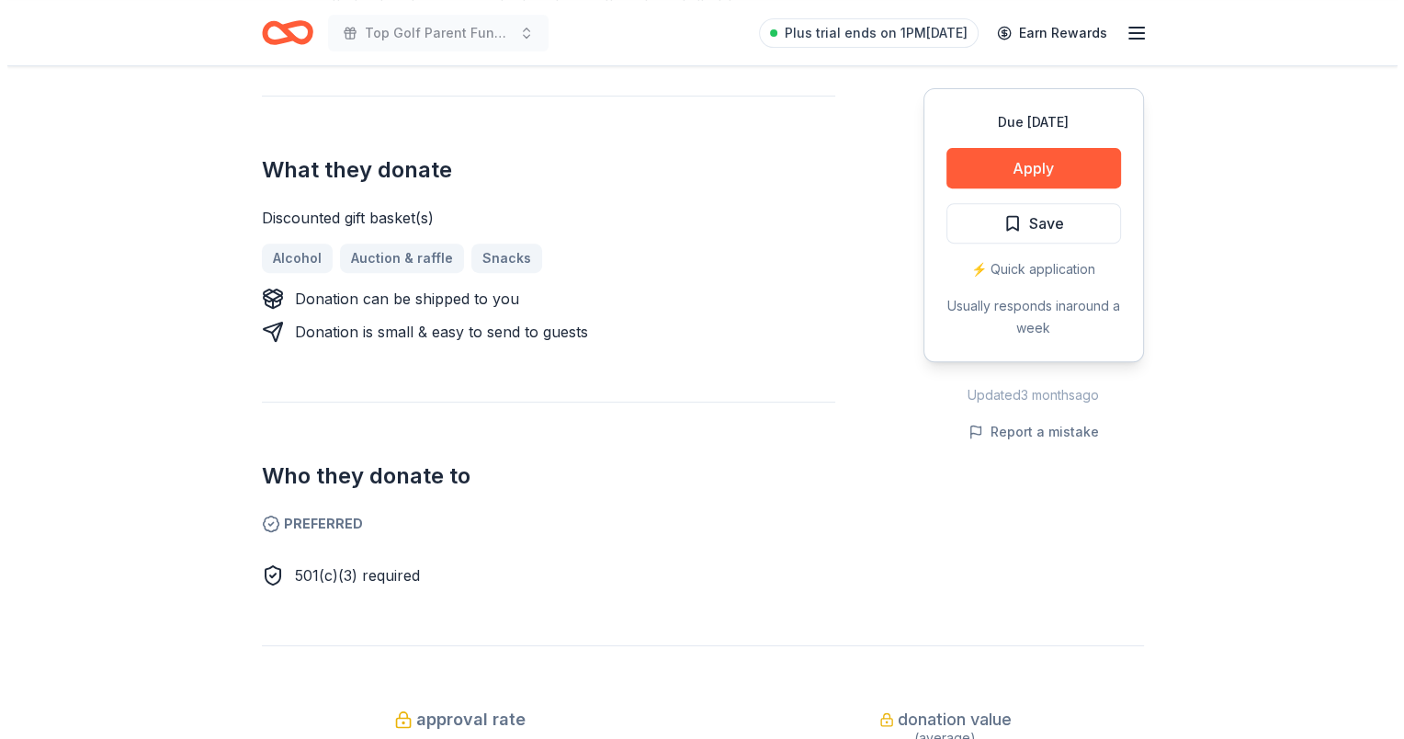
scroll to position [551, 0]
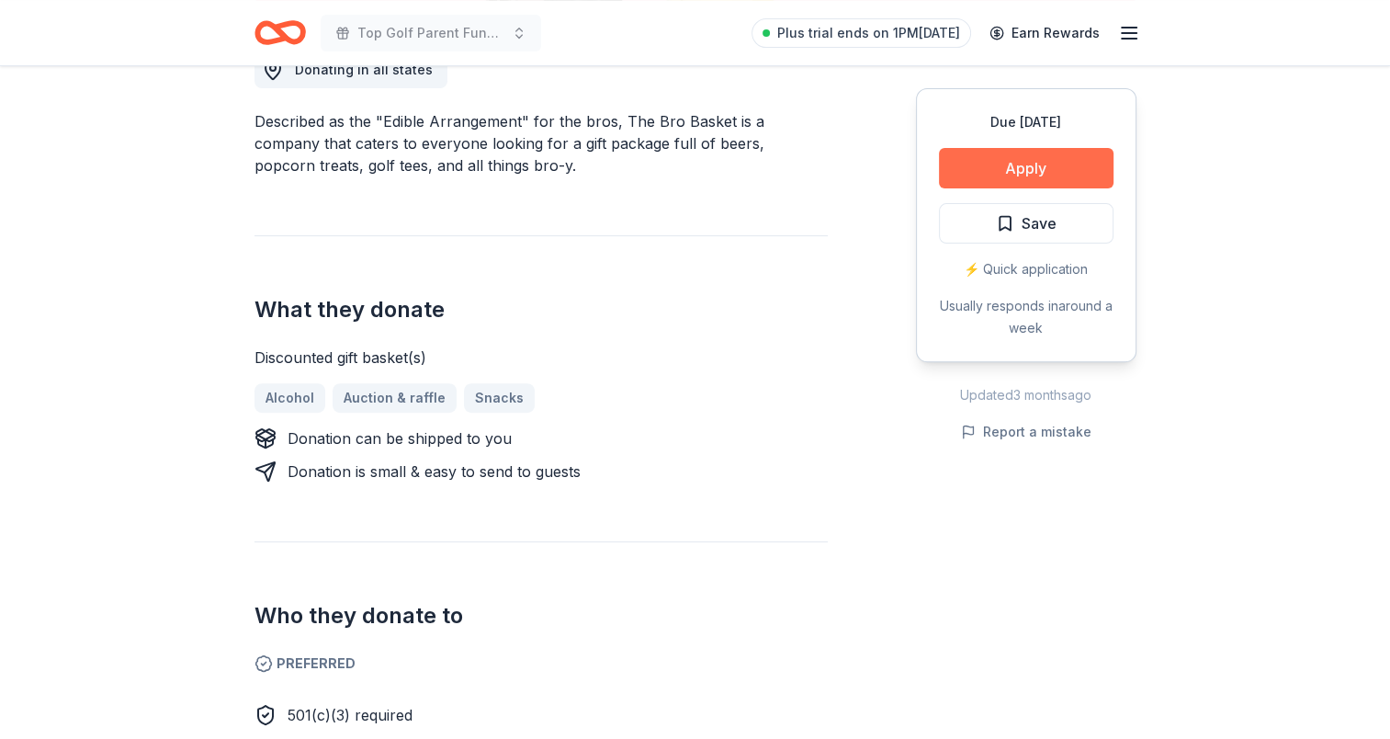
click at [1003, 183] on button "Apply" at bounding box center [1026, 168] width 175 height 40
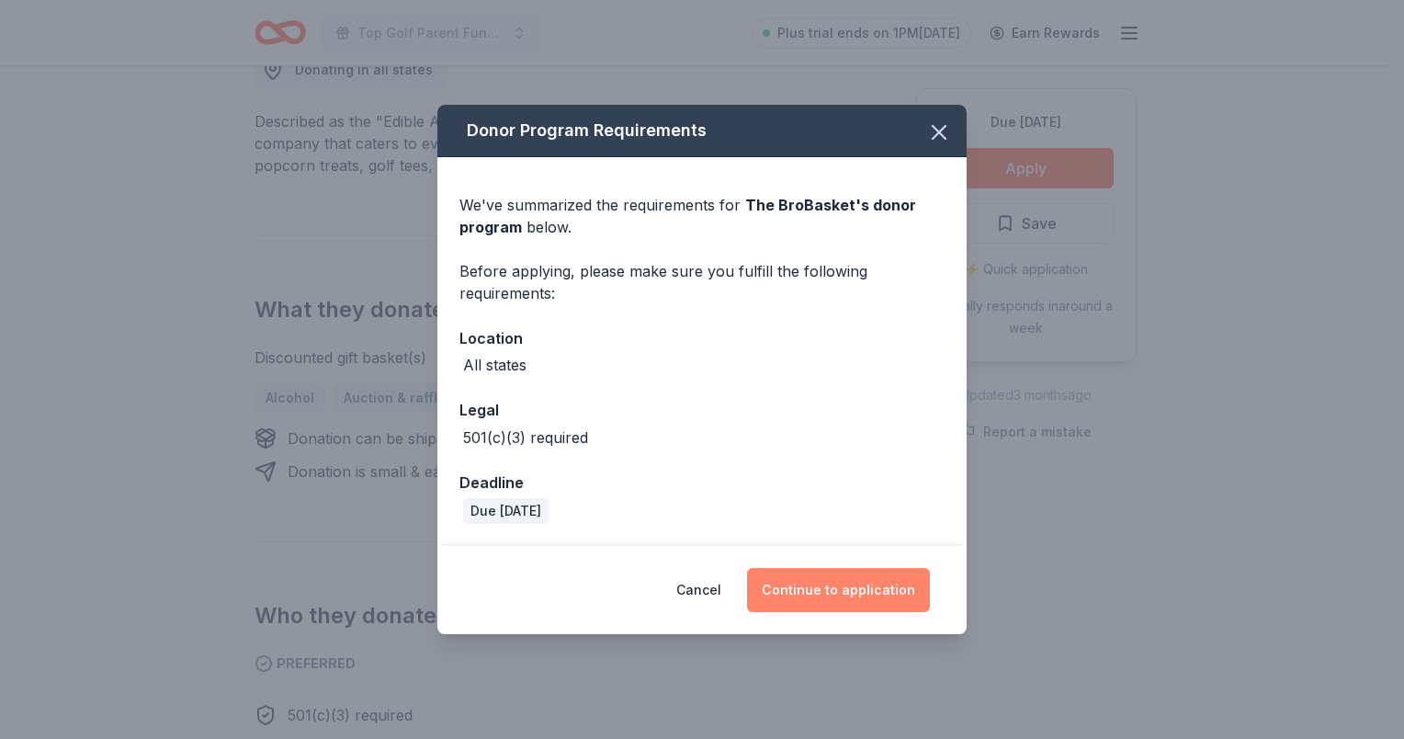
click at [837, 586] on button "Continue to application" at bounding box center [838, 590] width 183 height 44
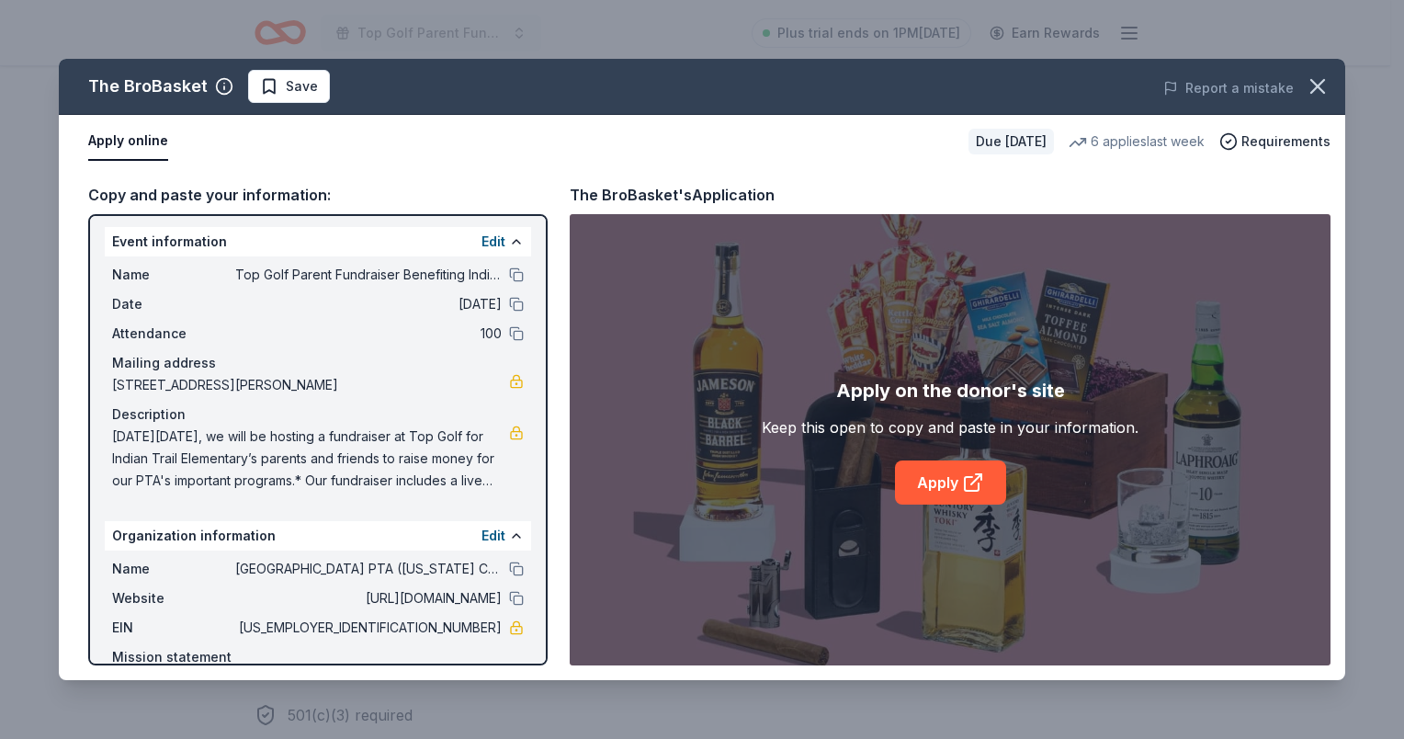
scroll to position [0, 0]
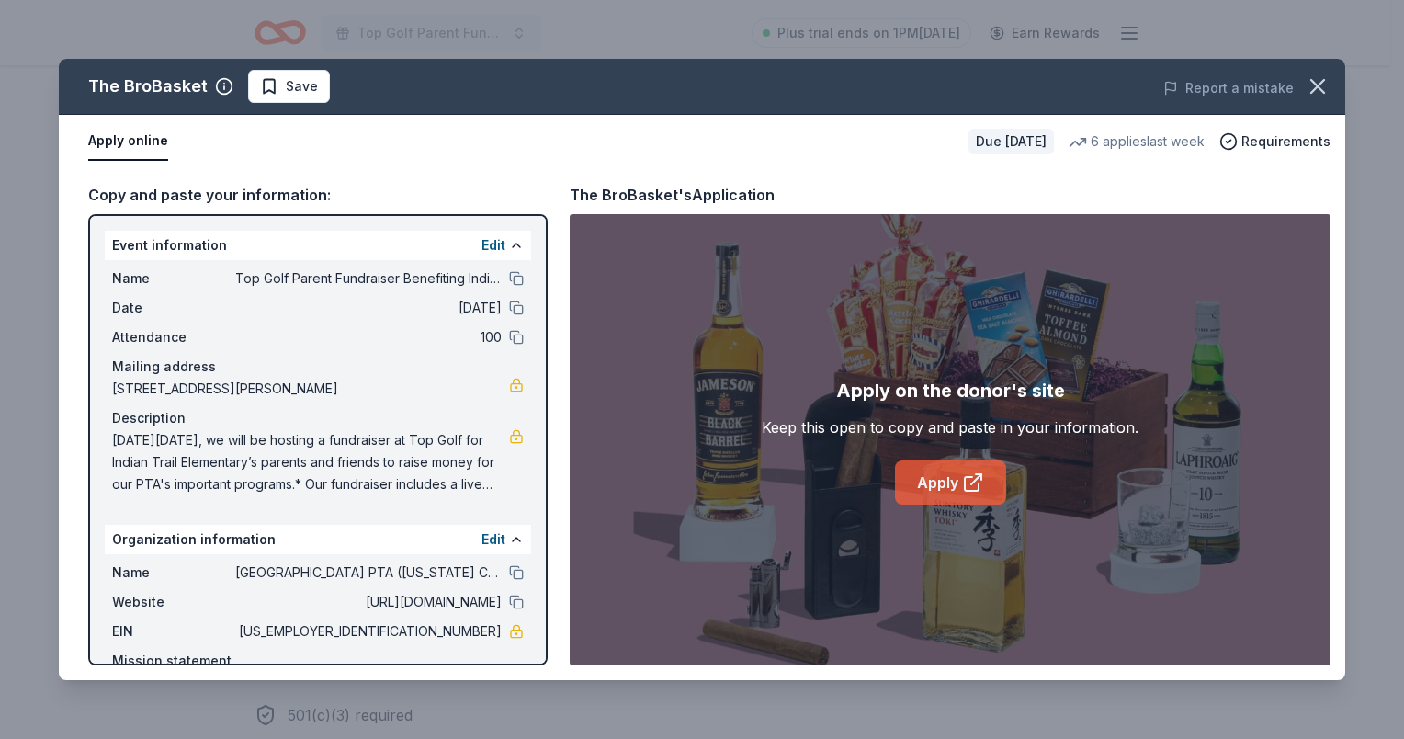
click at [919, 477] on link "Apply" at bounding box center [950, 482] width 111 height 44
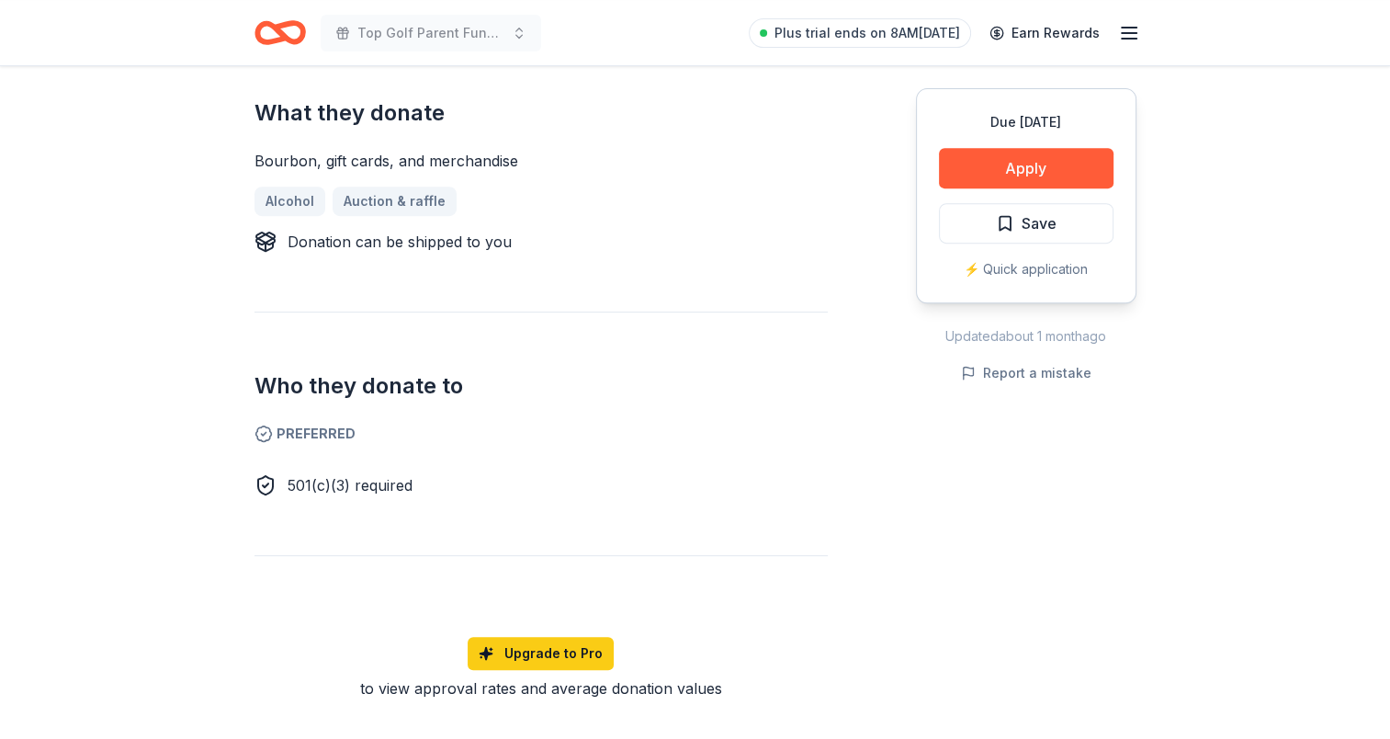
scroll to position [643, 0]
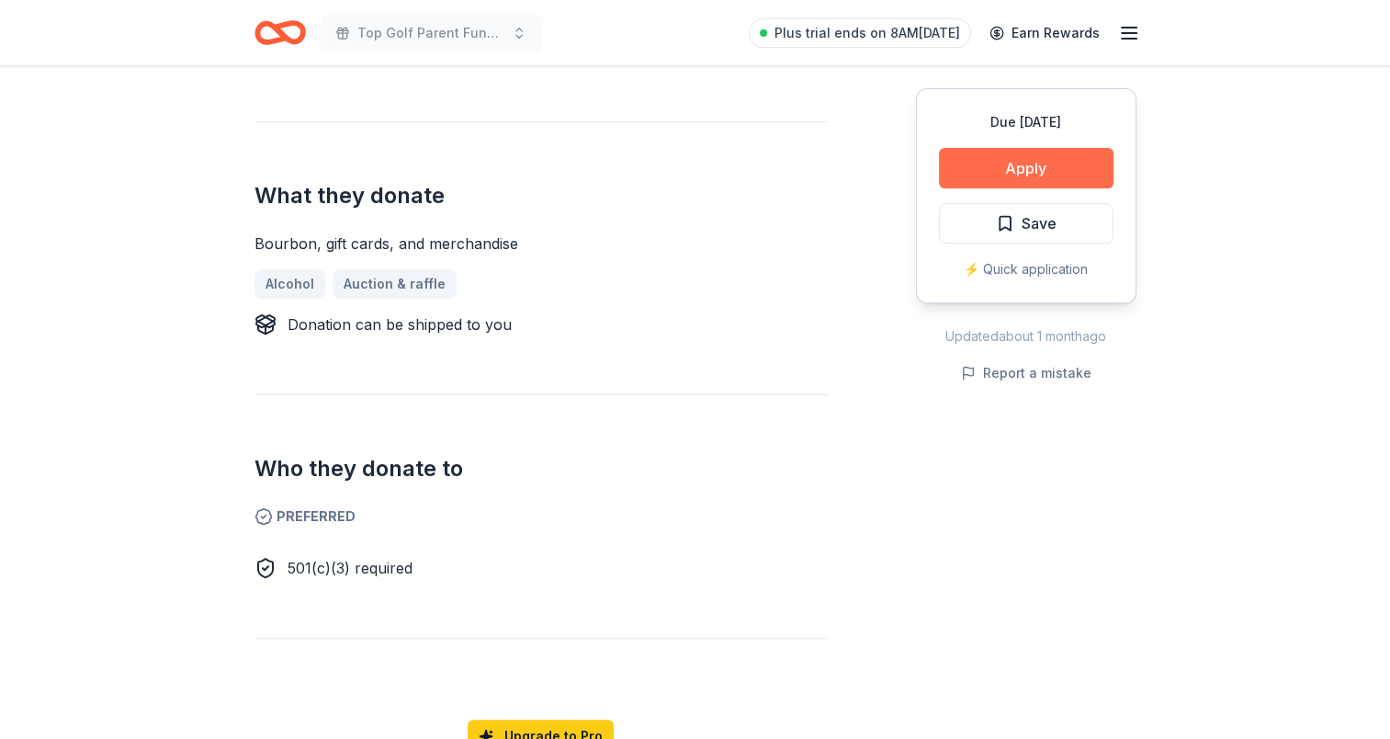
click at [1039, 157] on button "Apply" at bounding box center [1026, 168] width 175 height 40
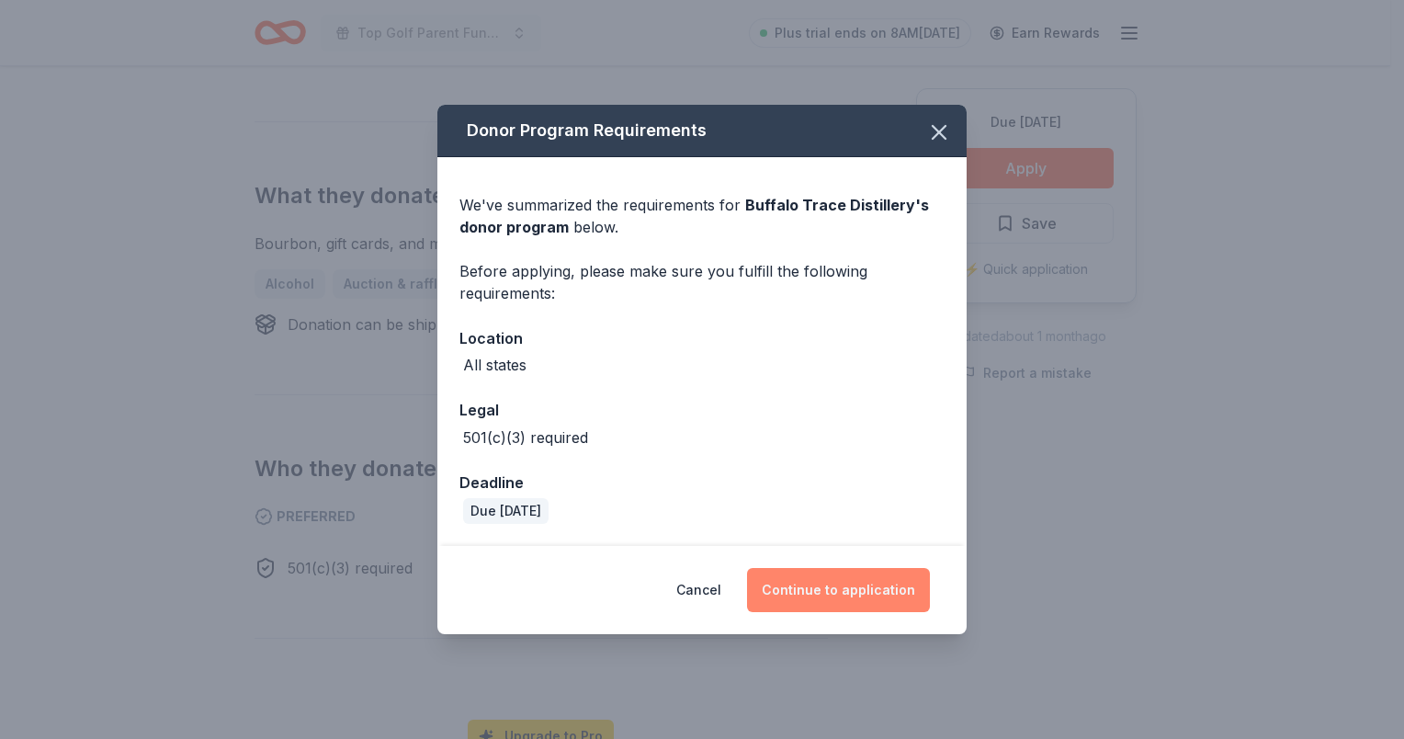
click at [843, 598] on button "Continue to application" at bounding box center [838, 590] width 183 height 44
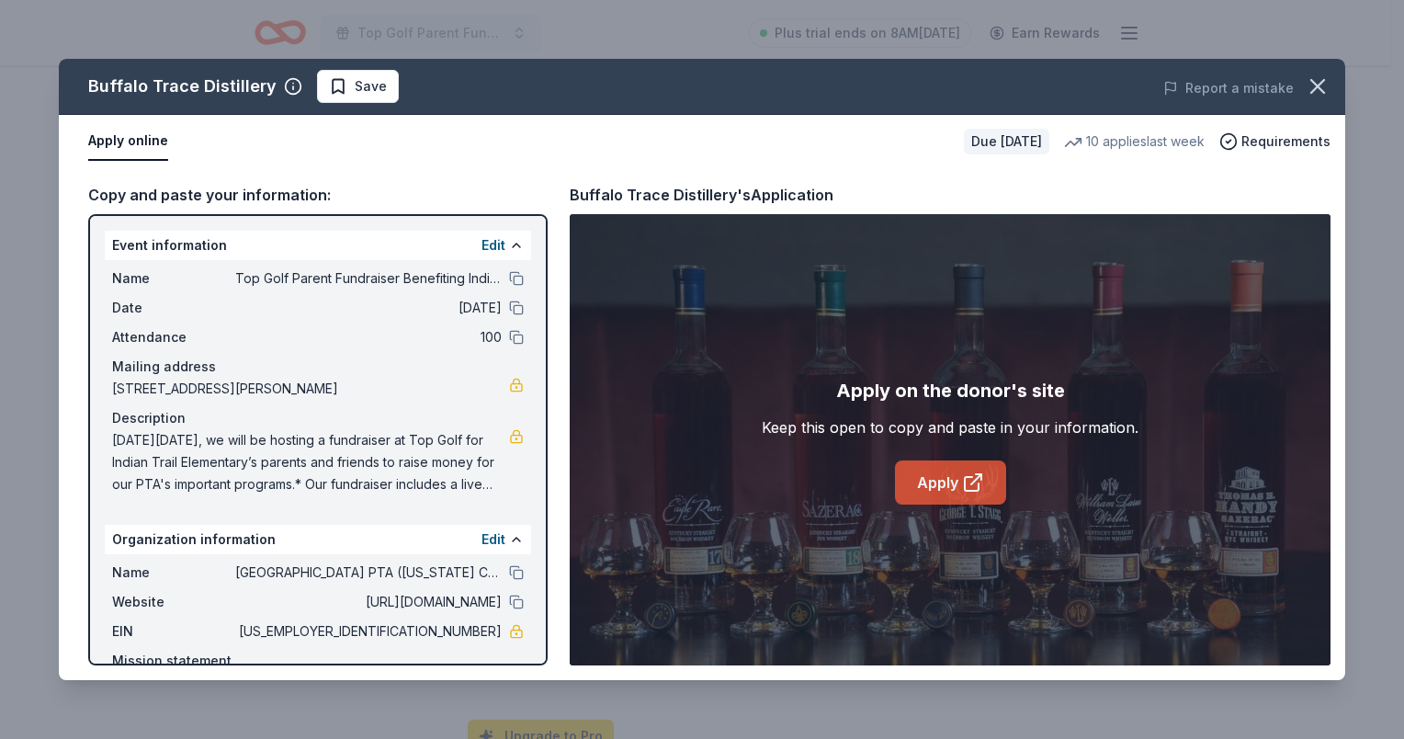
click at [932, 480] on link "Apply" at bounding box center [950, 482] width 111 height 44
click at [1320, 85] on icon "button" at bounding box center [1317, 86] width 13 height 13
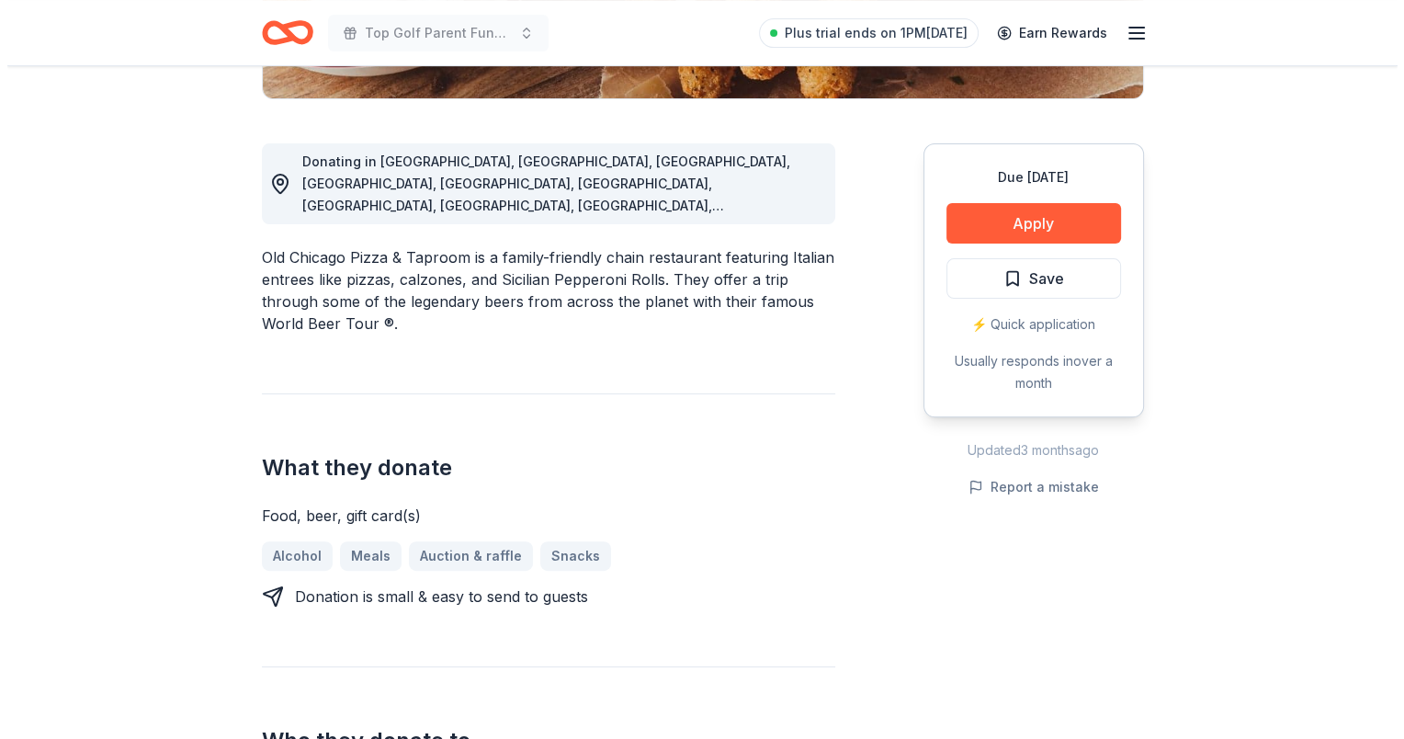
scroll to position [643, 0]
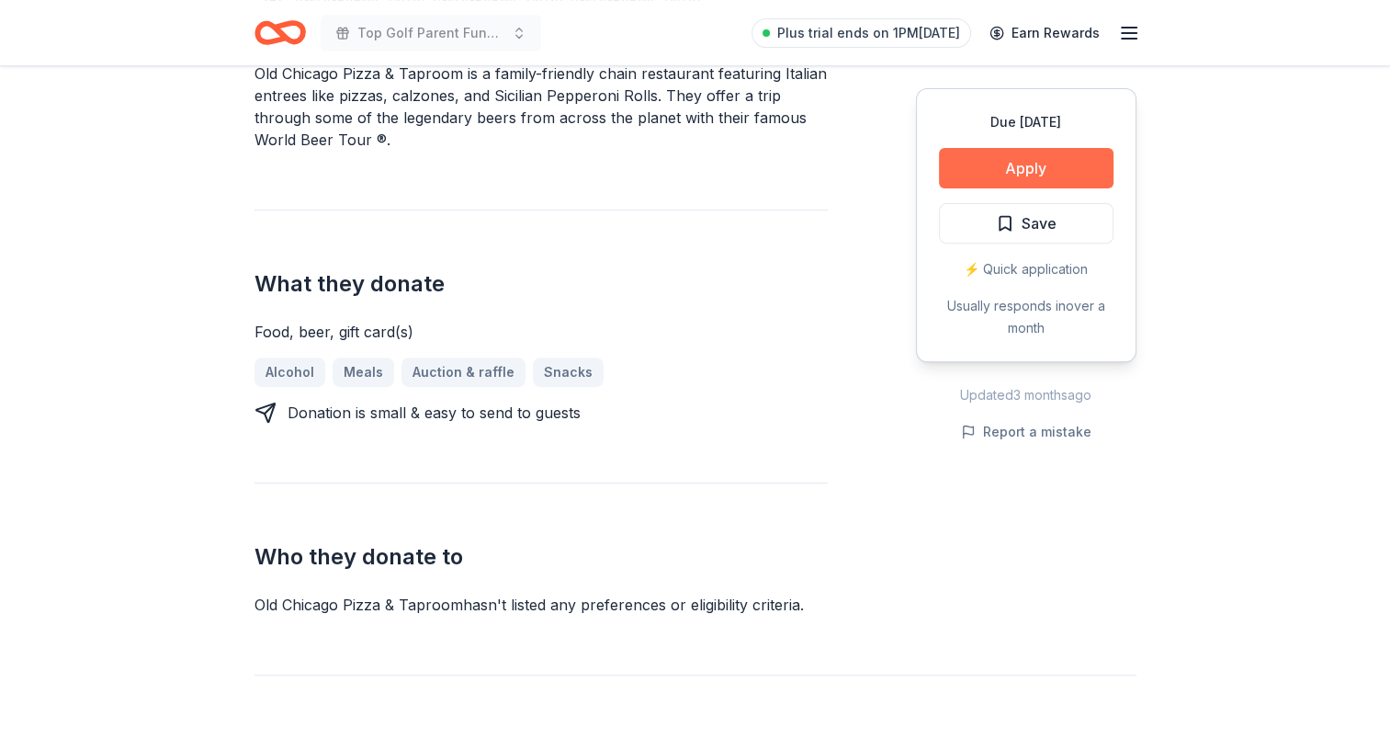
click at [1008, 158] on button "Apply" at bounding box center [1026, 168] width 175 height 40
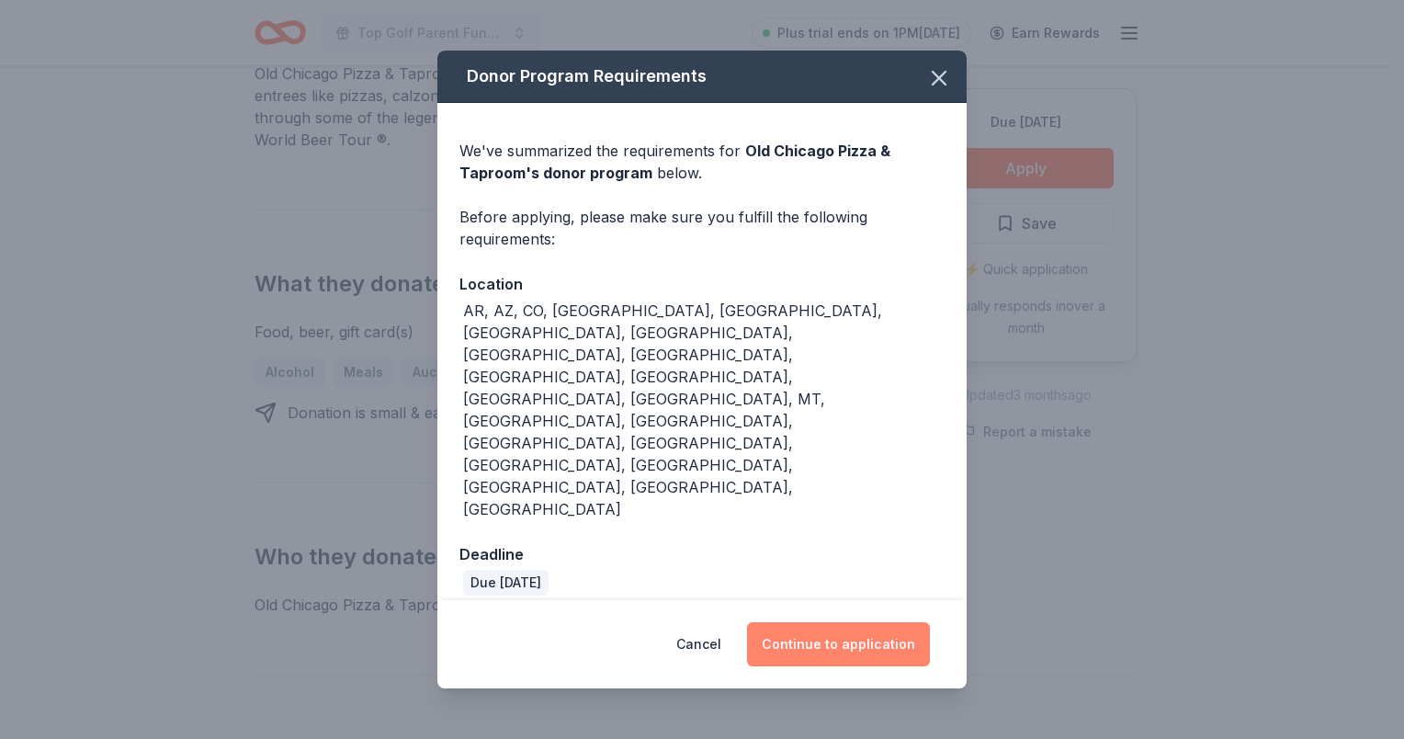
click at [823, 622] on button "Continue to application" at bounding box center [838, 644] width 183 height 44
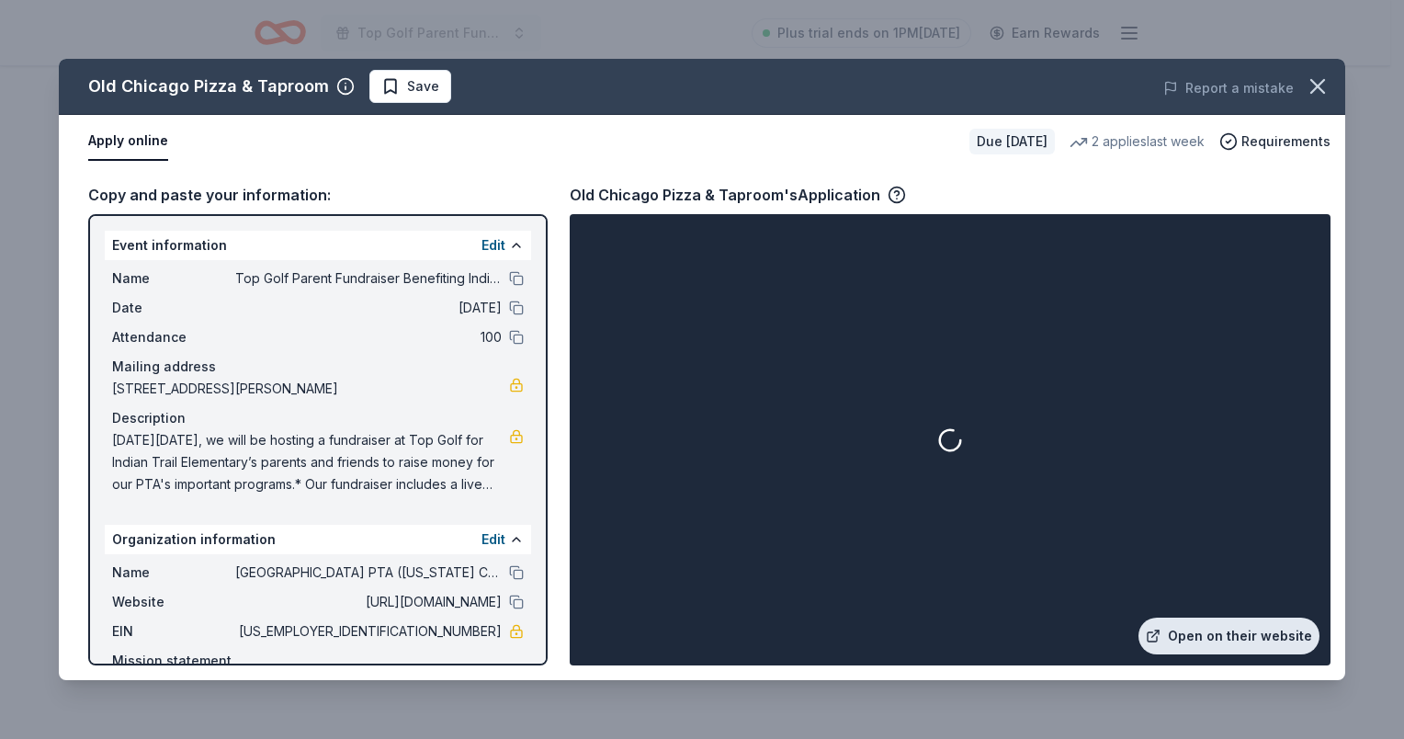
click at [1198, 641] on link "Open on their website" at bounding box center [1228, 635] width 181 height 37
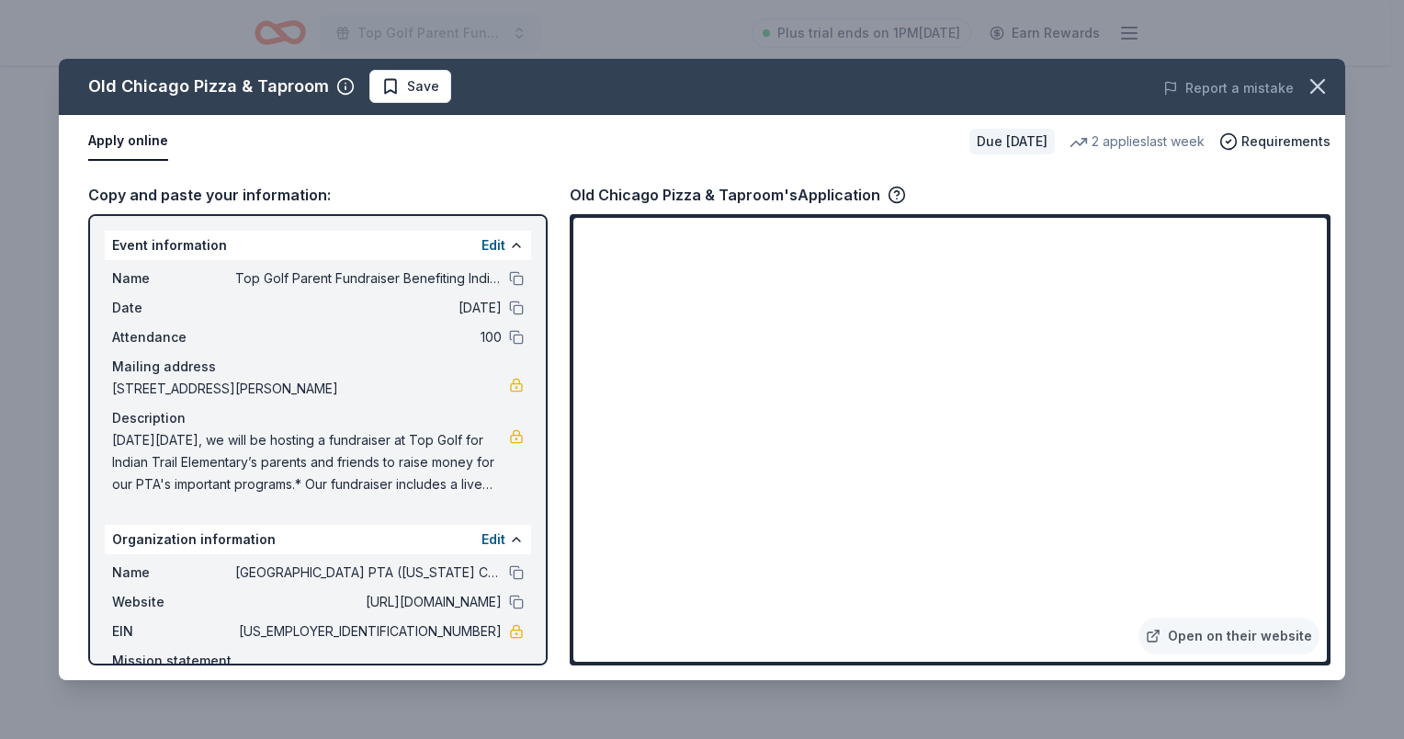
scroll to position [118, 0]
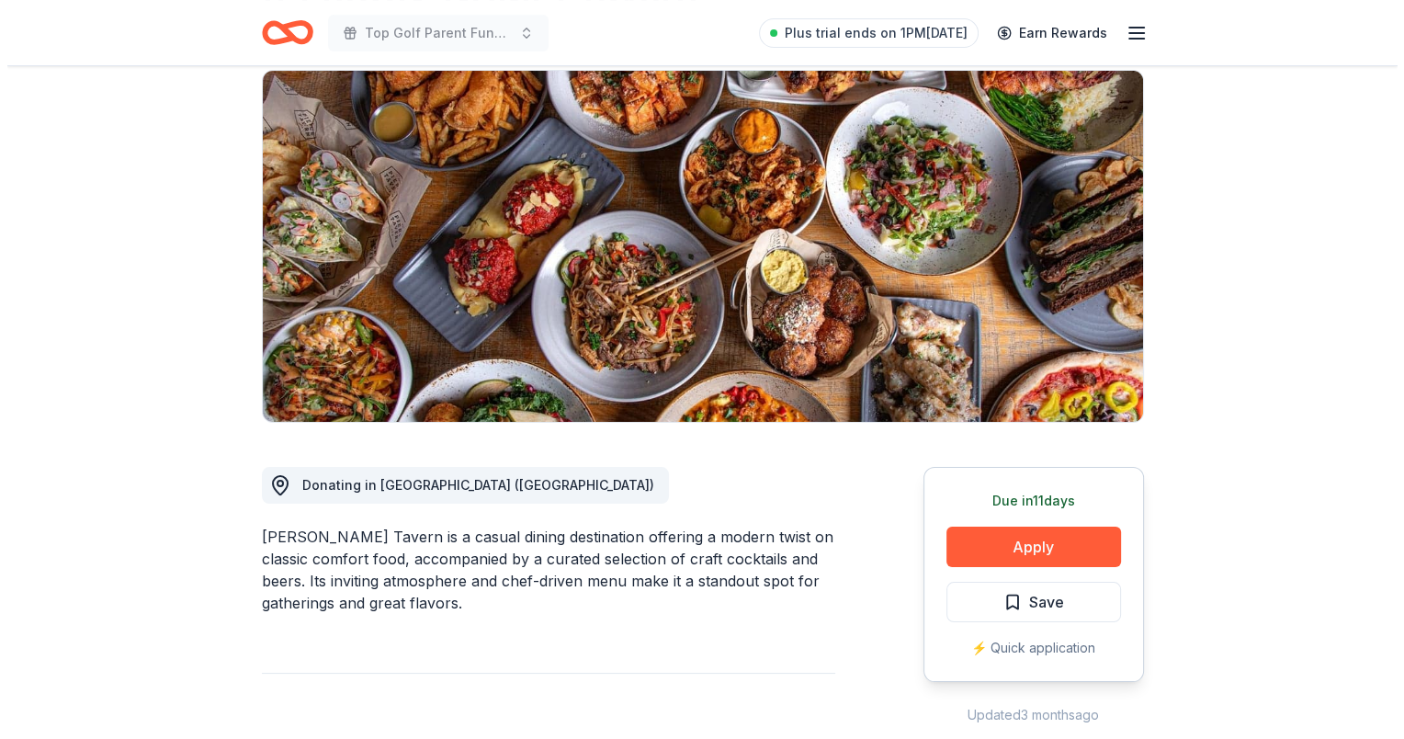
scroll to position [368, 0]
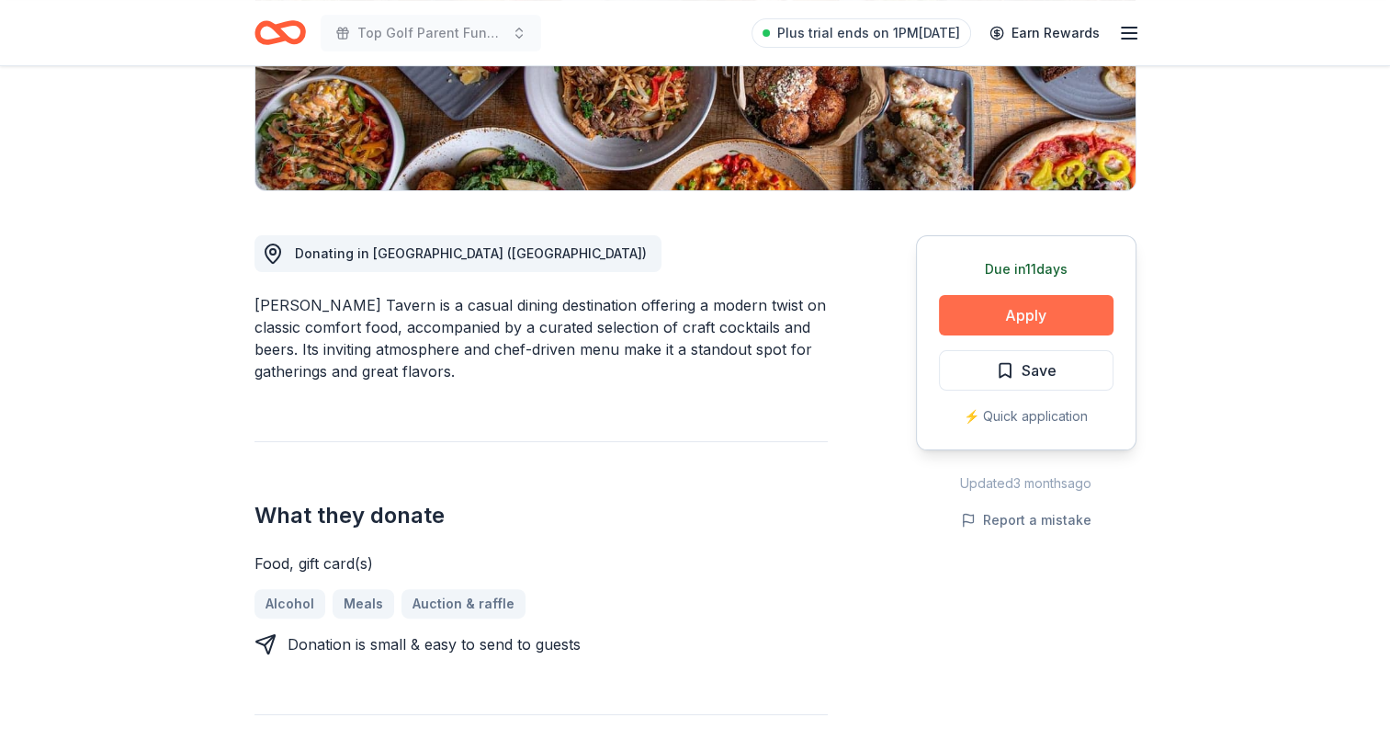
click at [1027, 309] on button "Apply" at bounding box center [1026, 315] width 175 height 40
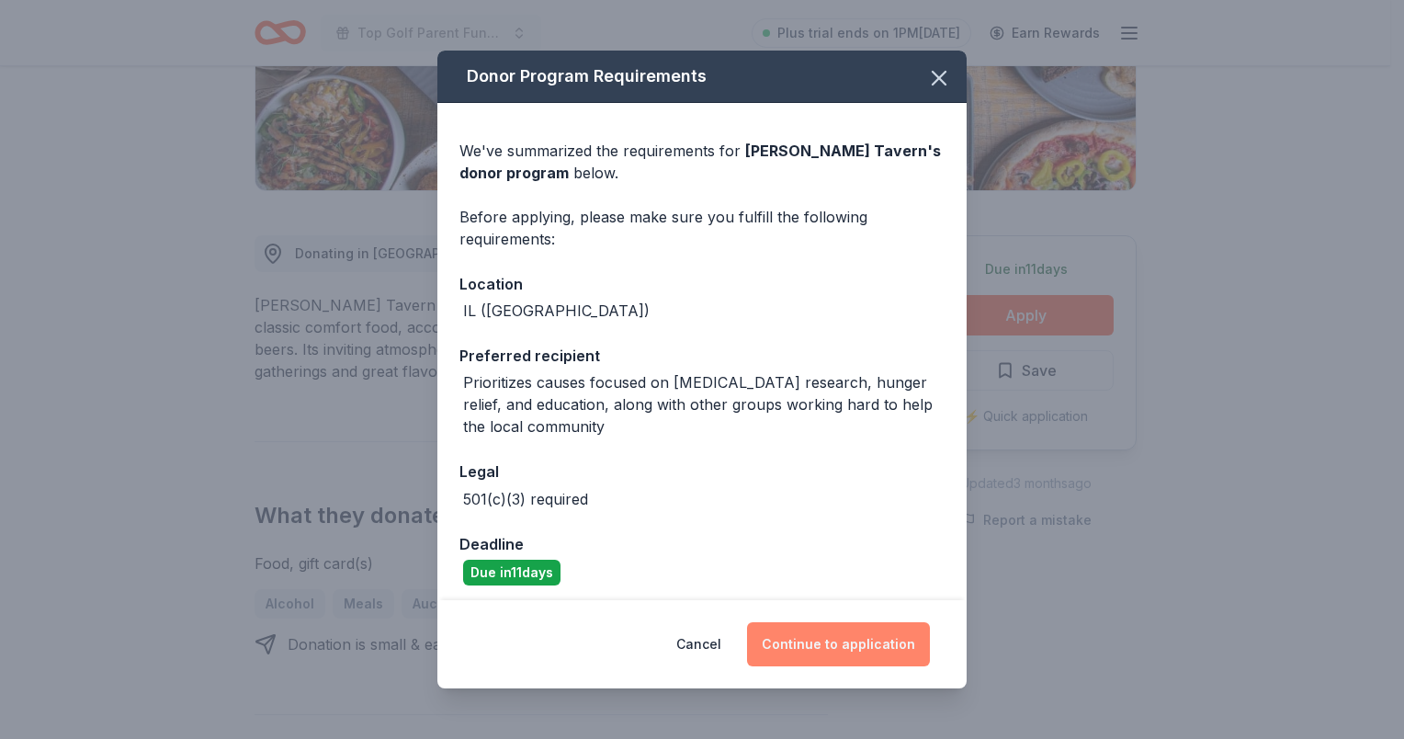
click at [856, 647] on button "Continue to application" at bounding box center [838, 644] width 183 height 44
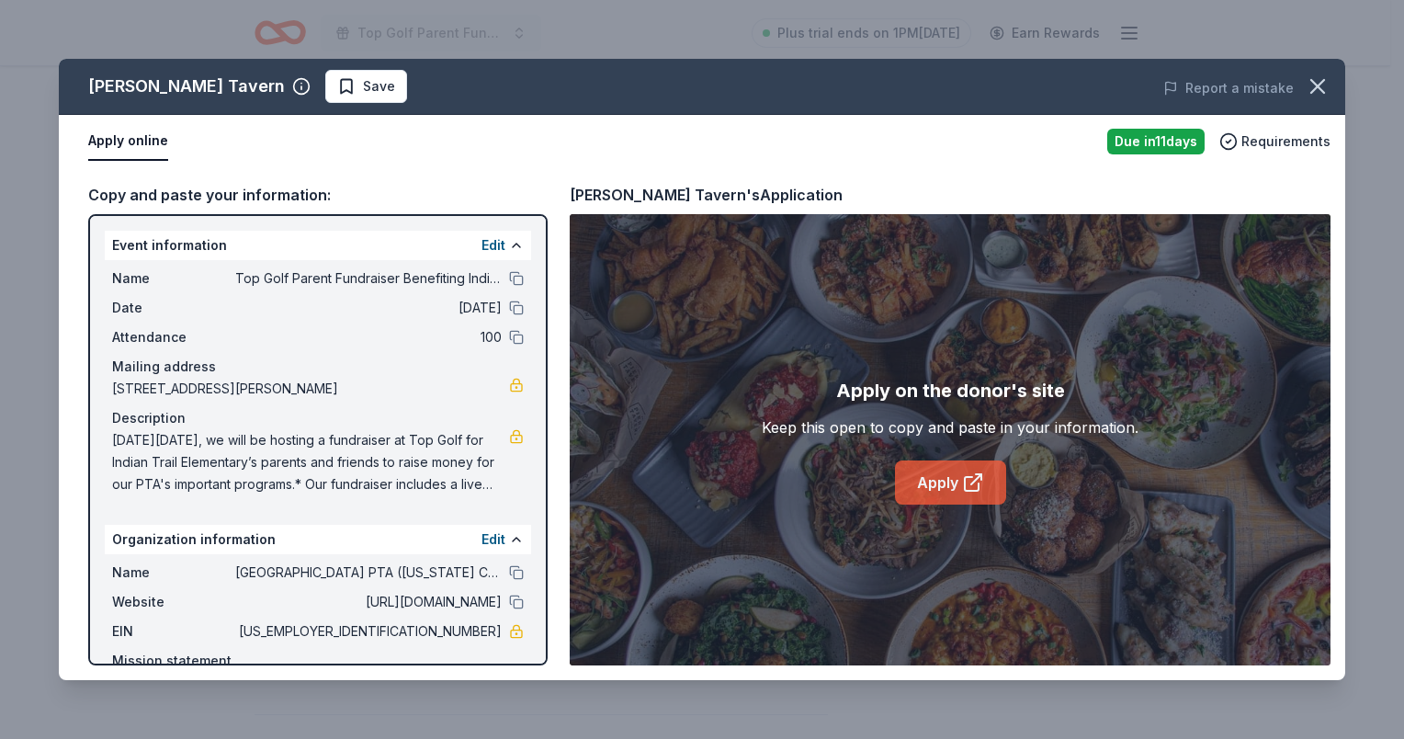
click at [952, 490] on link "Apply" at bounding box center [950, 482] width 111 height 44
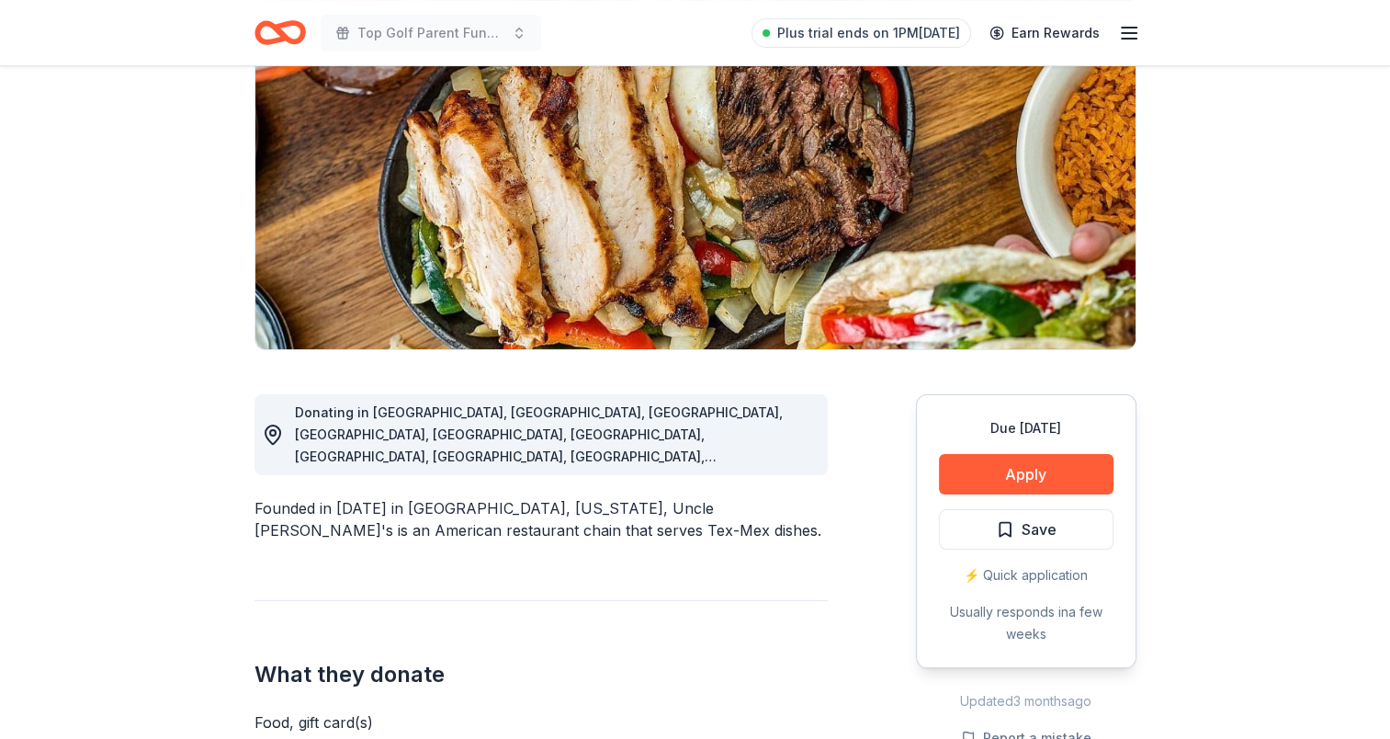
scroll to position [276, 0]
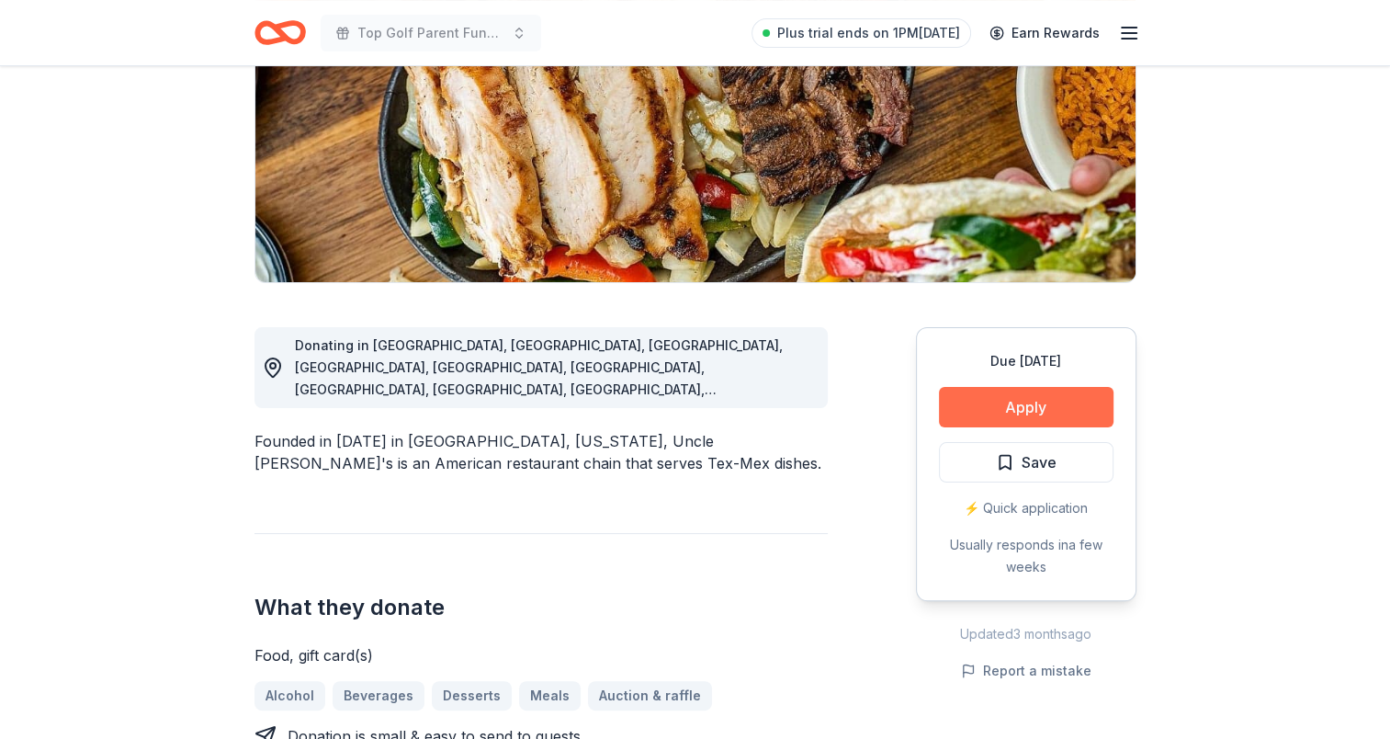
click at [1014, 415] on button "Apply" at bounding box center [1026, 407] width 175 height 40
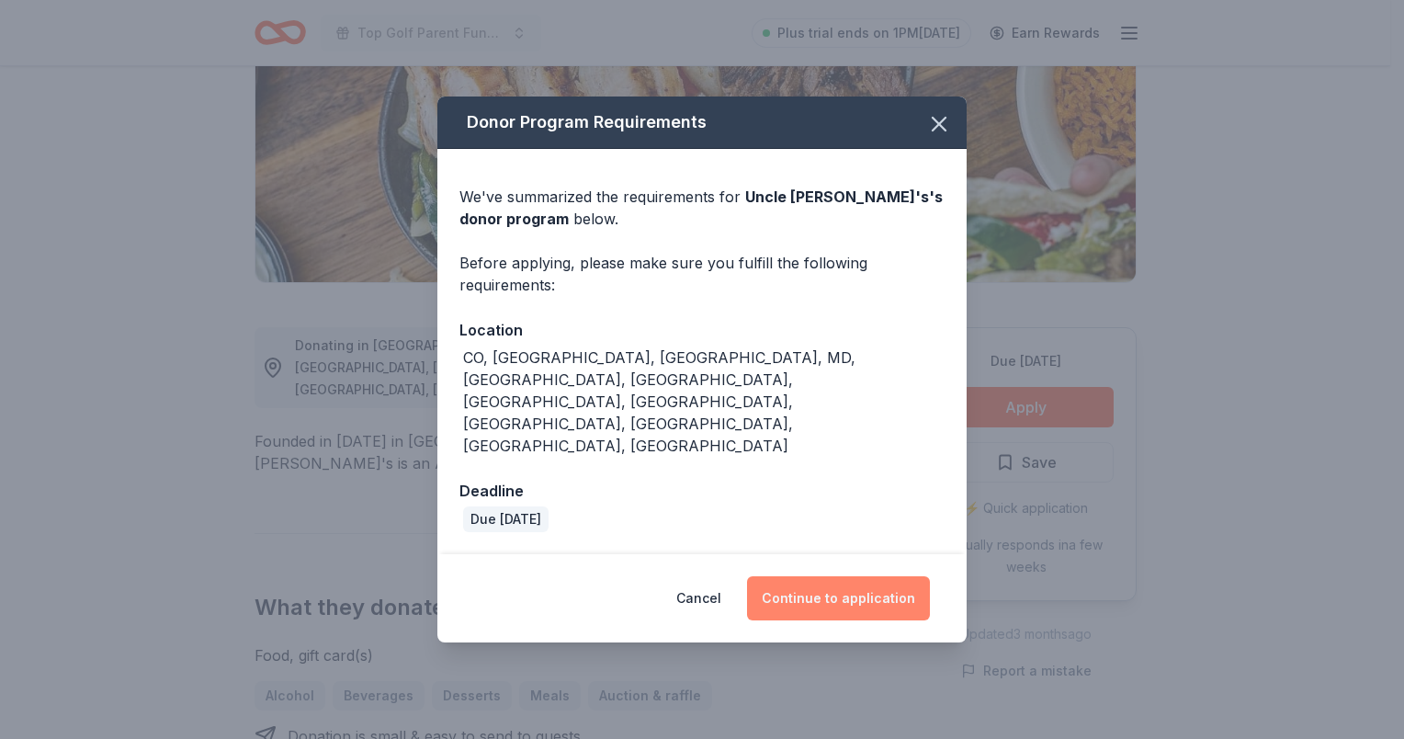
click at [820, 576] on button "Continue to application" at bounding box center [838, 598] width 183 height 44
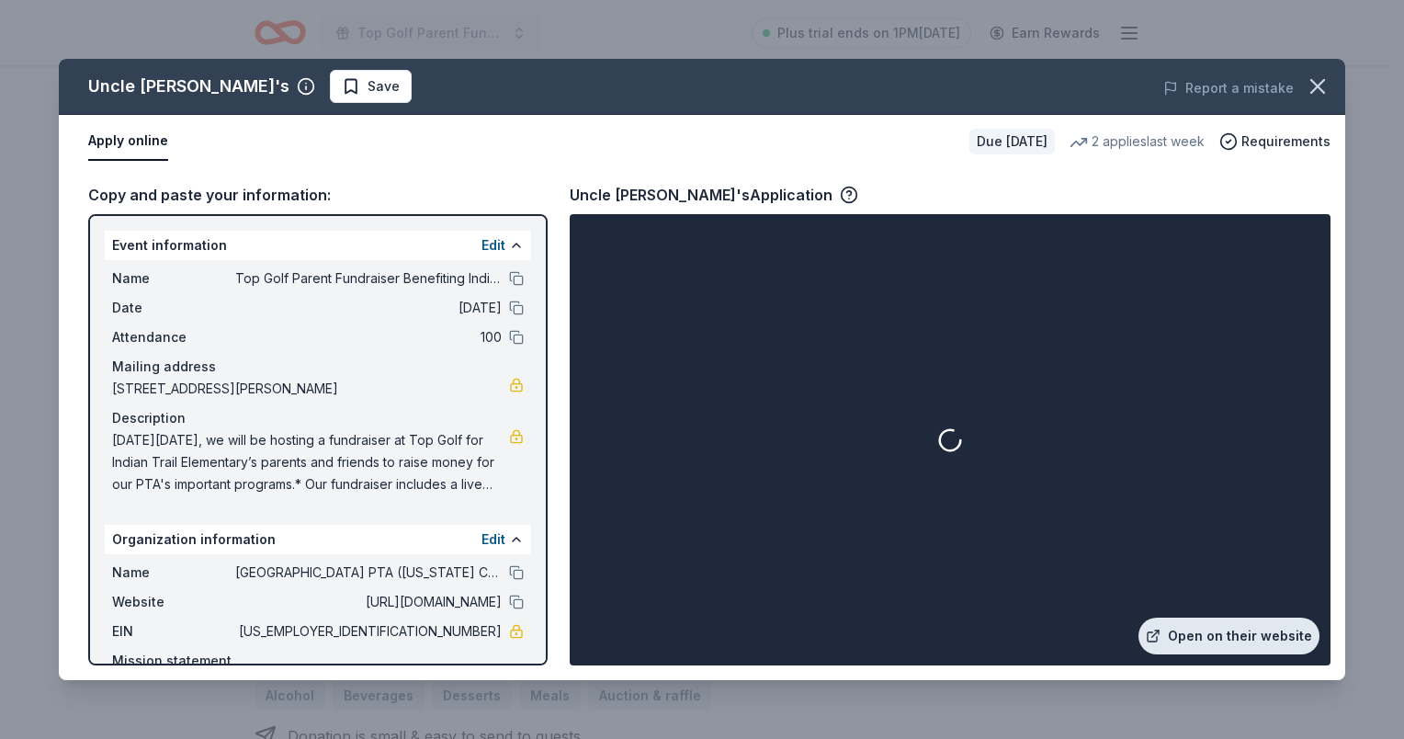
click at [1217, 635] on link "Open on their website" at bounding box center [1228, 635] width 181 height 37
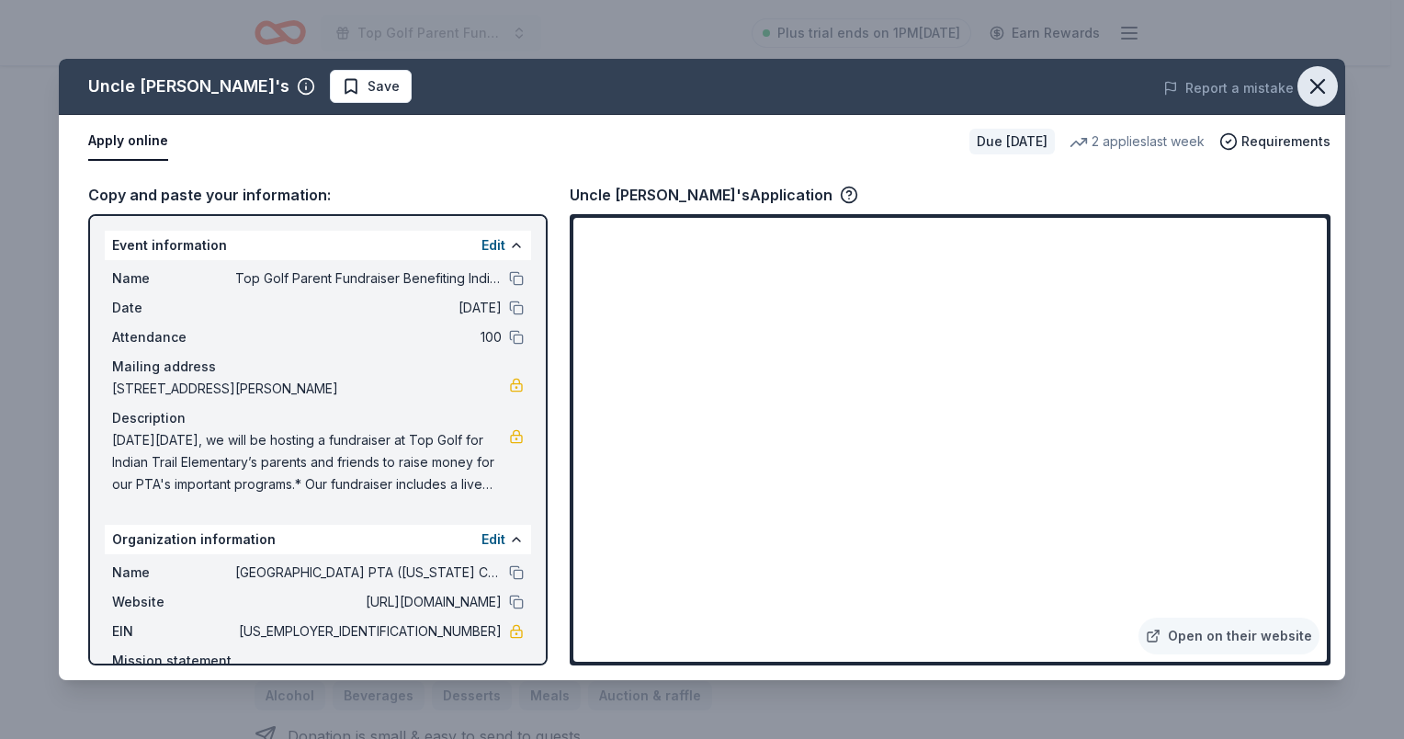
click at [1305, 83] on icon "button" at bounding box center [1318, 87] width 26 height 26
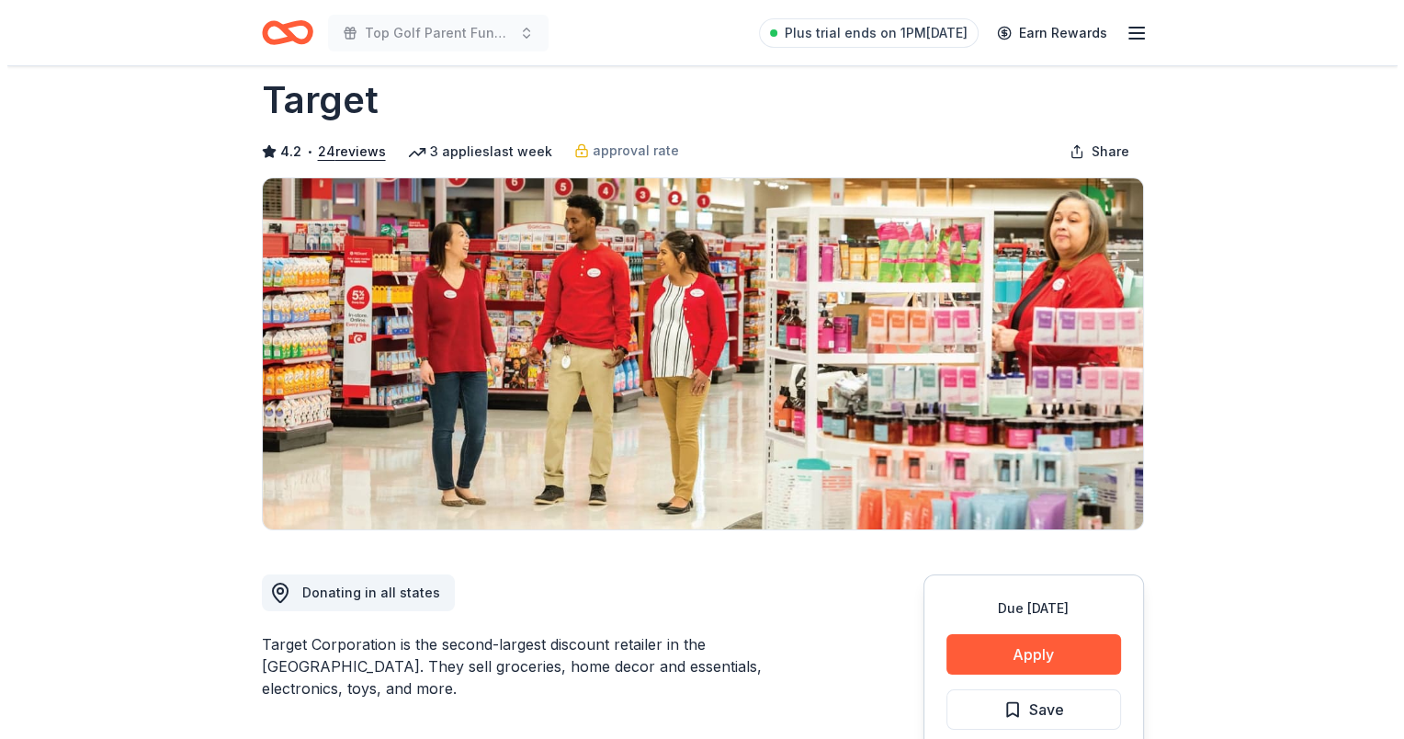
scroll to position [368, 0]
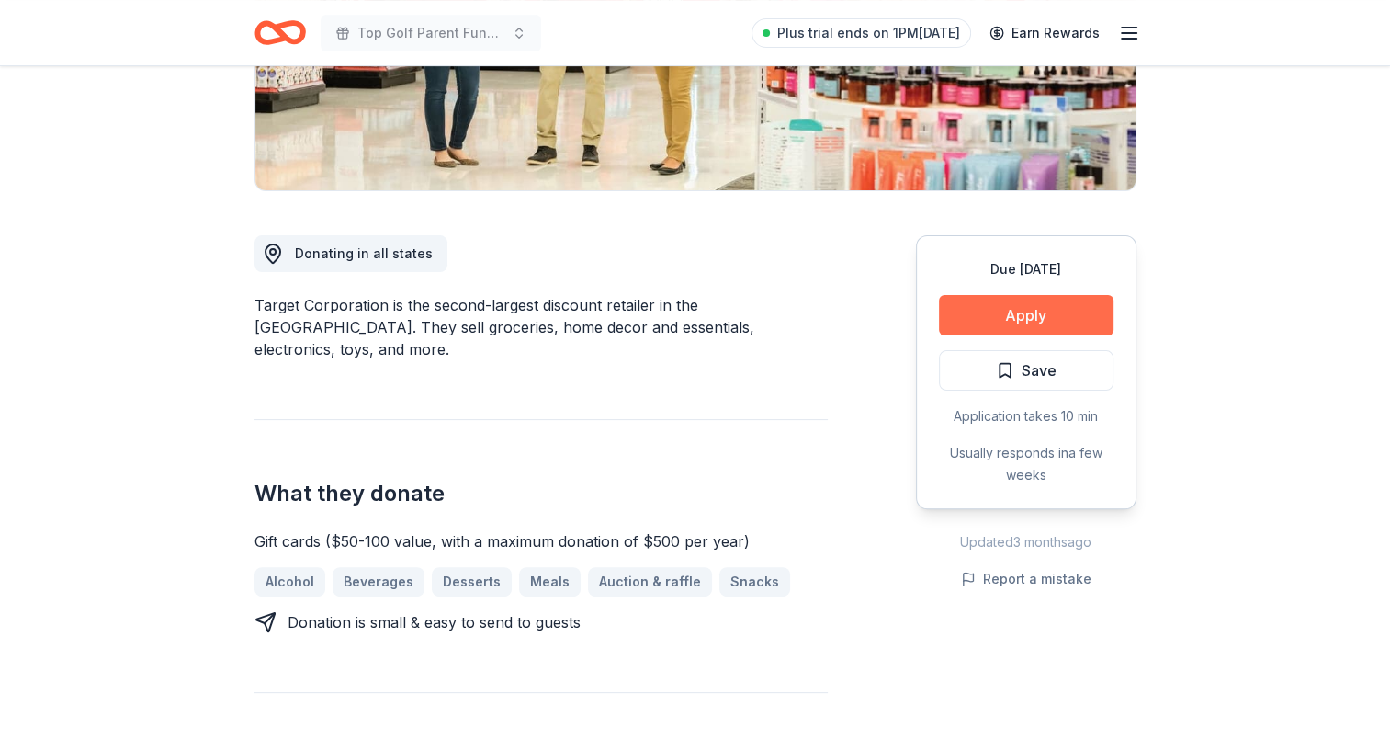
click at [979, 323] on button "Apply" at bounding box center [1026, 315] width 175 height 40
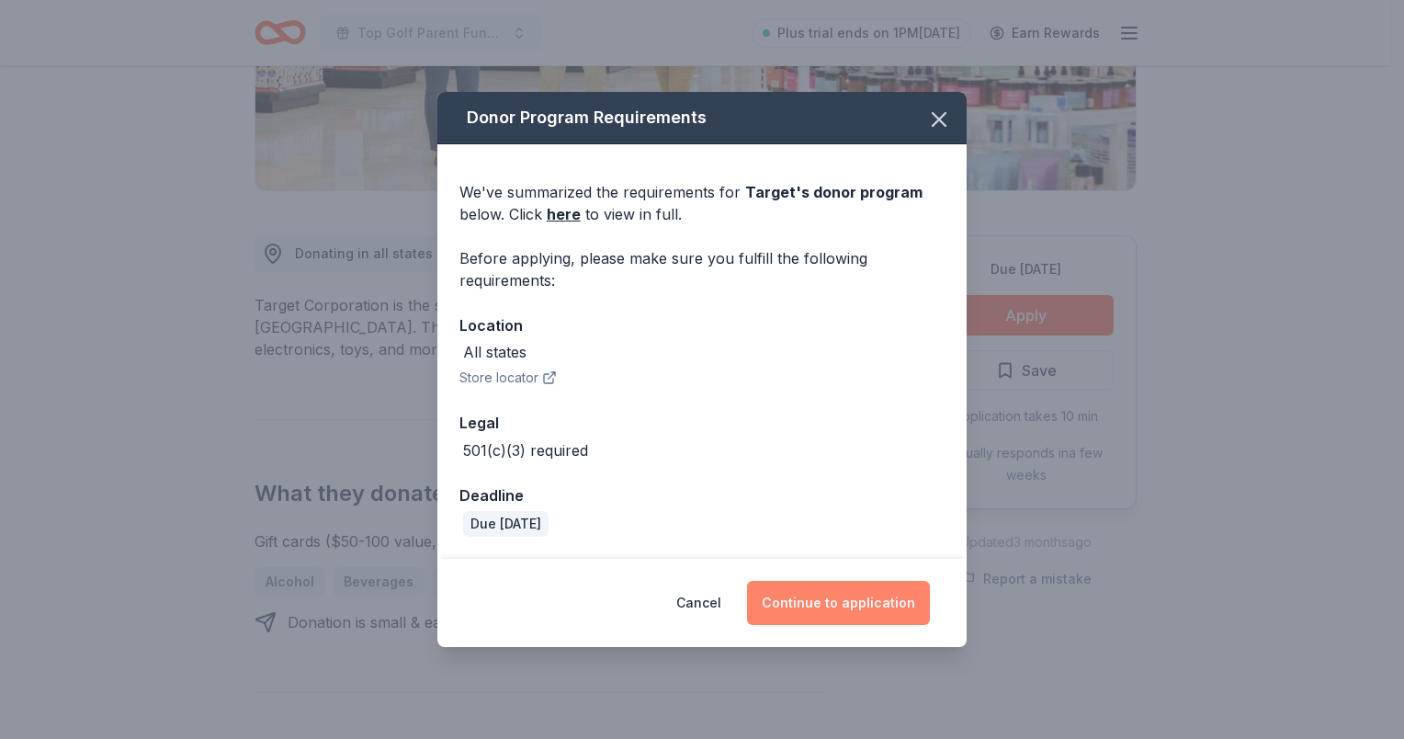
click at [879, 588] on button "Continue to application" at bounding box center [838, 603] width 183 height 44
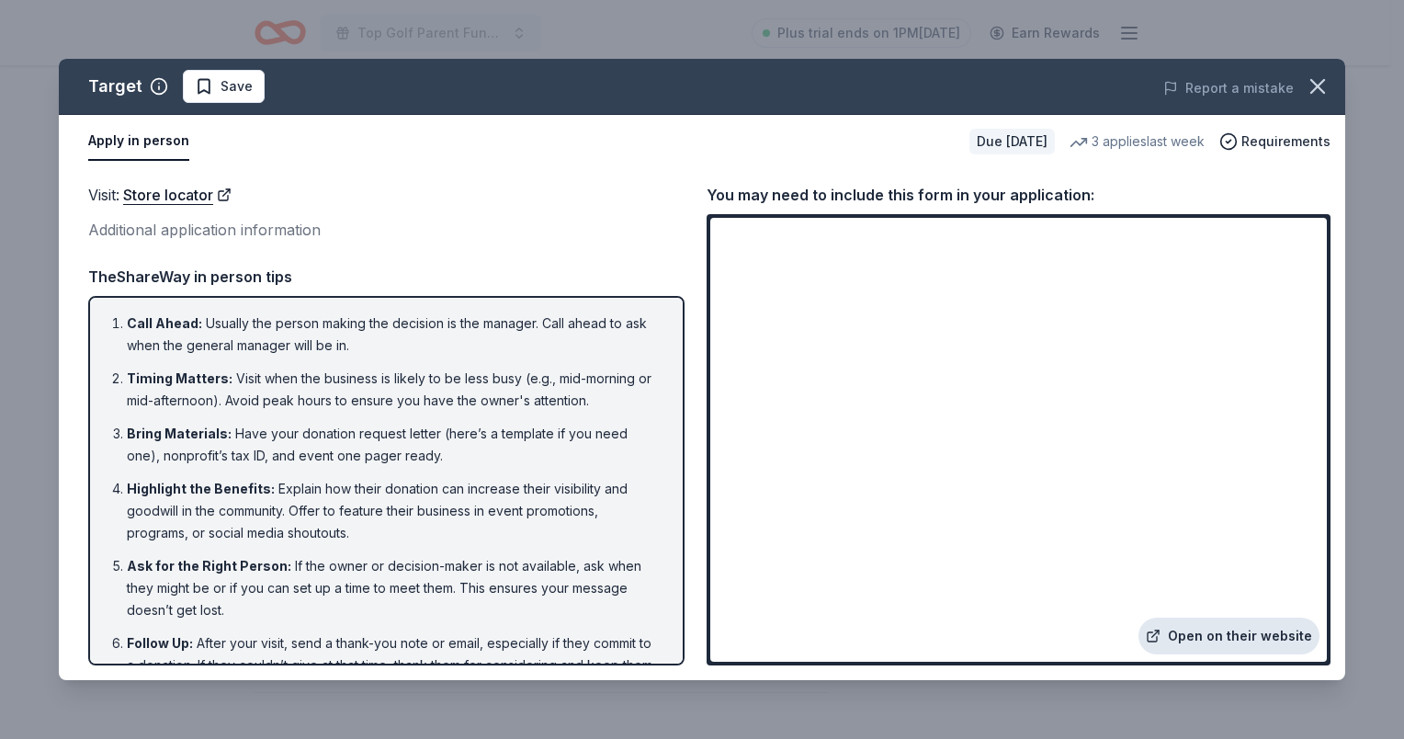
click at [1245, 642] on link "Open on their website" at bounding box center [1228, 635] width 181 height 37
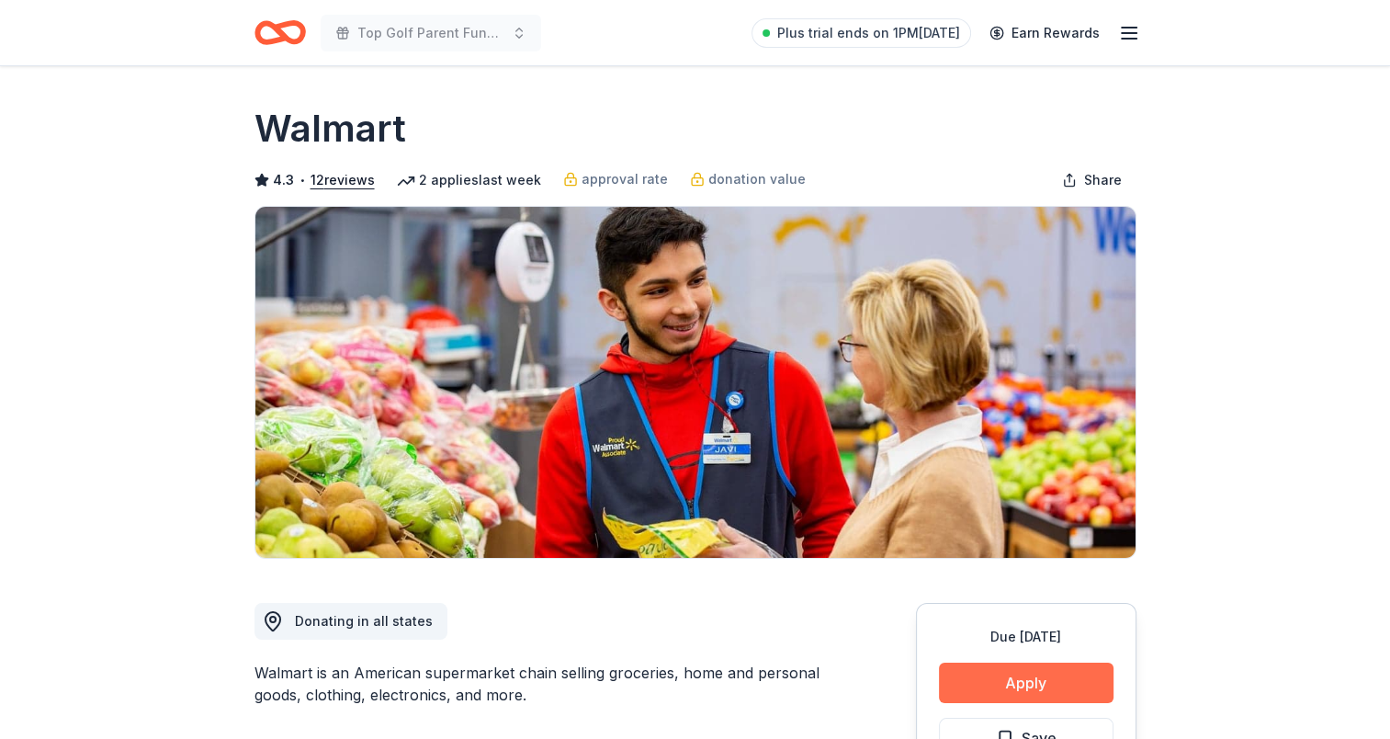
click at [1066, 685] on button "Apply" at bounding box center [1026, 682] width 175 height 40
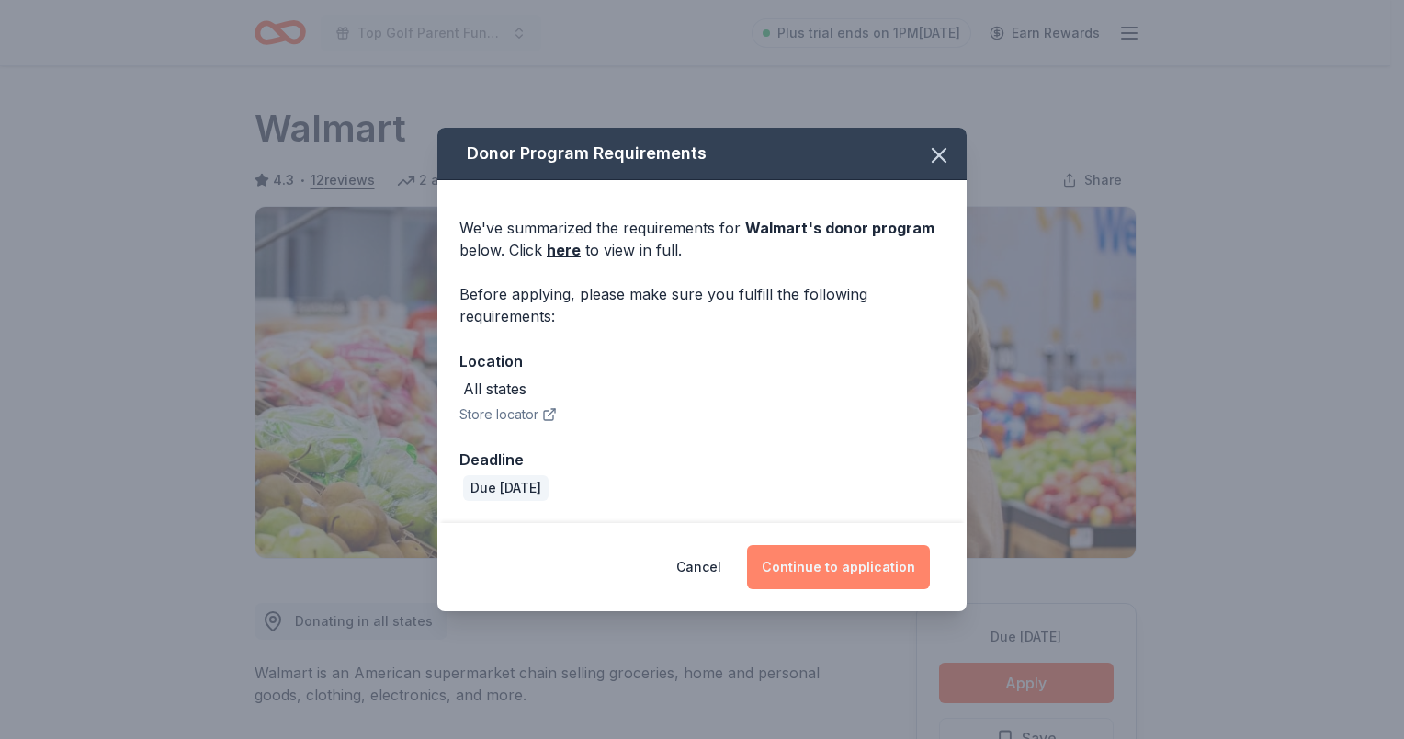
click at [801, 572] on button "Continue to application" at bounding box center [838, 567] width 183 height 44
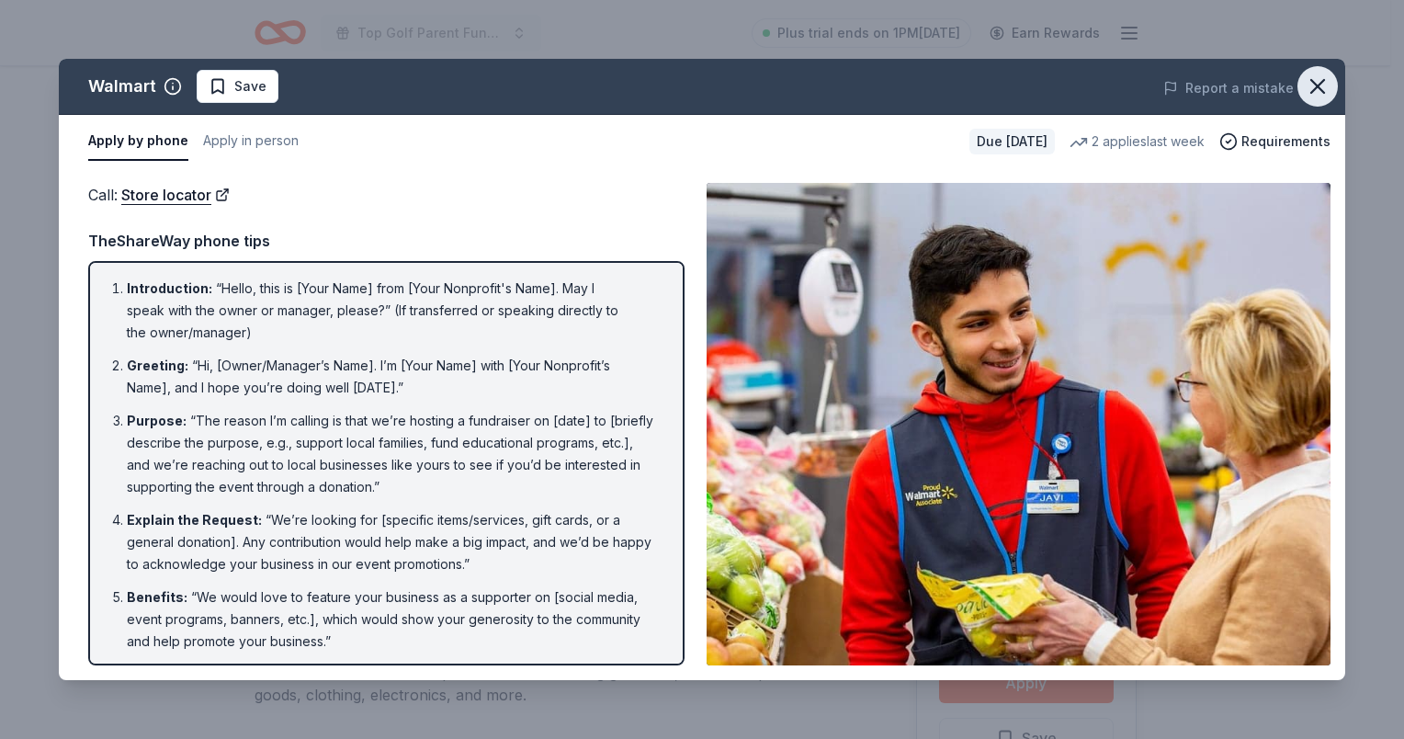
click at [1329, 81] on icon "button" at bounding box center [1318, 87] width 26 height 26
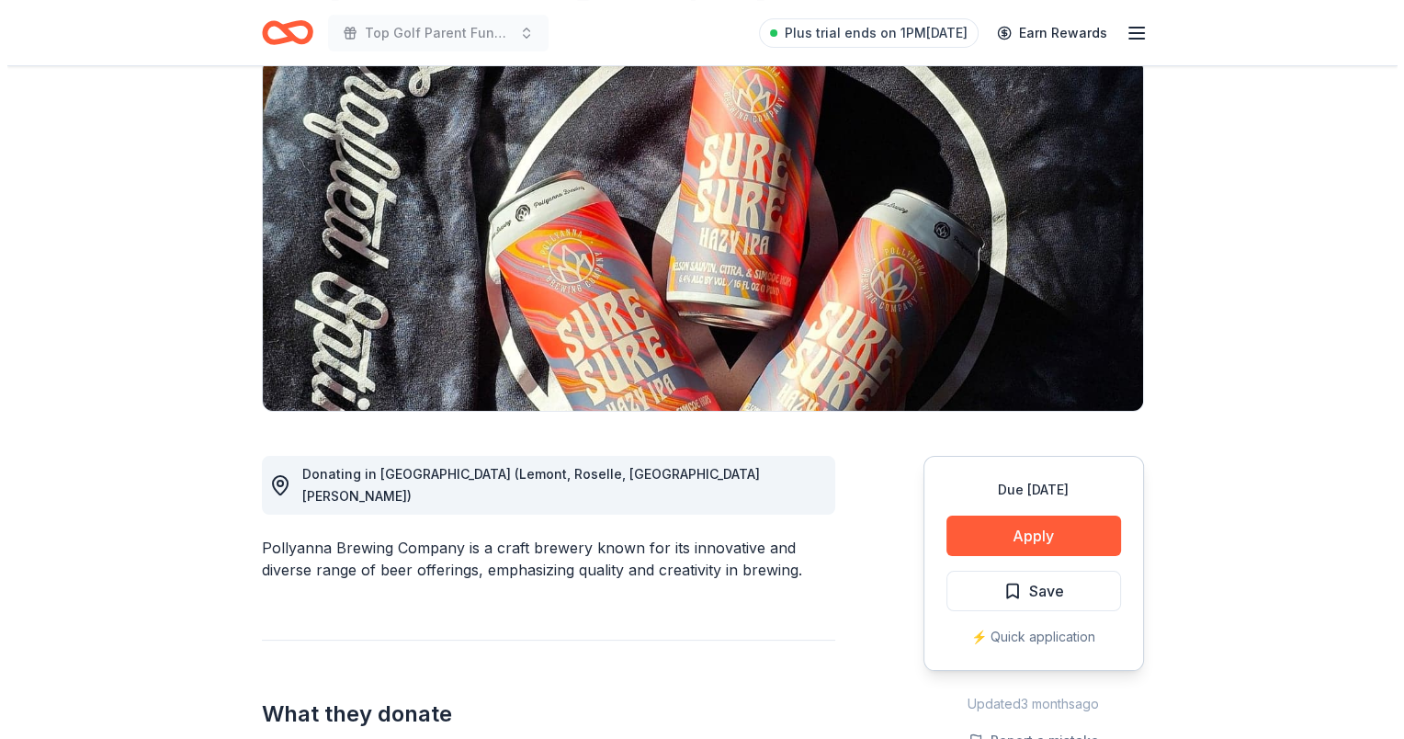
scroll to position [276, 0]
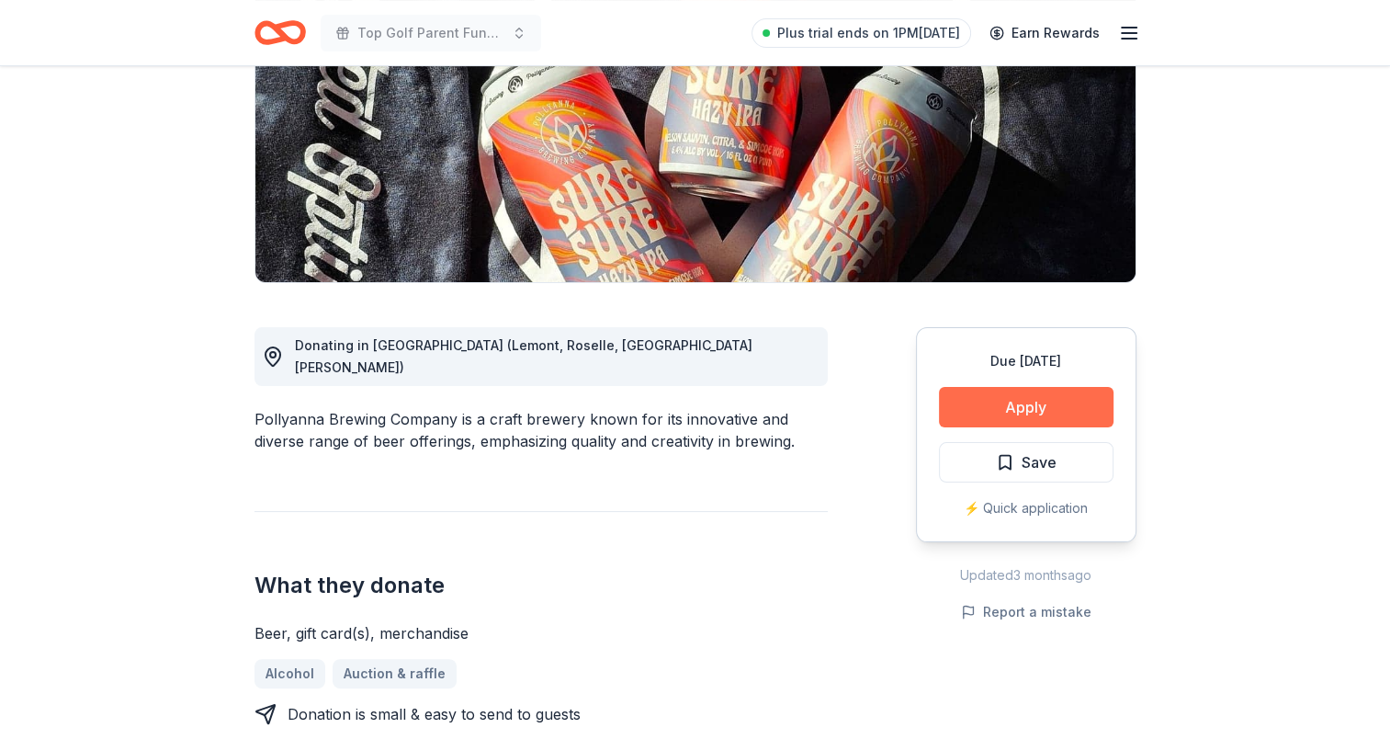
click at [999, 420] on button "Apply" at bounding box center [1026, 407] width 175 height 40
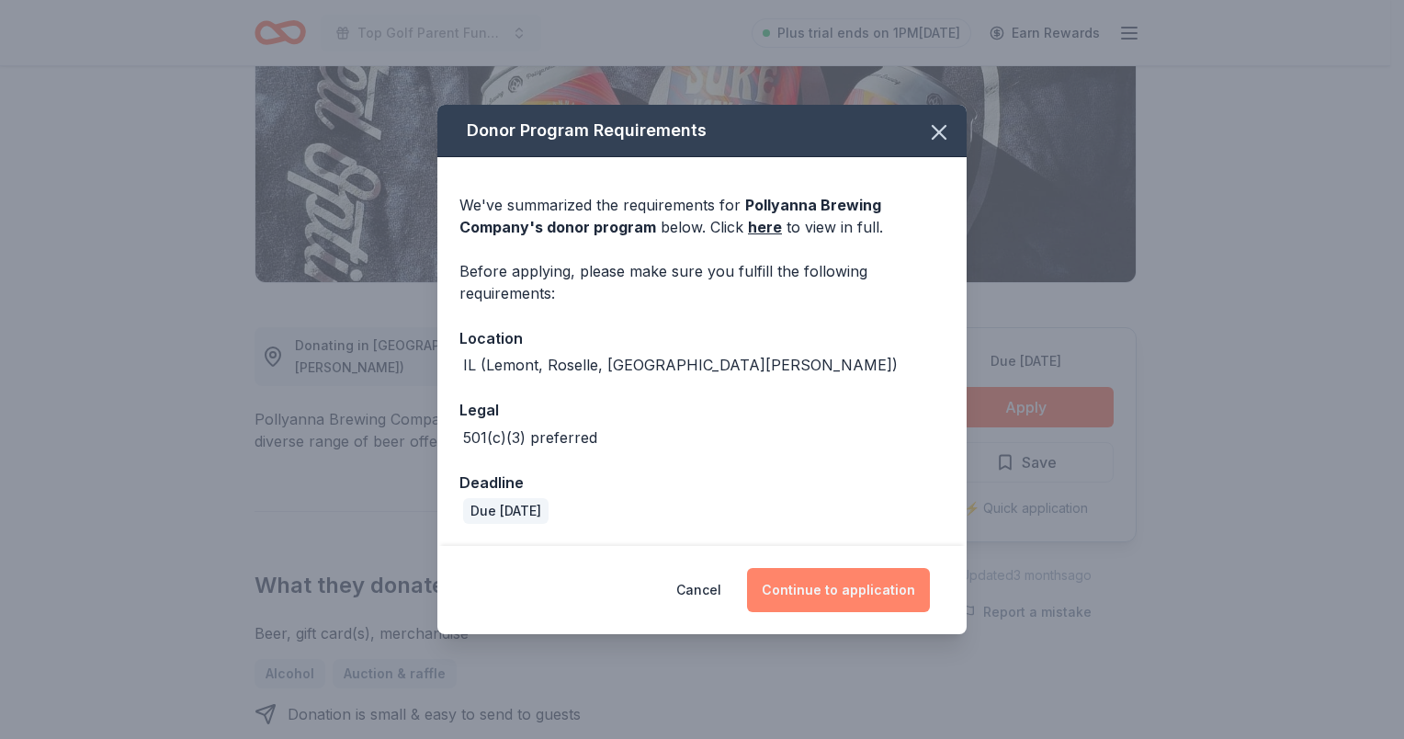
click at [845, 595] on button "Continue to application" at bounding box center [838, 590] width 183 height 44
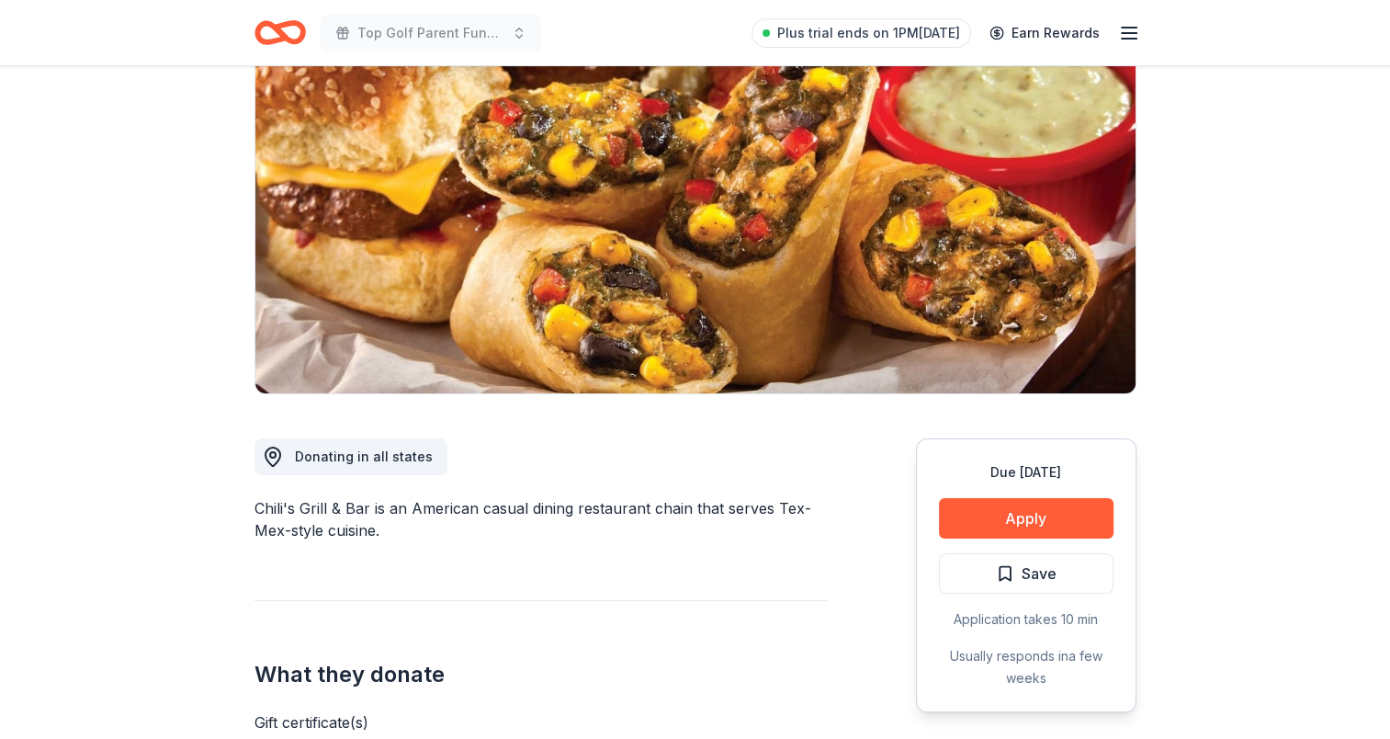
scroll to position [276, 0]
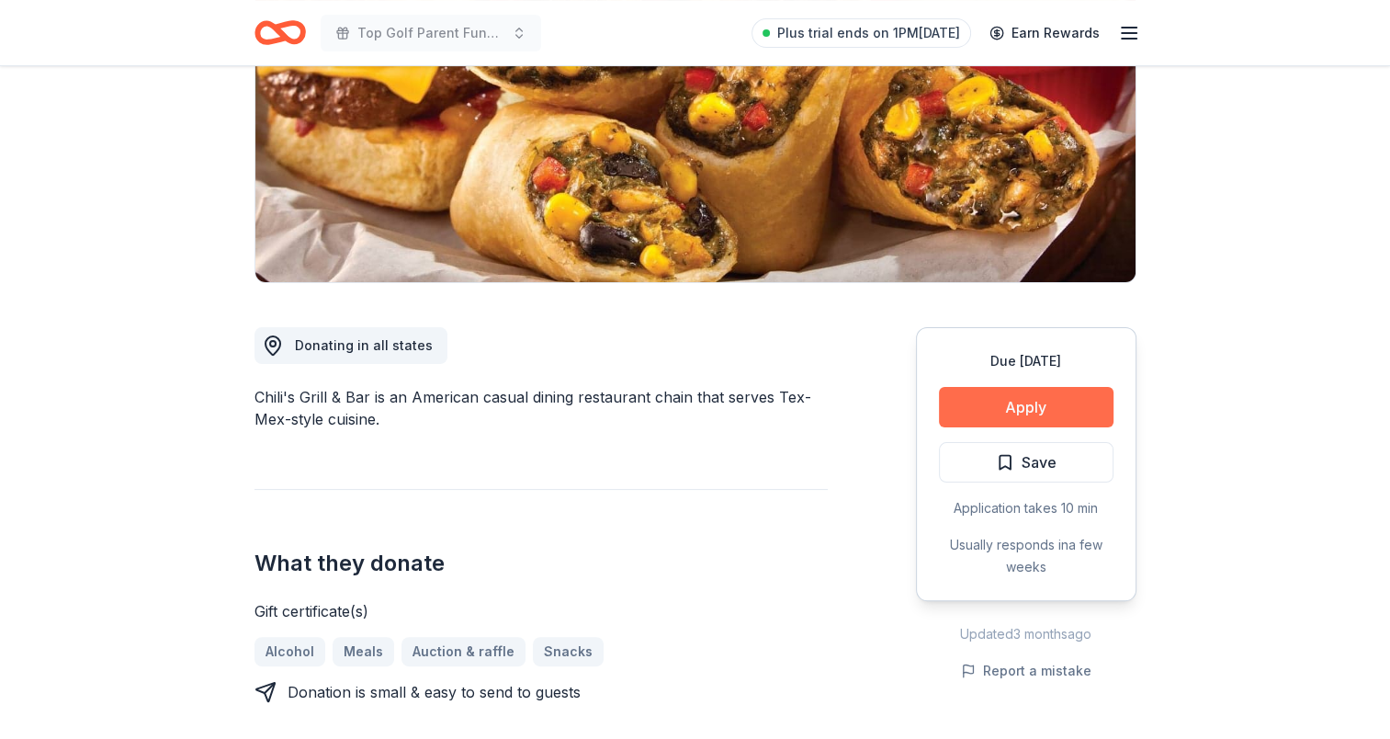
click at [1014, 402] on button "Apply" at bounding box center [1026, 407] width 175 height 40
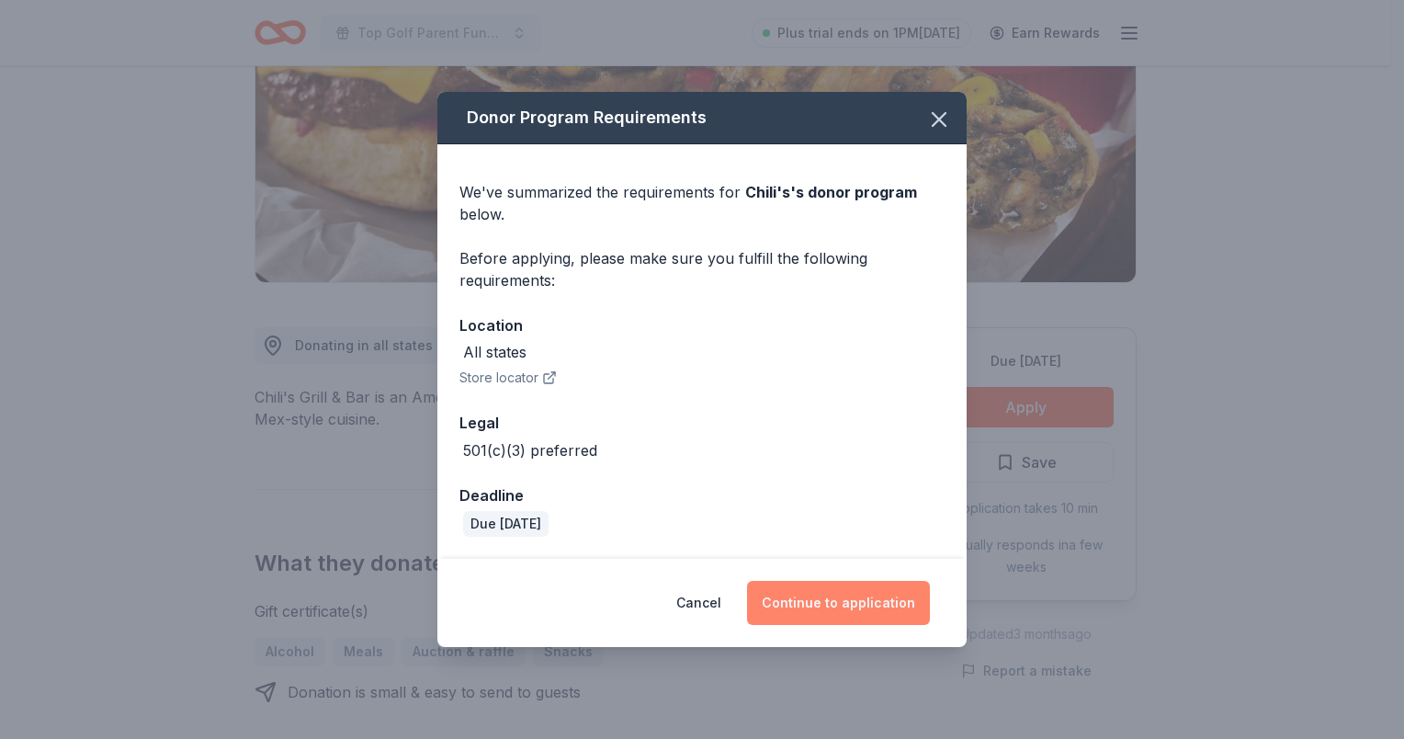
click at [891, 586] on button "Continue to application" at bounding box center [838, 603] width 183 height 44
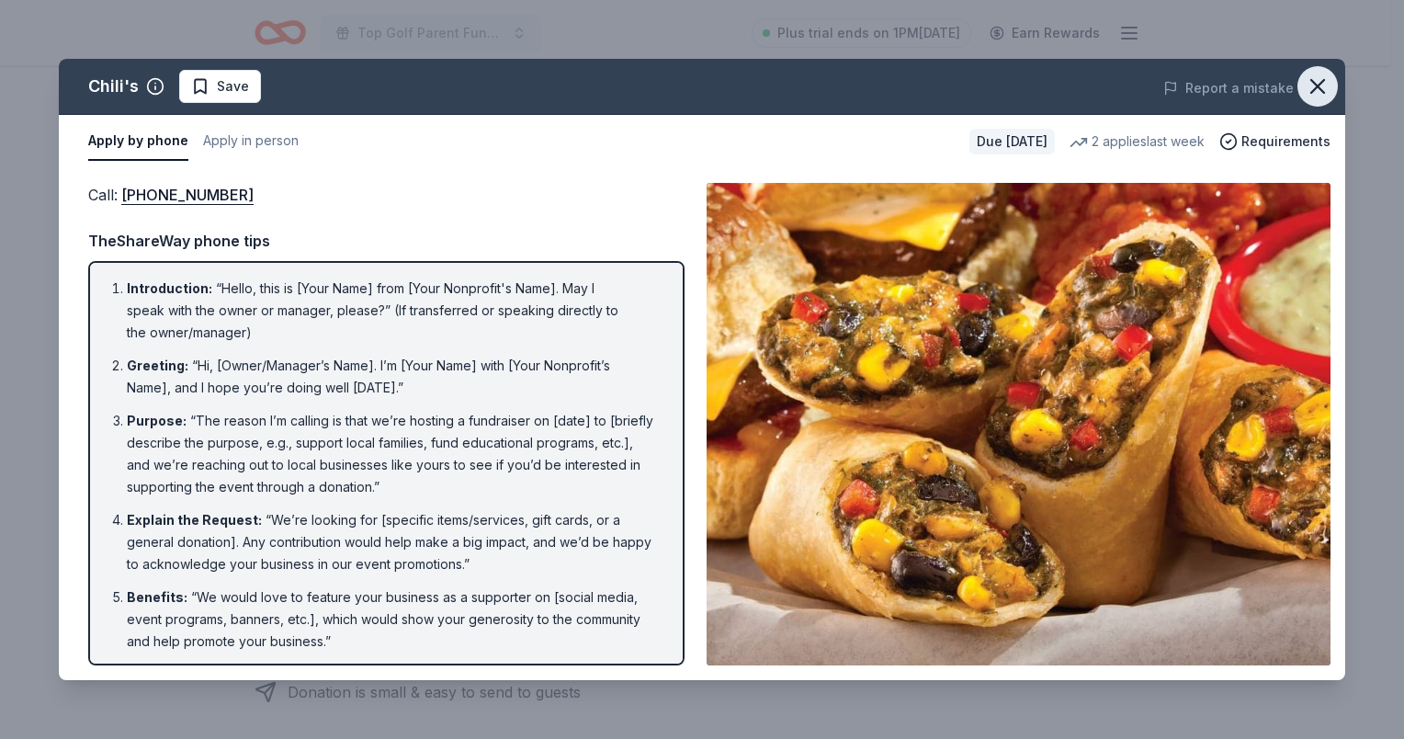
click at [1320, 85] on icon "button" at bounding box center [1318, 87] width 26 height 26
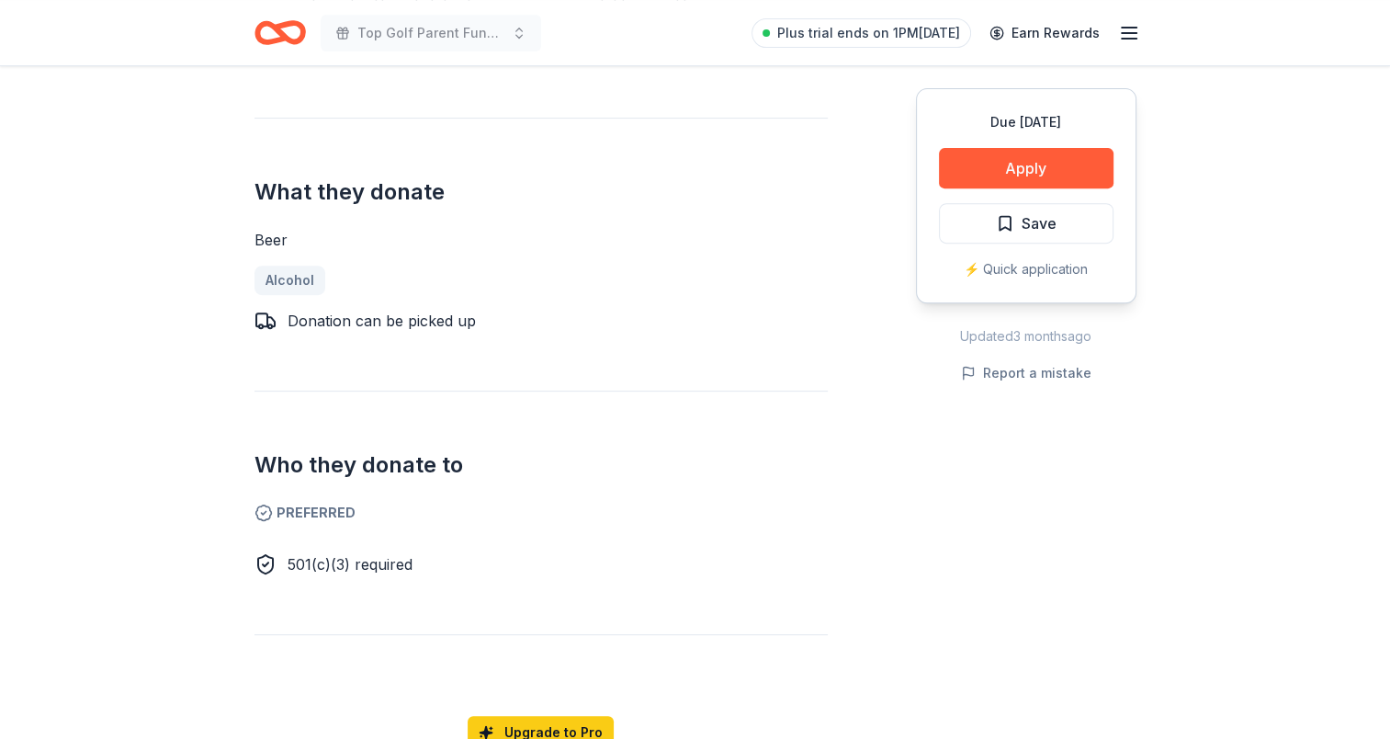
scroll to position [735, 0]
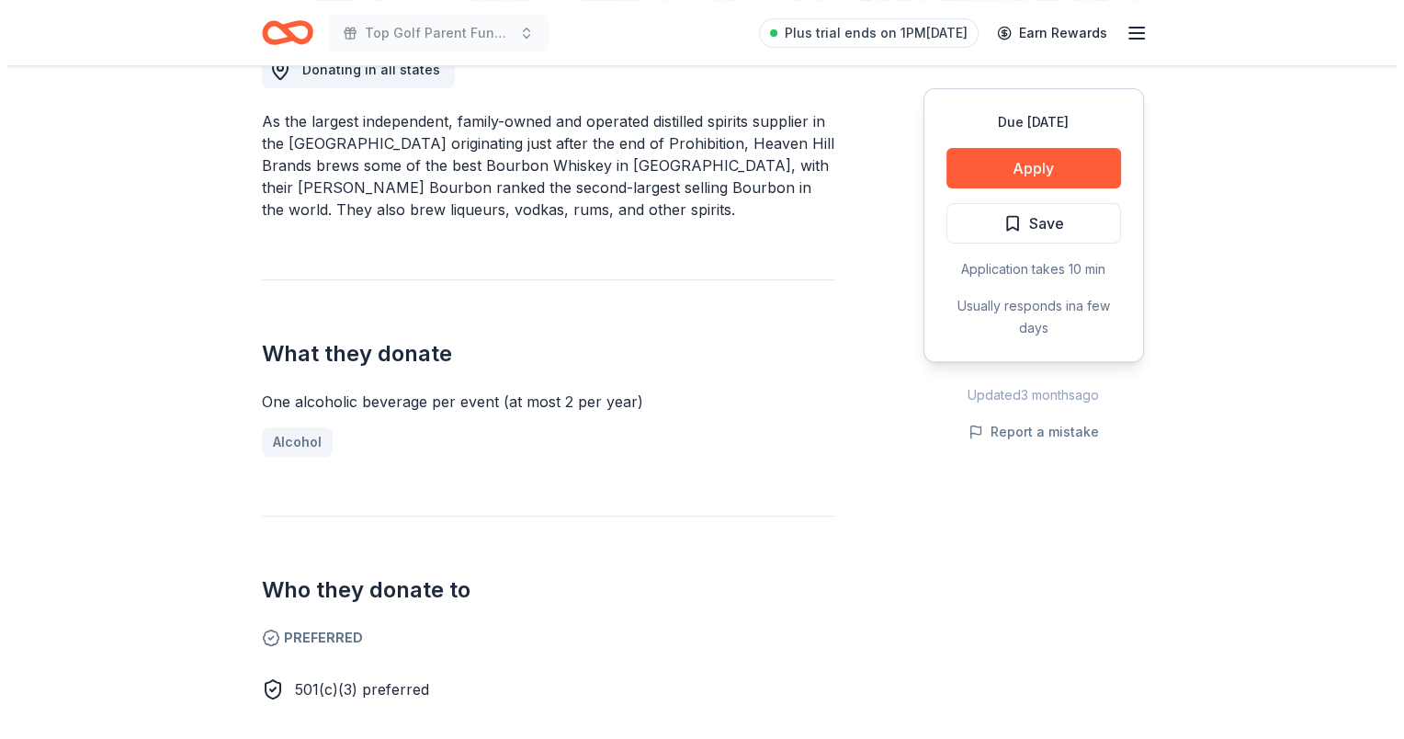
scroll to position [735, 0]
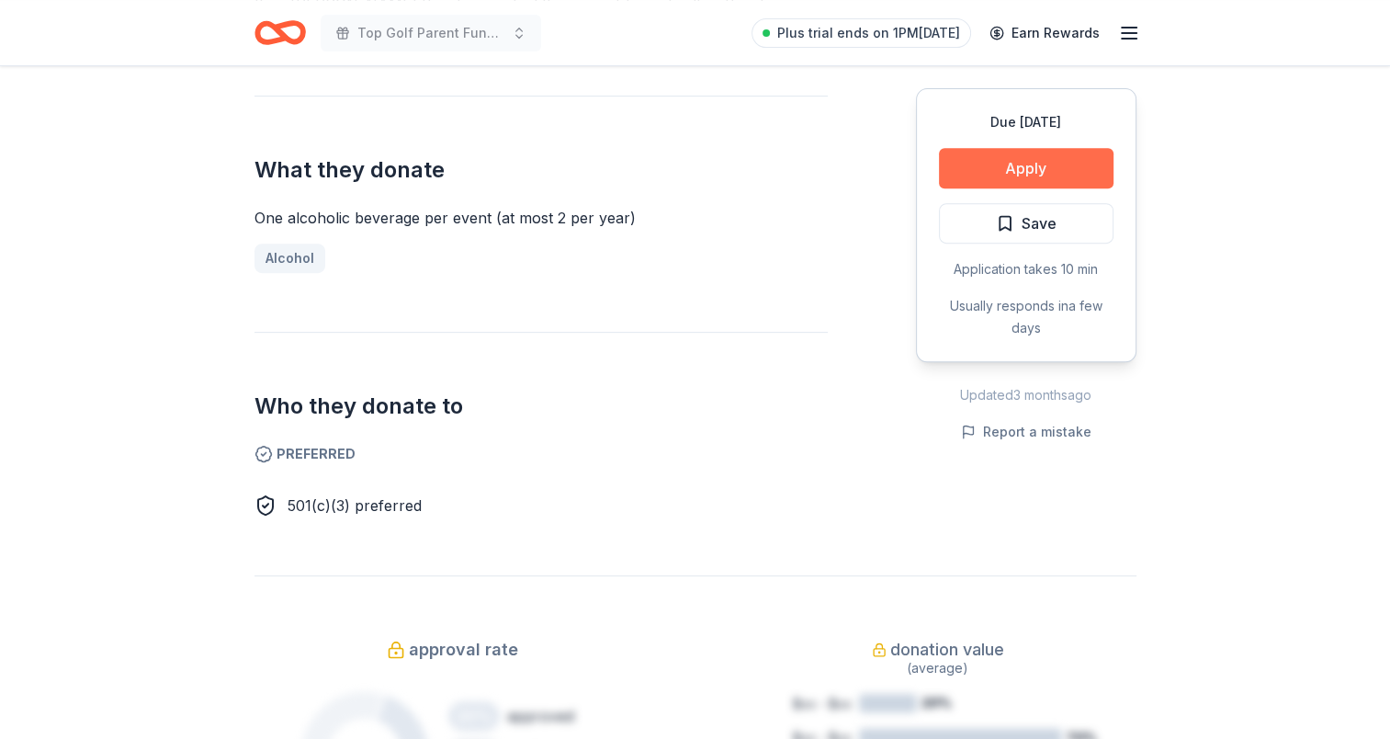
click at [1019, 173] on button "Apply" at bounding box center [1026, 168] width 175 height 40
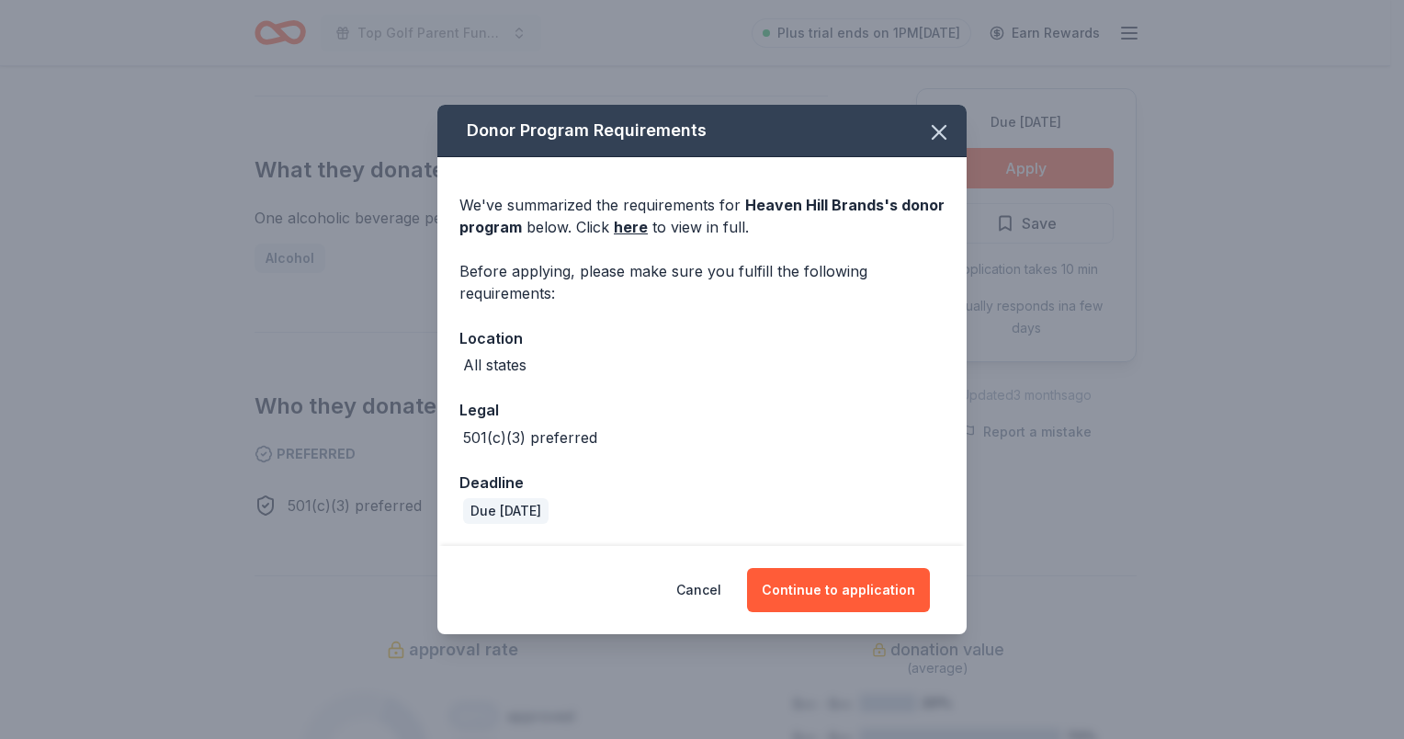
click at [647, 233] on div "We've summarized the requirements for Heaven Hill Brands 's donor program below…" at bounding box center [701, 216] width 485 height 44
click at [628, 228] on link "here" at bounding box center [631, 227] width 34 height 22
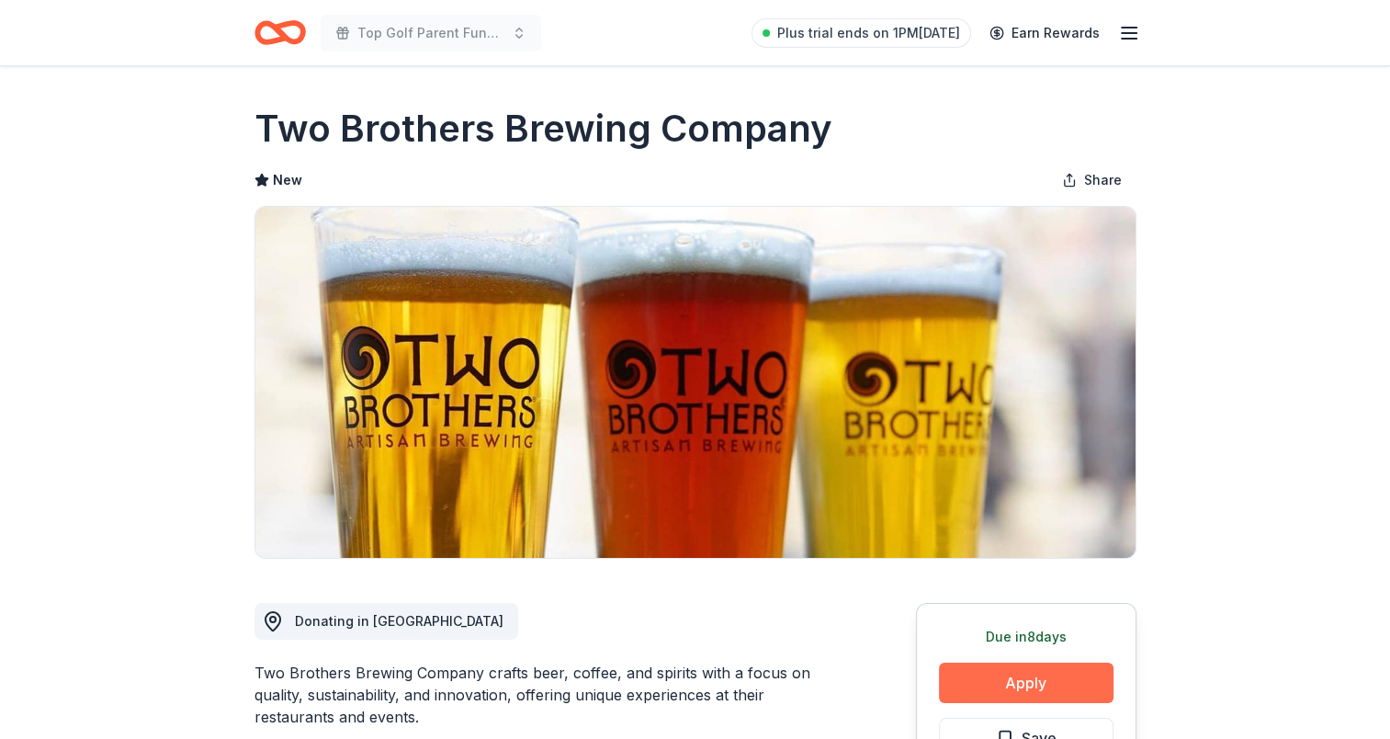
click at [1005, 690] on button "Apply" at bounding box center [1026, 682] width 175 height 40
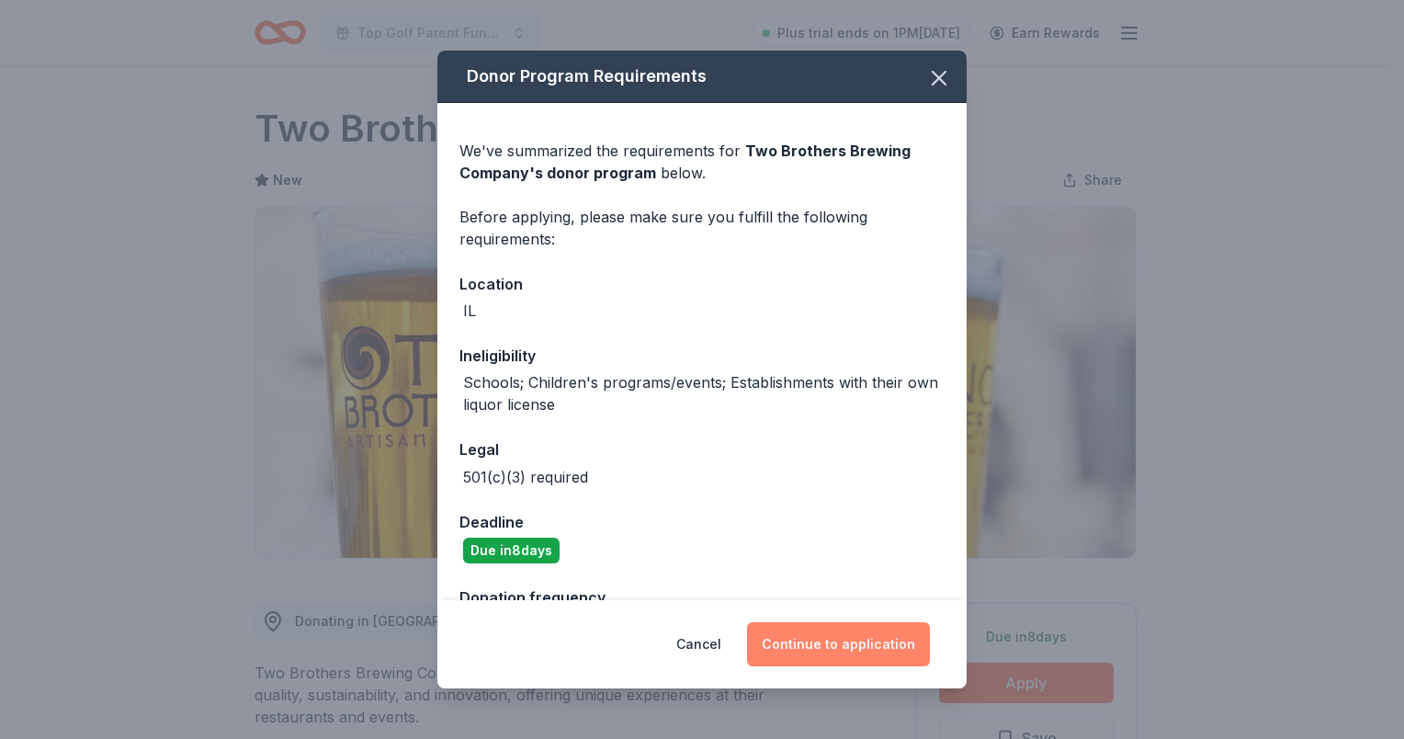
click at [811, 638] on button "Continue to application" at bounding box center [838, 644] width 183 height 44
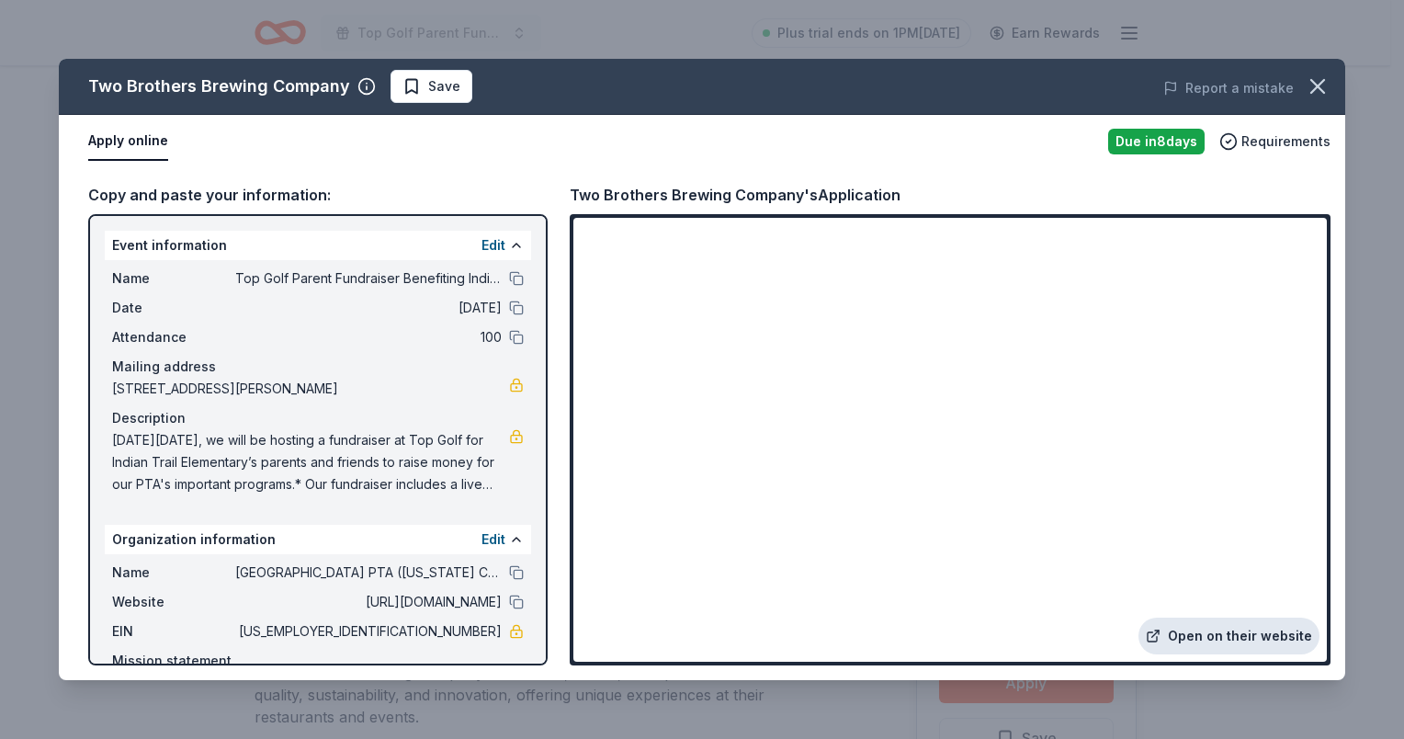
click at [1220, 640] on link "Open on their website" at bounding box center [1228, 635] width 181 height 37
click at [1327, 87] on icon "button" at bounding box center [1318, 87] width 26 height 26
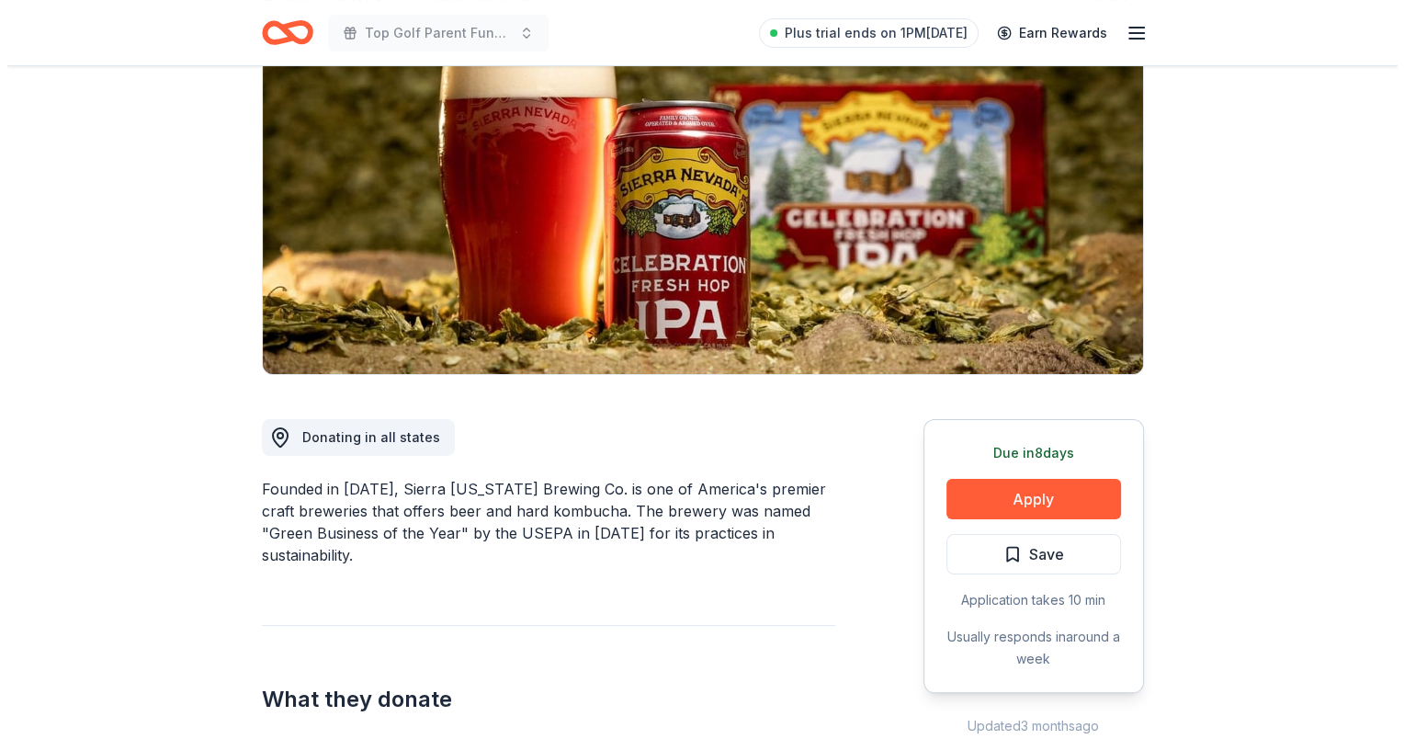
scroll to position [459, 0]
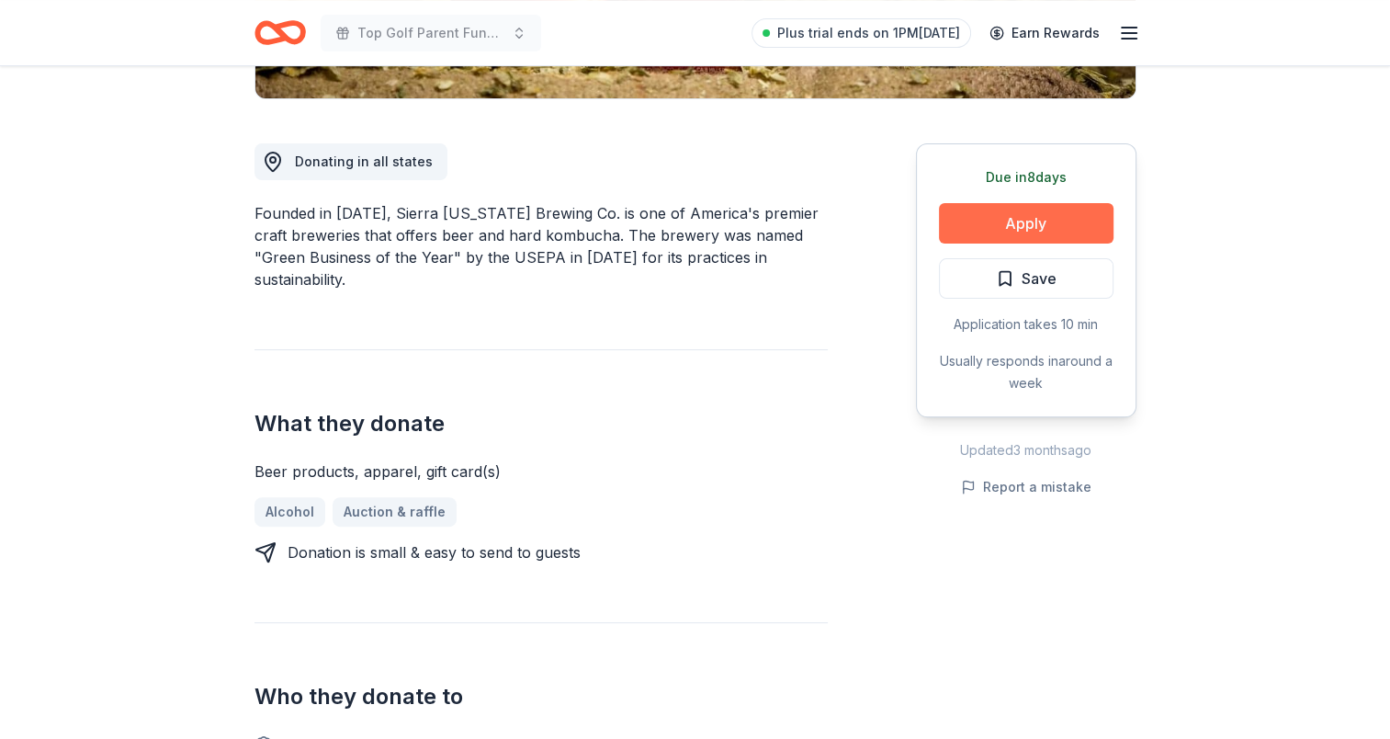
click at [989, 221] on button "Apply" at bounding box center [1026, 223] width 175 height 40
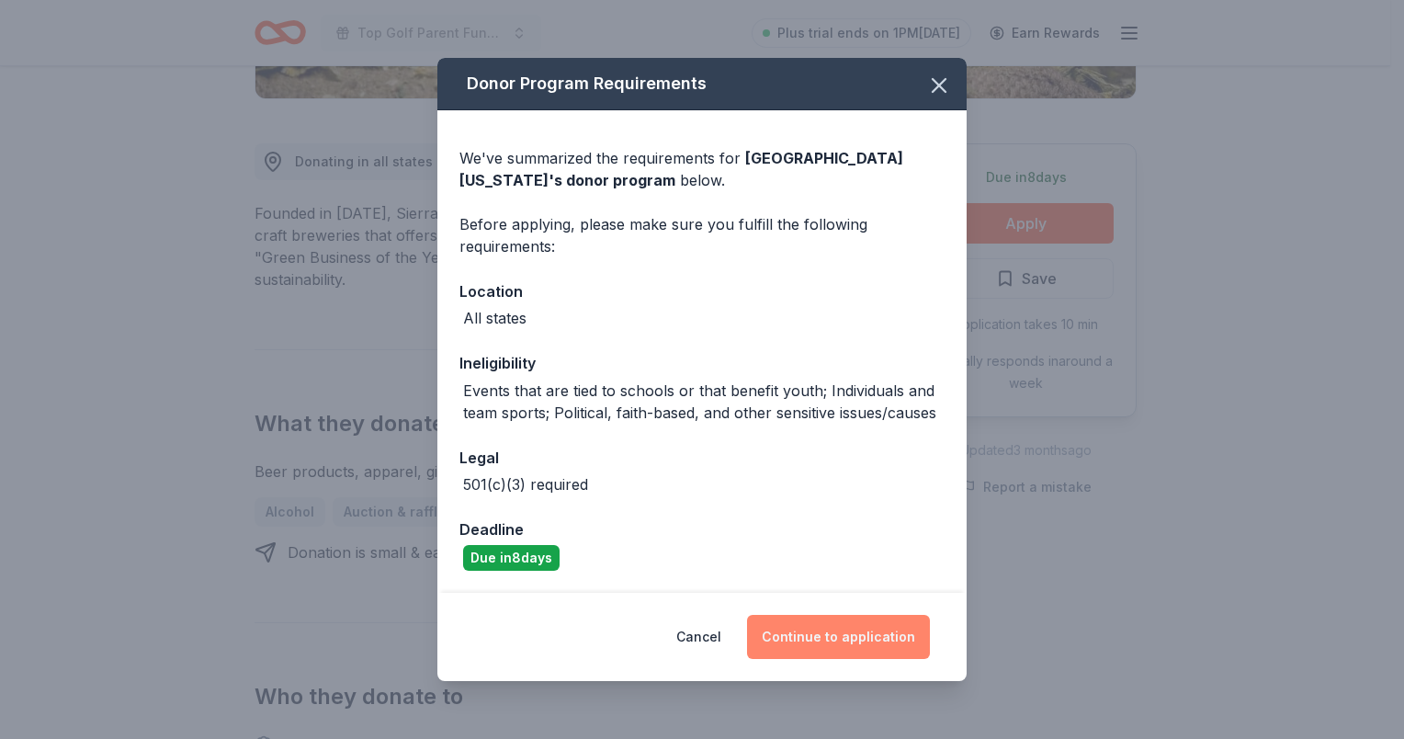
click at [857, 643] on button "Continue to application" at bounding box center [838, 637] width 183 height 44
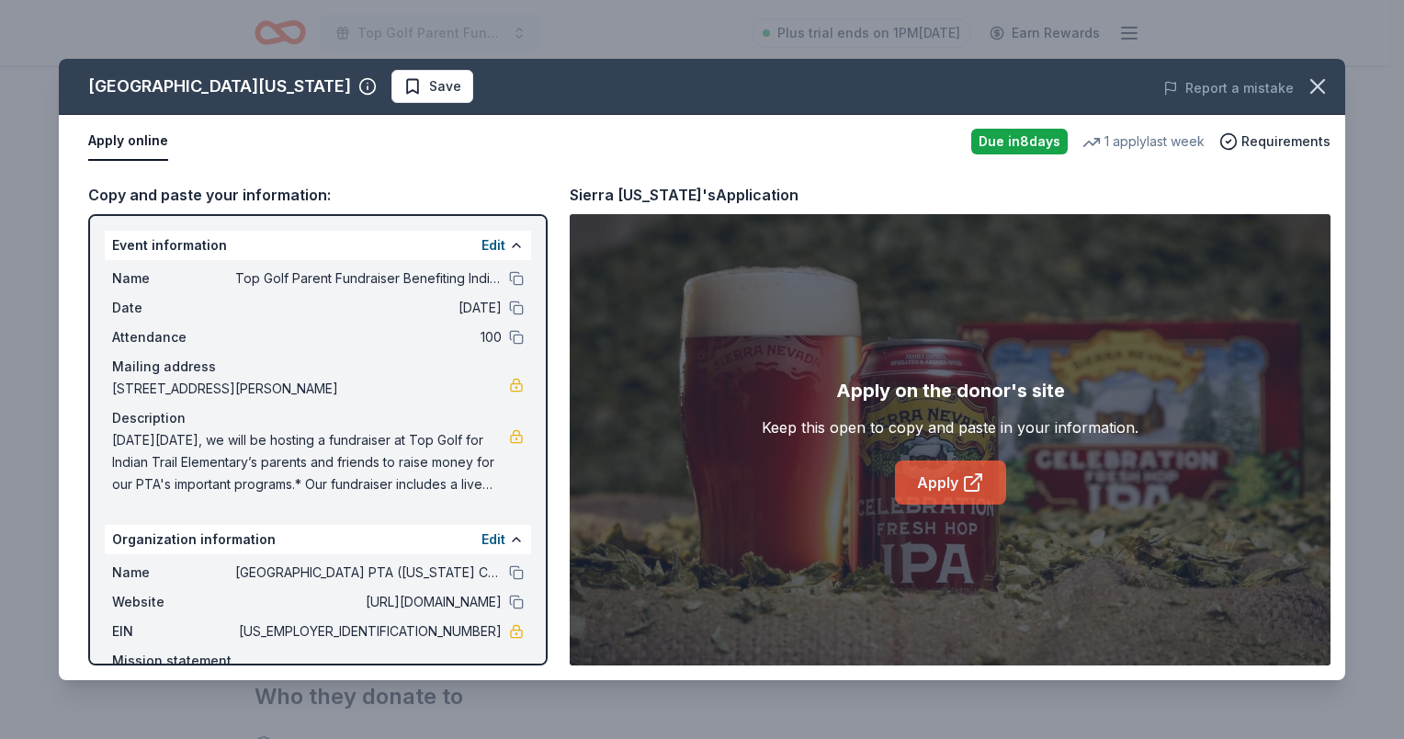
click at [959, 477] on link "Apply" at bounding box center [950, 482] width 111 height 44
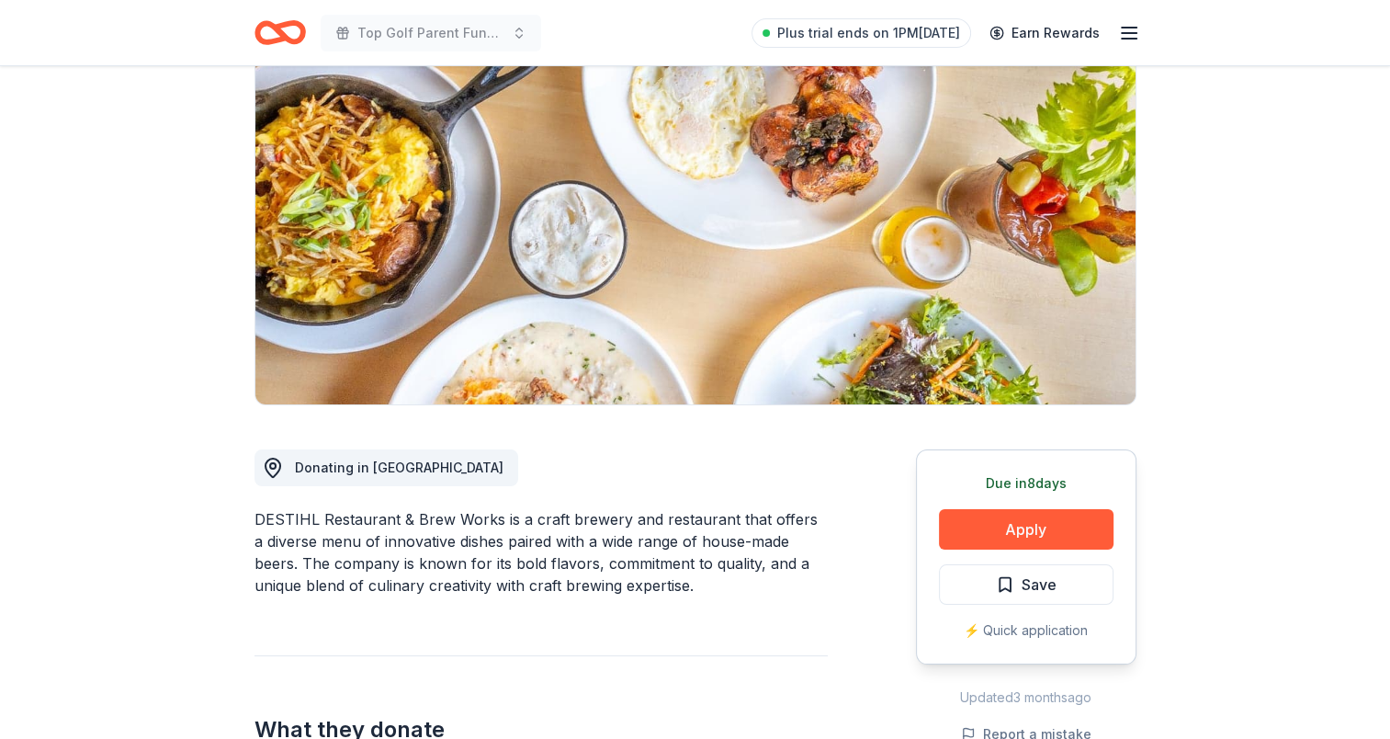
scroll to position [276, 0]
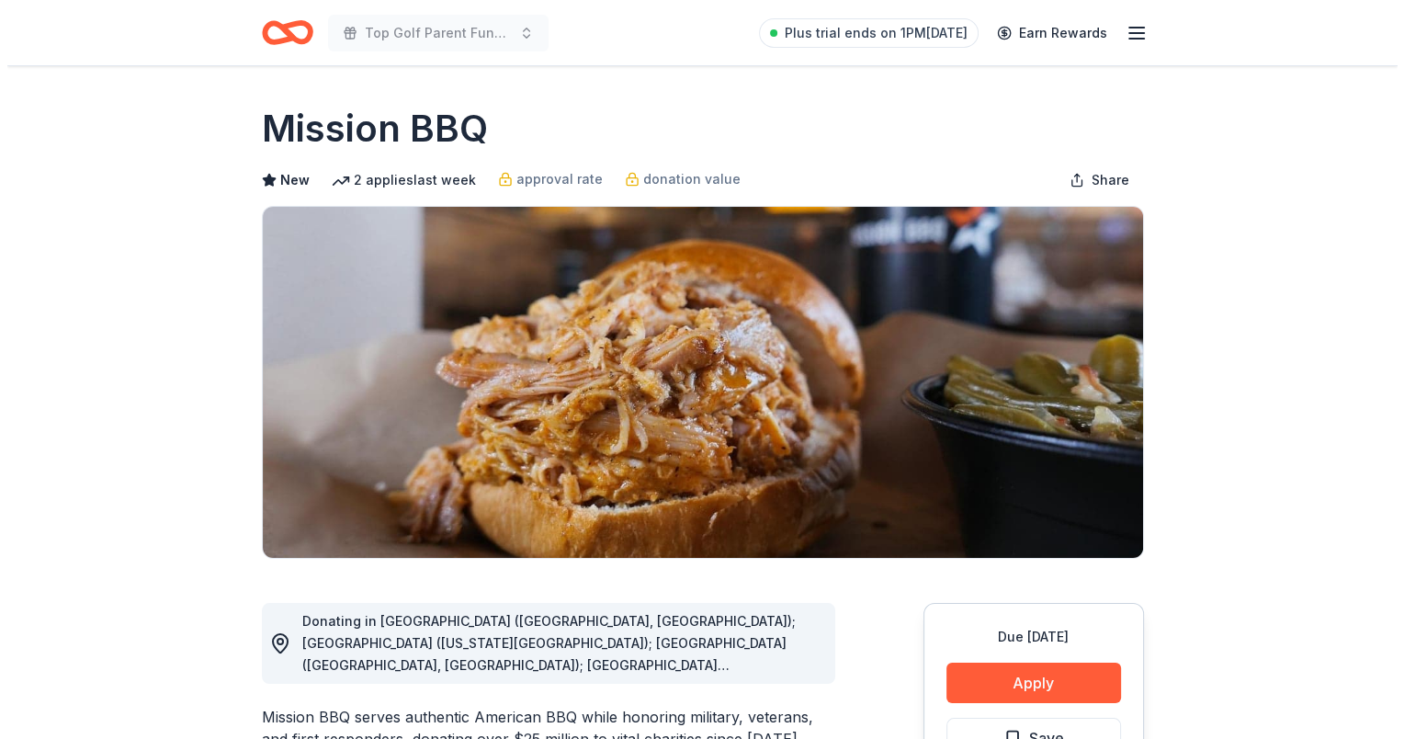
scroll to position [368, 0]
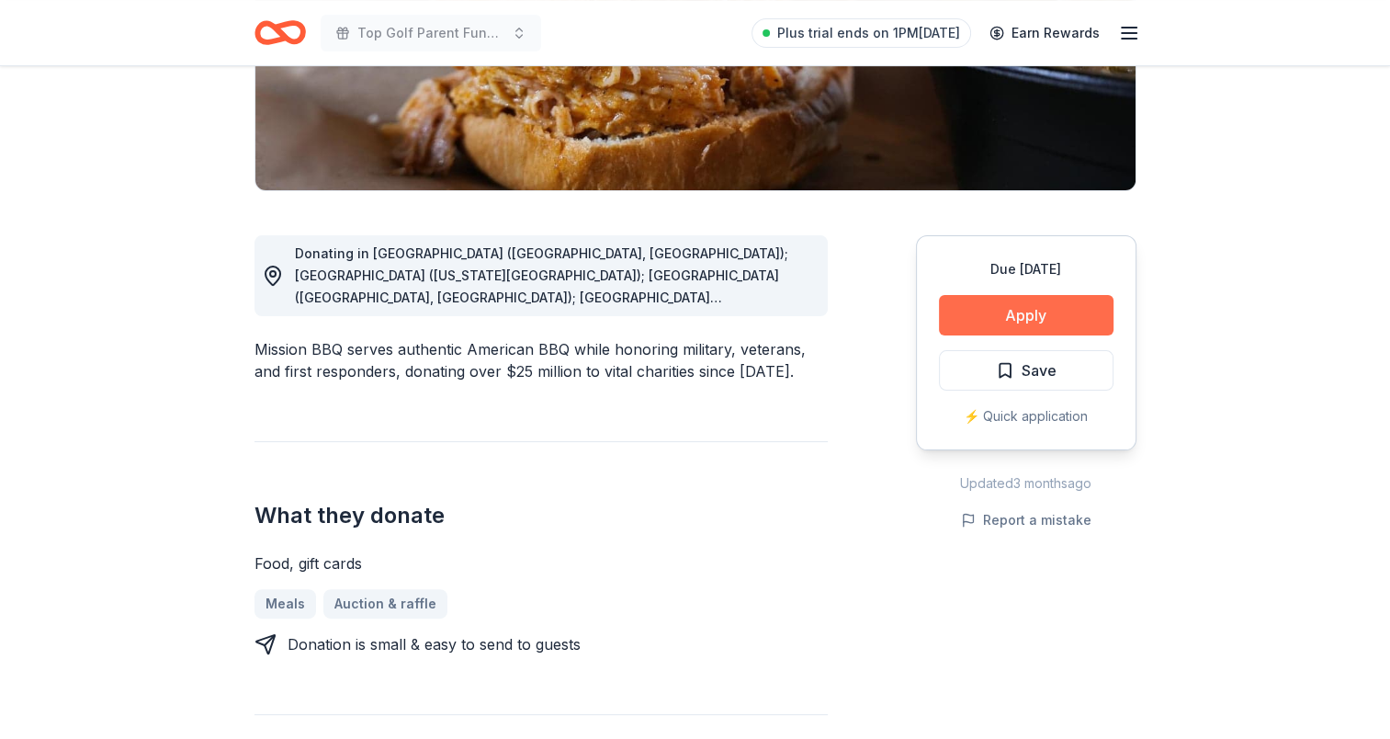
click at [1030, 312] on button "Apply" at bounding box center [1026, 315] width 175 height 40
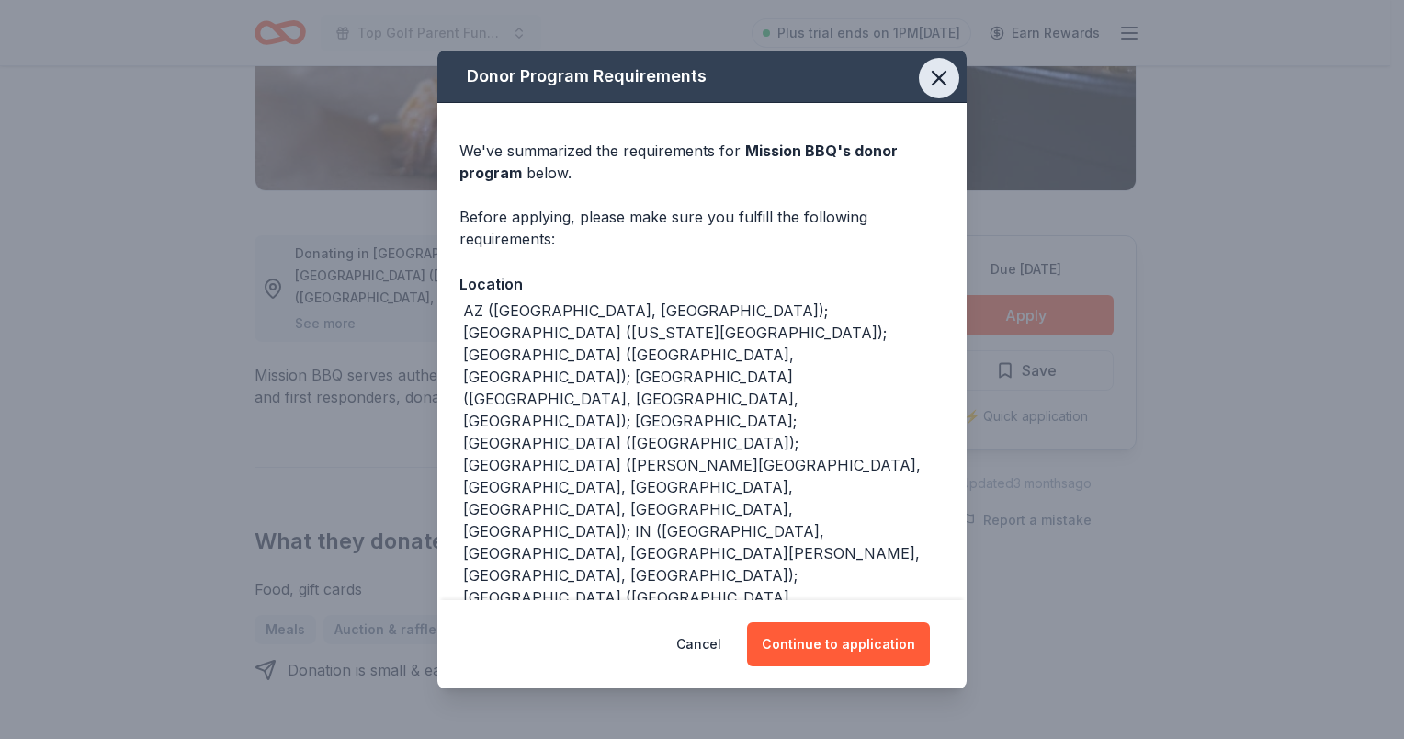
click at [933, 72] on icon "button" at bounding box center [939, 78] width 13 height 13
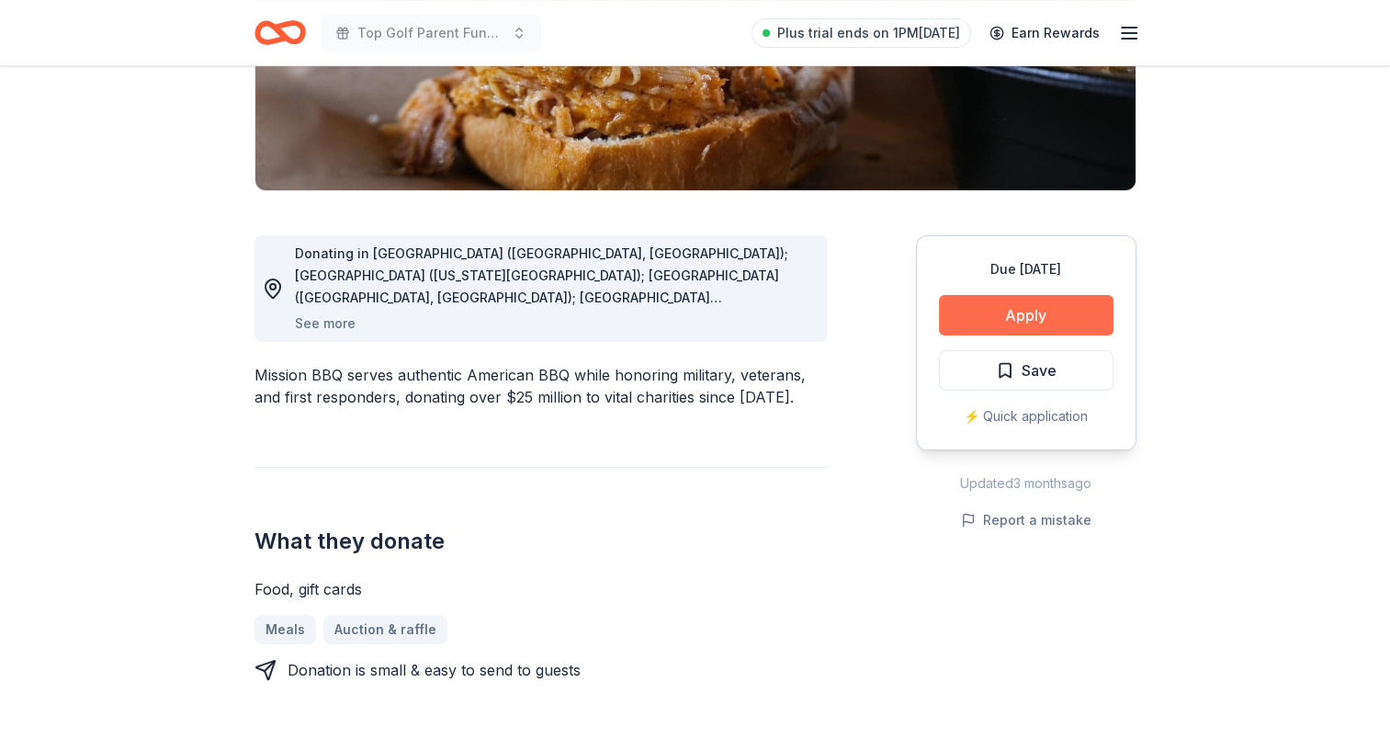
click at [1010, 324] on button "Apply" at bounding box center [1026, 315] width 175 height 40
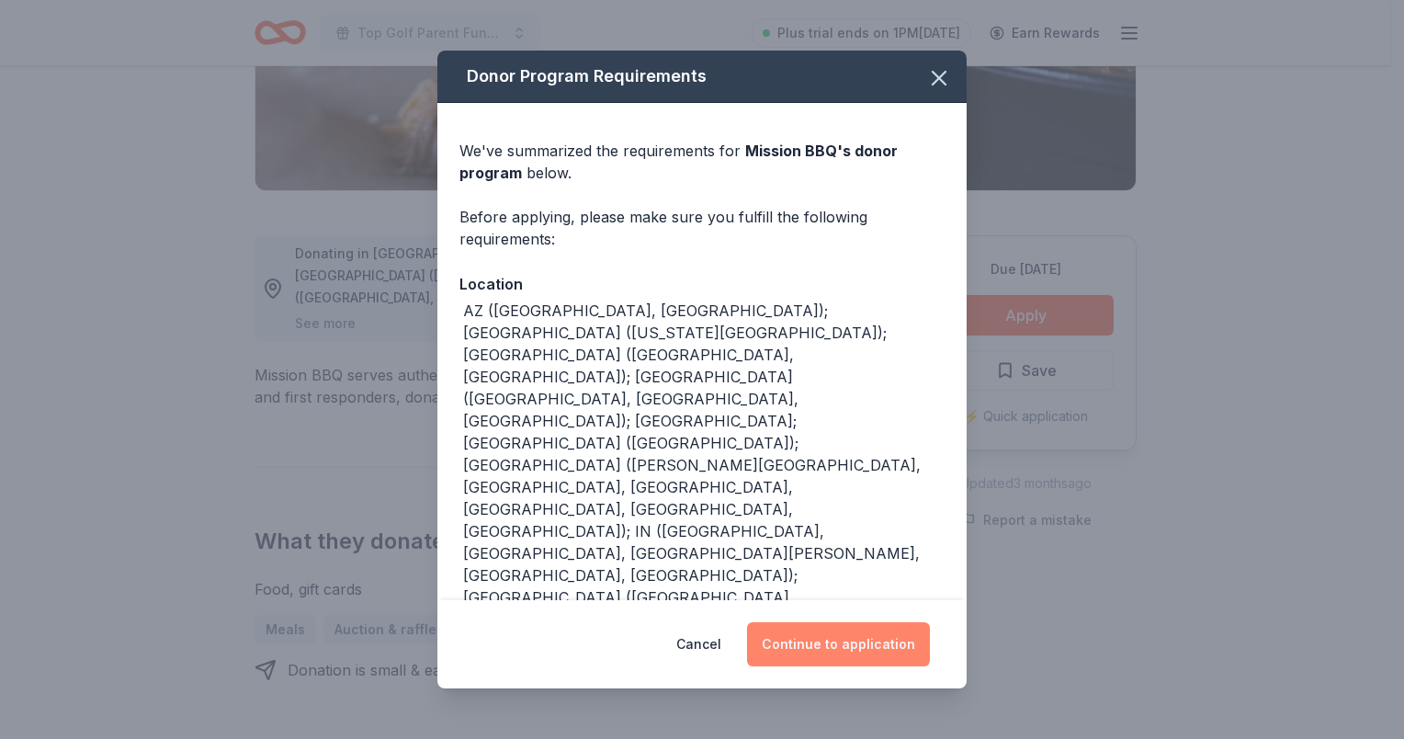
click at [882, 650] on button "Continue to application" at bounding box center [838, 644] width 183 height 44
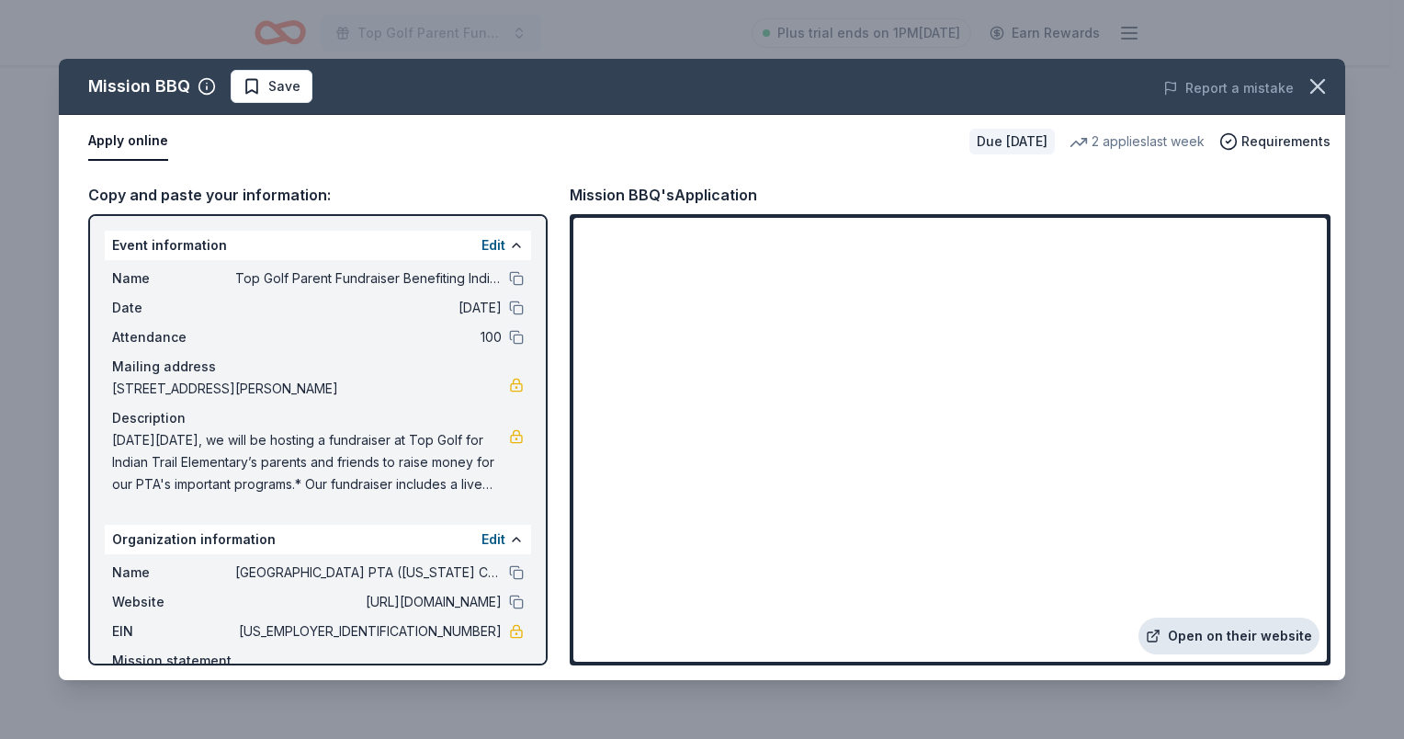
click at [1231, 638] on link "Open on their website" at bounding box center [1228, 635] width 181 height 37
click at [1315, 91] on icon "button" at bounding box center [1318, 87] width 26 height 26
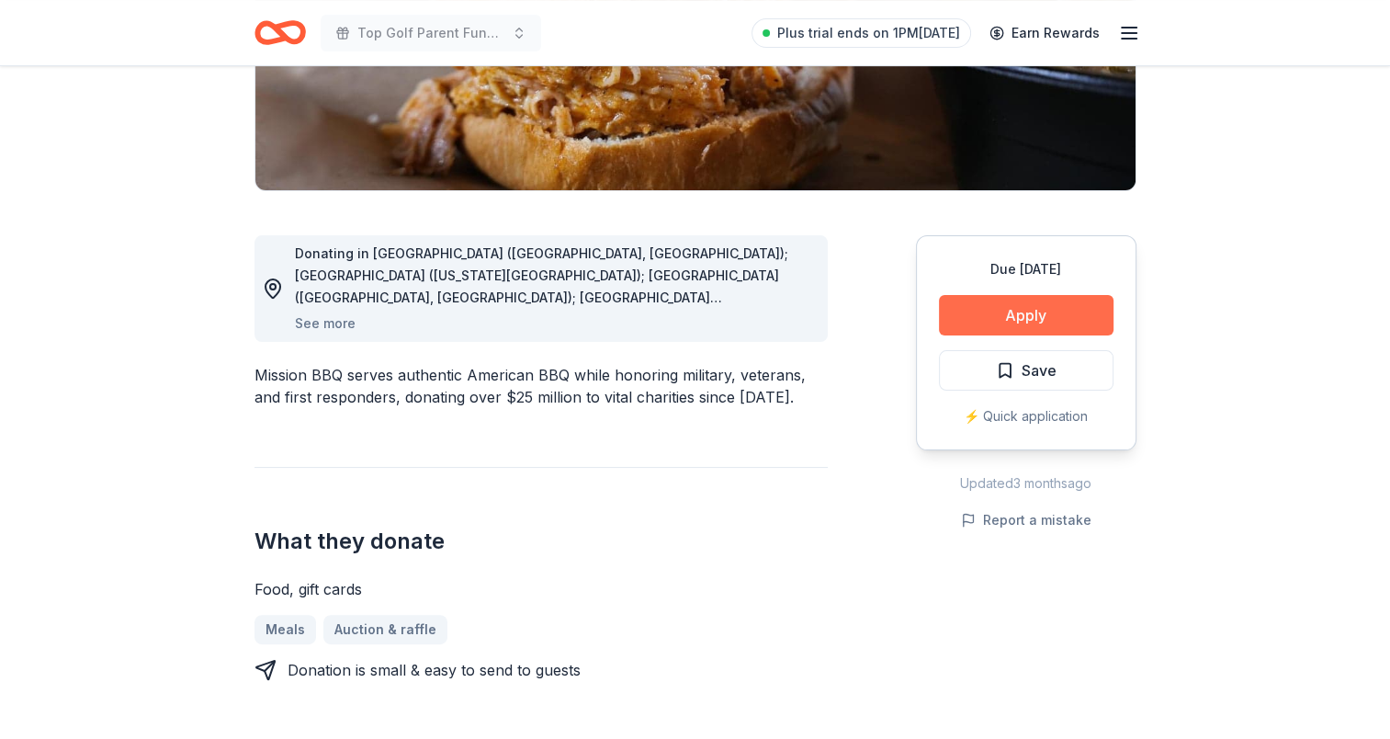
click at [1027, 325] on button "Apply" at bounding box center [1026, 315] width 175 height 40
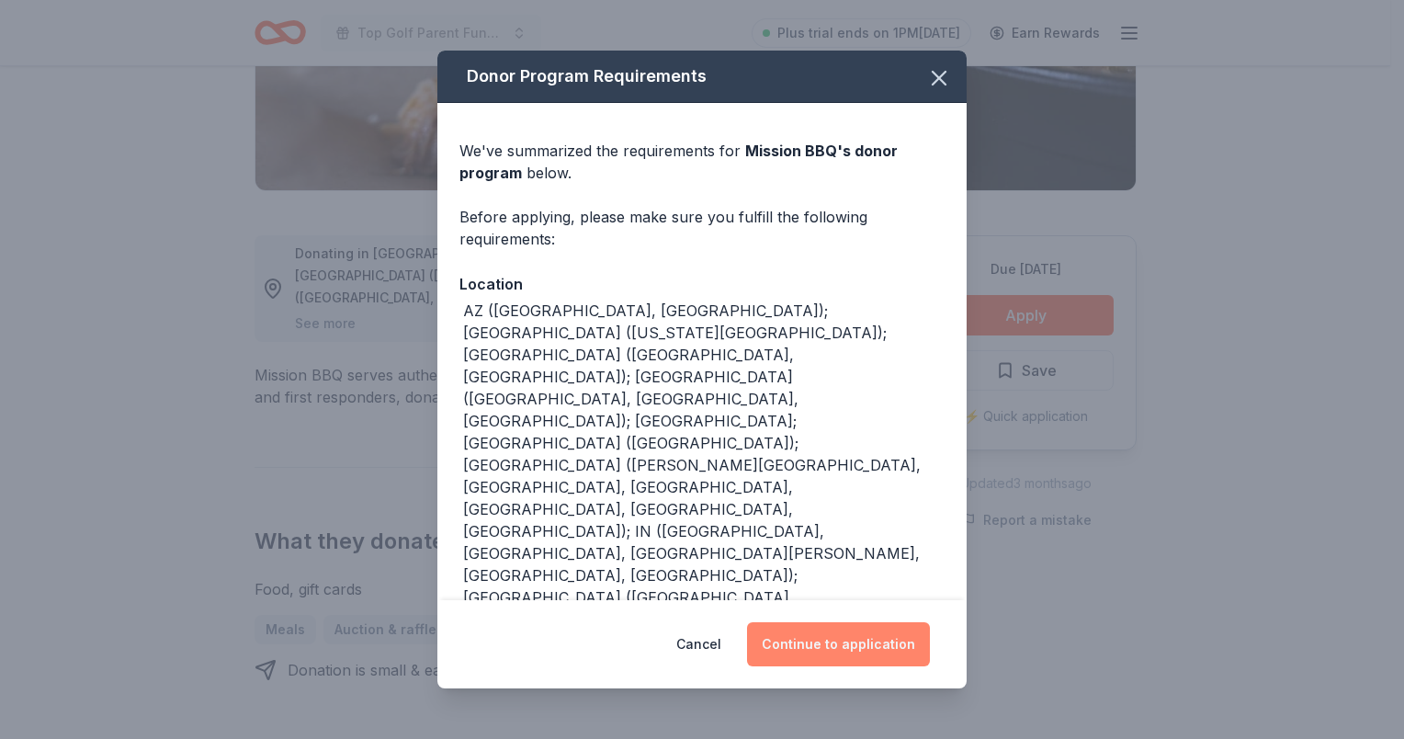
click at [872, 638] on button "Continue to application" at bounding box center [838, 644] width 183 height 44
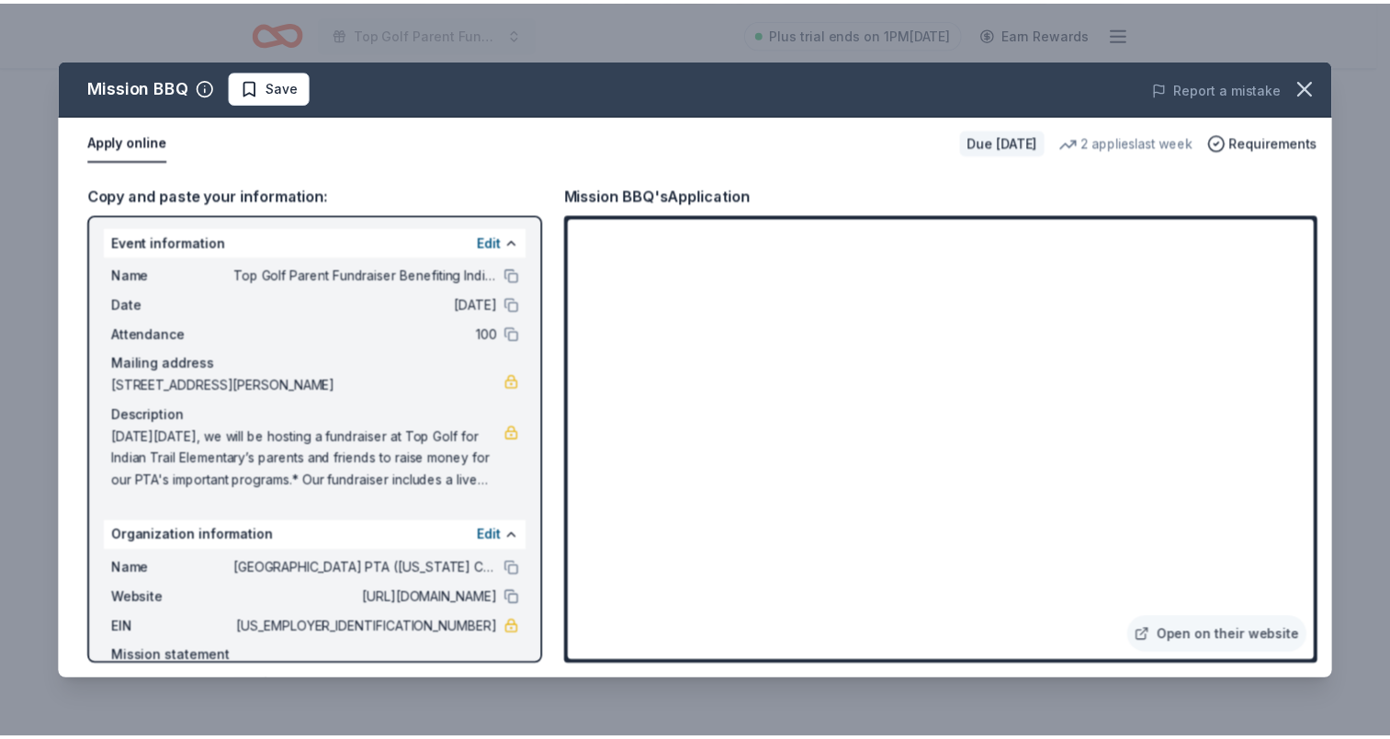
scroll to position [0, 0]
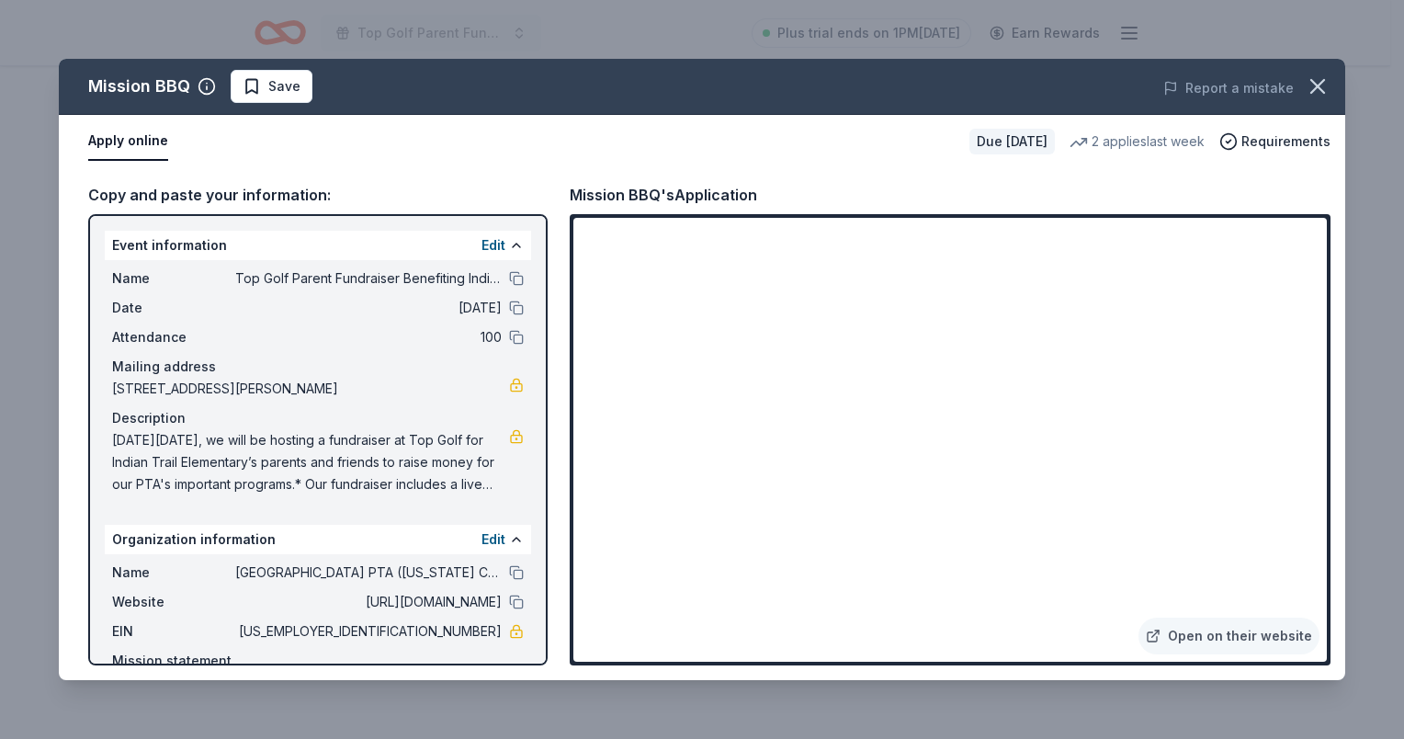
click at [149, 144] on button "Apply online" at bounding box center [128, 141] width 80 height 39
click at [1239, 635] on link "Open on their website" at bounding box center [1228, 635] width 181 height 37
click at [1319, 99] on button "button" at bounding box center [1317, 86] width 40 height 40
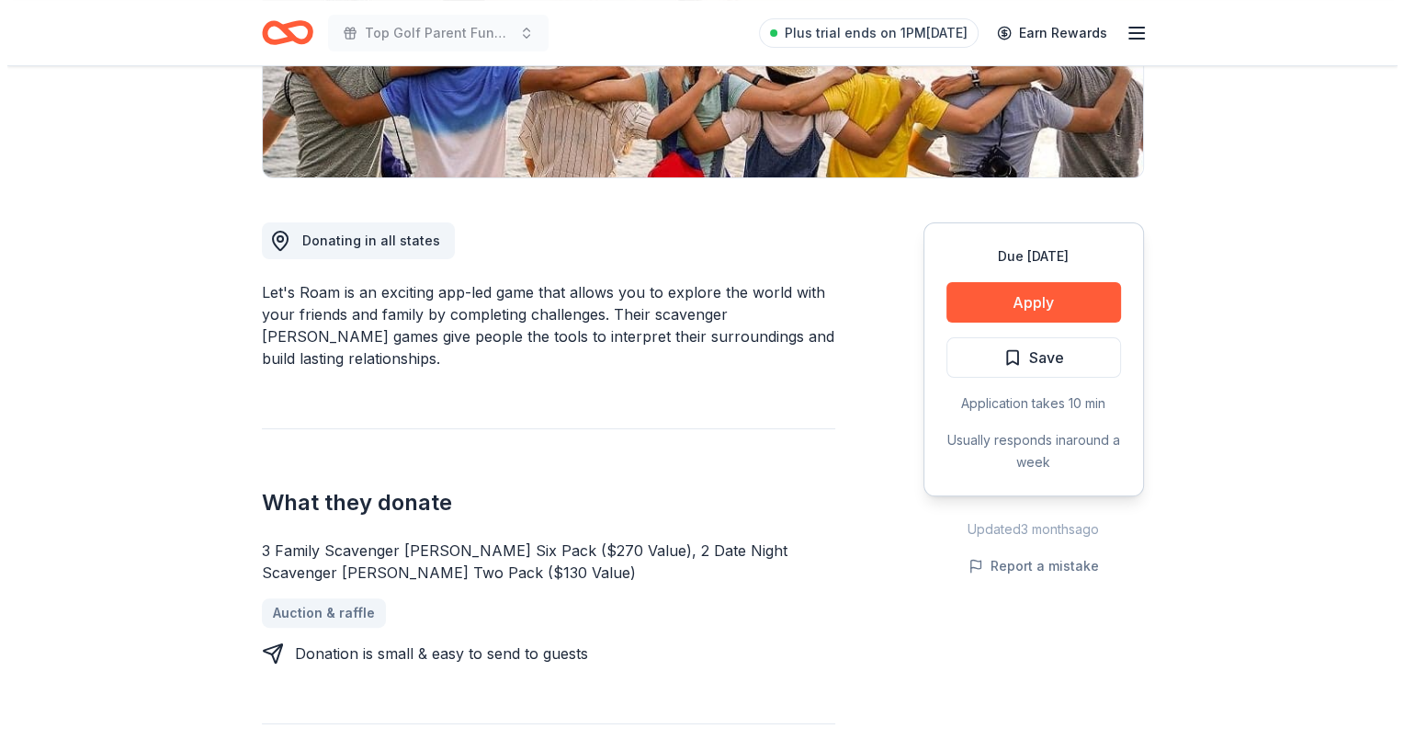
scroll to position [276, 0]
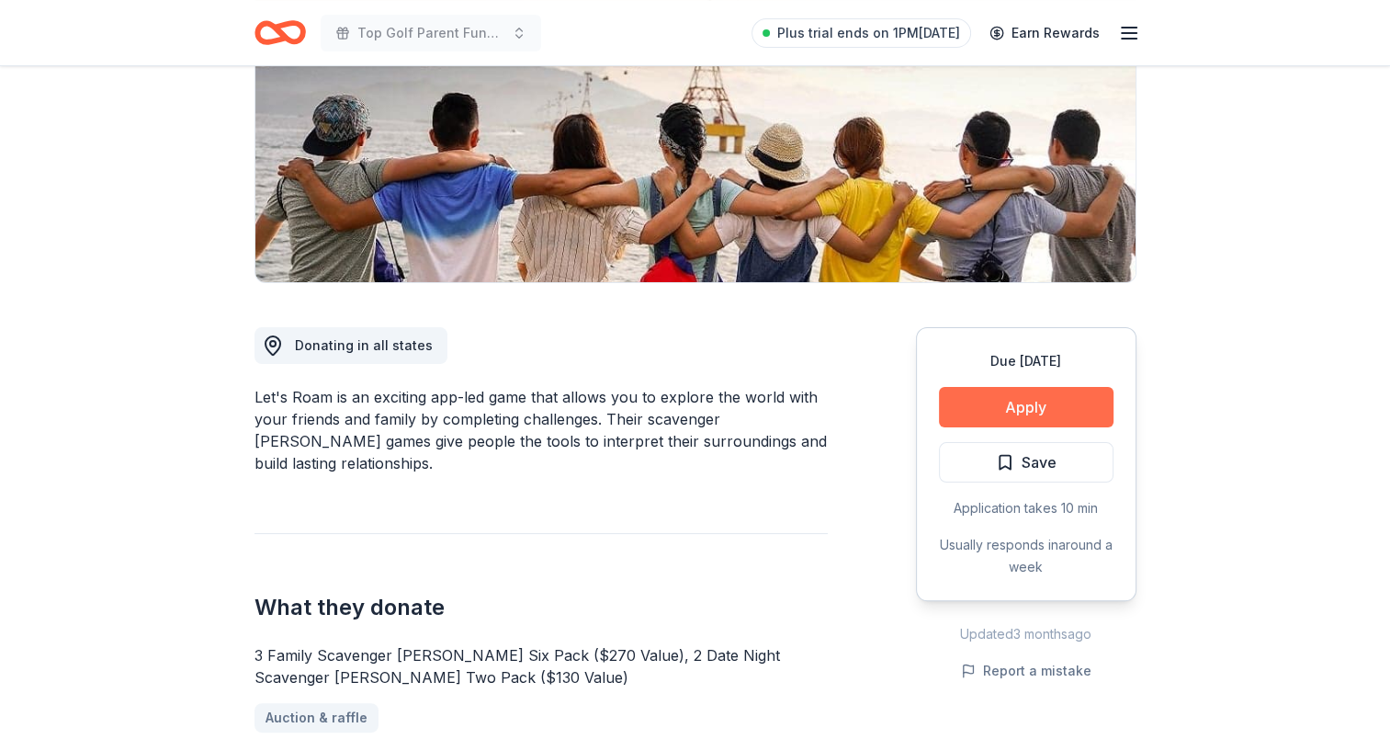
click at [1007, 397] on button "Apply" at bounding box center [1026, 407] width 175 height 40
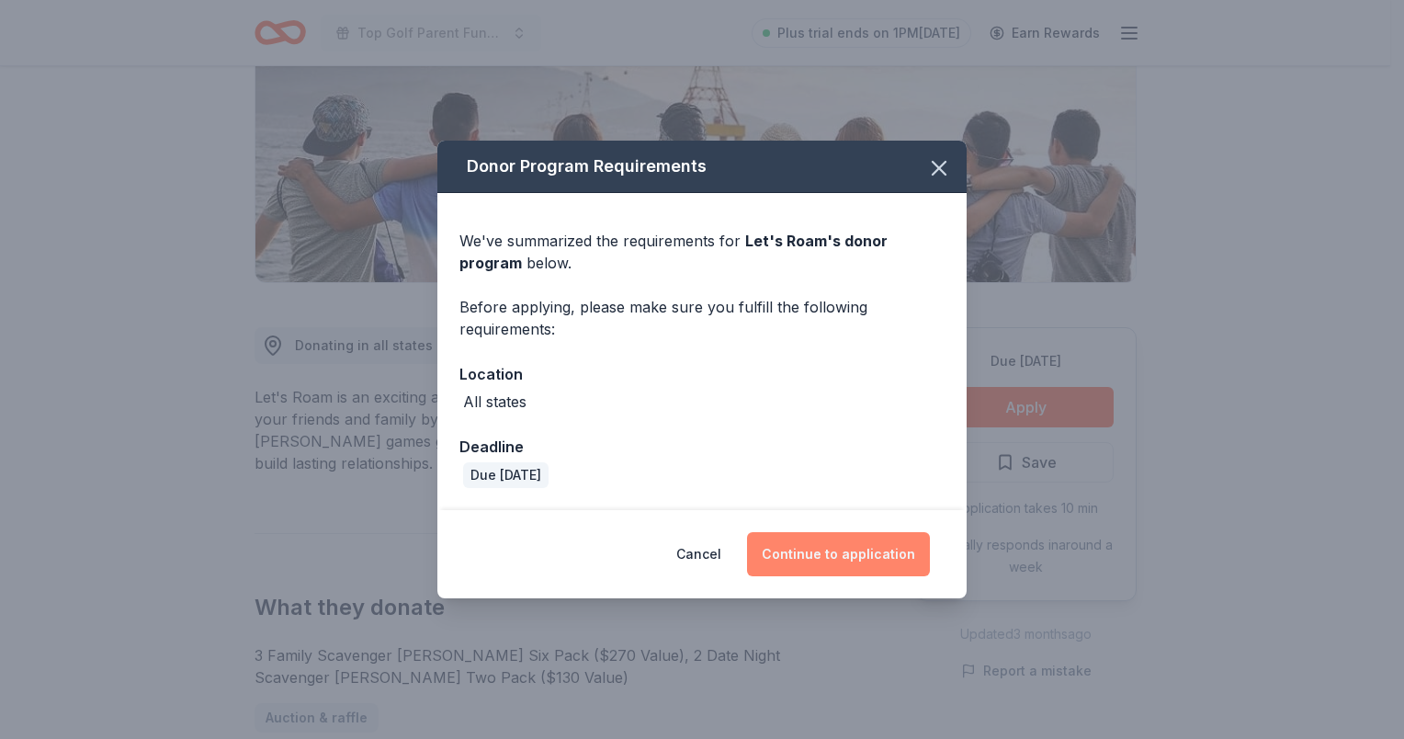
click at [809, 560] on button "Continue to application" at bounding box center [838, 554] width 183 height 44
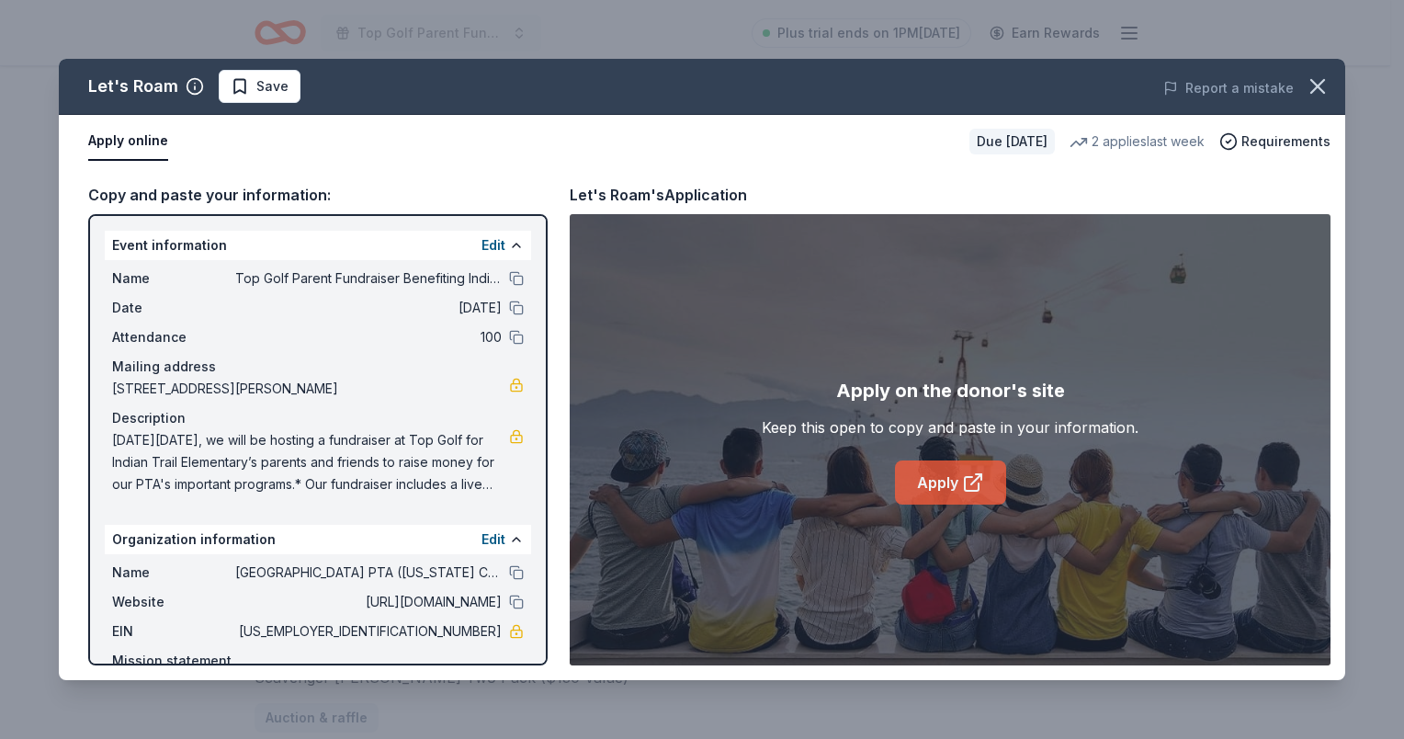
click at [924, 487] on link "Apply" at bounding box center [950, 482] width 111 height 44
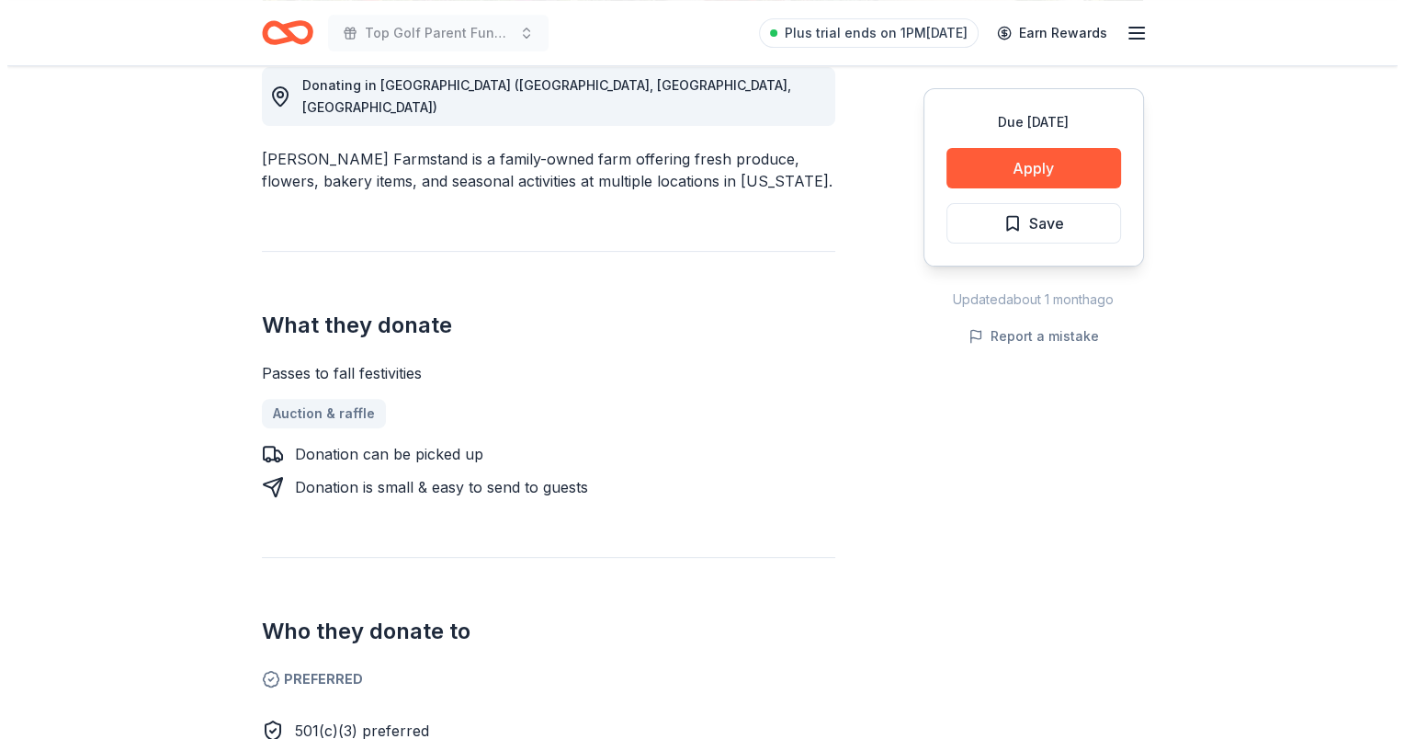
scroll to position [551, 0]
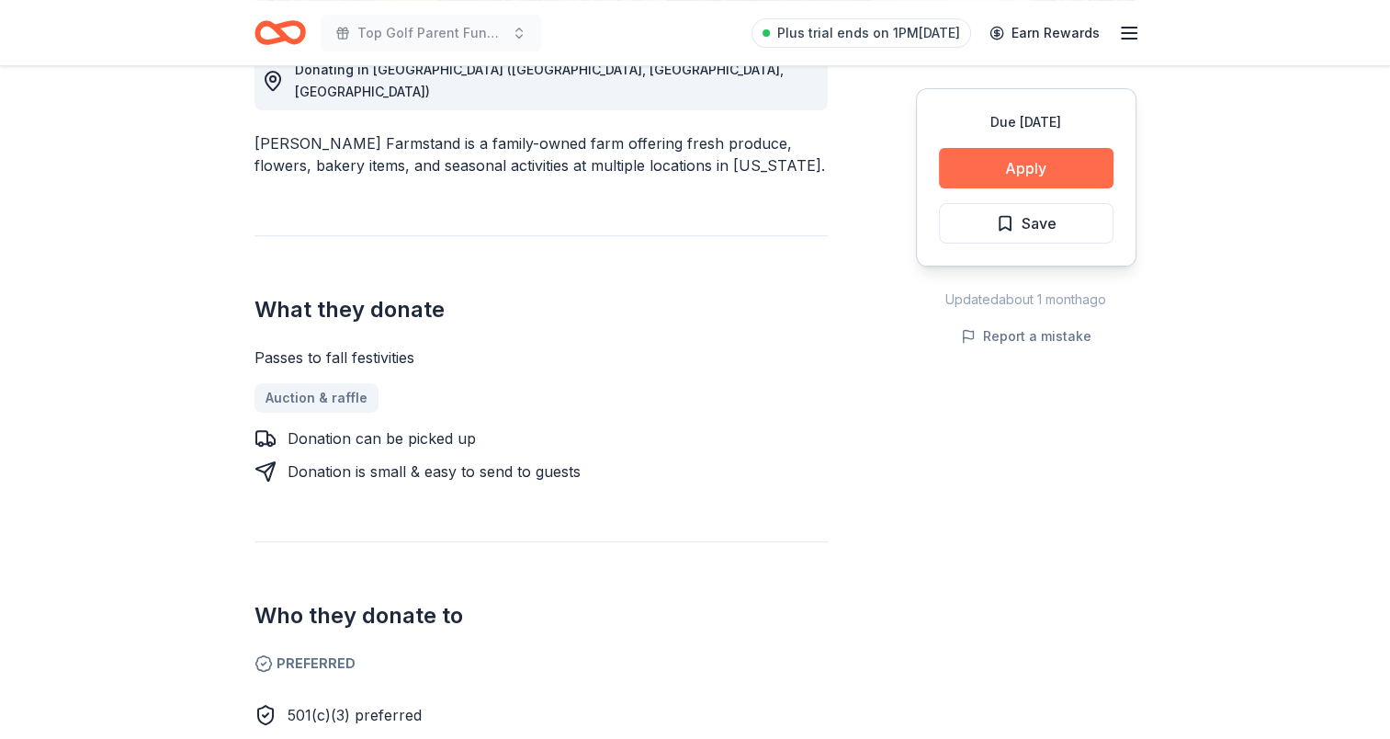
click at [1025, 183] on button "Apply" at bounding box center [1026, 168] width 175 height 40
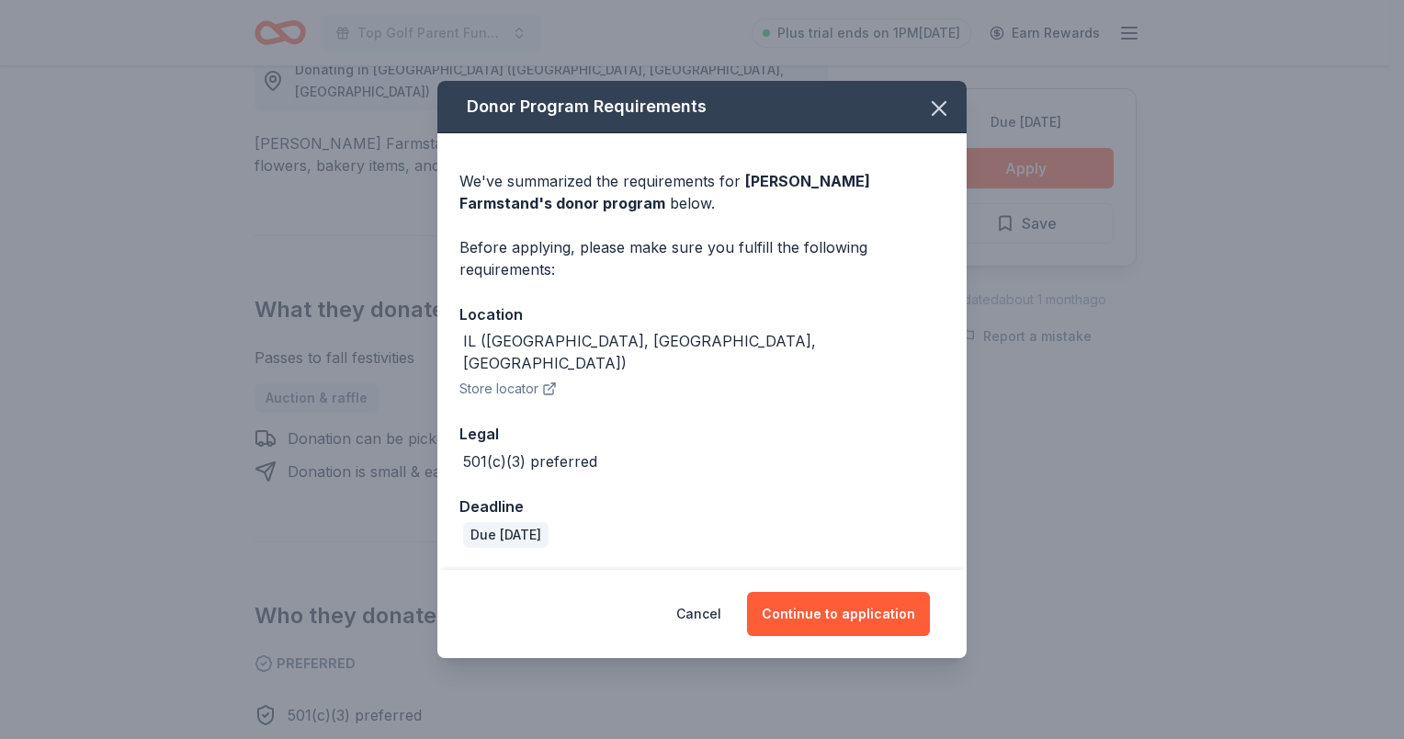
click at [812, 570] on div "Cancel Continue to application" at bounding box center [701, 614] width 529 height 88
click at [825, 599] on button "Continue to application" at bounding box center [838, 614] width 183 height 44
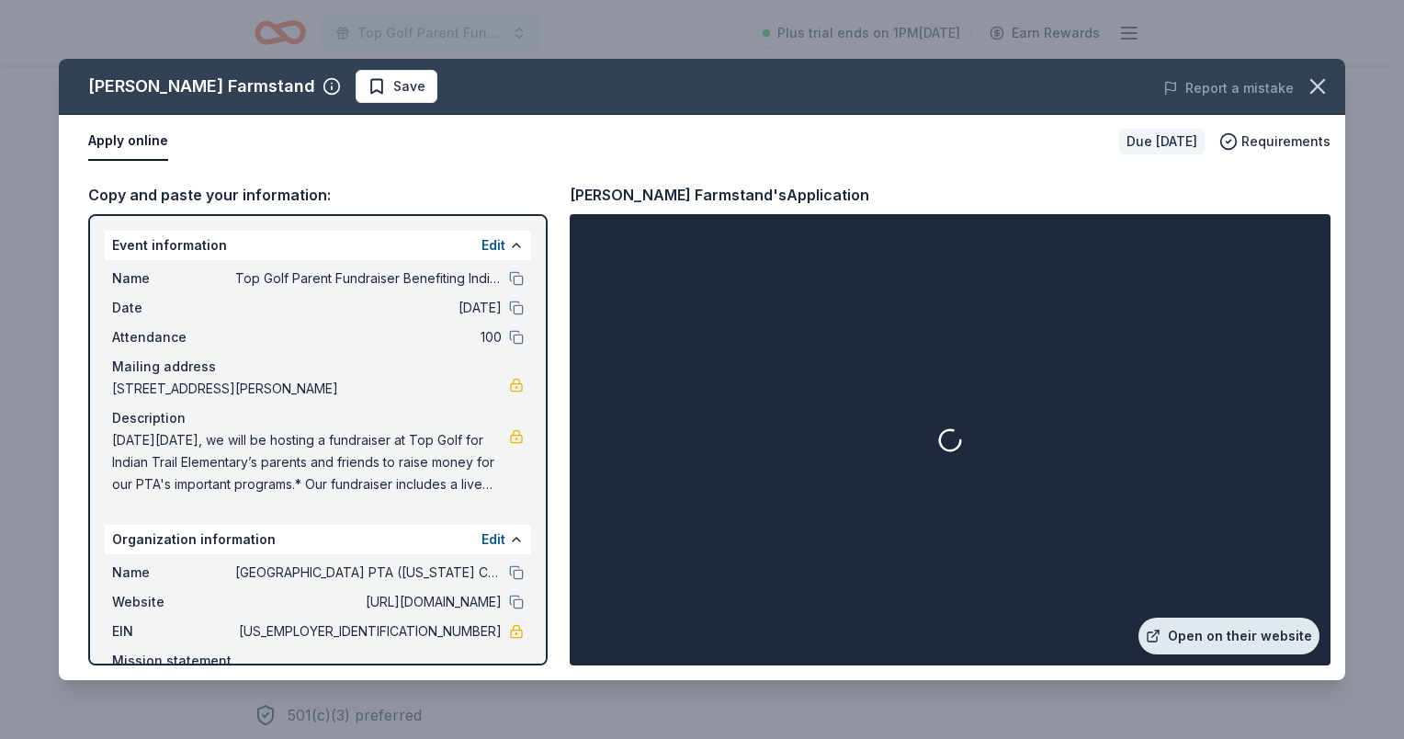
click at [1198, 636] on link "Open on their website" at bounding box center [1228, 635] width 181 height 37
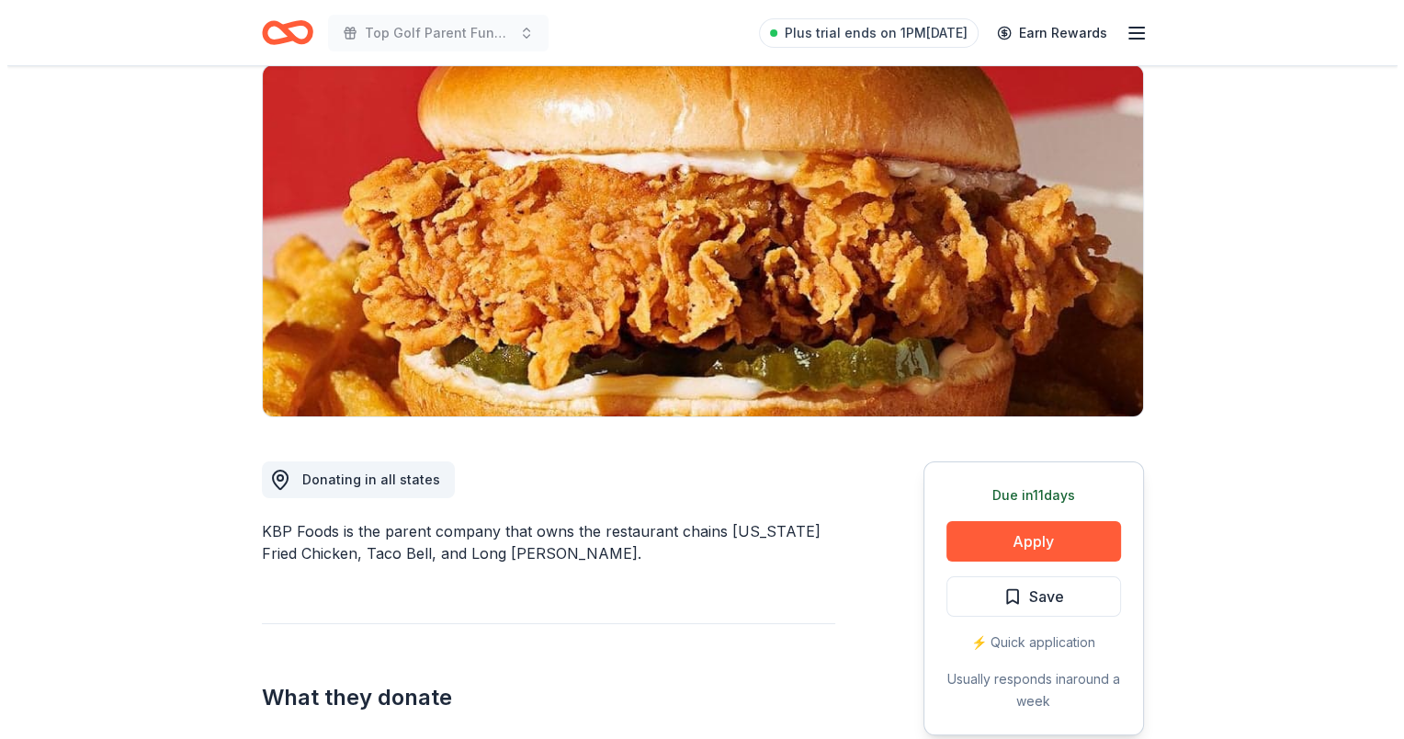
scroll to position [276, 0]
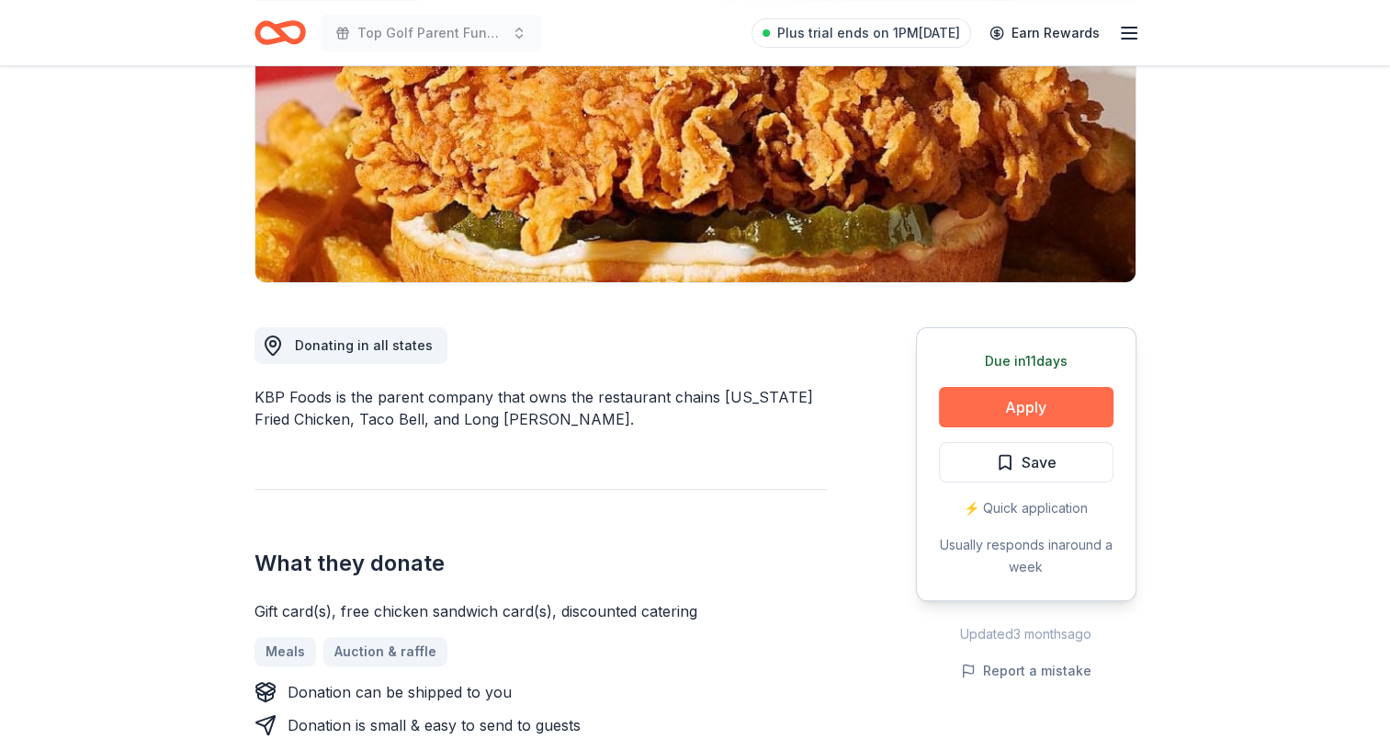
click at [972, 401] on button "Apply" at bounding box center [1026, 407] width 175 height 40
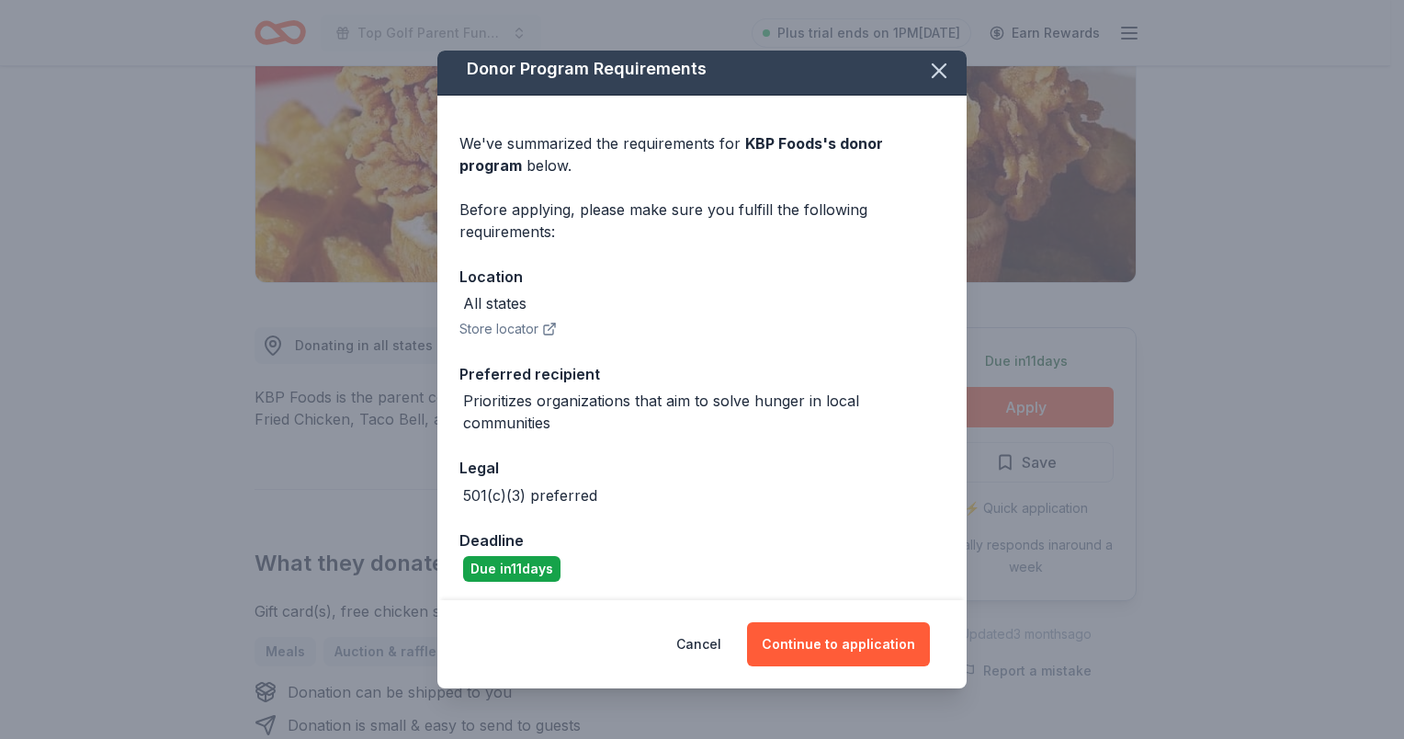
scroll to position [10, 0]
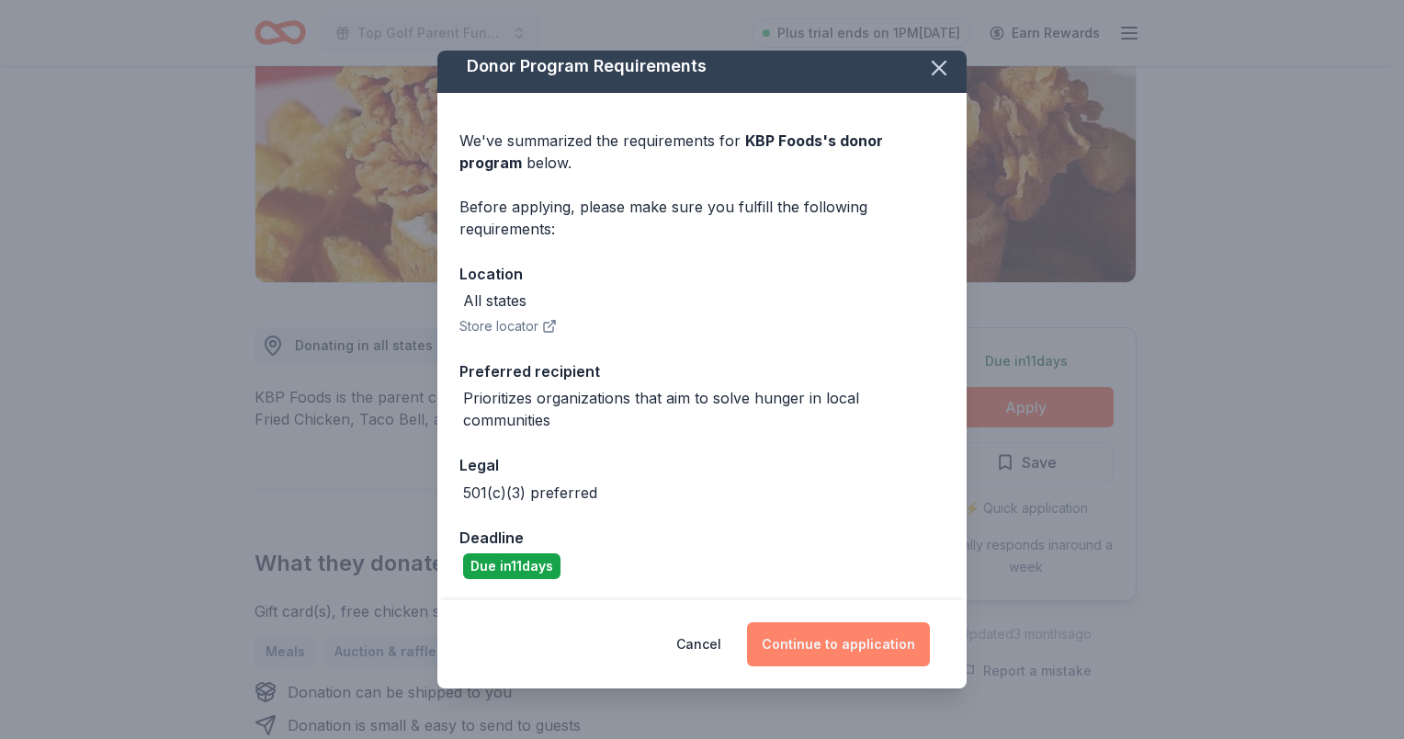
click at [839, 634] on button "Continue to application" at bounding box center [838, 644] width 183 height 44
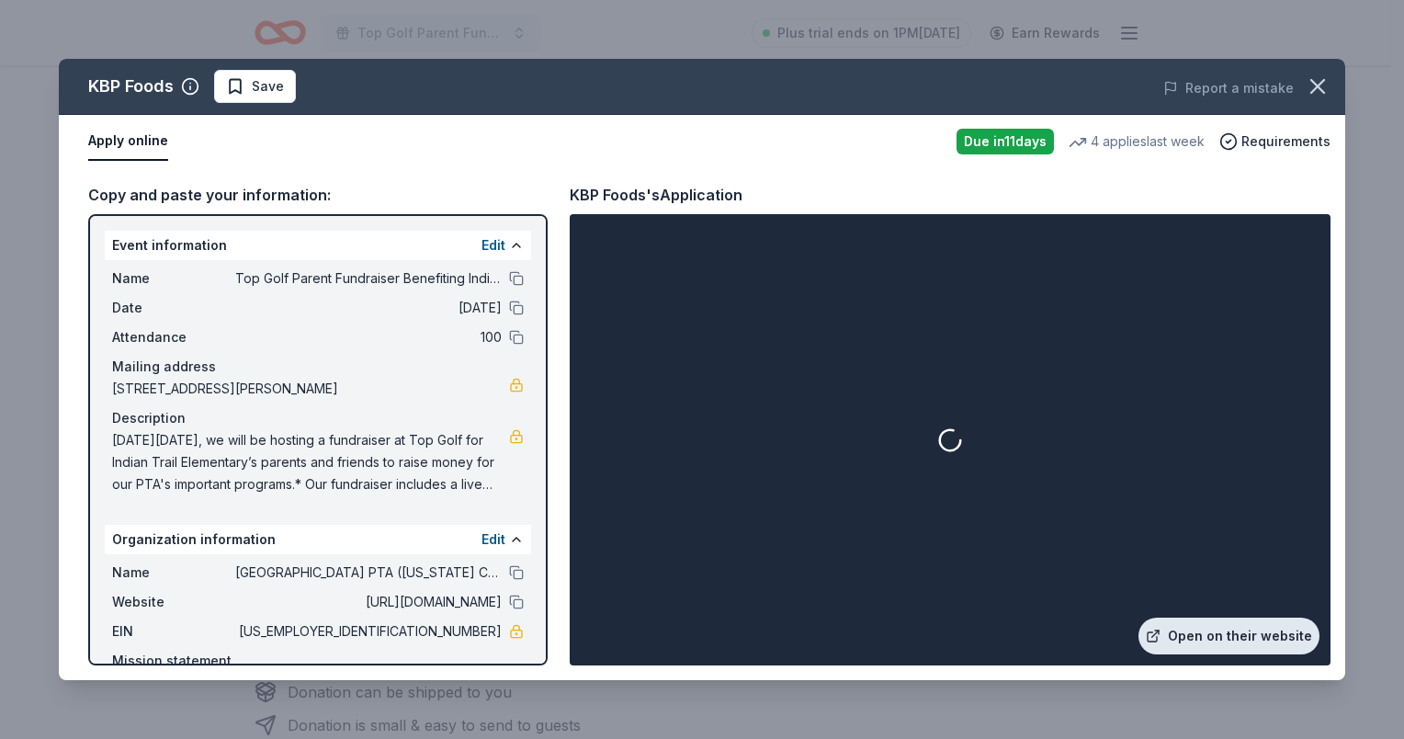
click at [1211, 640] on link "Open on their website" at bounding box center [1228, 635] width 181 height 37
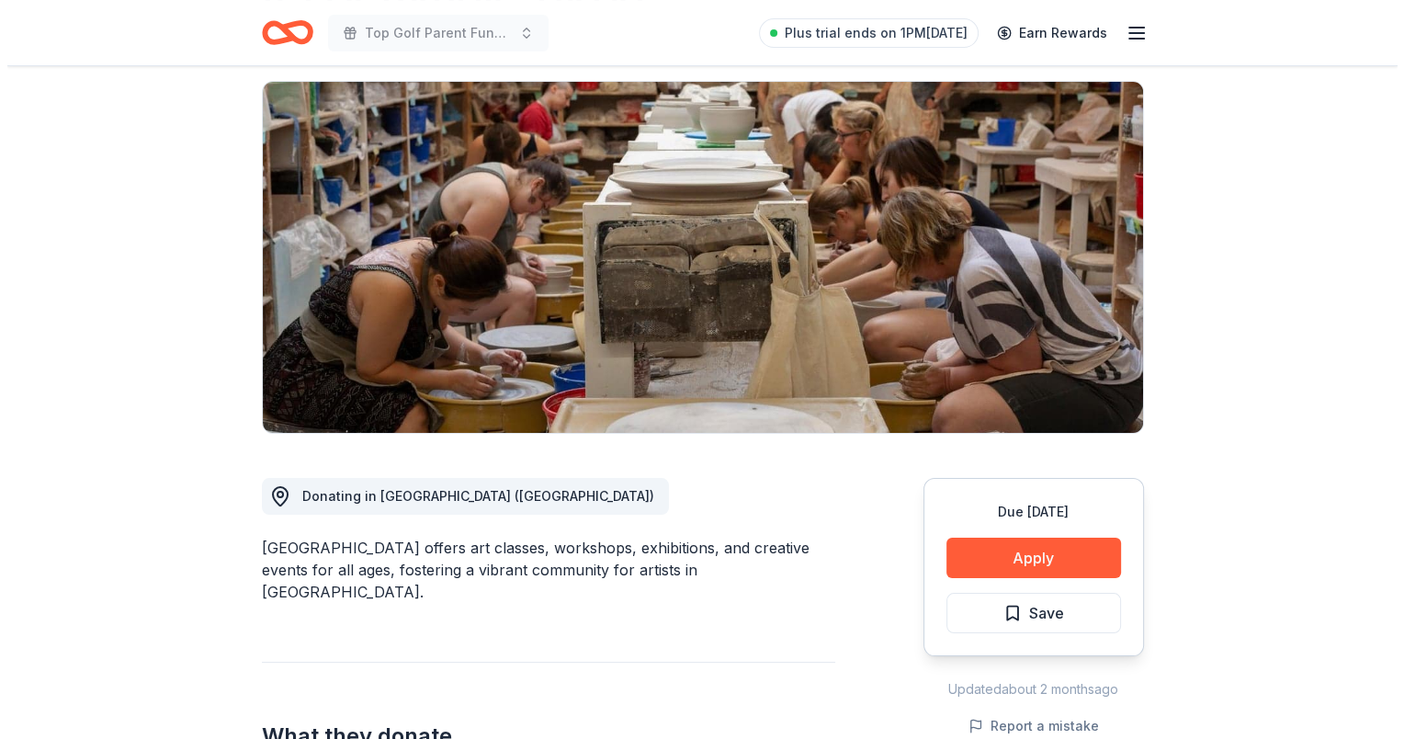
scroll to position [92, 0]
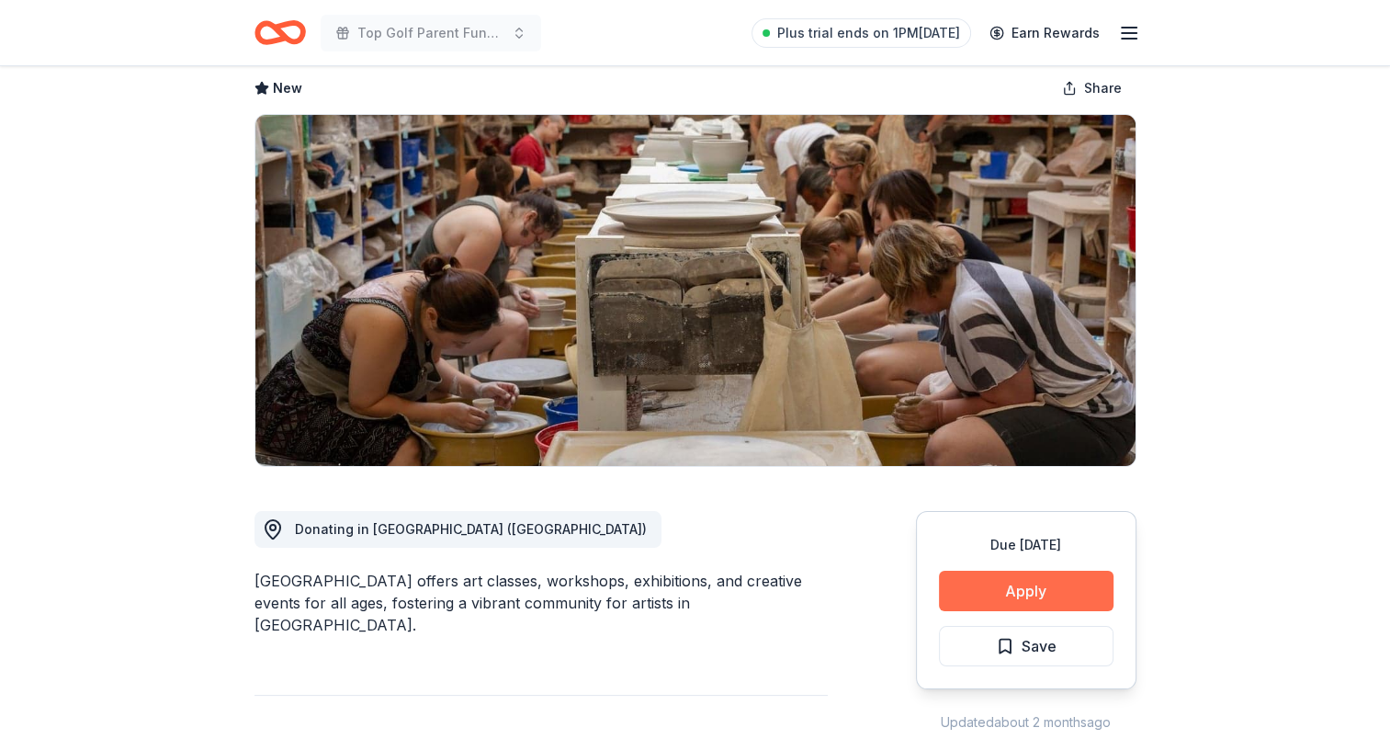
click at [1069, 583] on button "Apply" at bounding box center [1026, 591] width 175 height 40
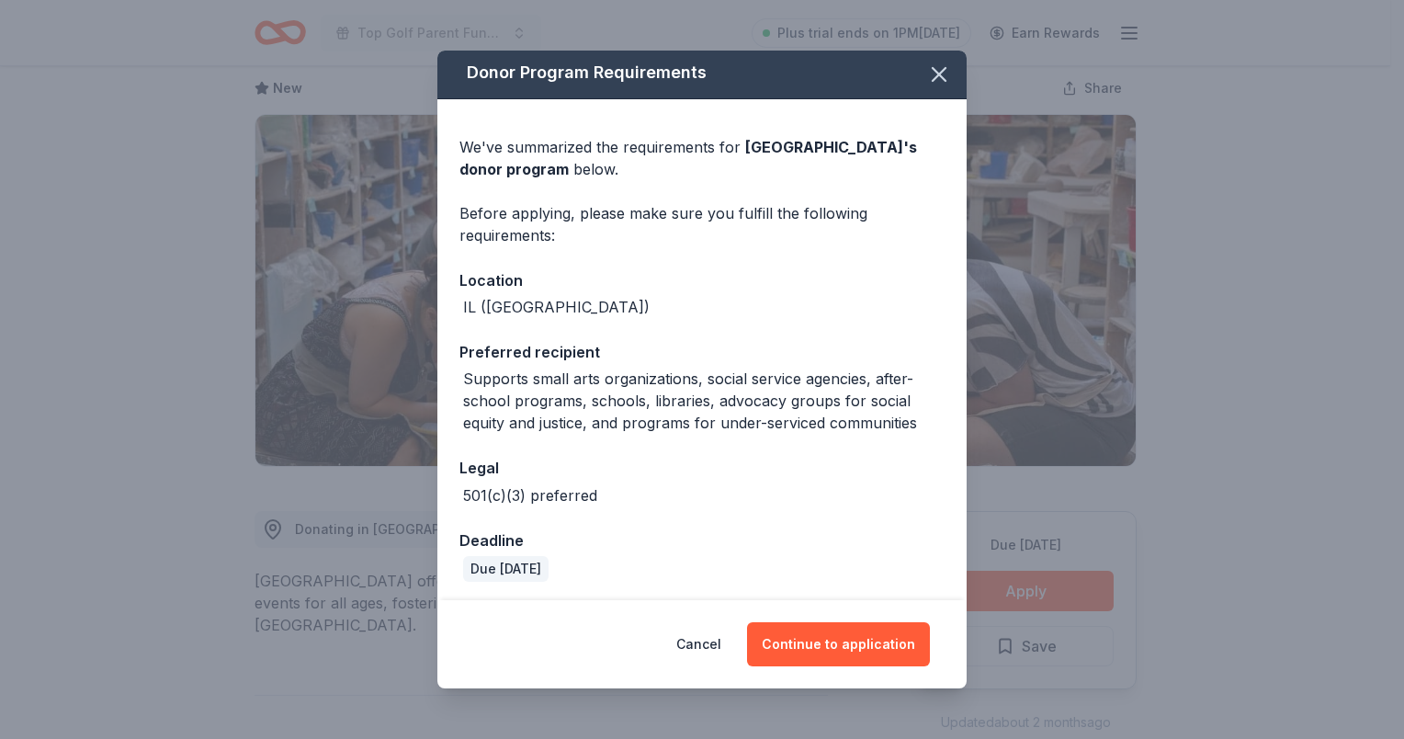
scroll to position [6, 0]
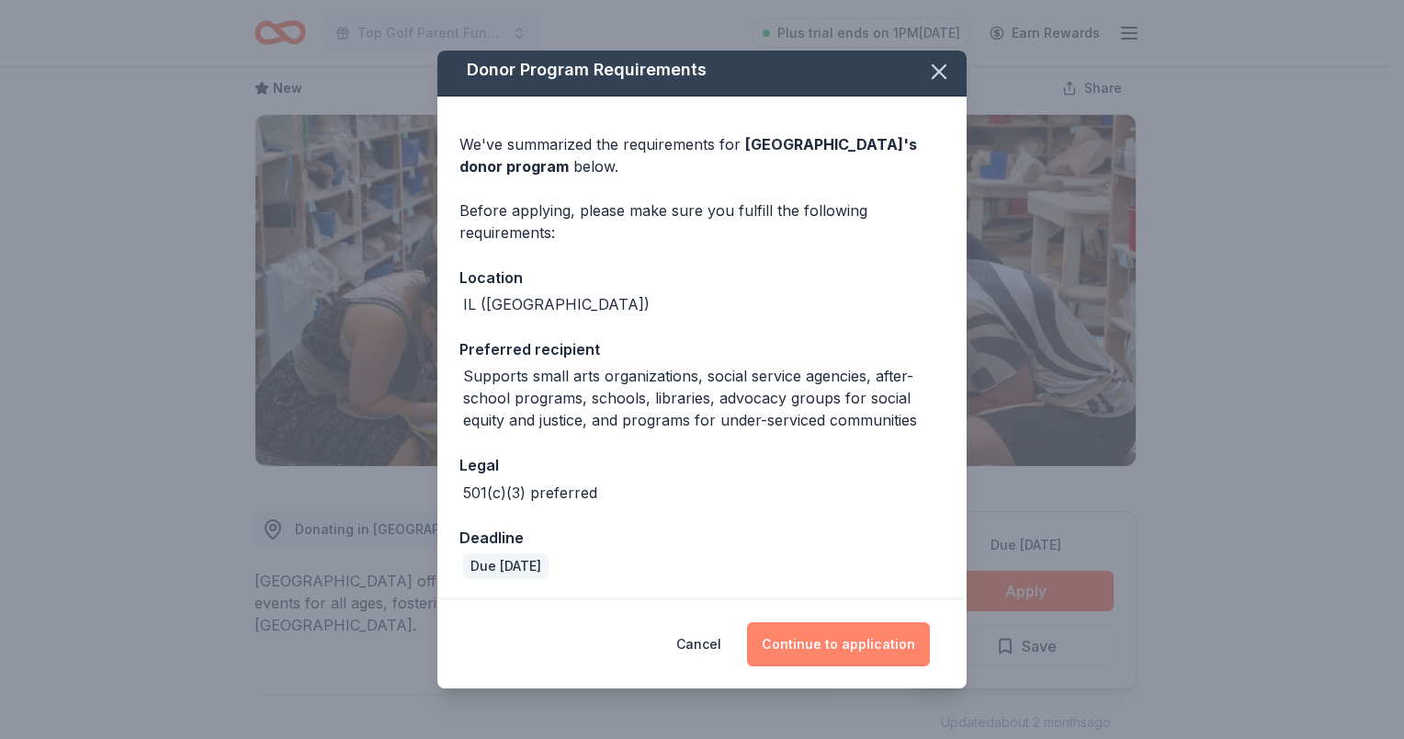
click at [865, 631] on button "Continue to application" at bounding box center [838, 644] width 183 height 44
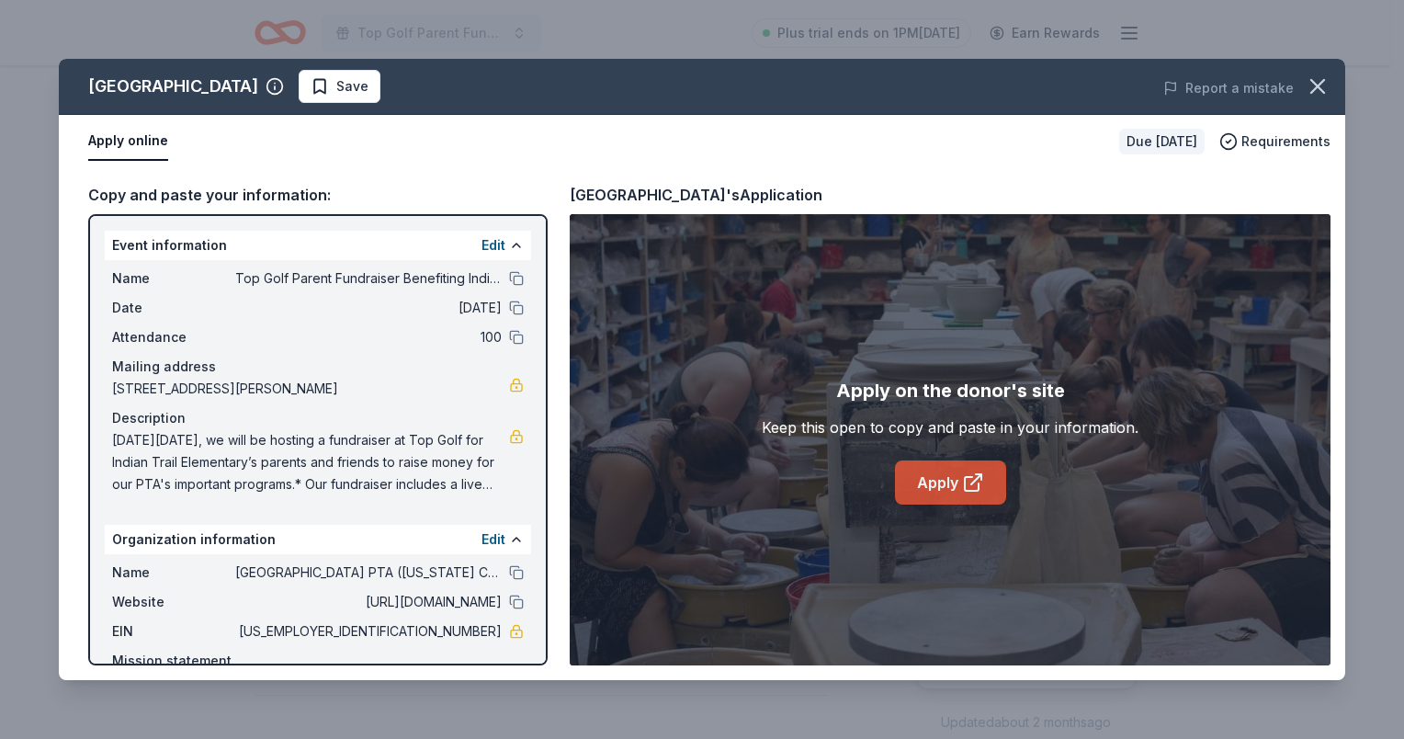
click at [949, 501] on link "Apply" at bounding box center [950, 482] width 111 height 44
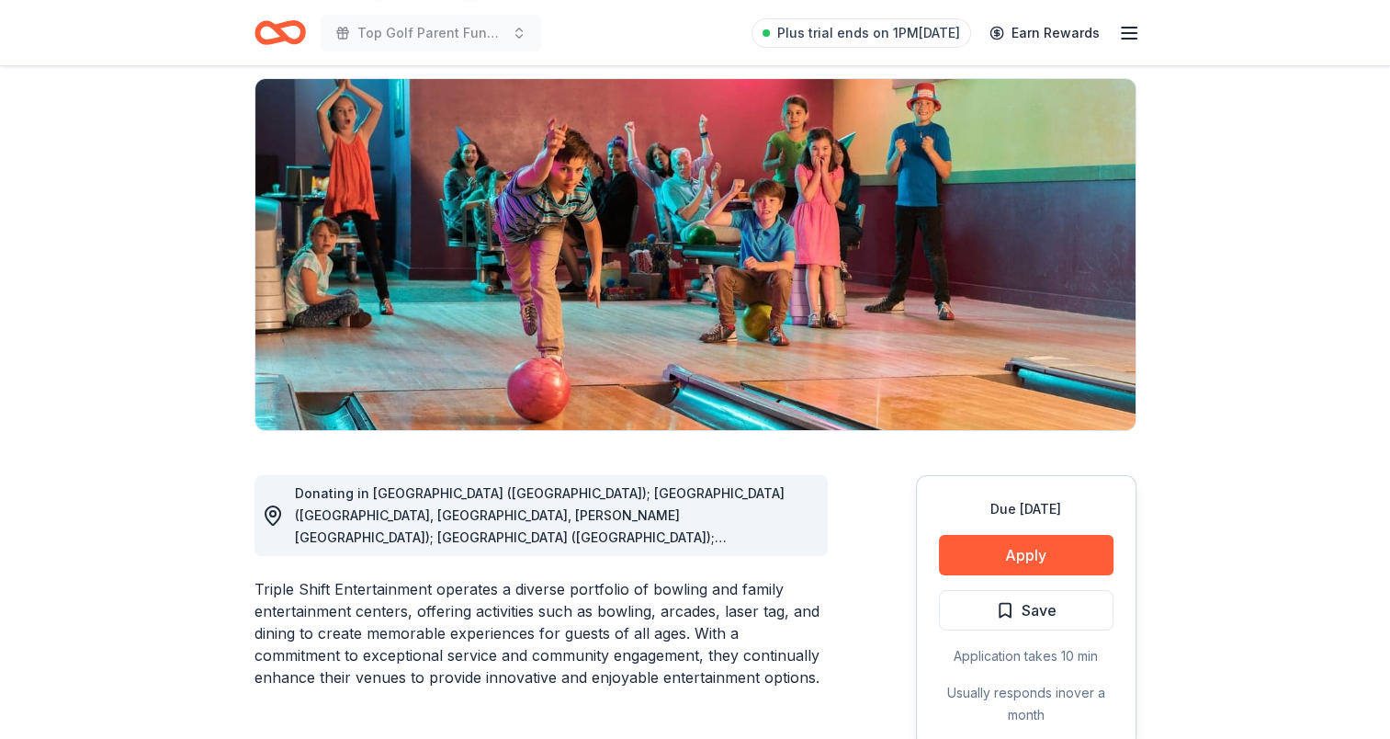
scroll to position [184, 0]
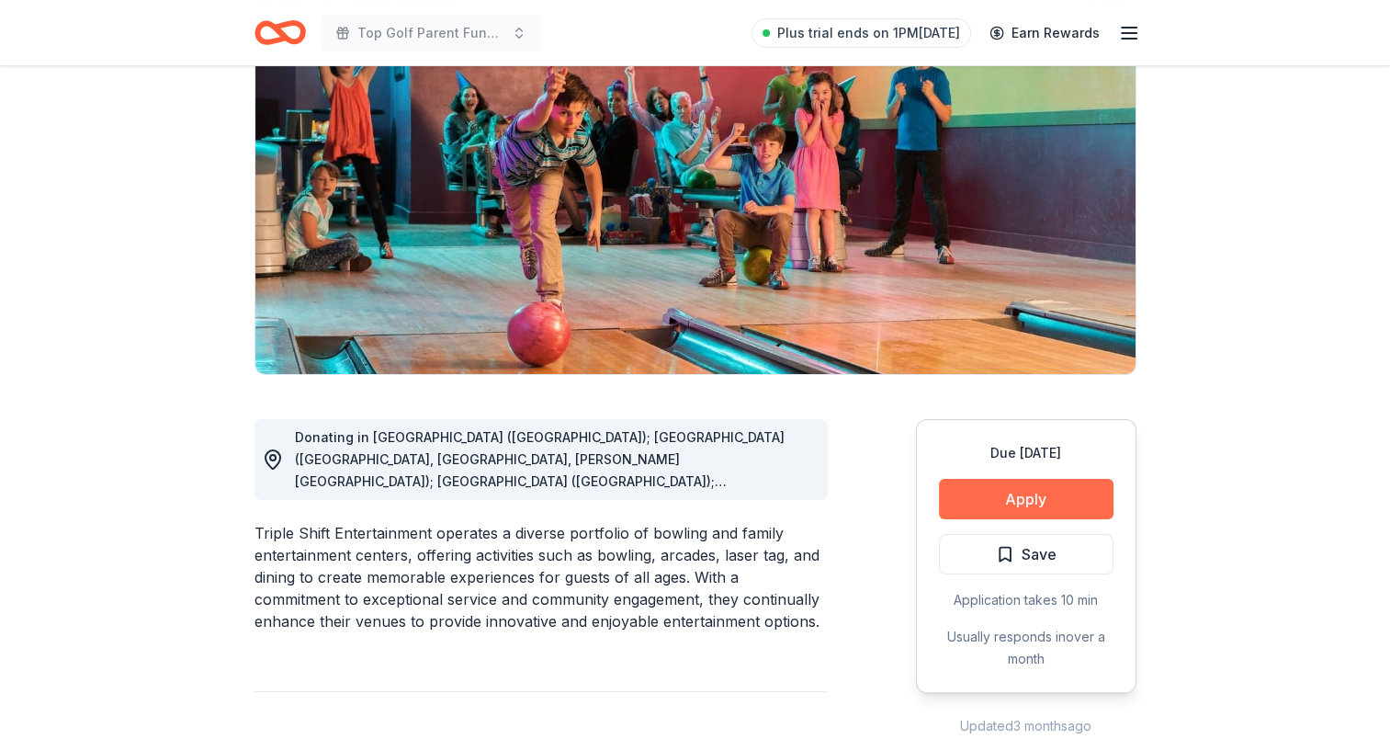
click at [1011, 504] on button "Apply" at bounding box center [1026, 499] width 175 height 40
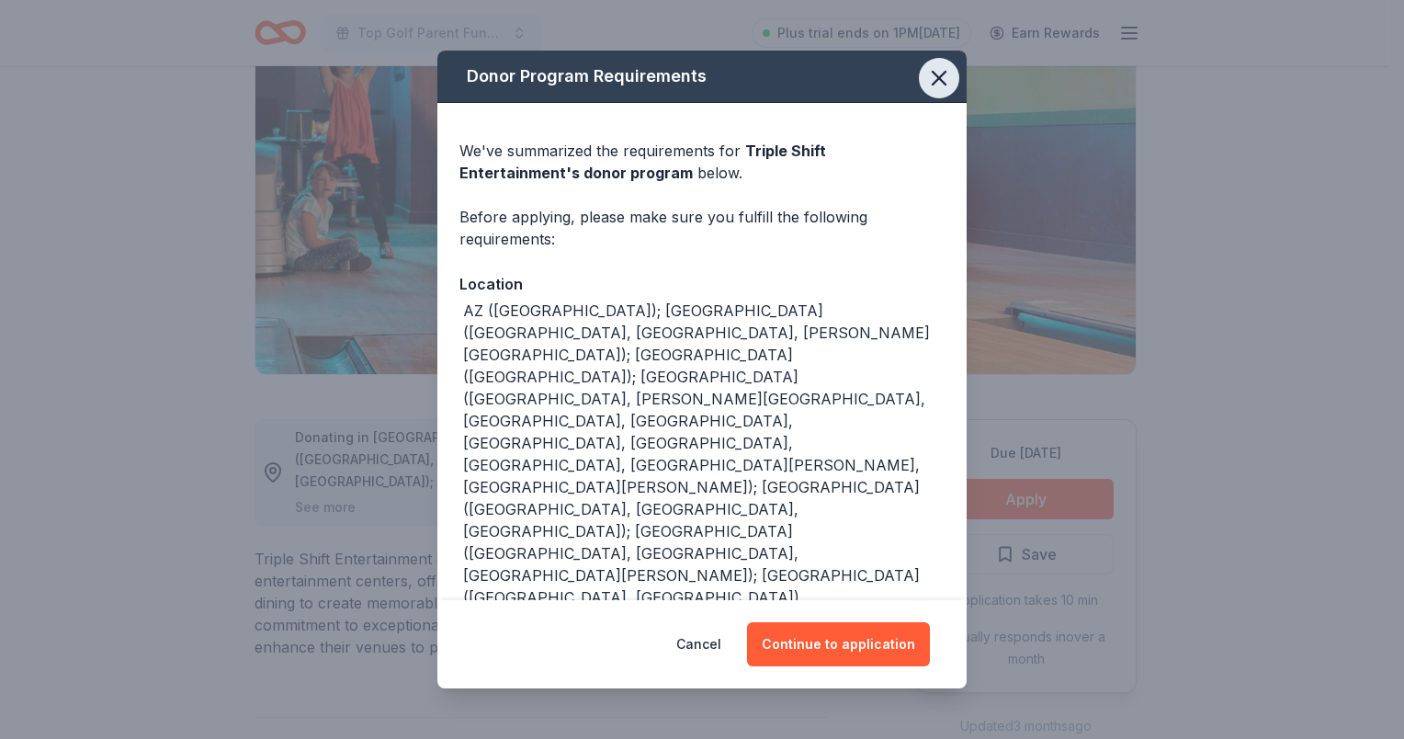
click at [929, 80] on icon "button" at bounding box center [939, 78] width 26 height 26
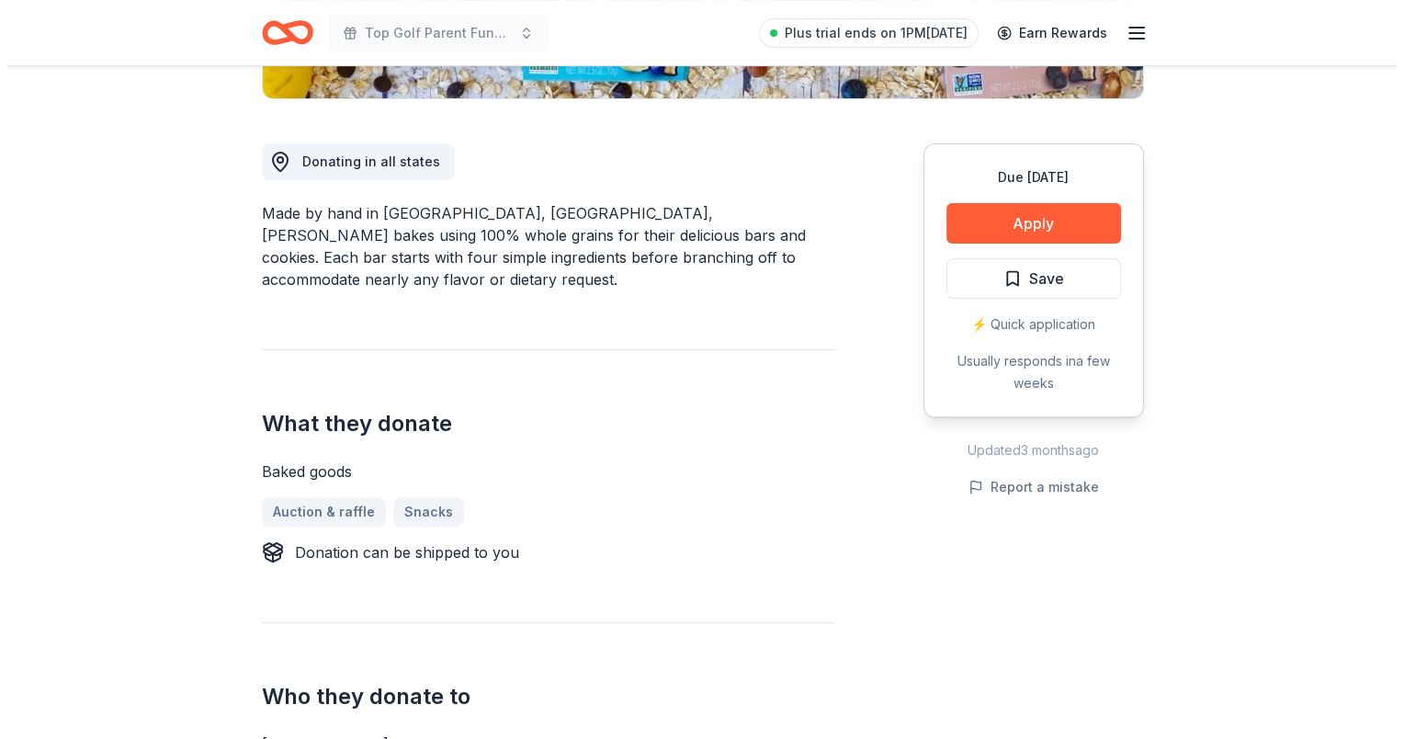
scroll to position [184, 0]
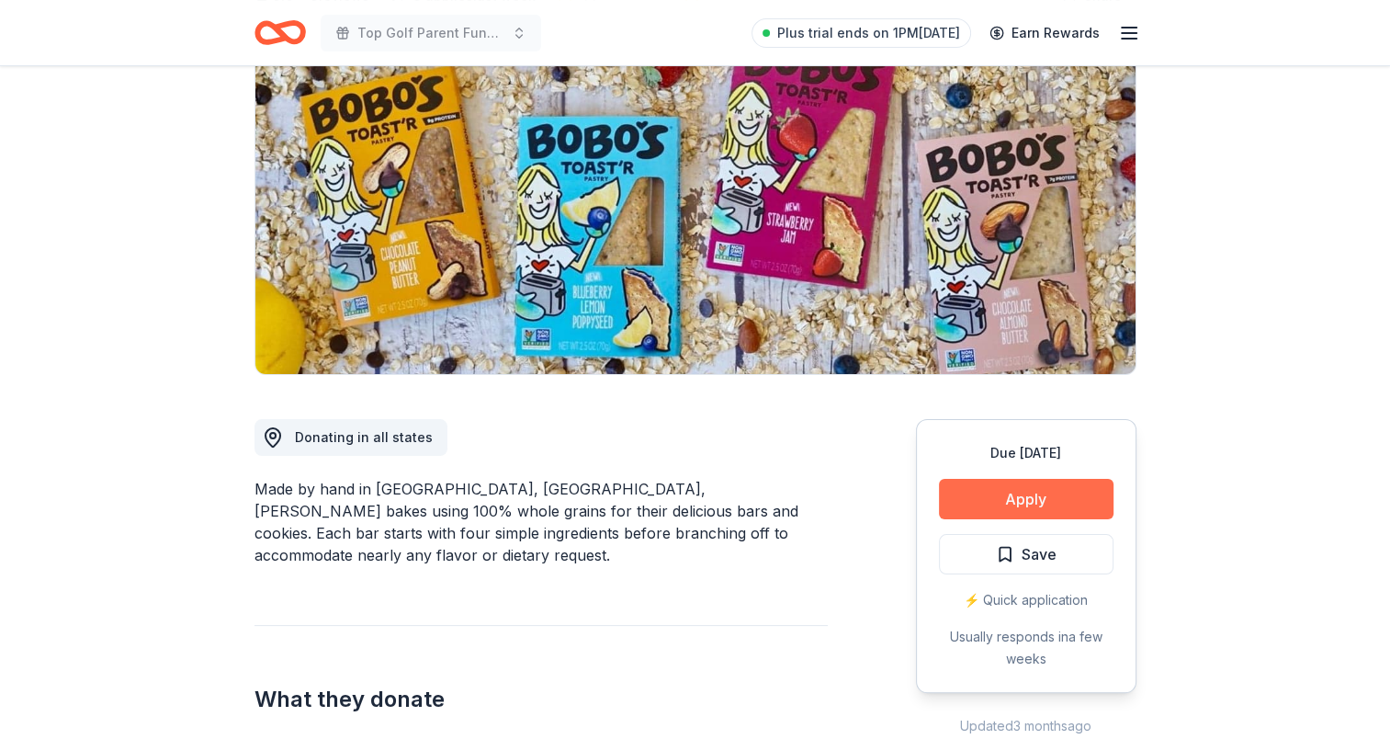
click at [1058, 491] on button "Apply" at bounding box center [1026, 499] width 175 height 40
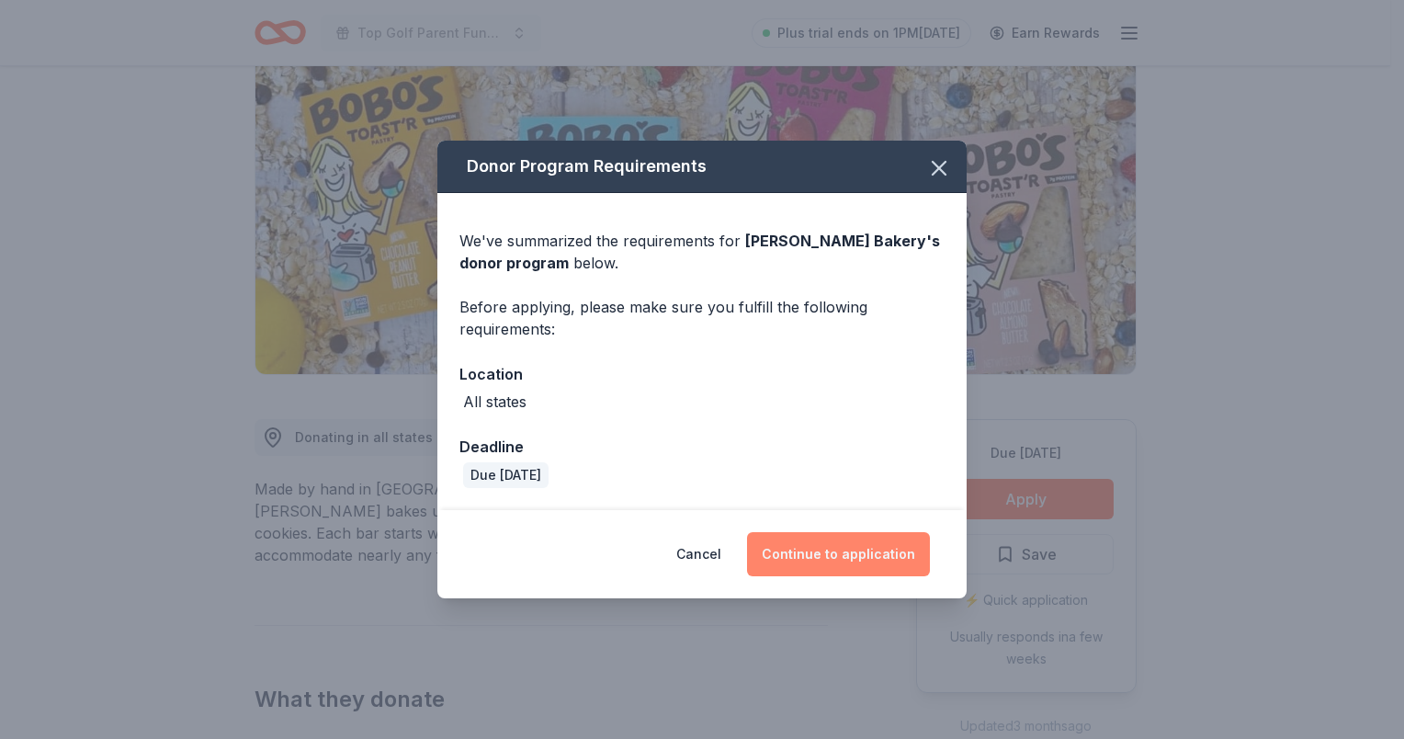
click at [839, 561] on button "Continue to application" at bounding box center [838, 554] width 183 height 44
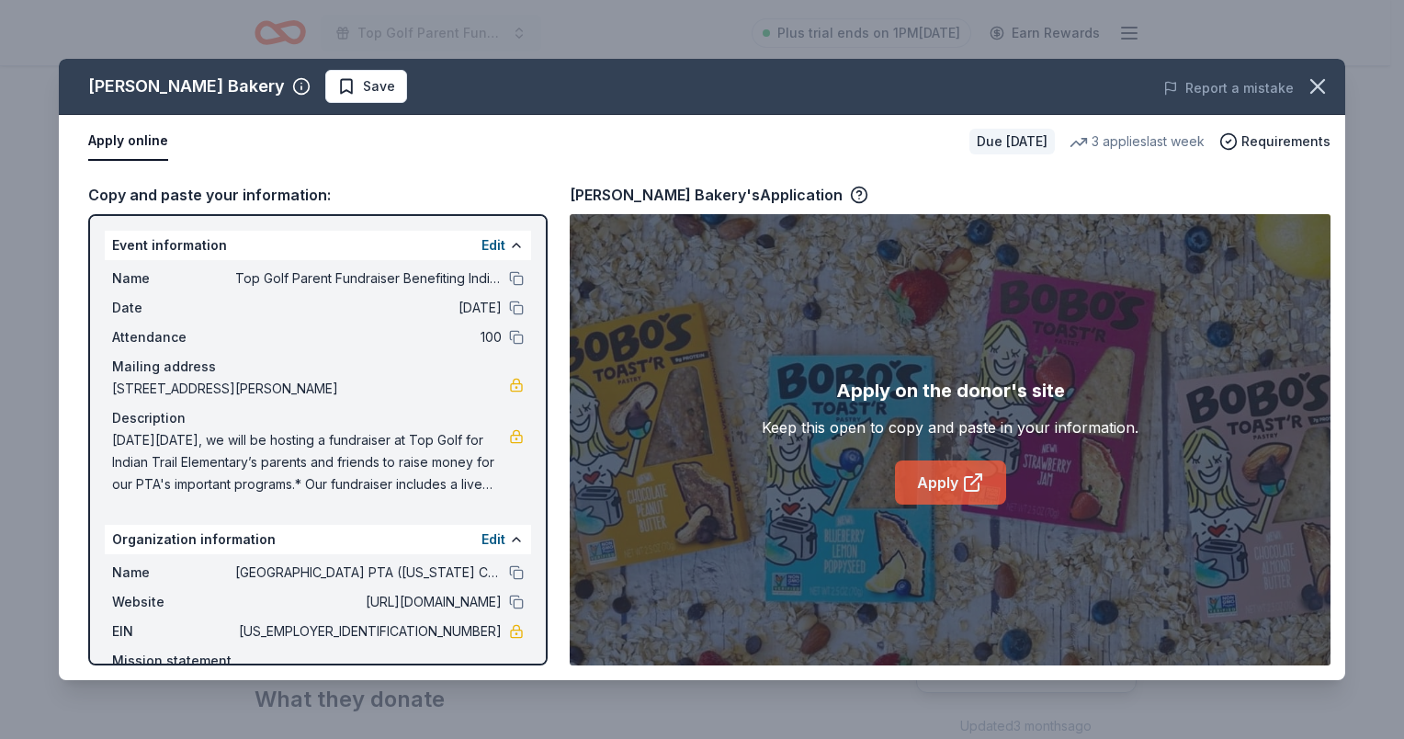
click at [934, 474] on link "Apply" at bounding box center [950, 482] width 111 height 44
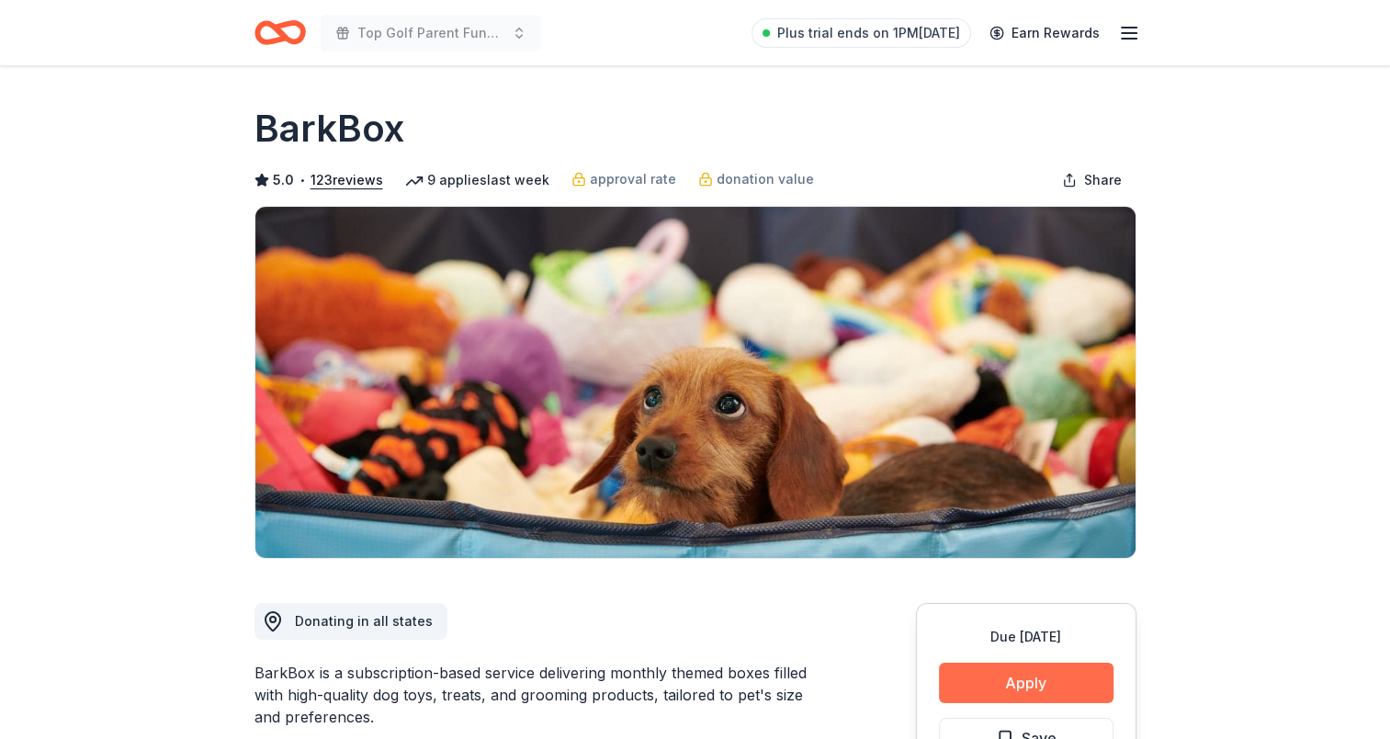
click at [994, 674] on button "Apply" at bounding box center [1026, 682] width 175 height 40
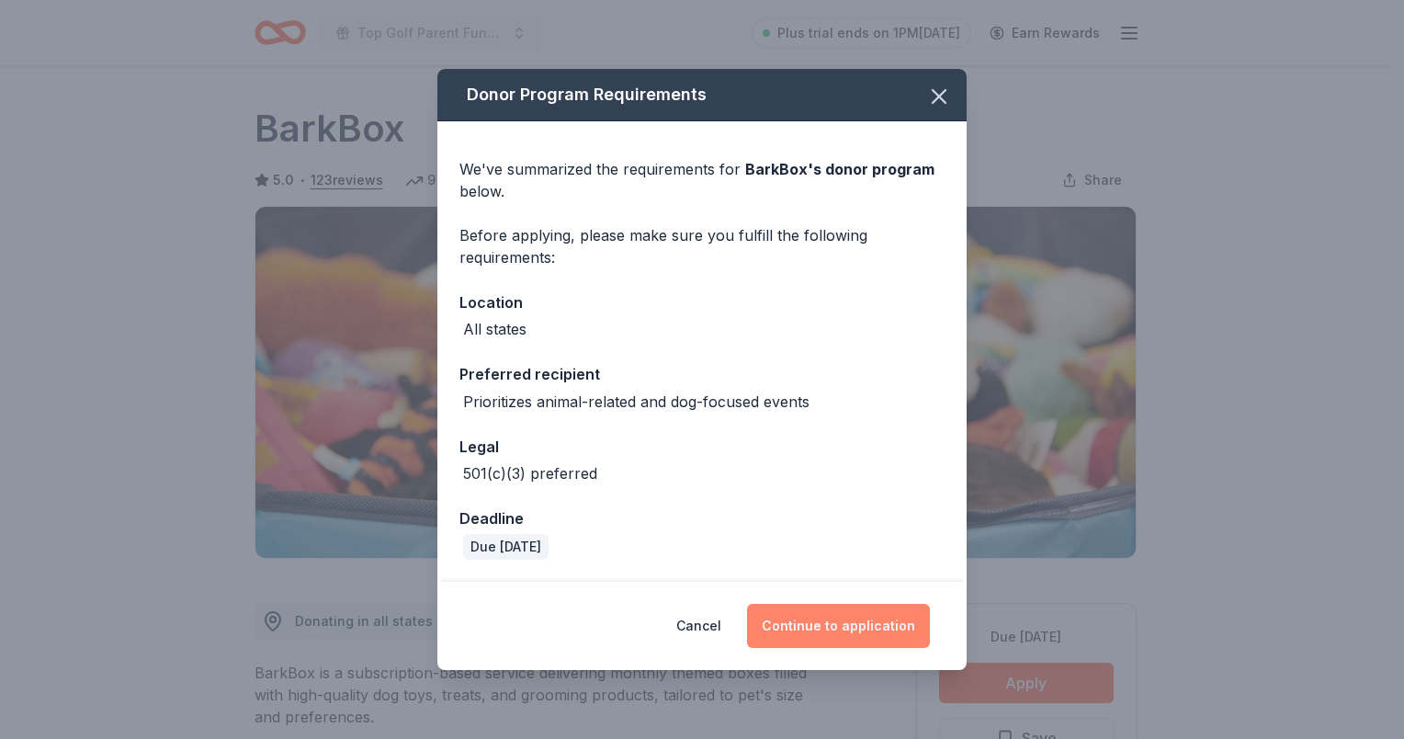
click at [855, 619] on button "Continue to application" at bounding box center [838, 626] width 183 height 44
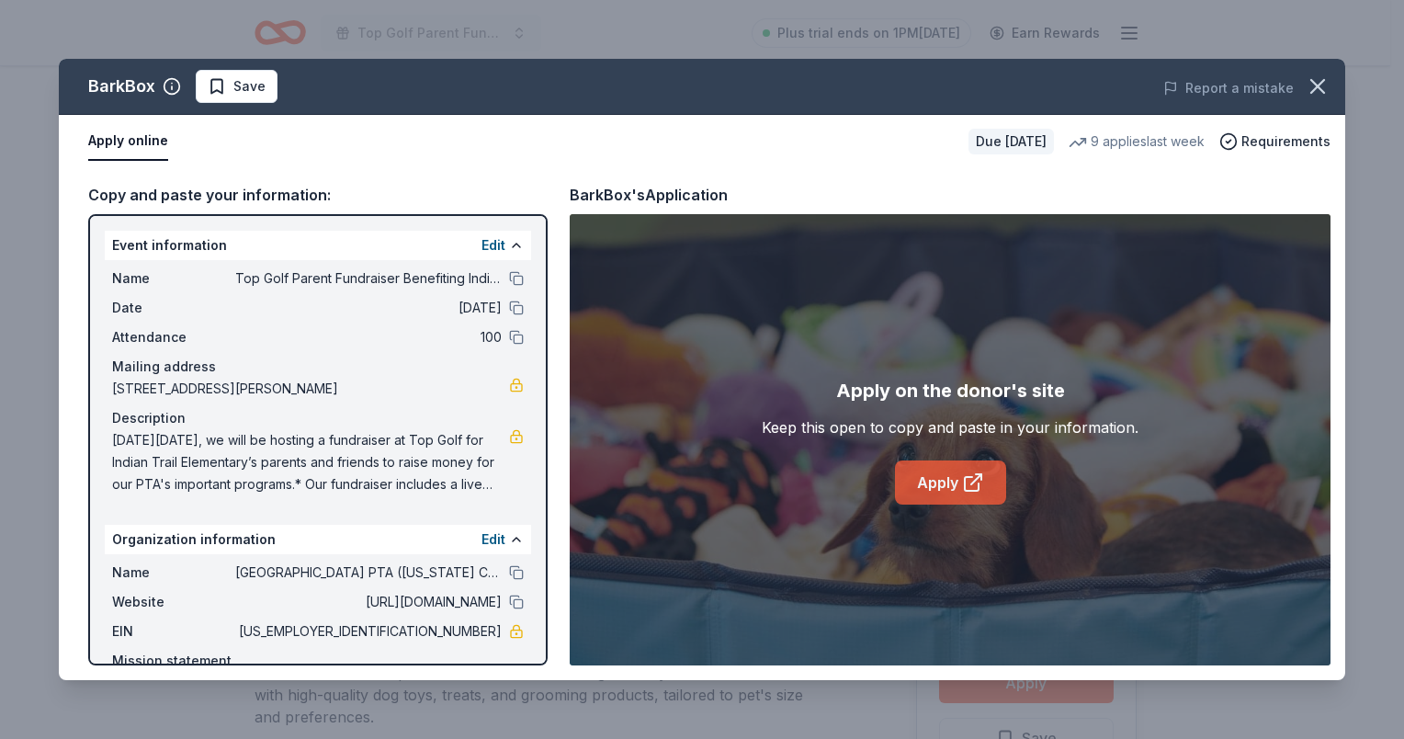
click at [941, 465] on link "Apply" at bounding box center [950, 482] width 111 height 44
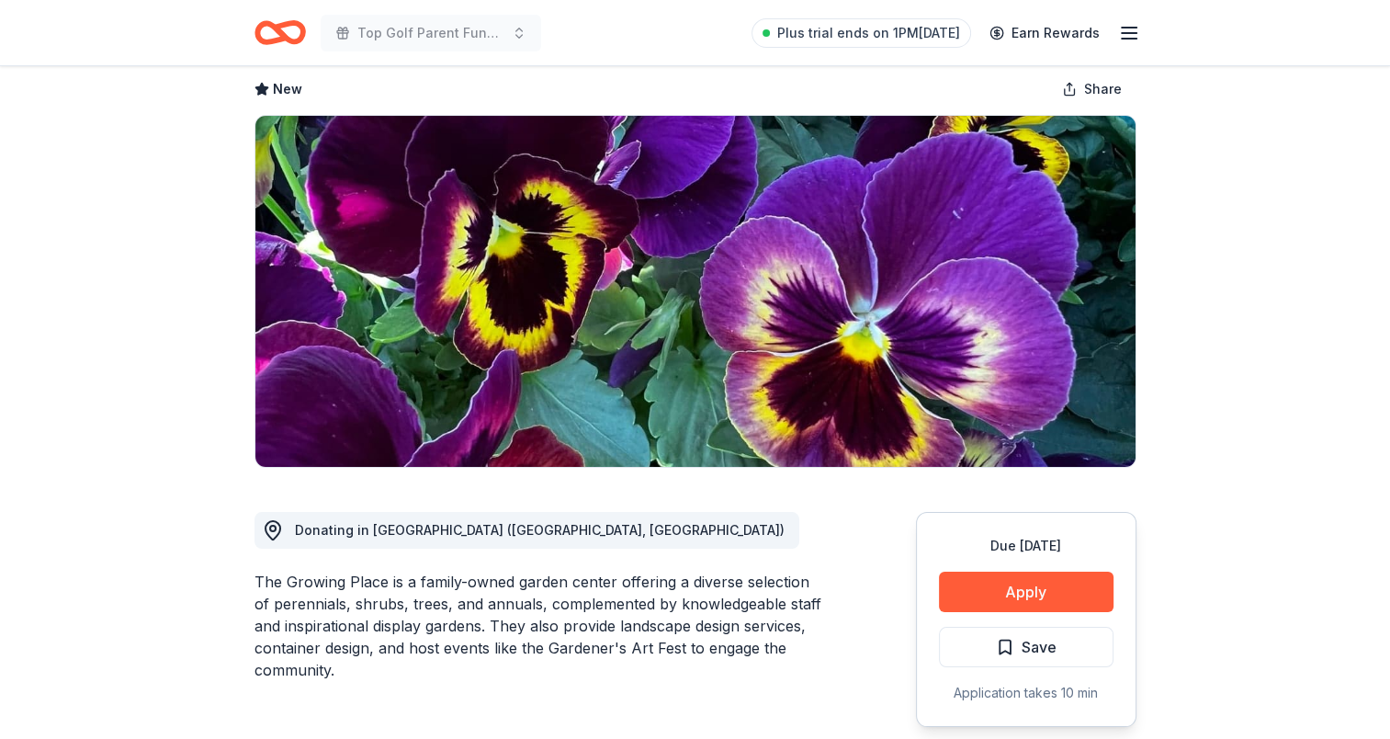
scroll to position [92, 0]
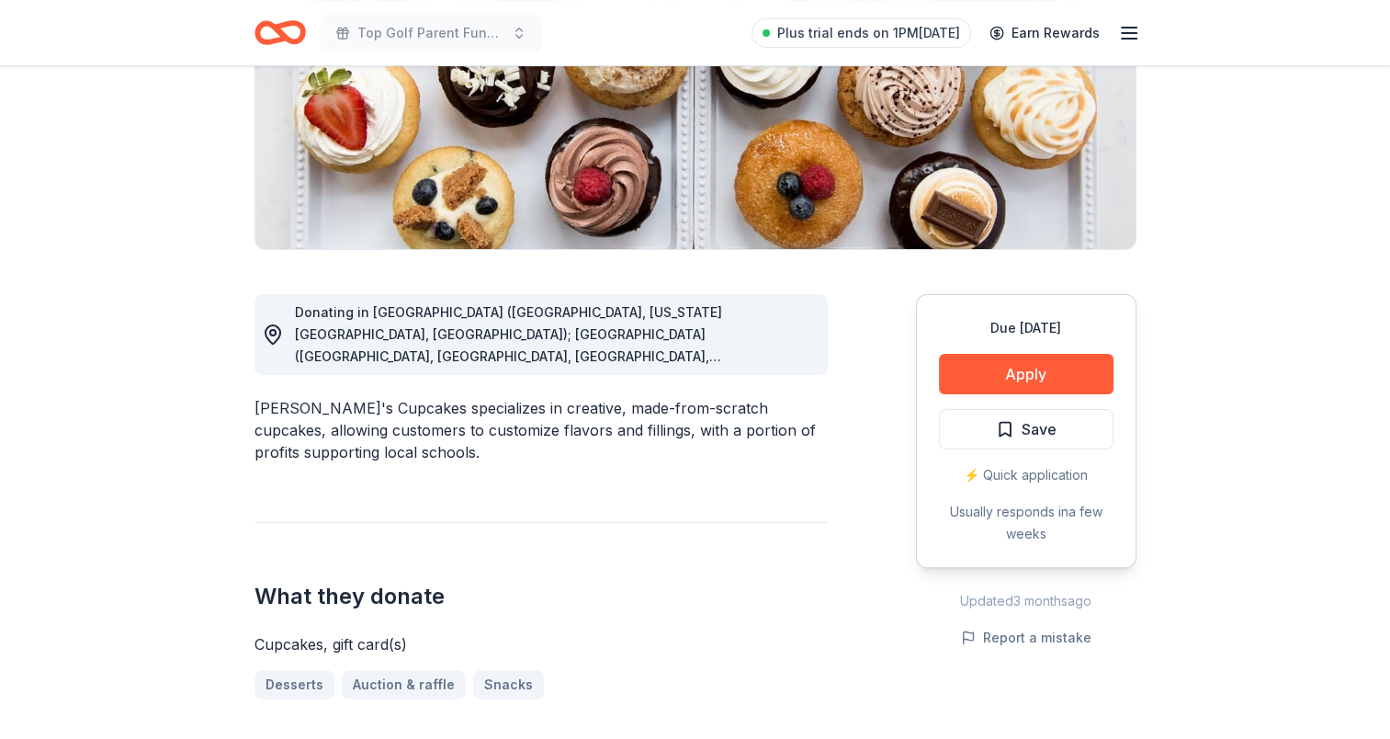
scroll to position [368, 0]
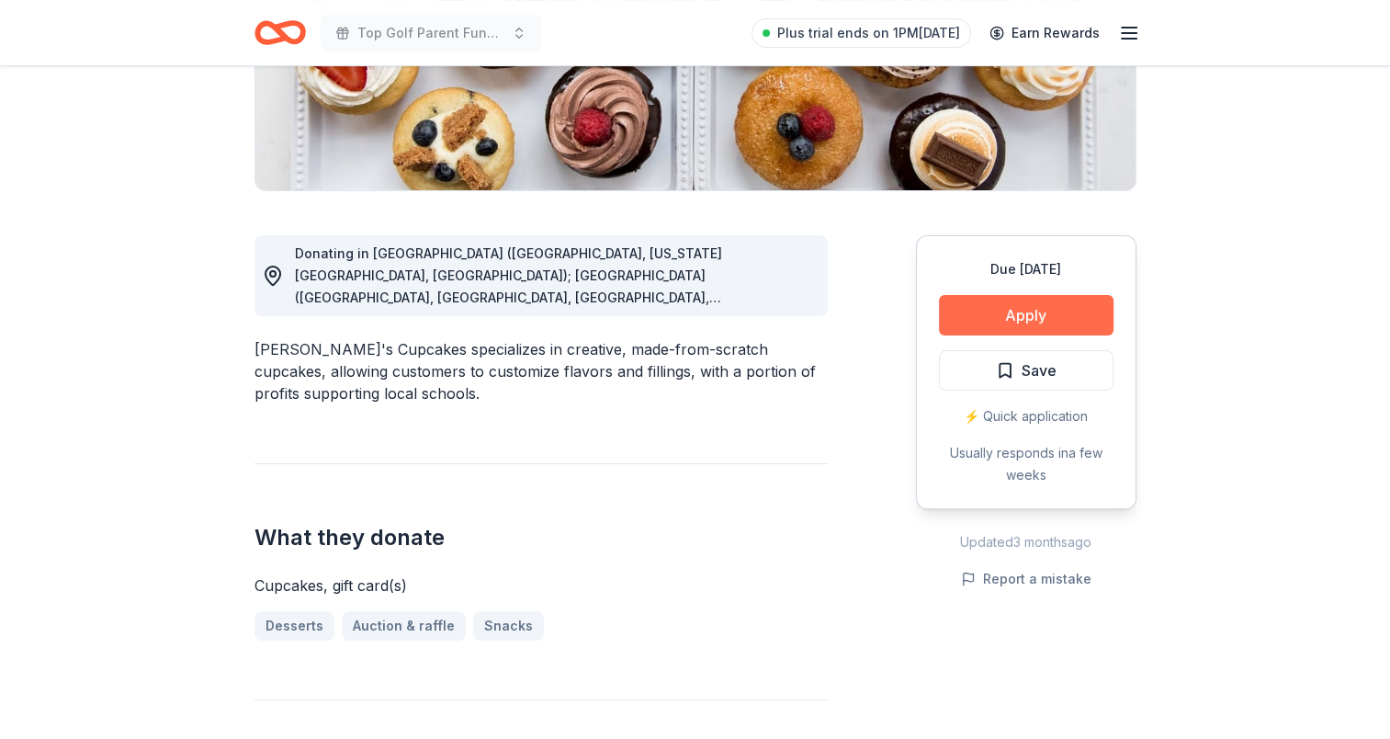
click at [1029, 316] on button "Apply" at bounding box center [1026, 315] width 175 height 40
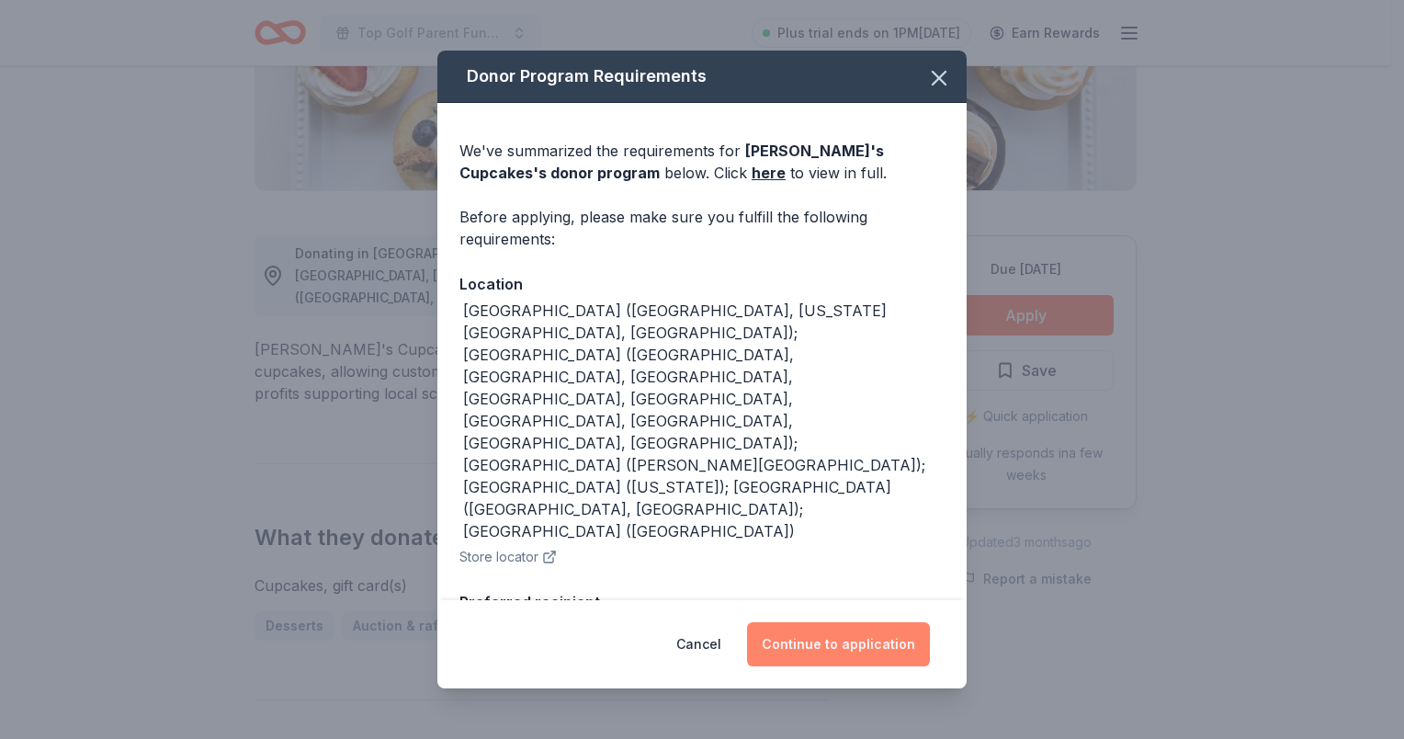
click at [866, 635] on button "Continue to application" at bounding box center [838, 644] width 183 height 44
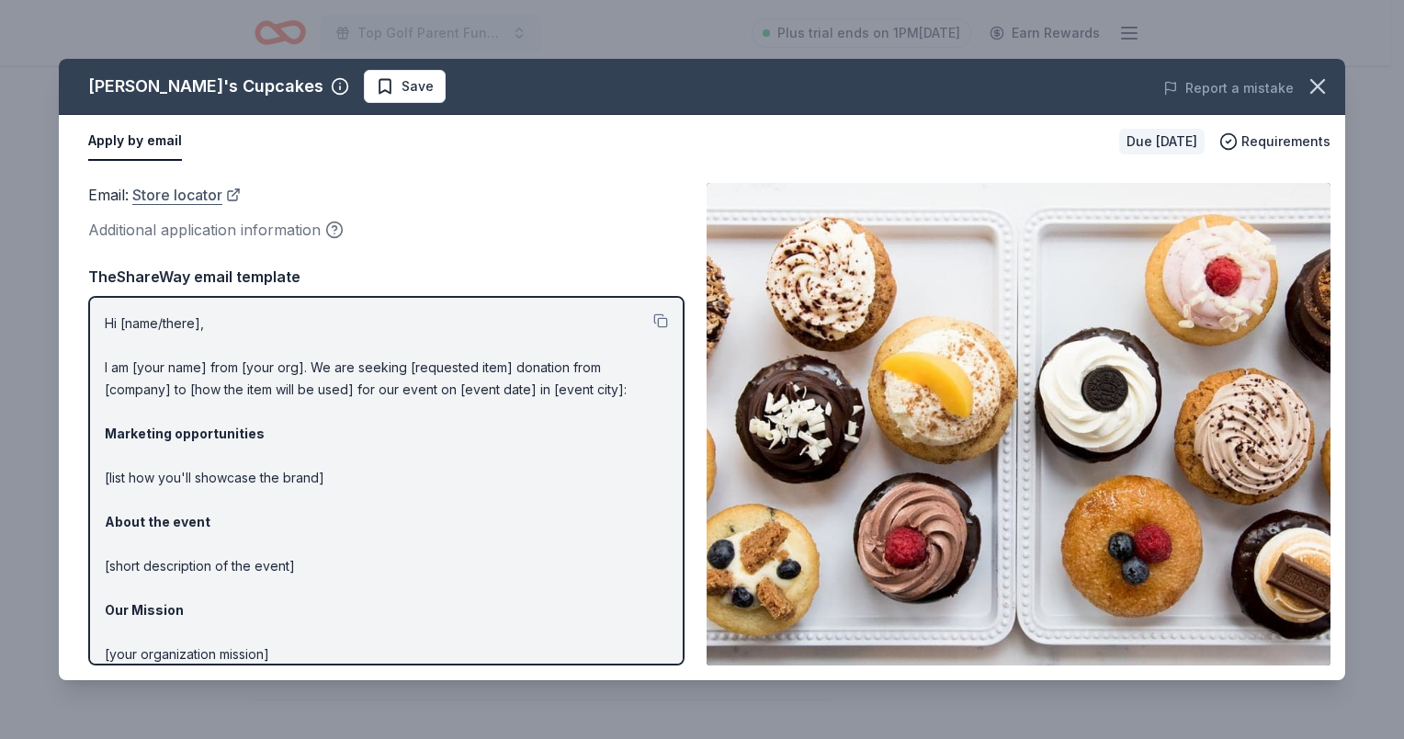
click at [198, 188] on link "Store locator" at bounding box center [186, 195] width 108 height 24
click at [1308, 85] on icon "button" at bounding box center [1318, 87] width 26 height 26
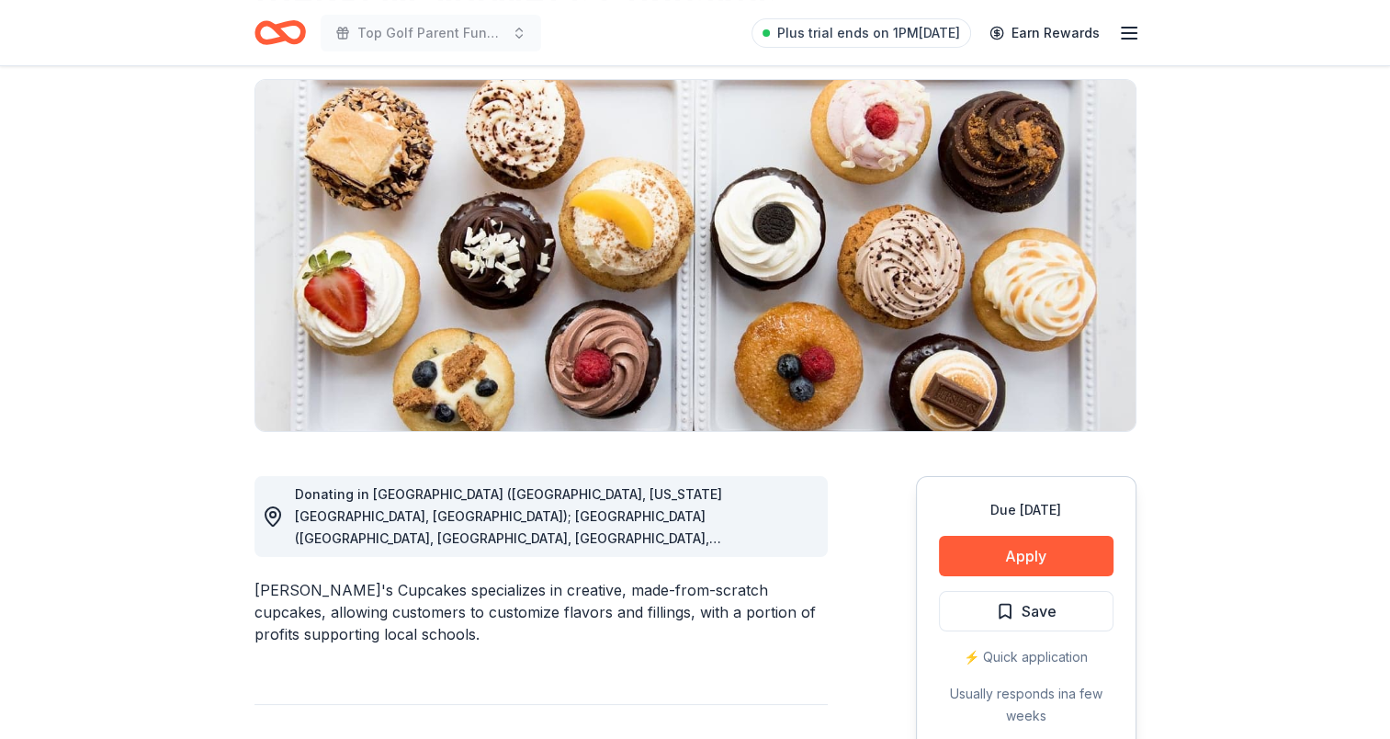
scroll to position [0, 0]
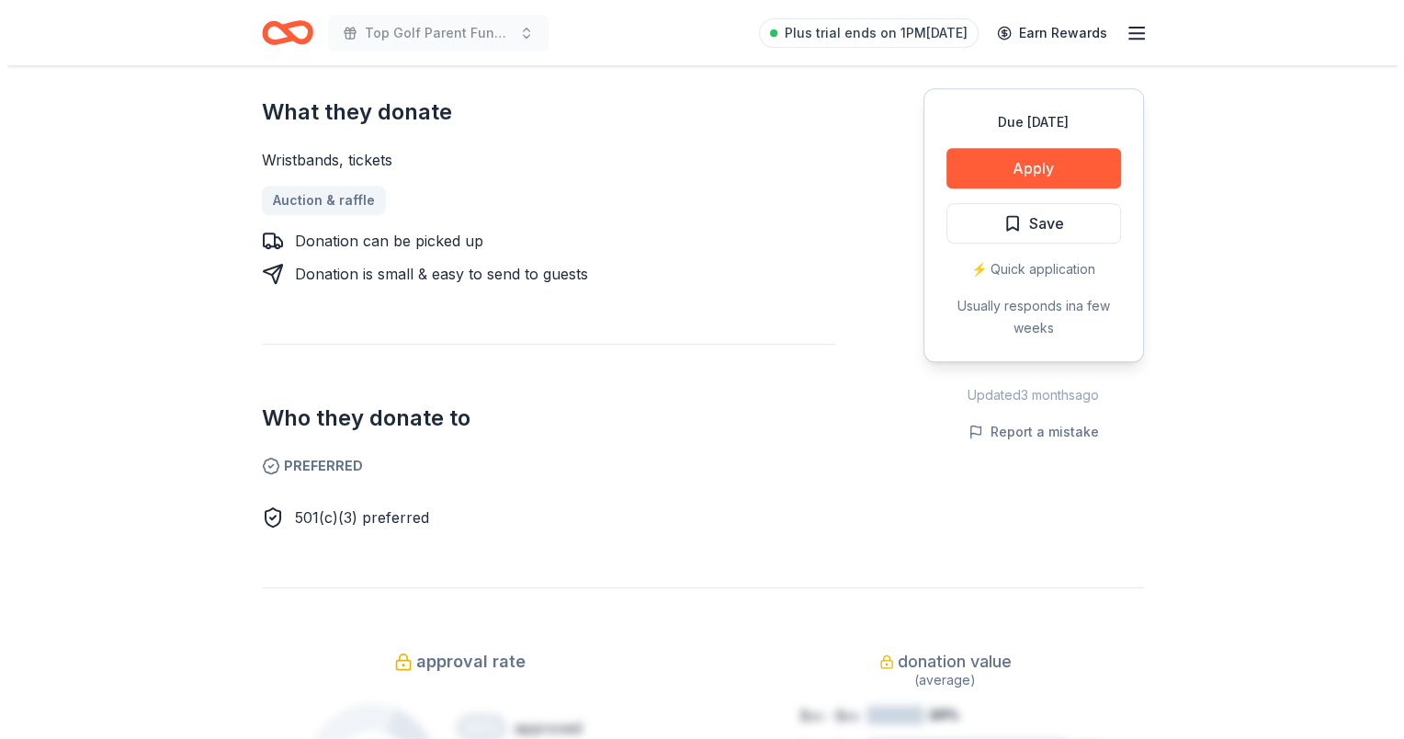
scroll to position [827, 0]
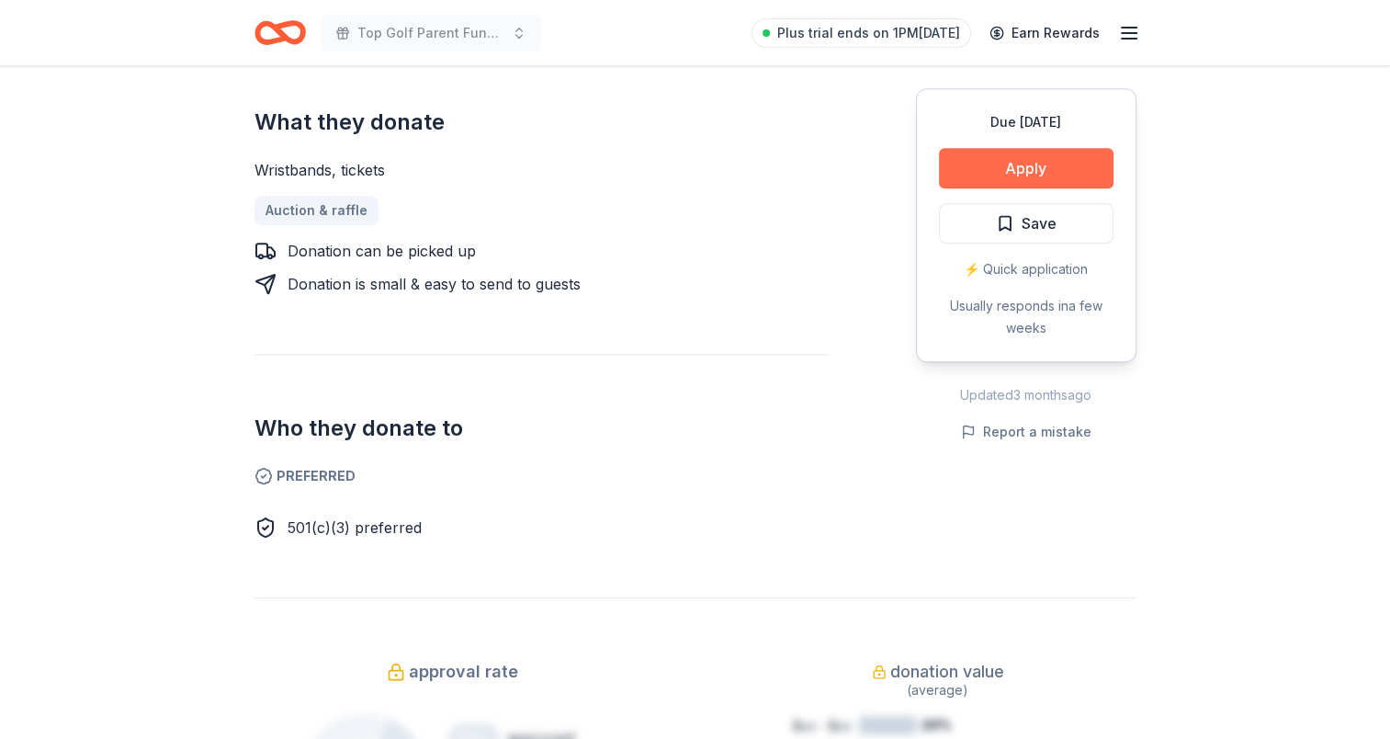
click at [1046, 172] on button "Apply" at bounding box center [1026, 168] width 175 height 40
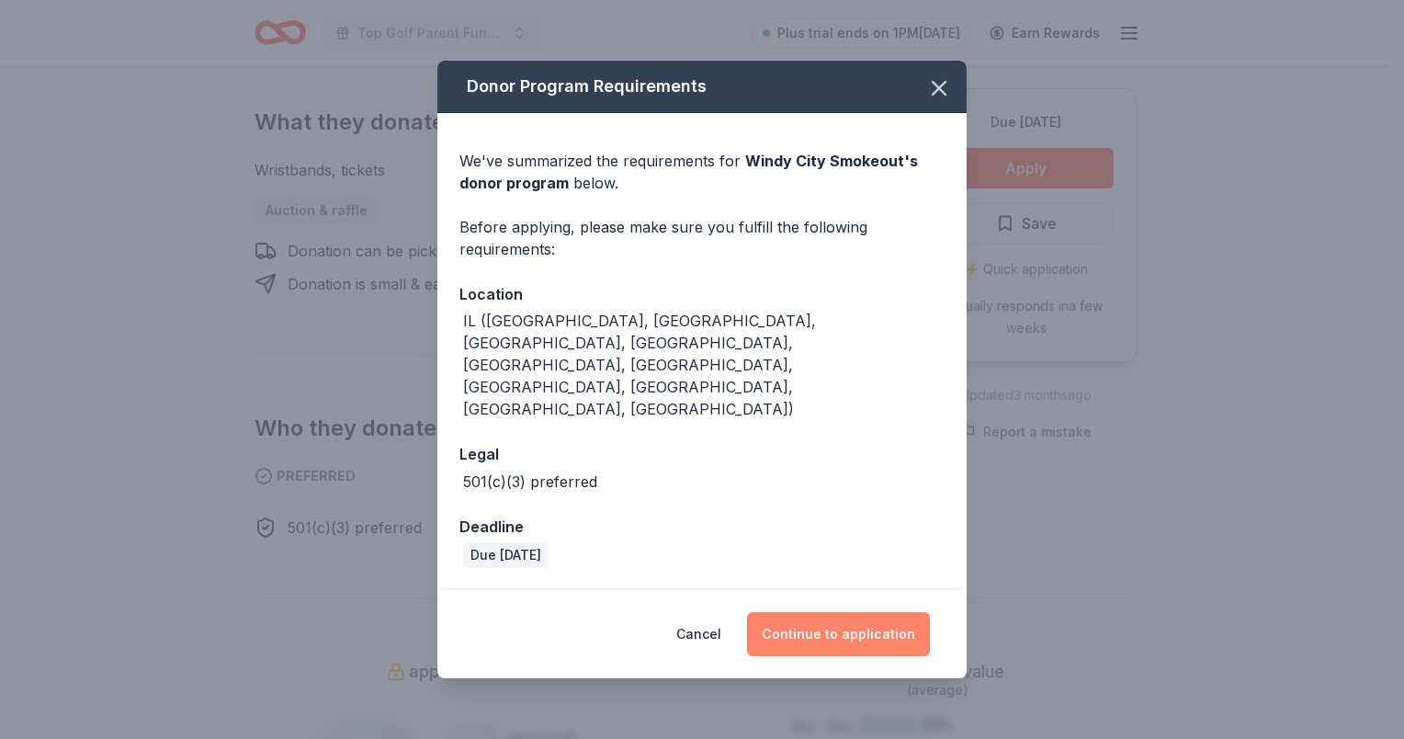
click at [906, 612] on button "Continue to application" at bounding box center [838, 634] width 183 height 44
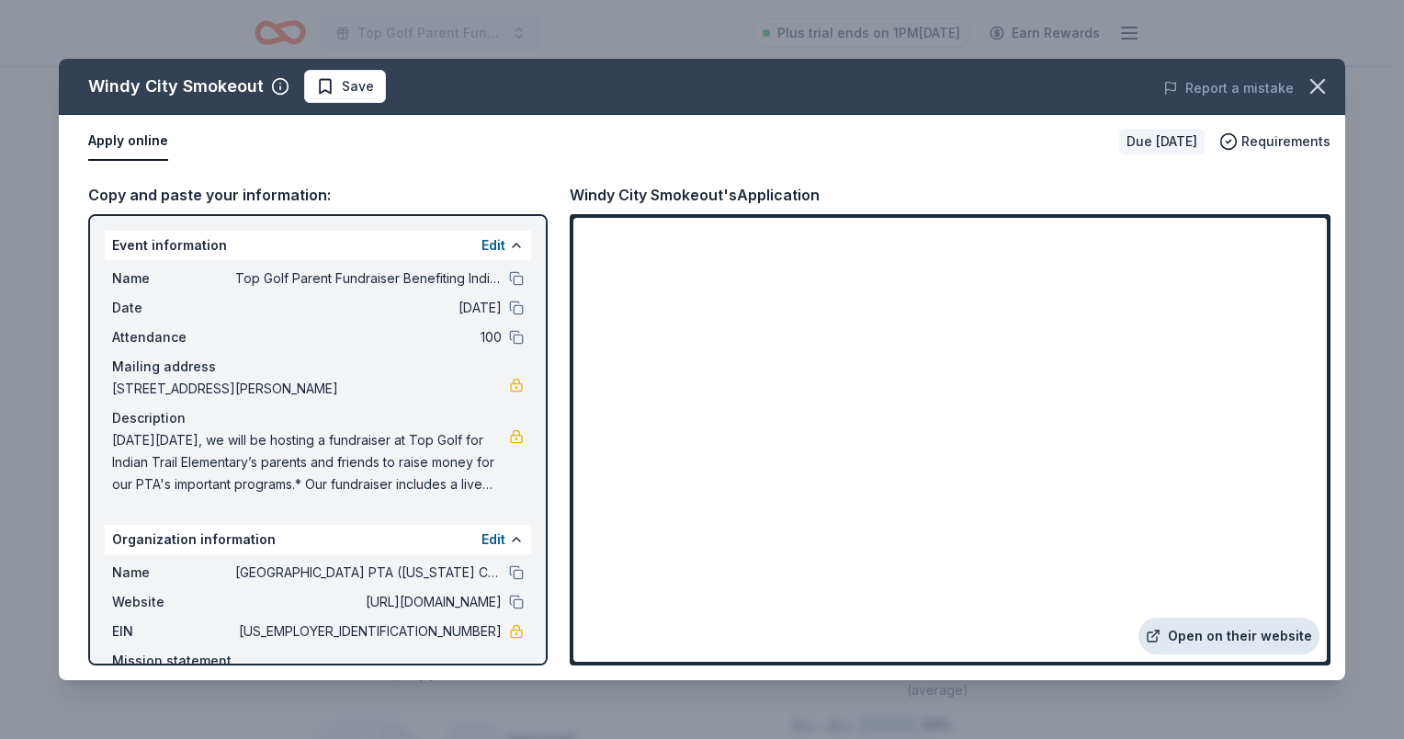
click at [1203, 632] on link "Open on their website" at bounding box center [1228, 635] width 181 height 37
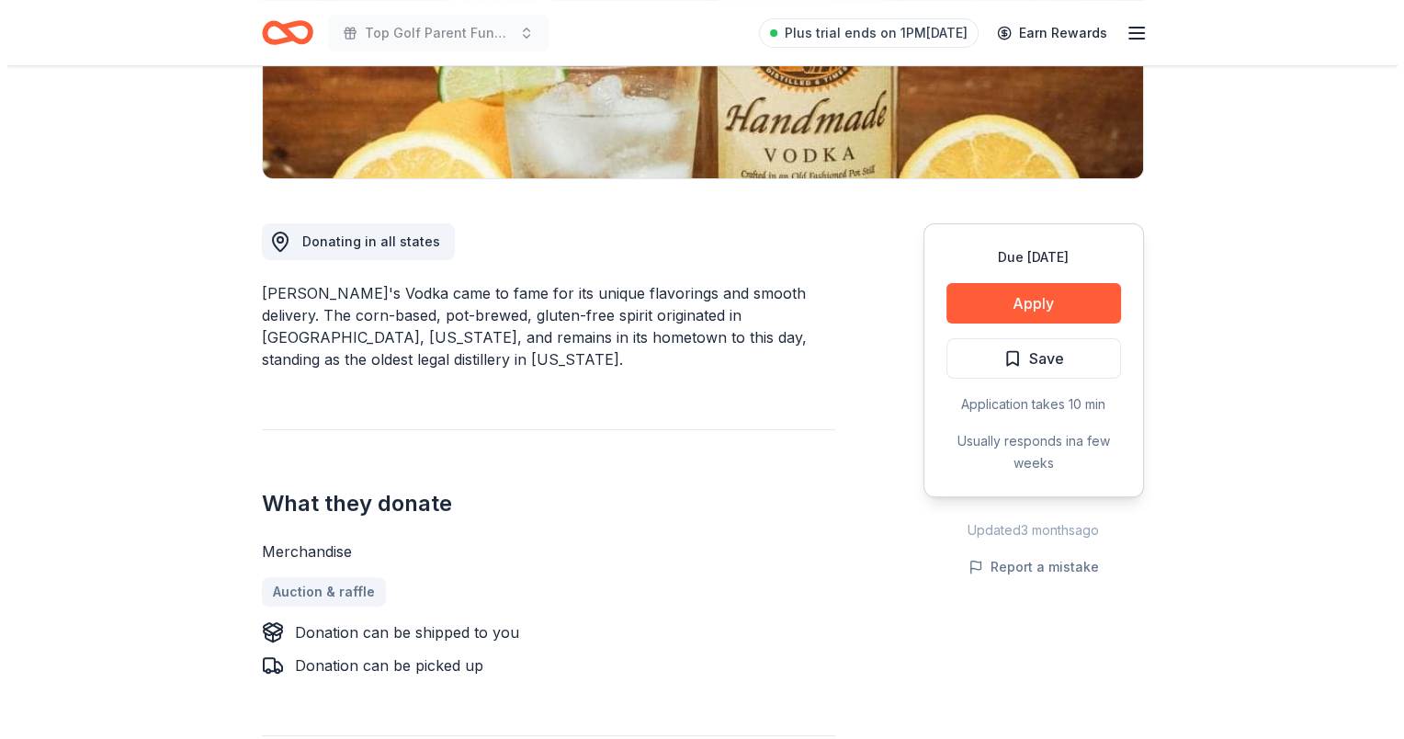
scroll to position [459, 0]
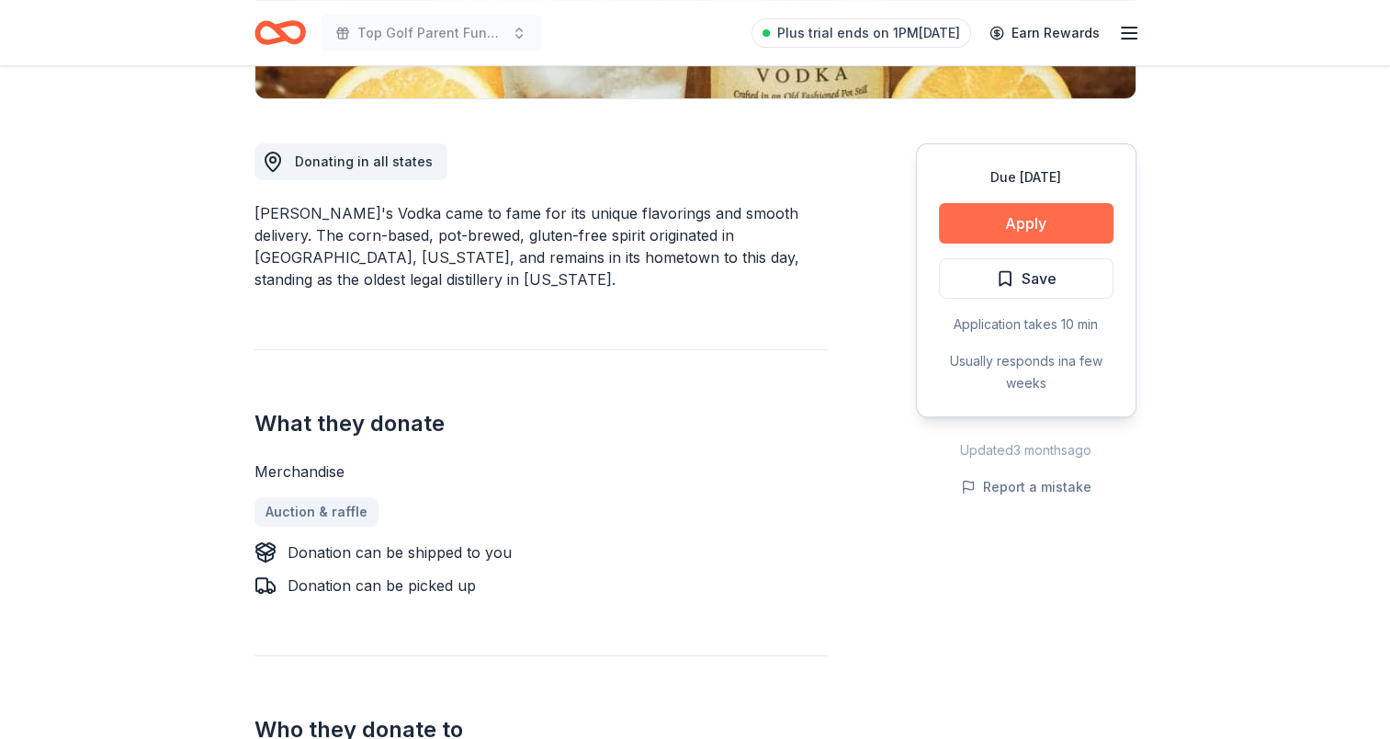
click at [1026, 235] on button "Apply" at bounding box center [1026, 223] width 175 height 40
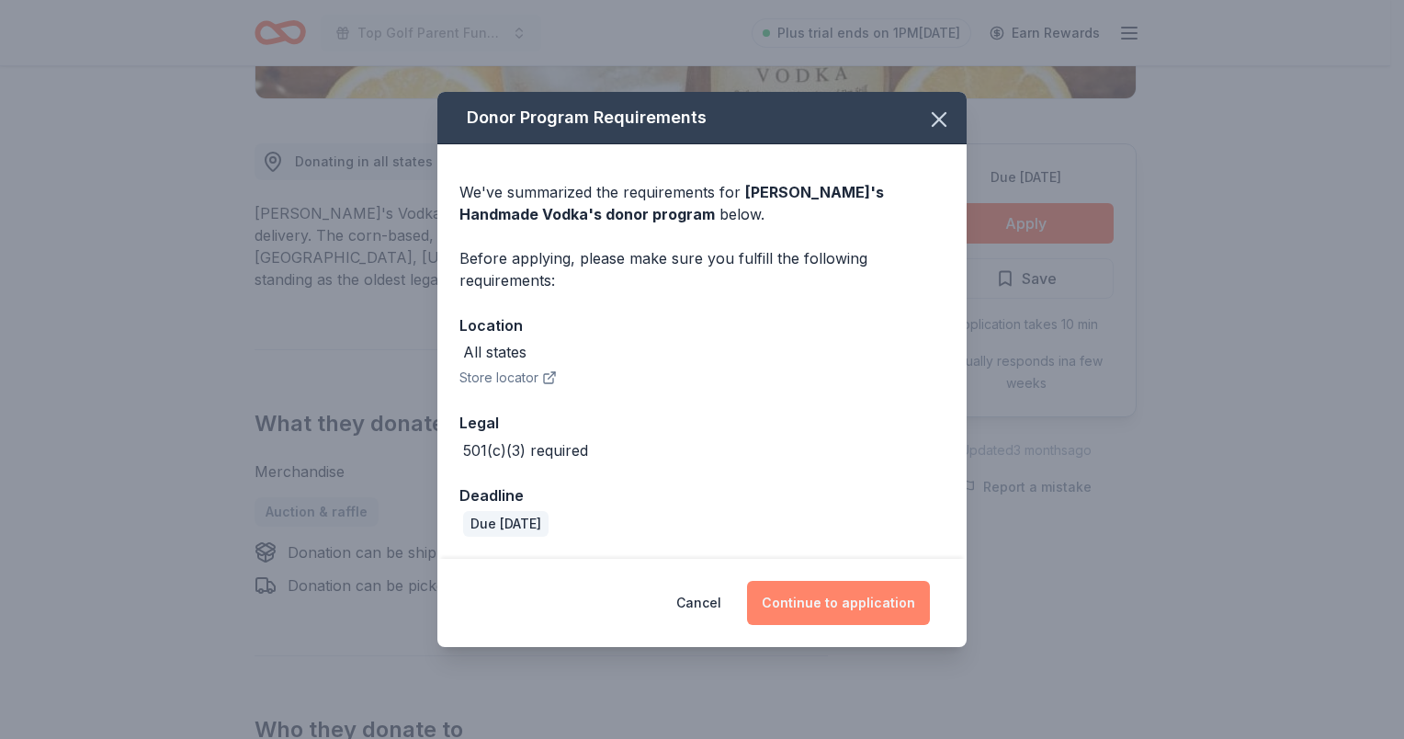
click at [838, 615] on button "Continue to application" at bounding box center [838, 603] width 183 height 44
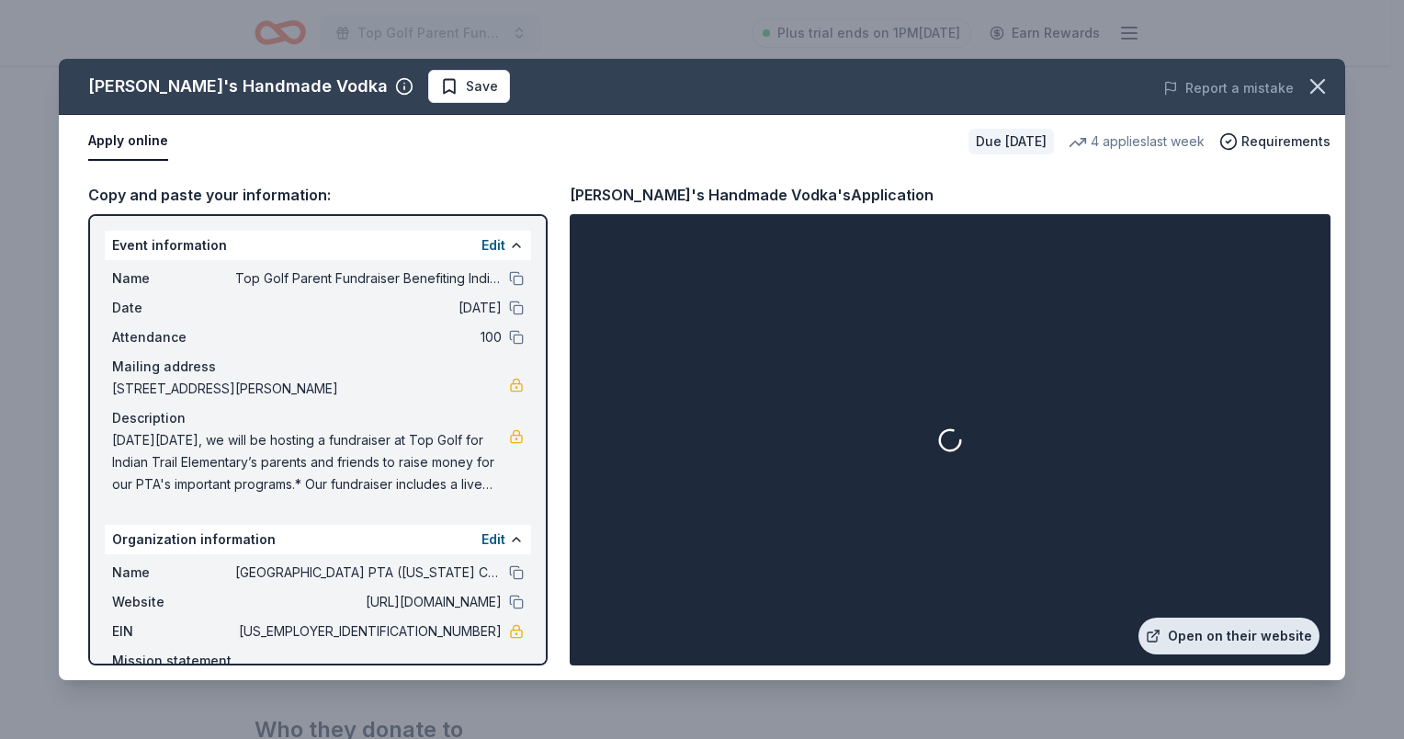
click at [1217, 638] on link "Open on their website" at bounding box center [1228, 635] width 181 height 37
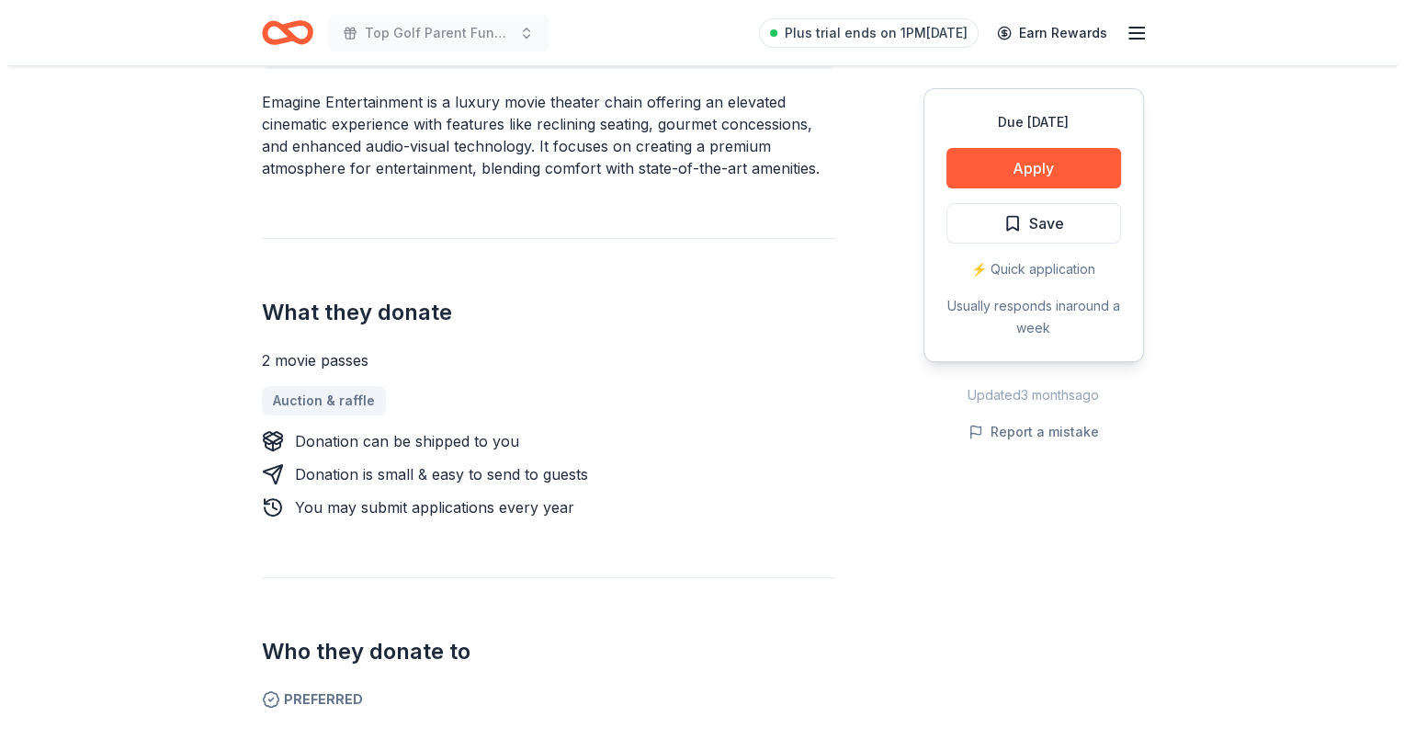
scroll to position [551, 0]
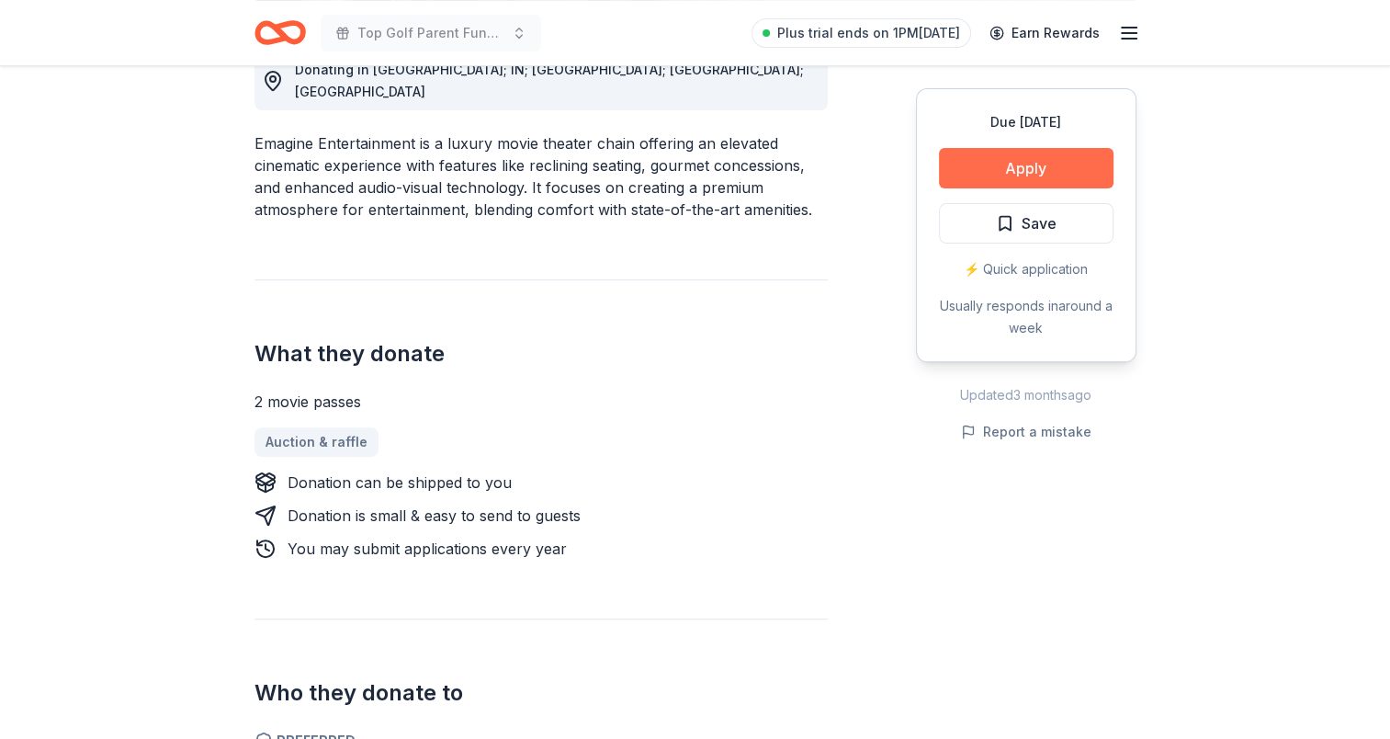
click at [997, 164] on button "Apply" at bounding box center [1026, 168] width 175 height 40
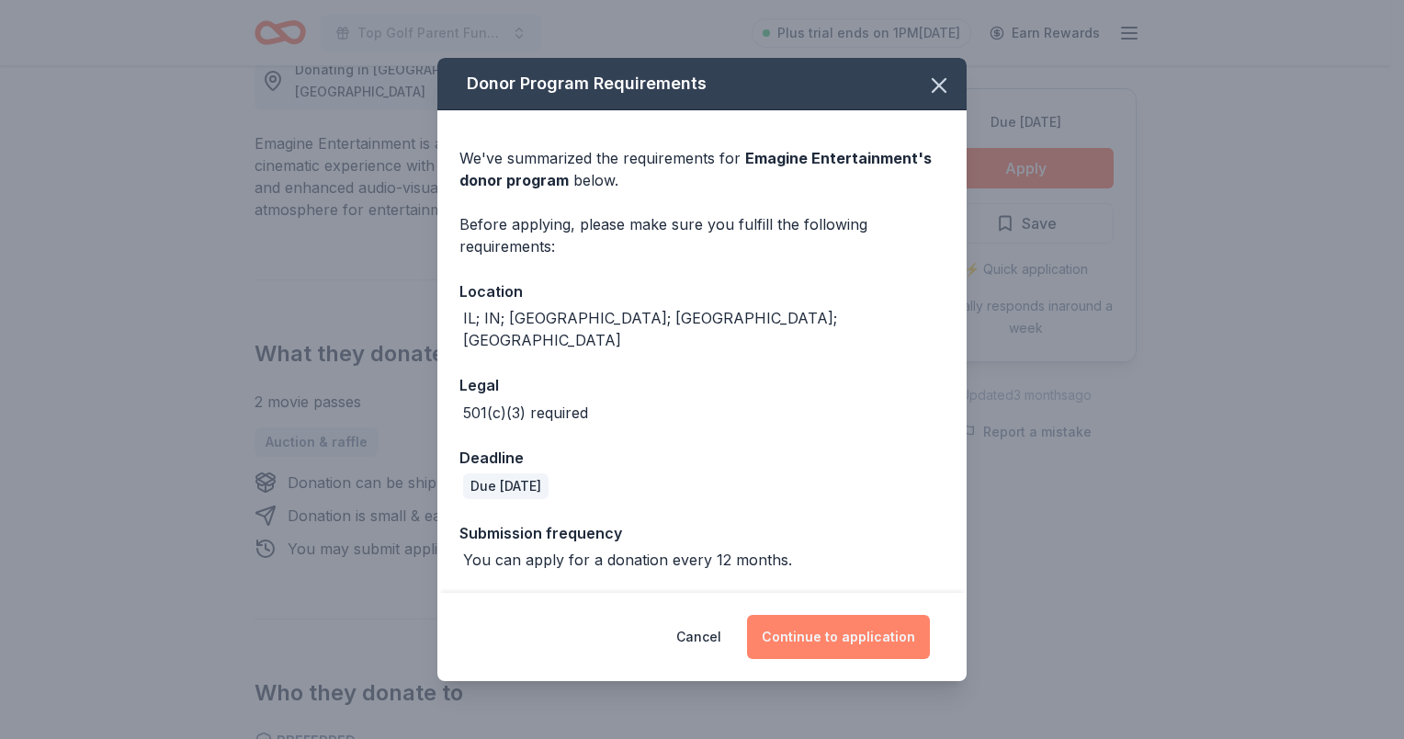
click at [872, 616] on button "Continue to application" at bounding box center [838, 637] width 183 height 44
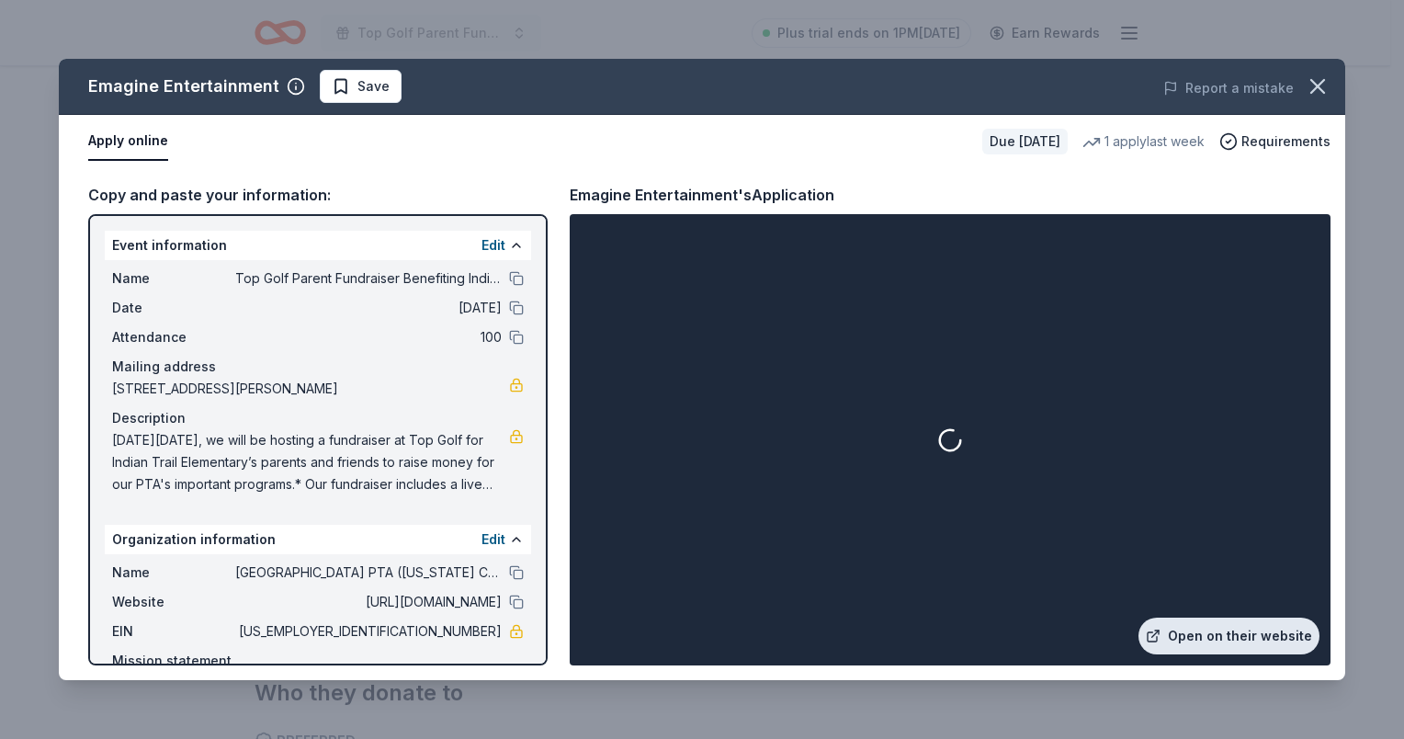
click at [1242, 635] on link "Open on their website" at bounding box center [1228, 635] width 181 height 37
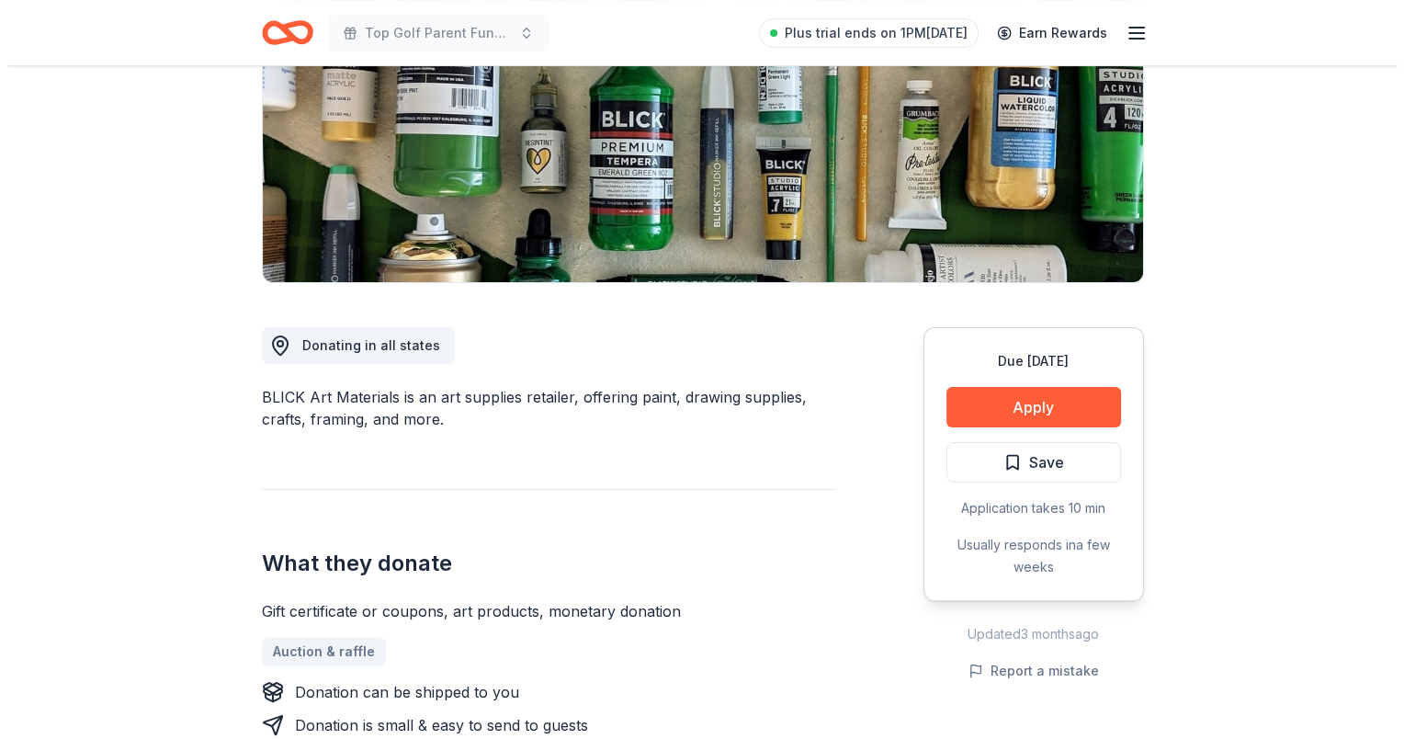
scroll to position [459, 0]
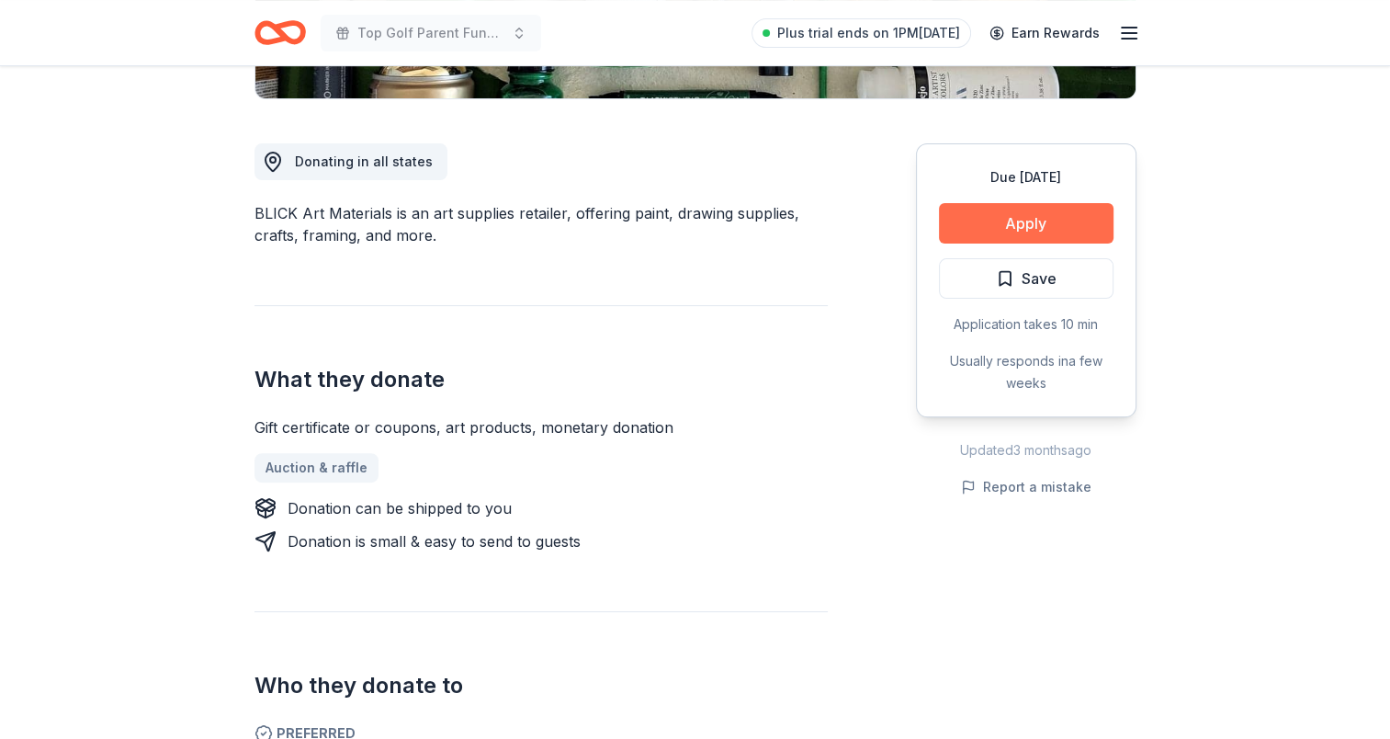
click at [1036, 221] on button "Apply" at bounding box center [1026, 223] width 175 height 40
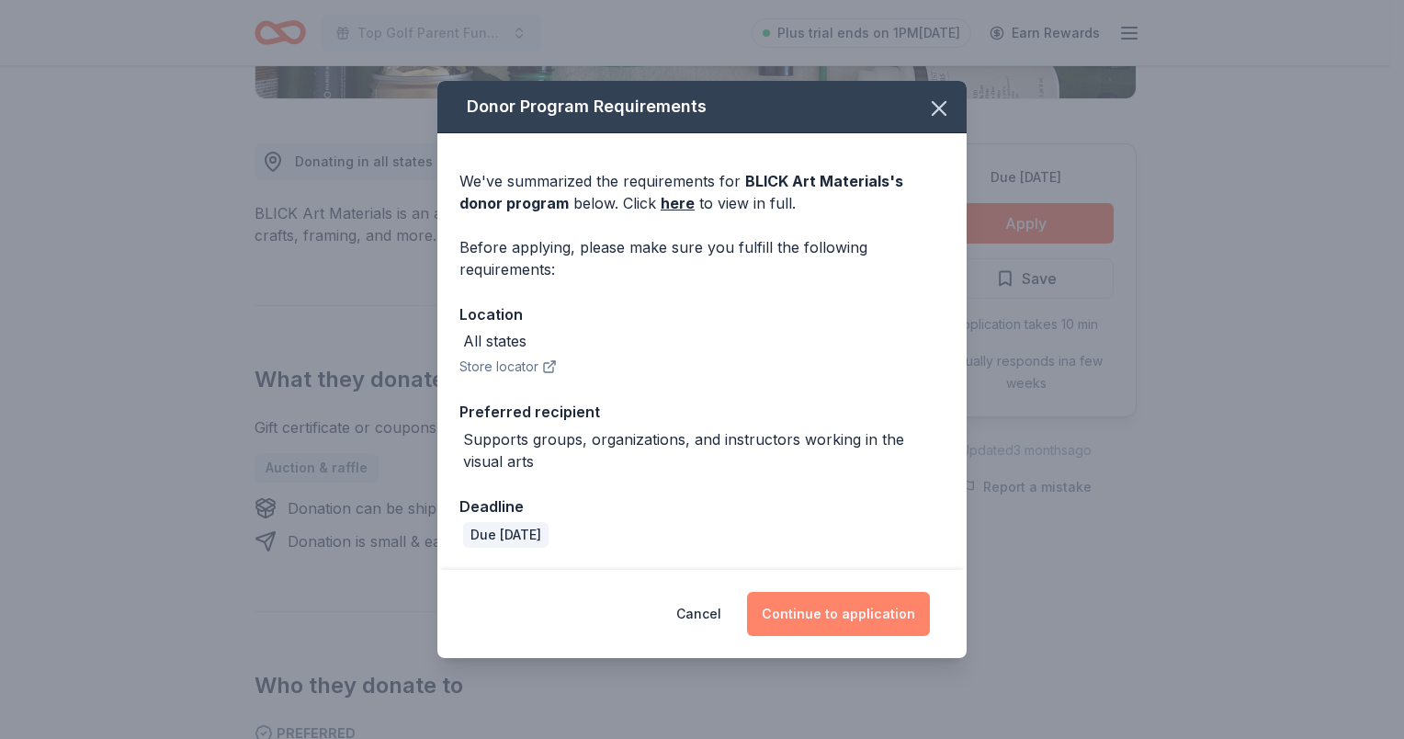
click at [820, 593] on button "Continue to application" at bounding box center [838, 614] width 183 height 44
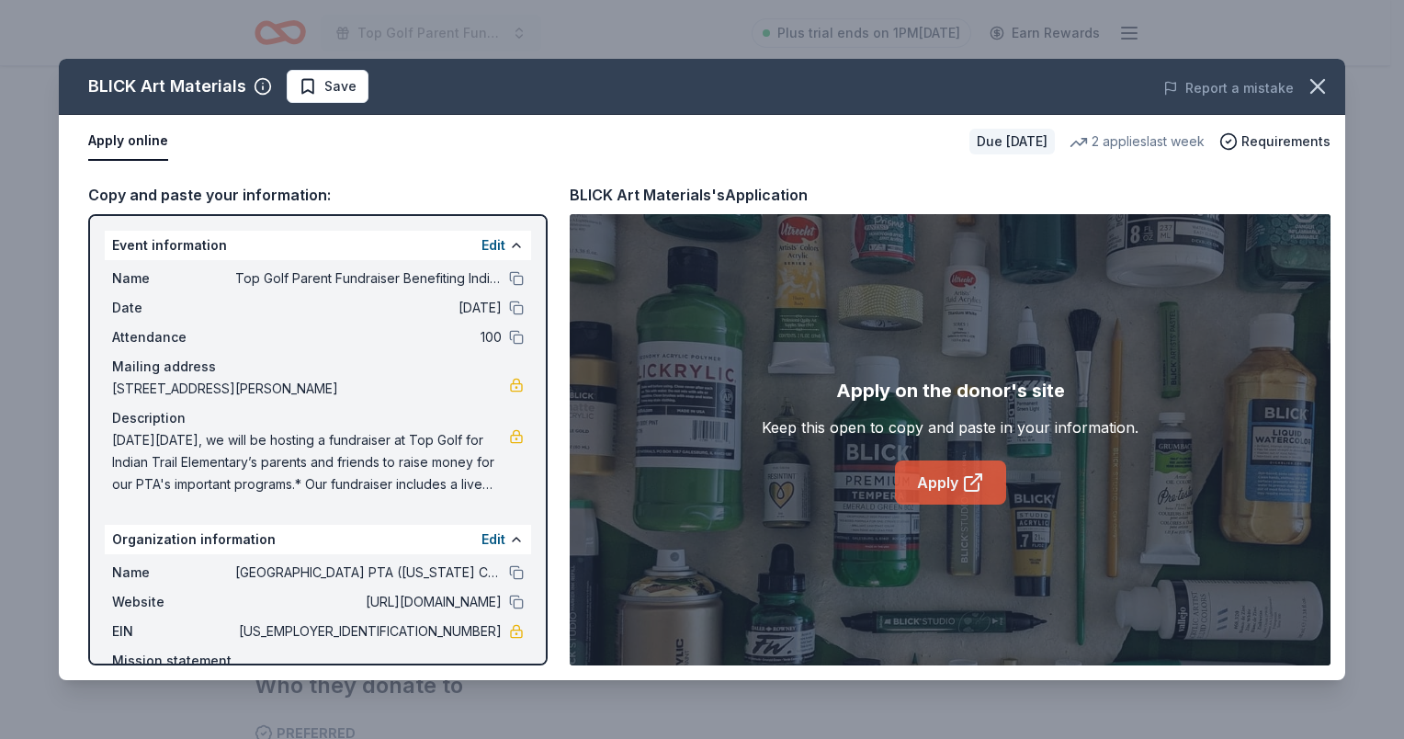
click at [948, 470] on link "Apply" at bounding box center [950, 482] width 111 height 44
